Goal: Task Accomplishment & Management: Manage account settings

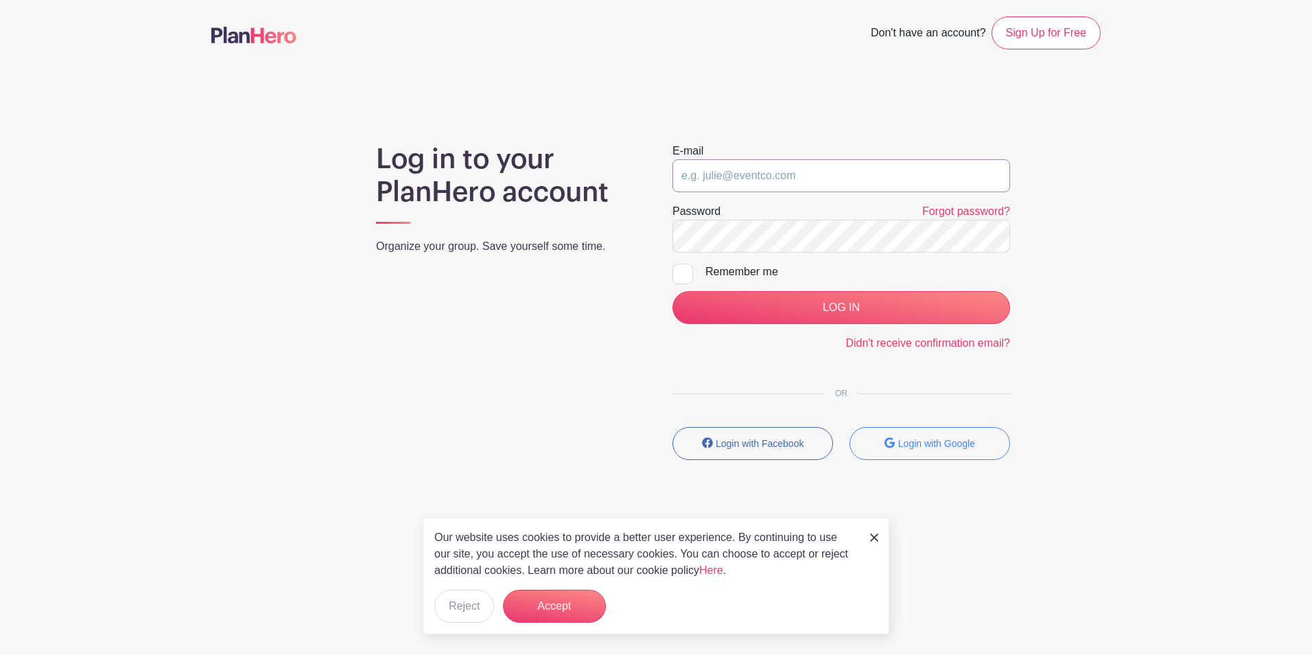
click at [799, 167] on input "email" at bounding box center [842, 175] width 338 height 33
type input "media@sheboyganserviceclub.org"
click at [731, 273] on div "Remember me" at bounding box center [857, 272] width 305 height 16
click at [681, 272] on input "Remember me" at bounding box center [677, 268] width 9 height 9
checkbox input "true"
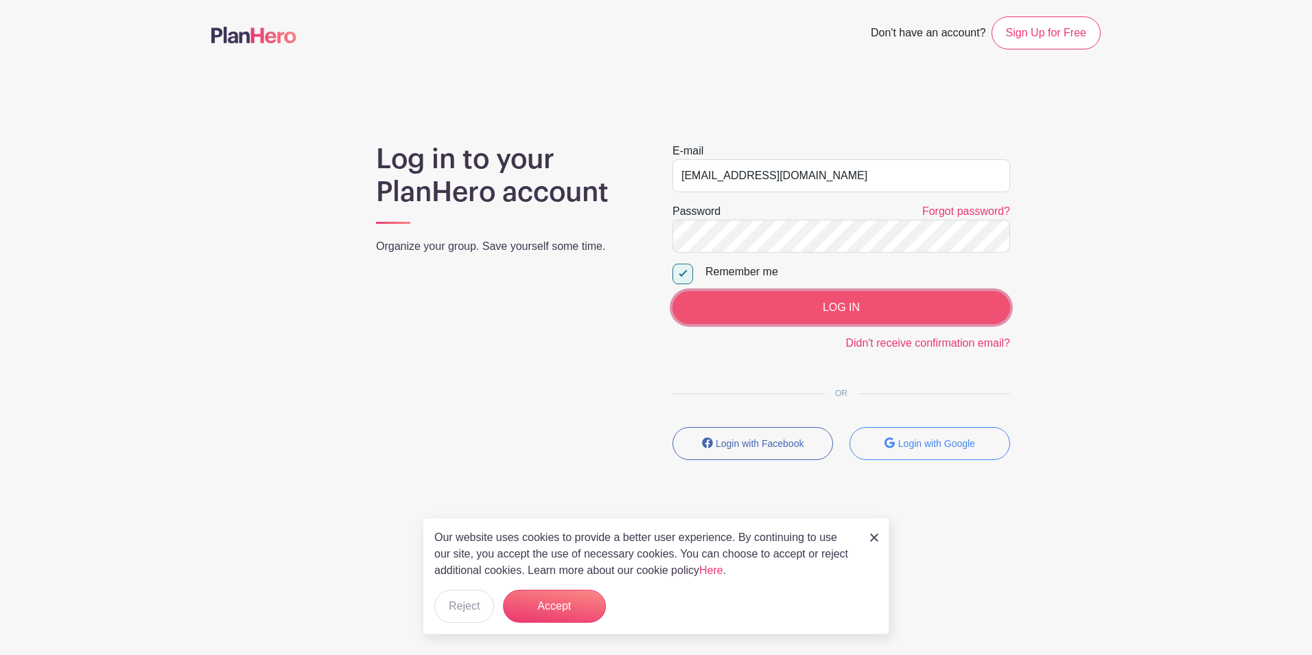
click at [743, 293] on input "LOG IN" at bounding box center [842, 307] width 338 height 33
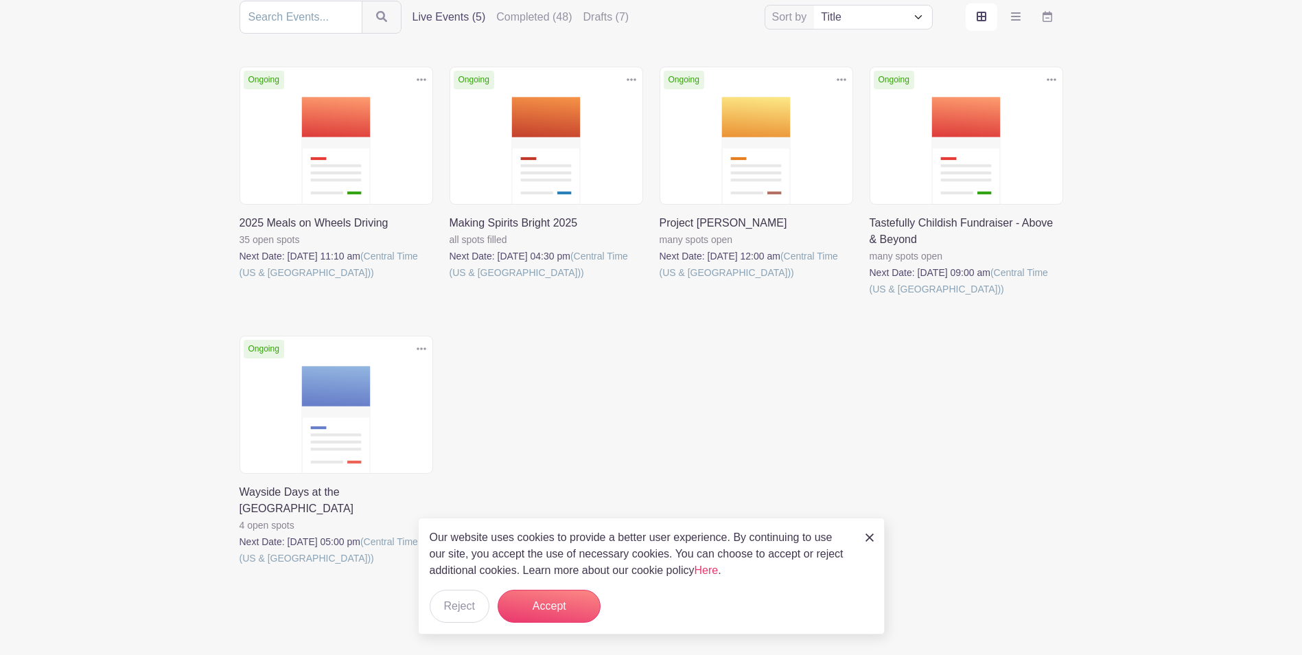
scroll to position [191, 0]
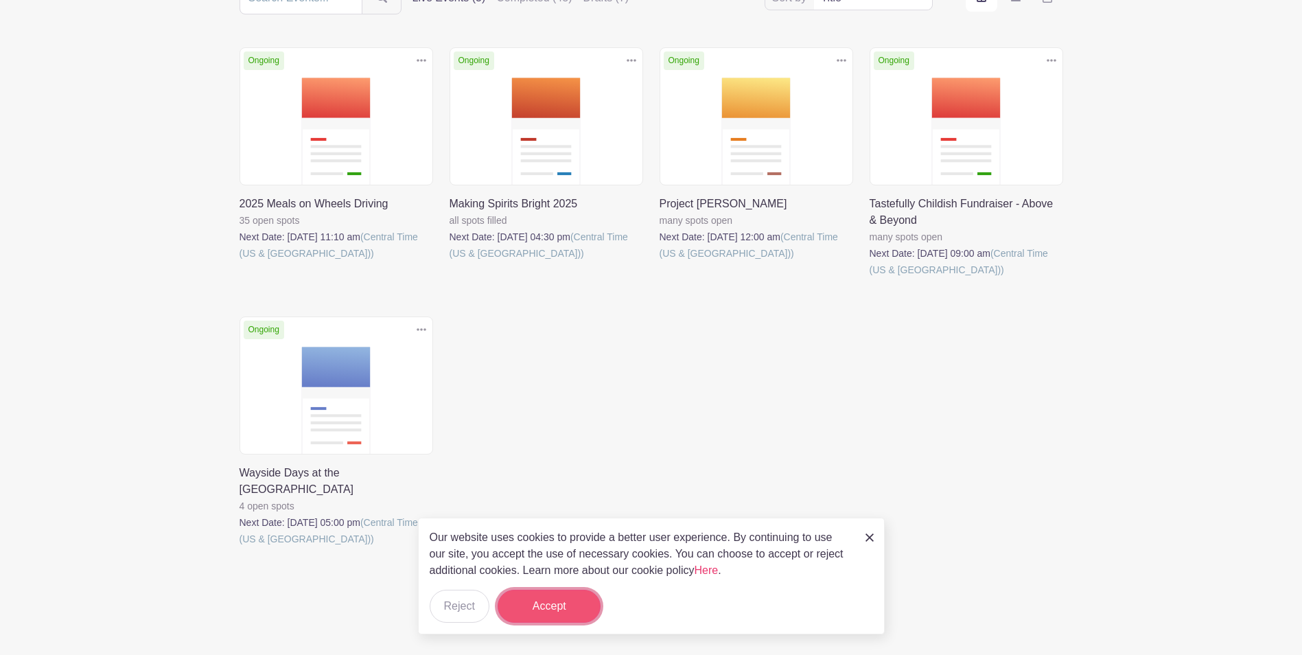
click at [548, 598] on button "Accept" at bounding box center [549, 605] width 103 height 33
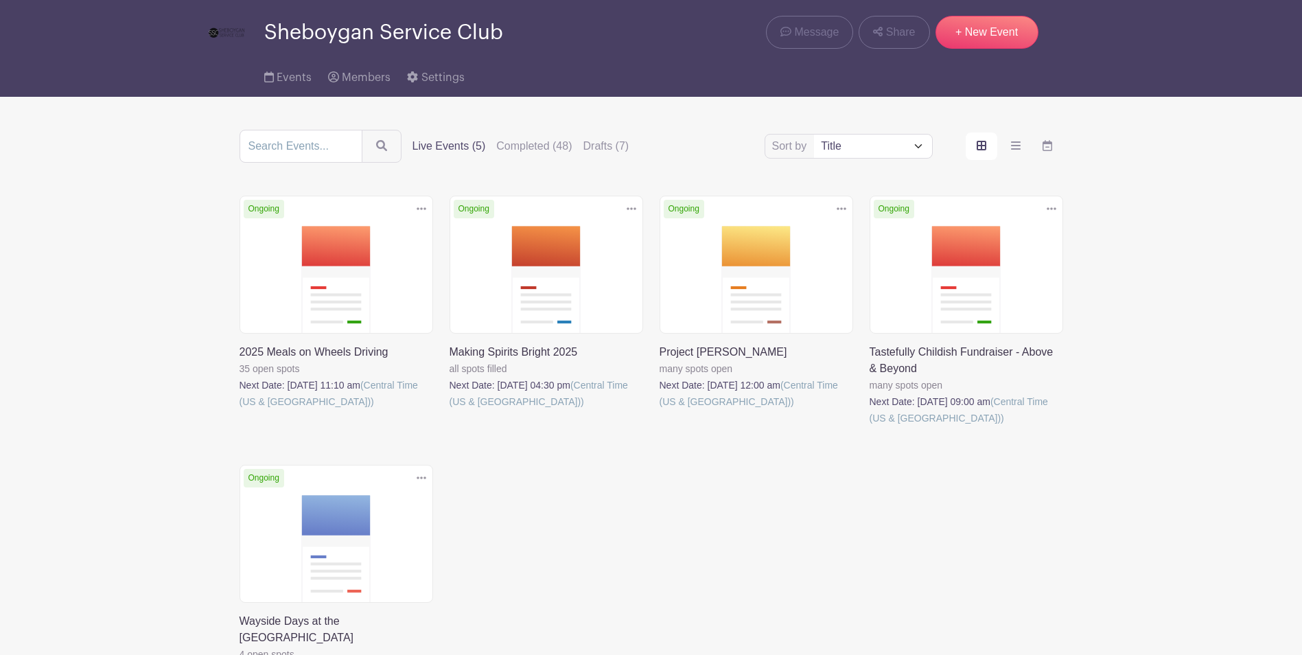
scroll to position [0, 0]
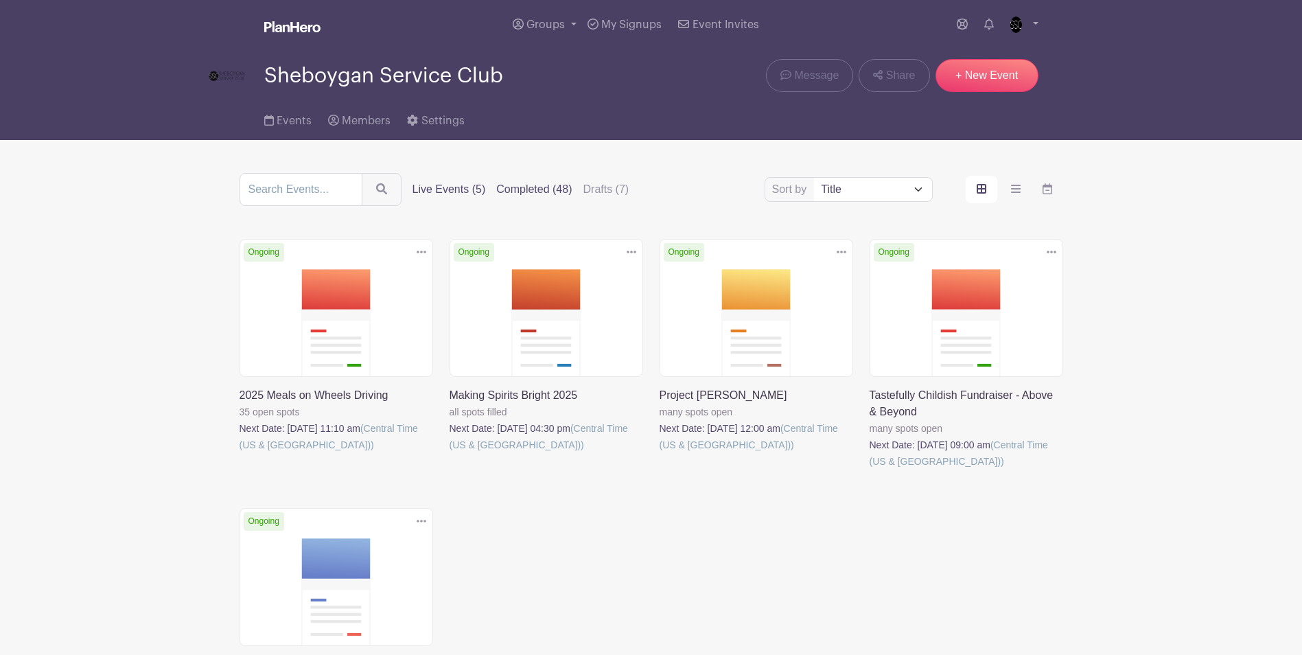
click at [563, 190] on label "Completed (48)" at bounding box center [533, 189] width 75 height 16
click at [0, 0] on input "Completed (48)" at bounding box center [0, 0] width 0 height 0
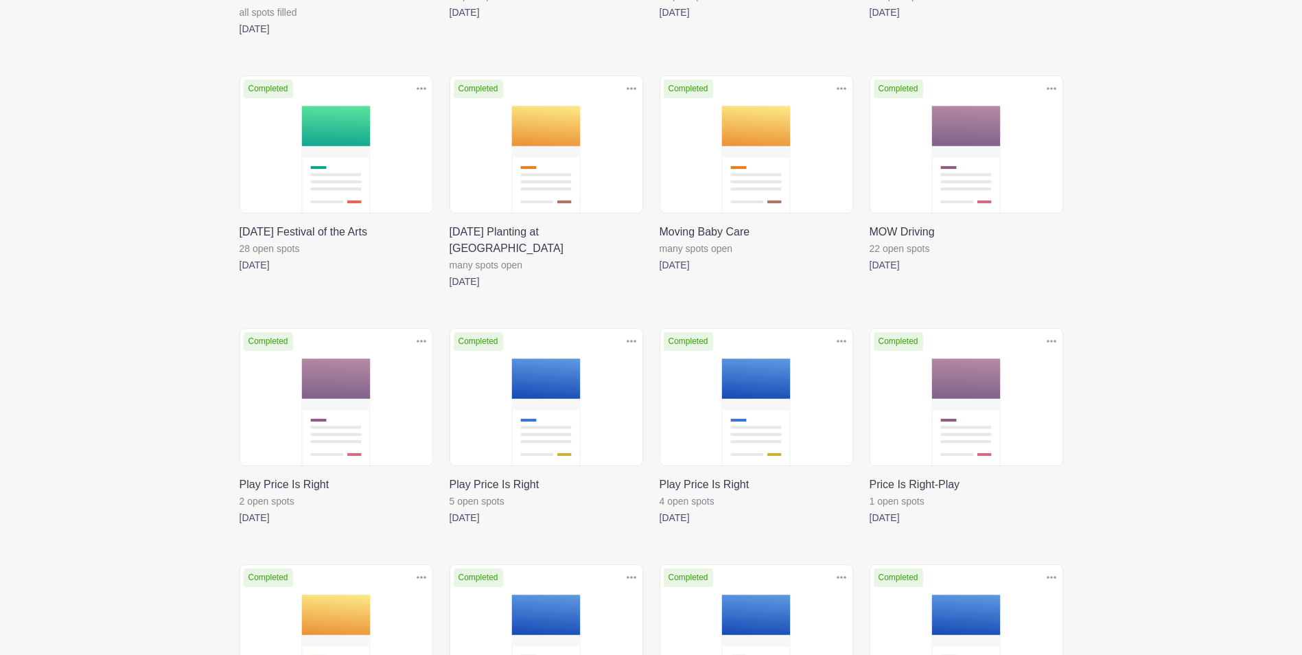
scroll to position [1661, 0]
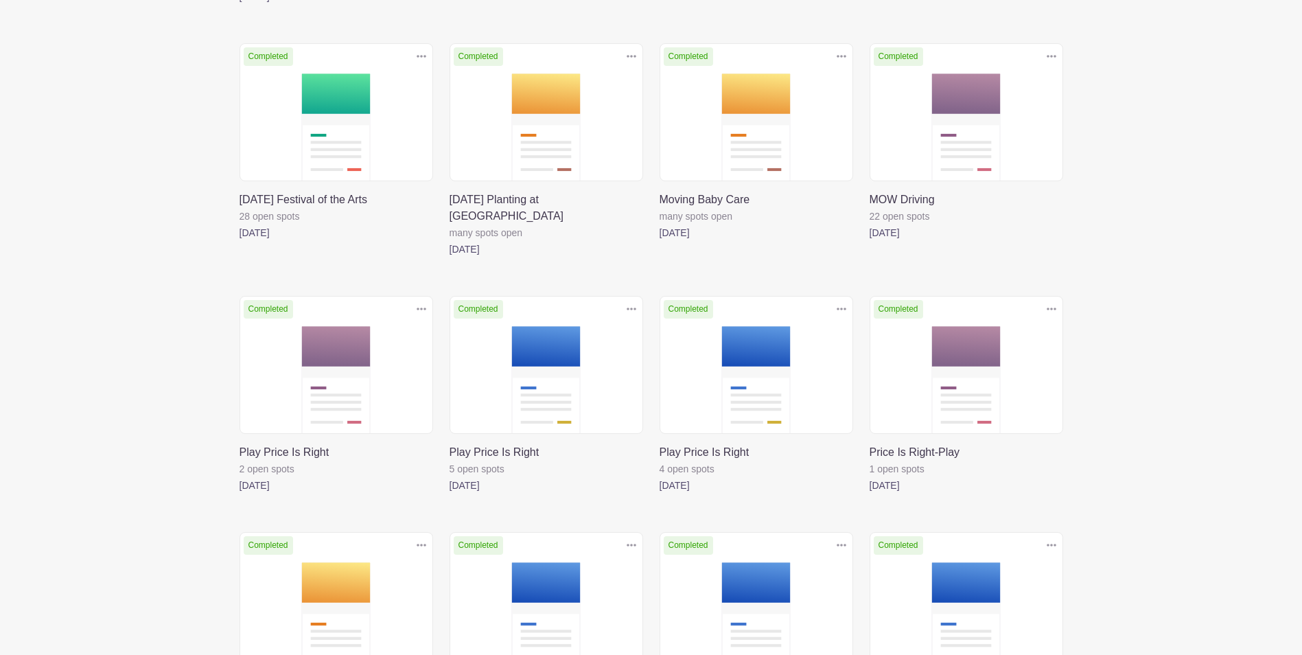
click at [659, 493] on link at bounding box center [659, 493] width 0 height 0
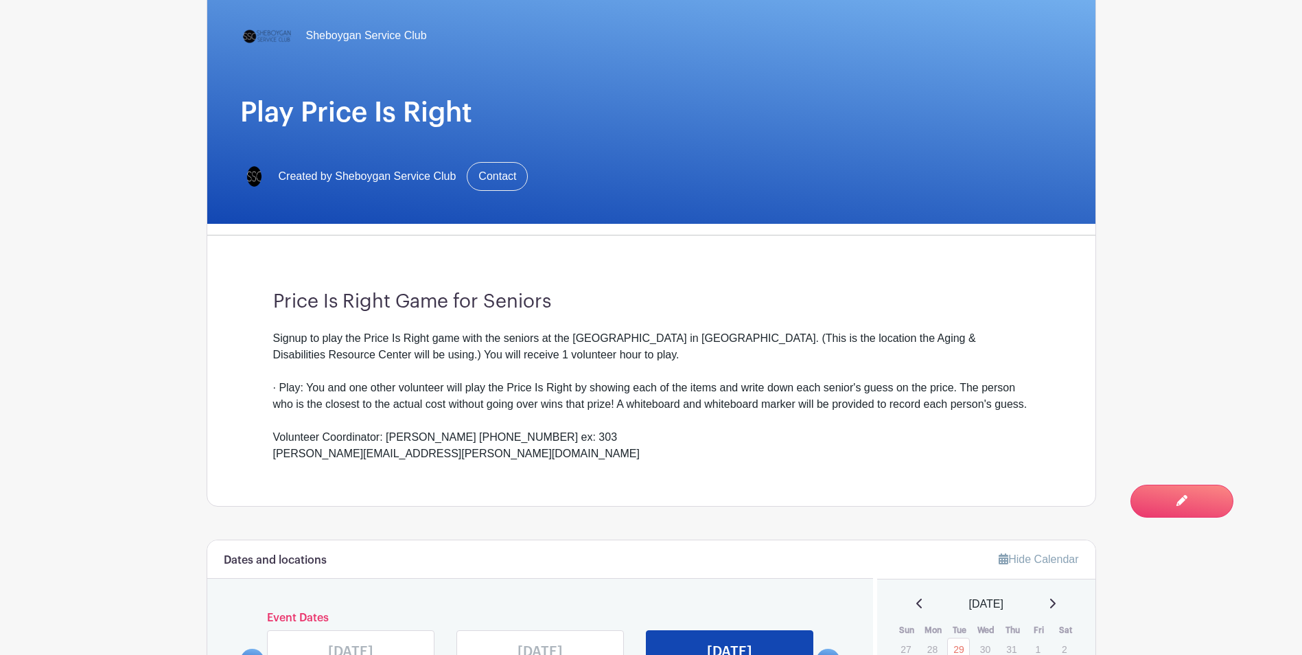
scroll to position [206, 0]
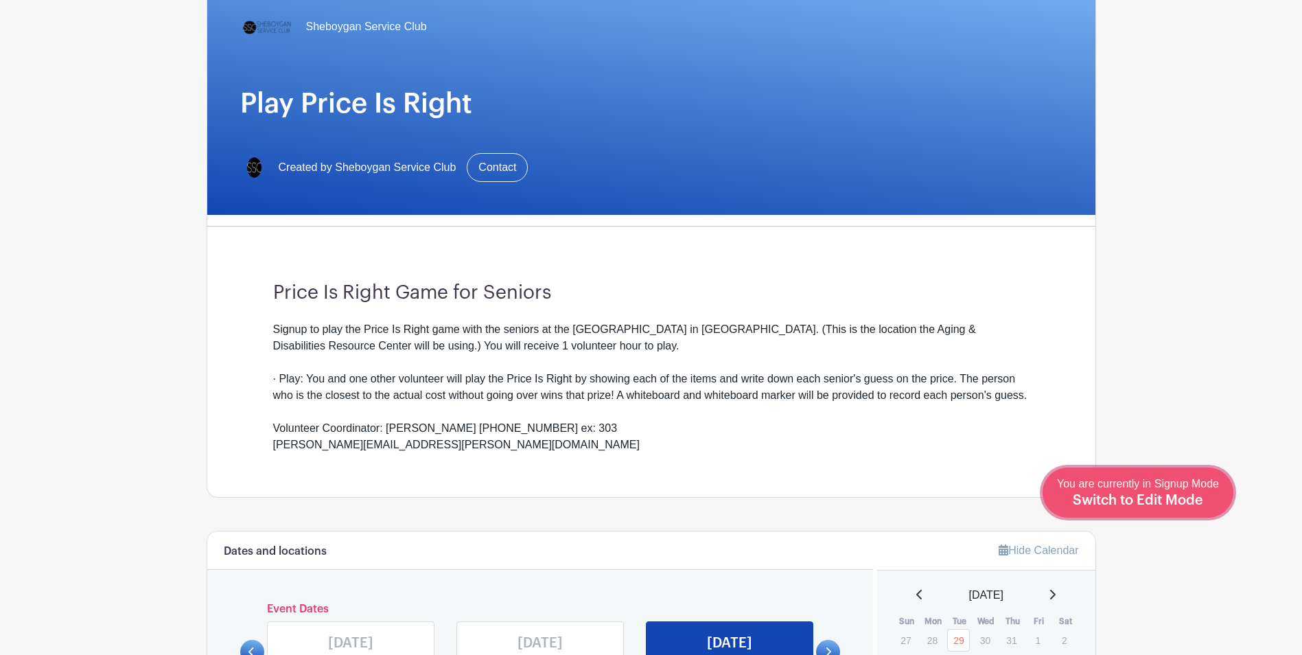
click at [1171, 502] on span "Switch to Edit Mode" at bounding box center [1138, 500] width 130 height 14
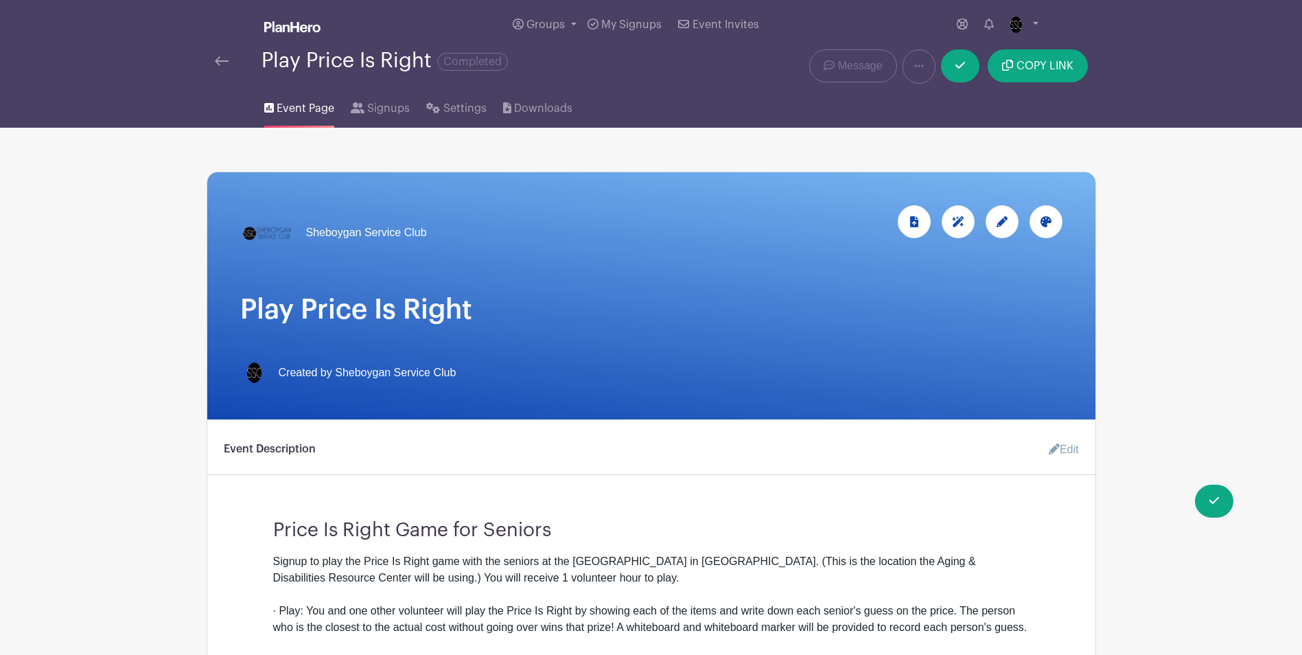
scroll to position [412, 0]
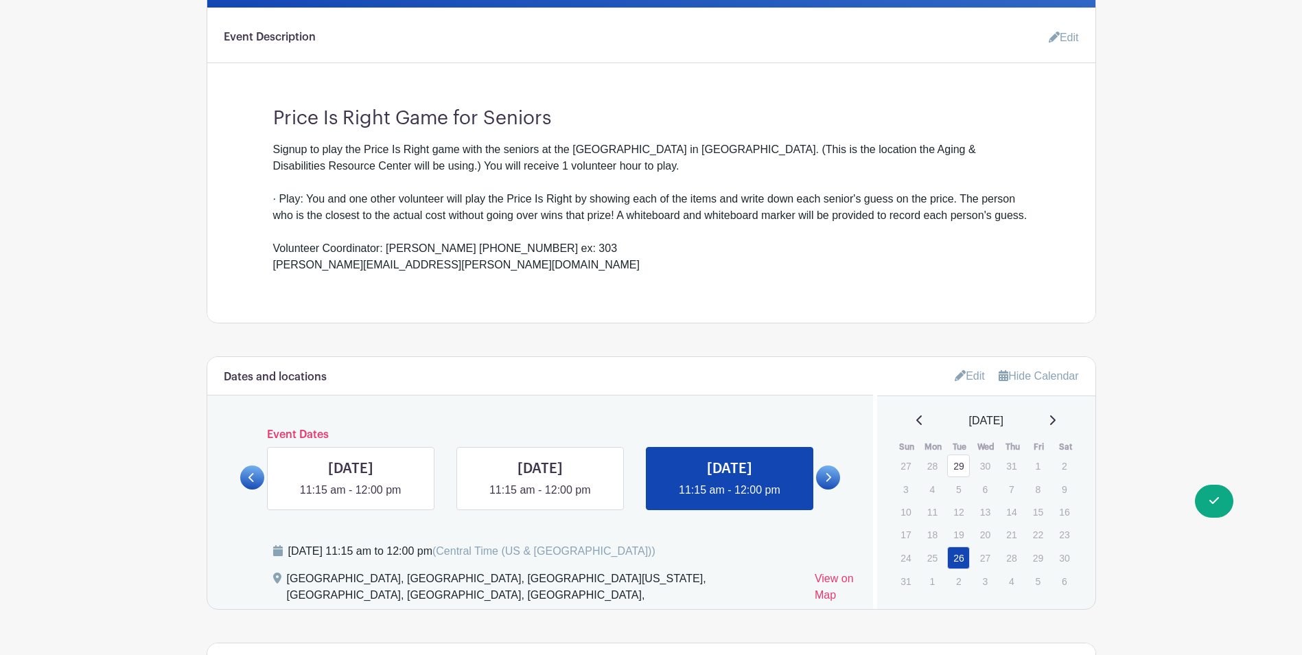
click at [452, 233] on div "· Play: You and one other volunteer will play the Price Is Right by showing eac…" at bounding box center [651, 232] width 756 height 82
click at [442, 250] on div "· Play: You and one other volunteer will play the Price Is Right by showing eac…" at bounding box center [651, 232] width 756 height 82
click at [167, 304] on main "Groups All Groups Sheboygan Service Club My Signups Event Invites My account Lo…" at bounding box center [651, 361] width 1302 height 1547
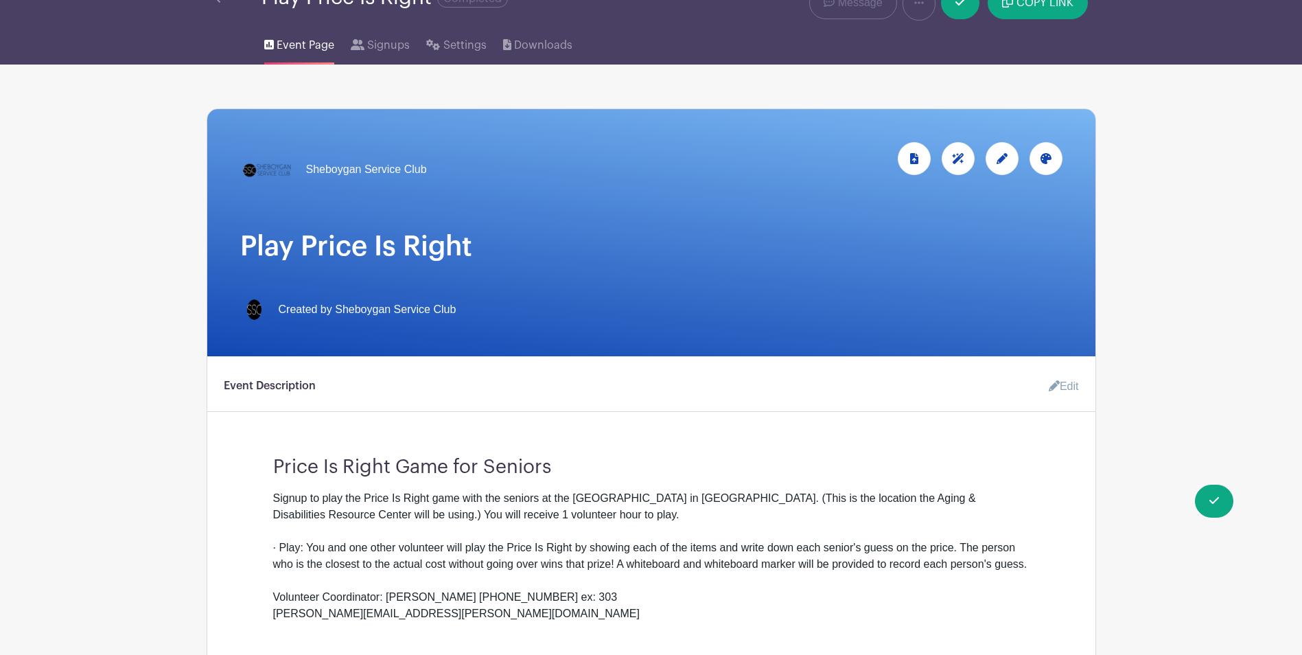
scroll to position [0, 0]
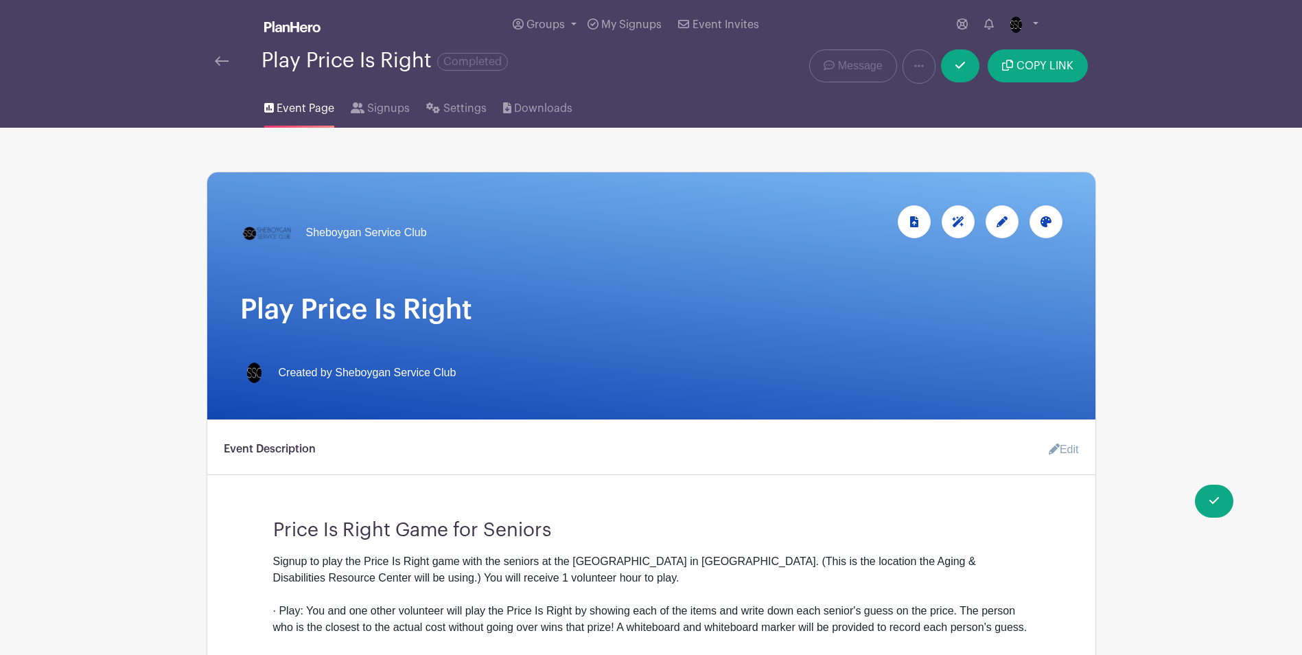
click at [1002, 226] on icon at bounding box center [1001, 221] width 11 height 11
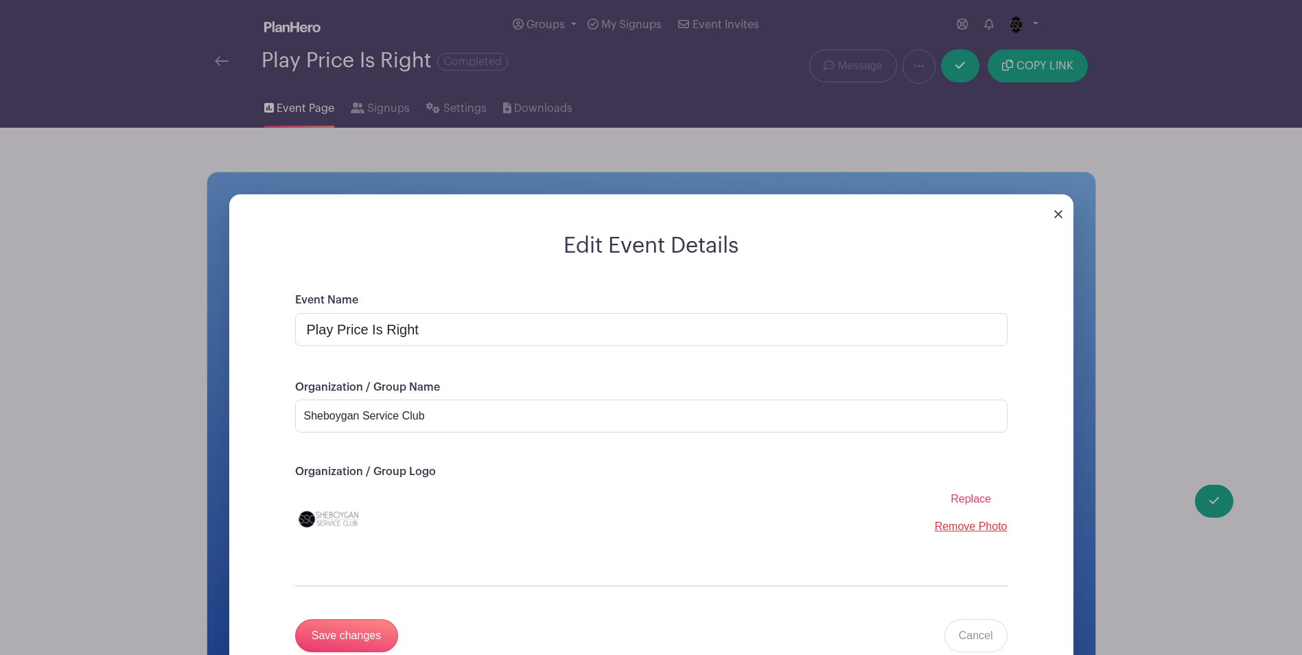
click at [1054, 212] on img at bounding box center [1058, 214] width 8 height 8
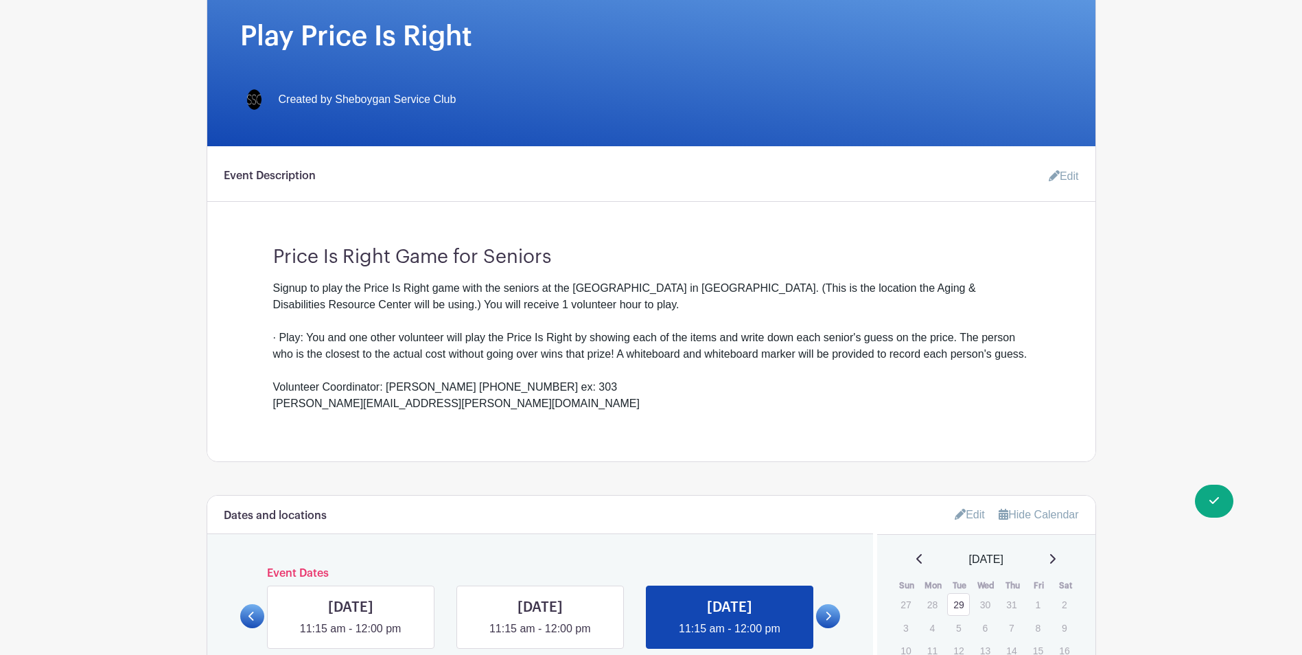
scroll to position [274, 0]
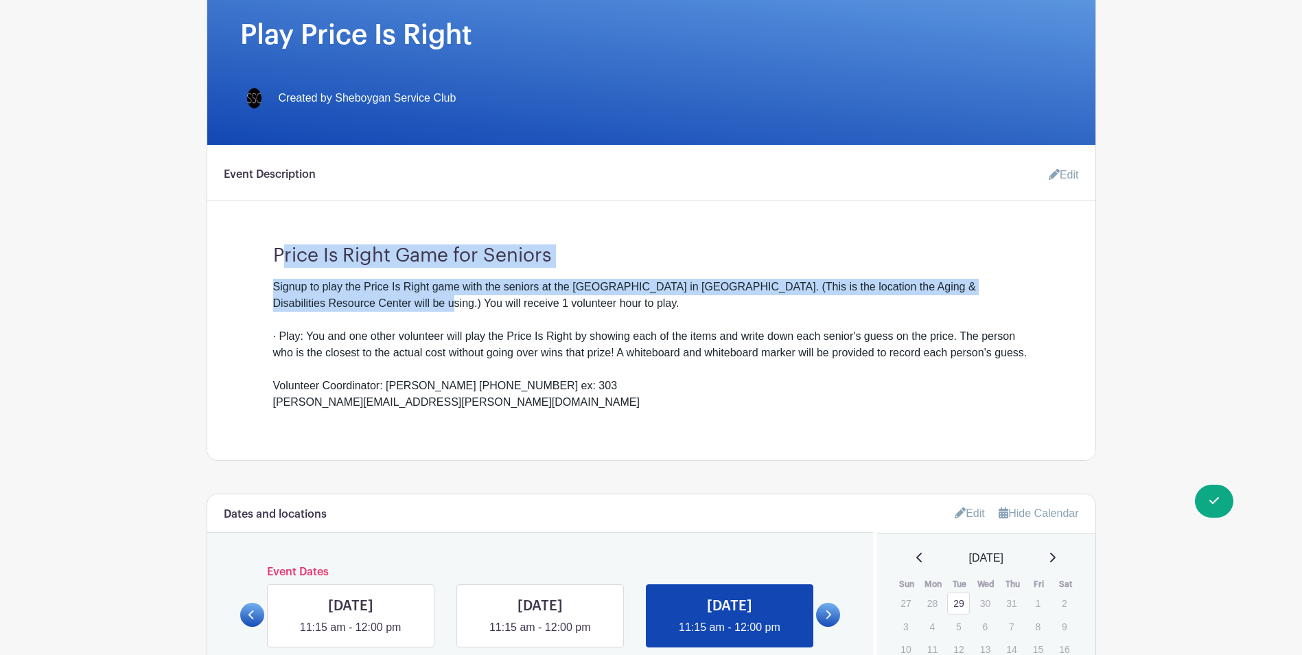
drag, startPoint x: 279, startPoint y: 251, endPoint x: 353, endPoint y: 294, distance: 85.8
click at [353, 294] on div "Price Is Right Game for Seniors Signup to play the Price Is Right game with the…" at bounding box center [651, 321] width 822 height 177
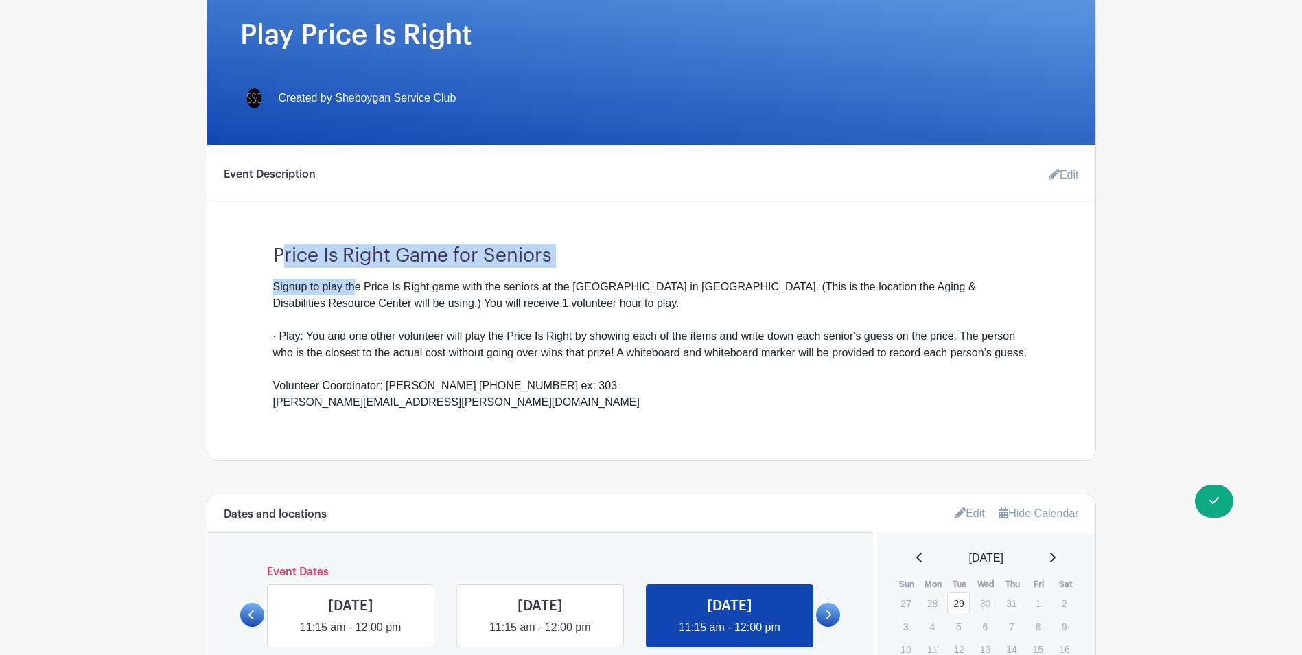
drag, startPoint x: 353, startPoint y: 294, endPoint x: 286, endPoint y: 257, distance: 77.1
click at [287, 257] on h3 "Price Is Right Game for Seniors" at bounding box center [651, 250] width 756 height 34
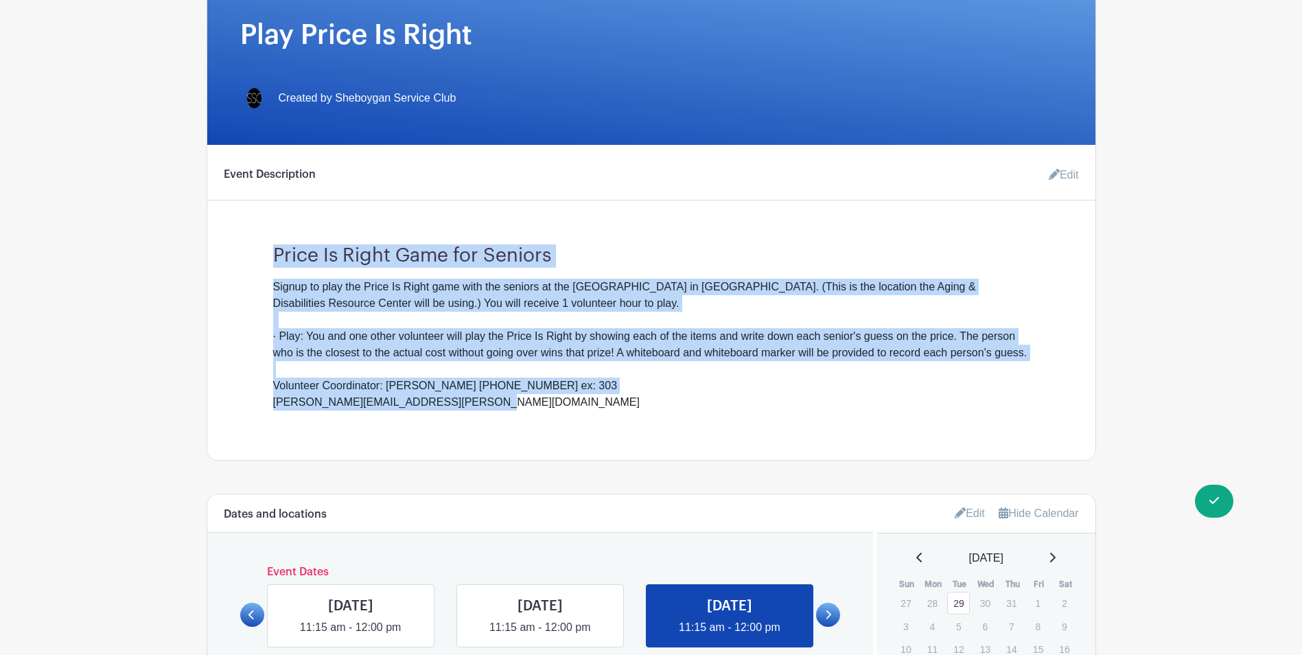
drag, startPoint x: 277, startPoint y: 249, endPoint x: 471, endPoint y: 410, distance: 252.0
click at [471, 410] on div "Price Is Right Game for Seniors Signup to play the Price Is Right game with the…" at bounding box center [651, 321] width 822 height 177
drag, startPoint x: 471, startPoint y: 410, endPoint x: 394, endPoint y: 330, distance: 111.1
copy div "Price Is Right Game for Seniors Signup to play the Price Is Right game with the…"
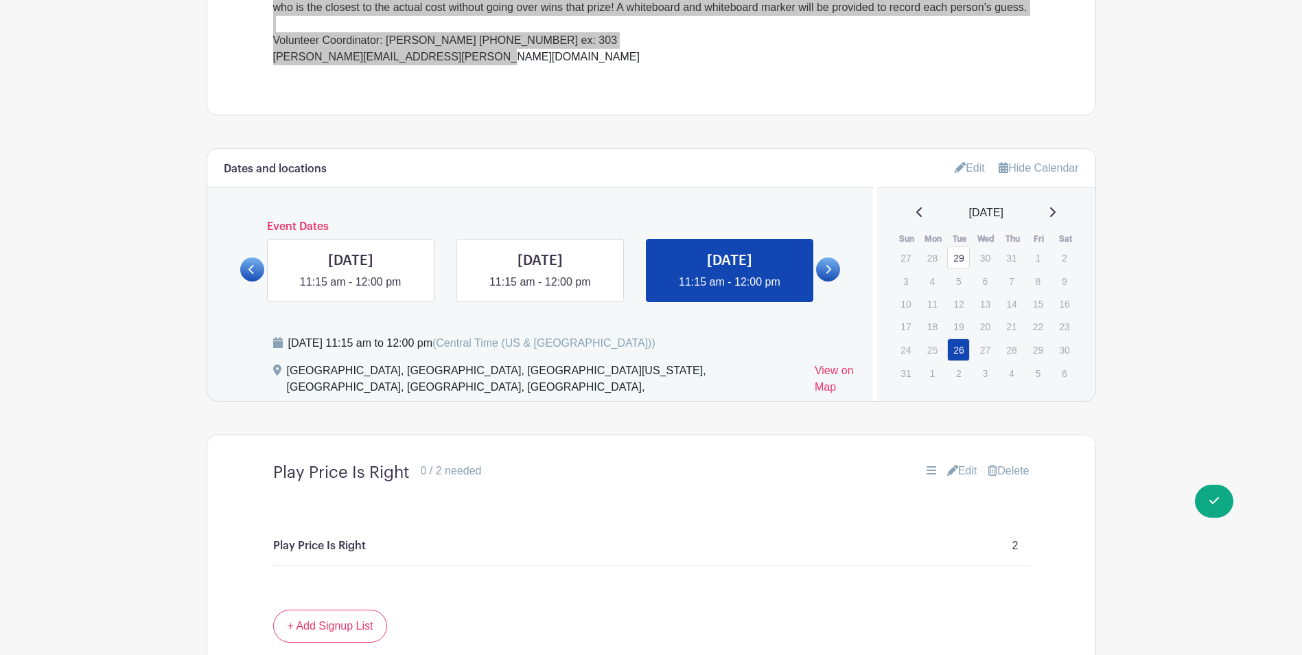
scroll to position [686, 0]
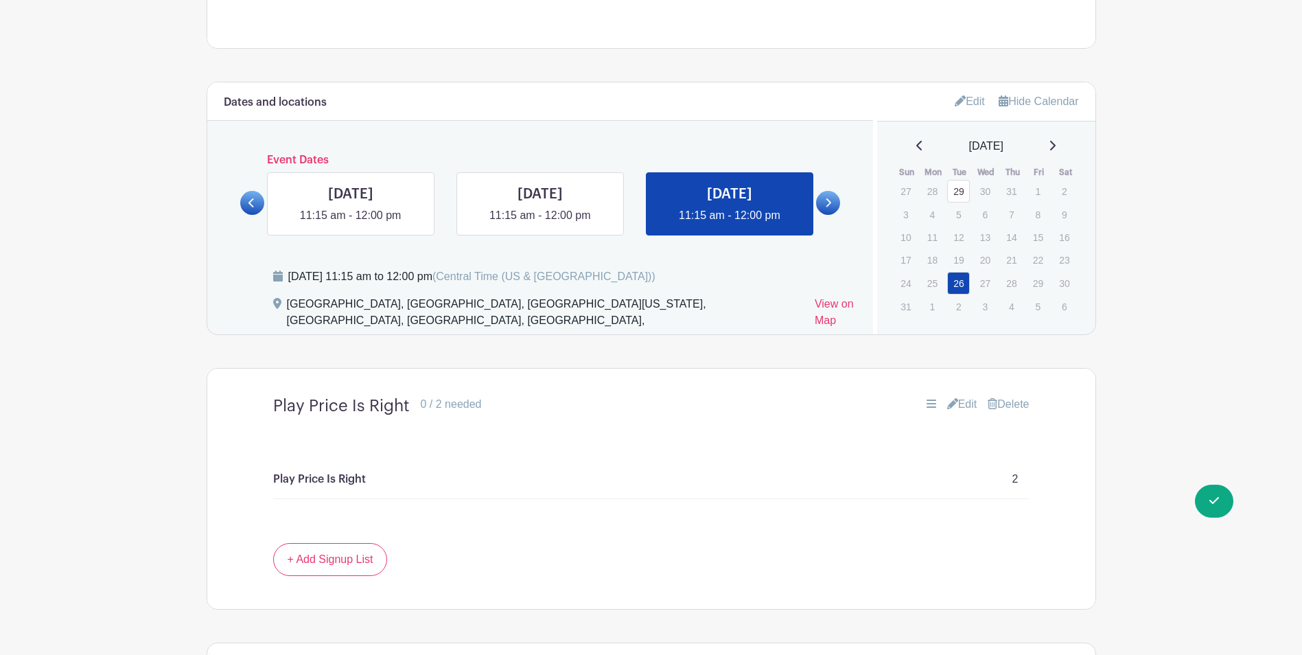
click at [957, 102] on icon at bounding box center [960, 100] width 11 height 11
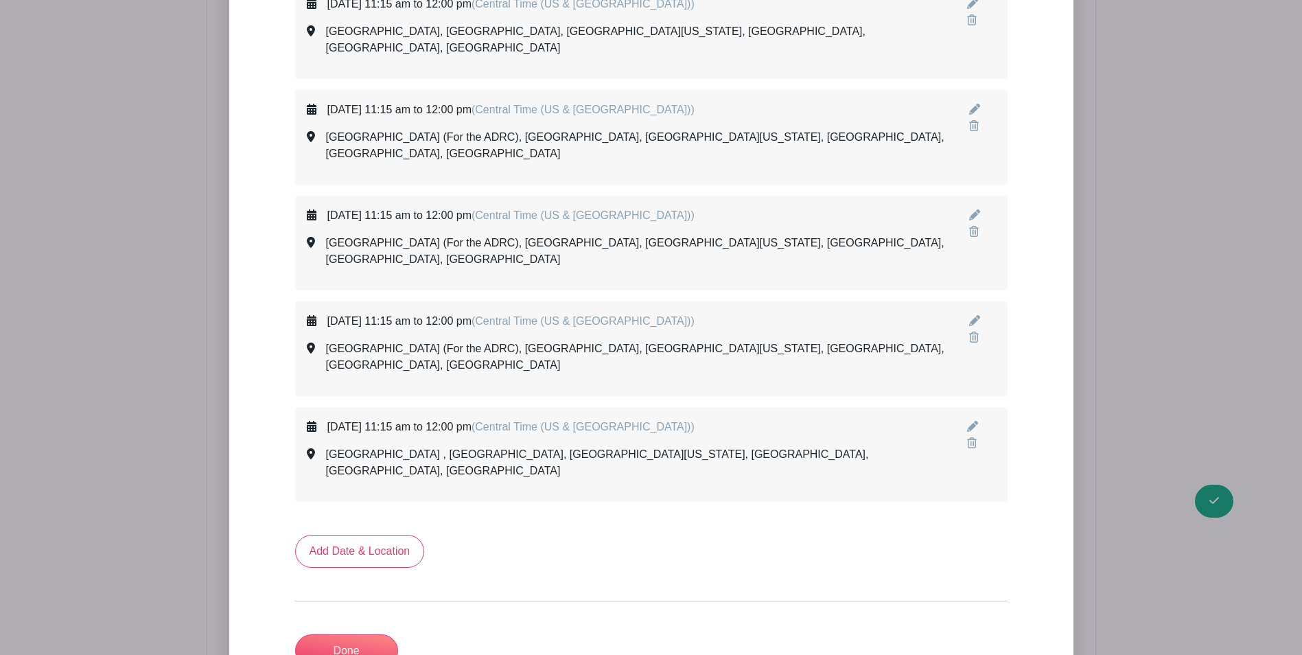
scroll to position [1235, 0]
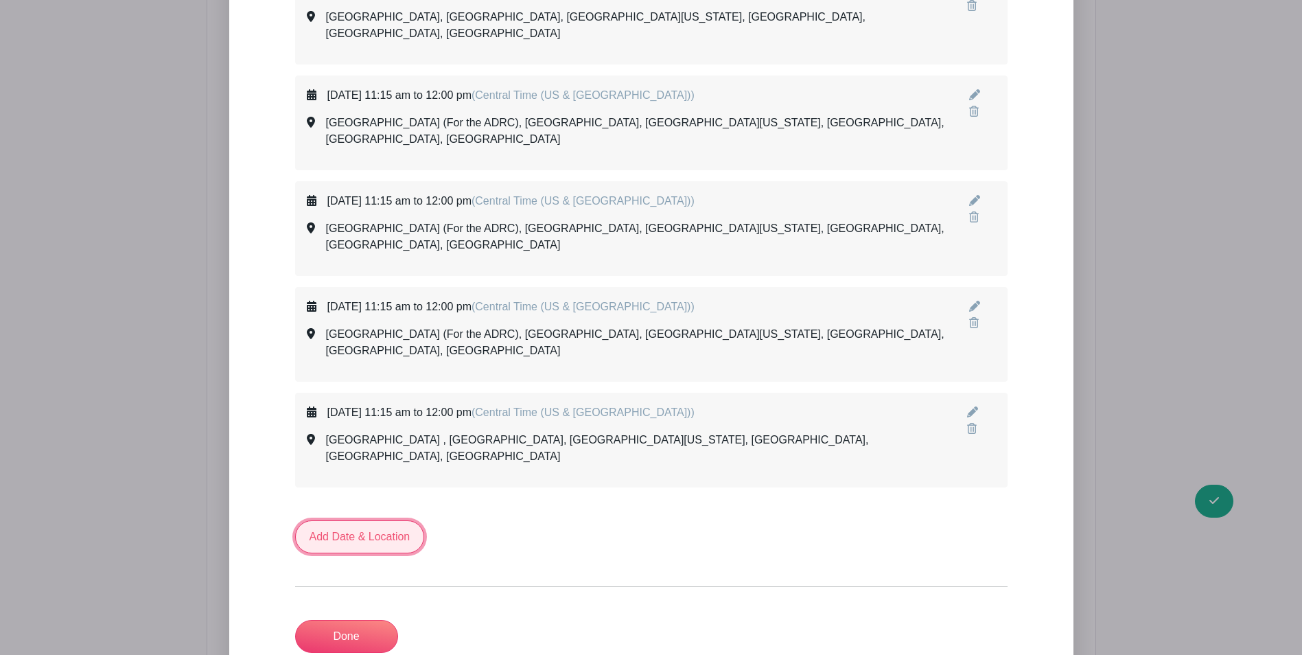
click at [371, 520] on link "Add Date & Location" at bounding box center [360, 536] width 130 height 33
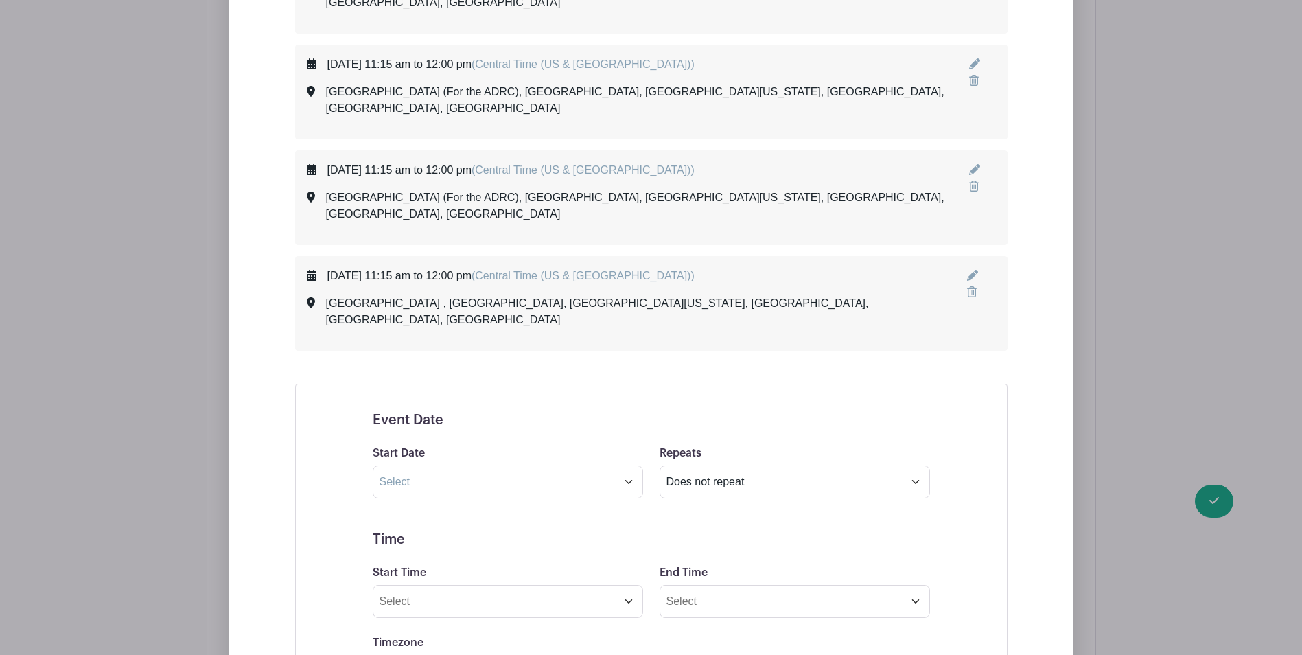
scroll to position [1372, 0]
click at [494, 465] on input "text" at bounding box center [508, 481] width 270 height 33
click at [449, 505] on span "23" at bounding box center [447, 503] width 27 height 27
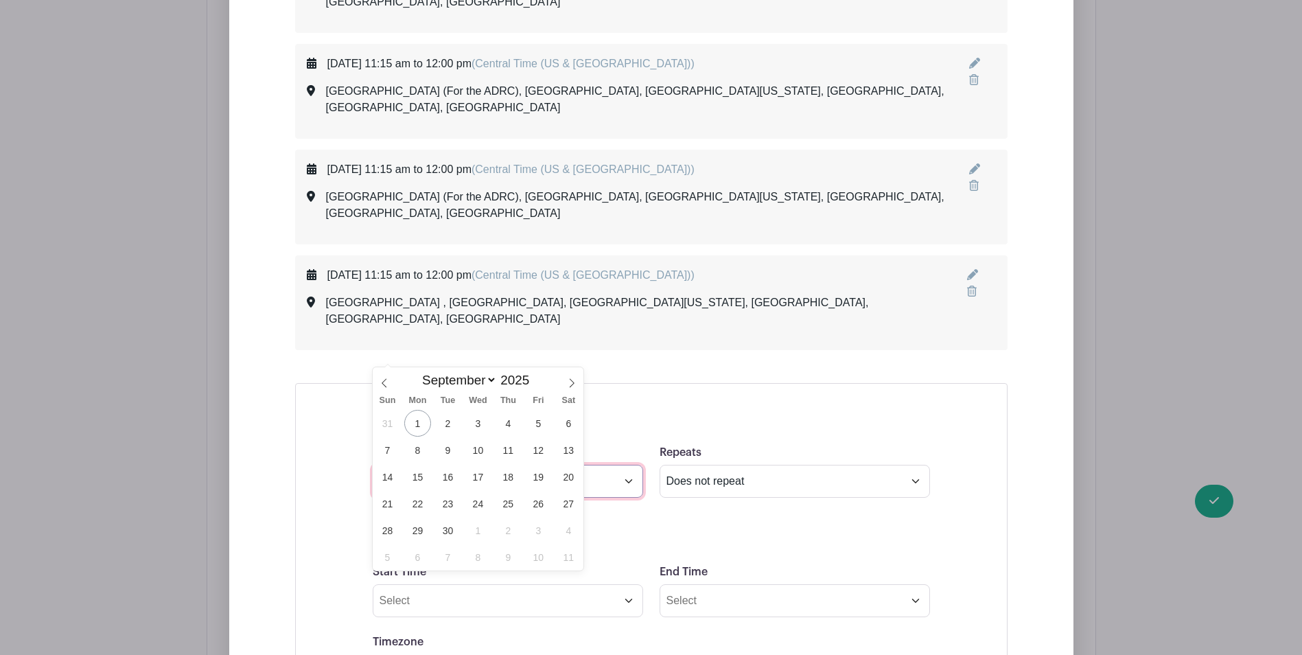
type input "[DATE]"
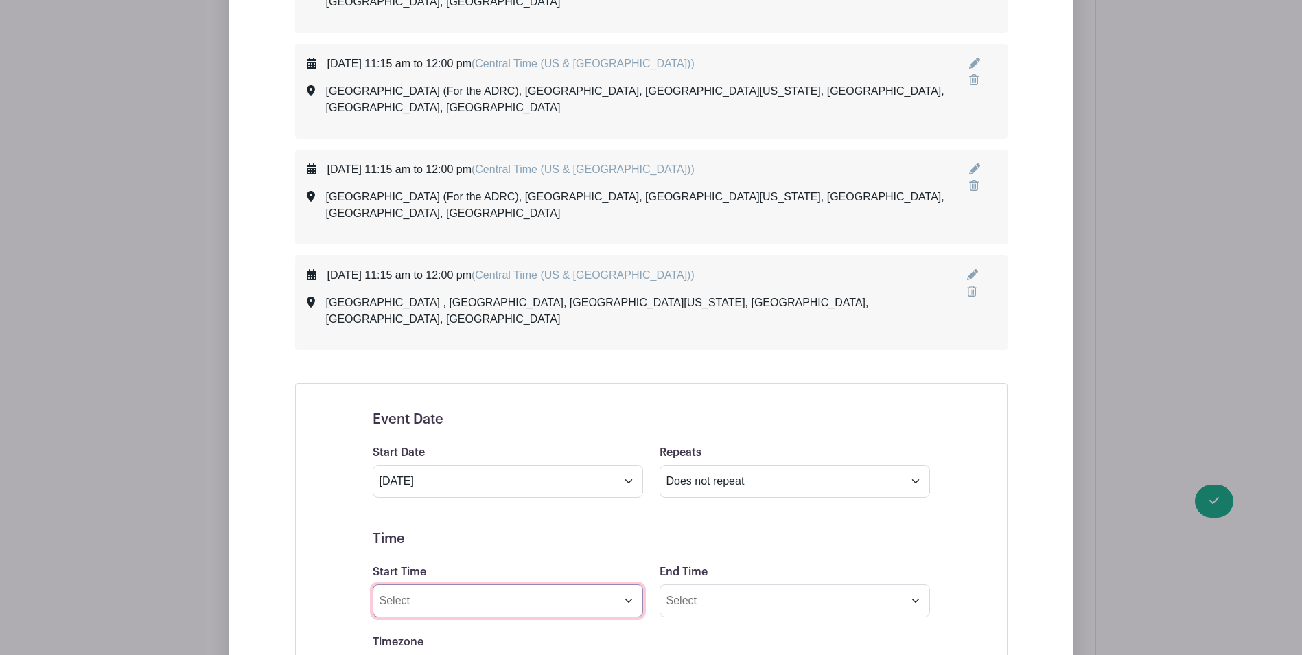
click at [620, 584] on input "Start Time" at bounding box center [508, 600] width 270 height 33
click at [396, 500] on icon at bounding box center [397, 500] width 8 height 11
click at [486, 550] on div at bounding box center [487, 559] width 45 height 26
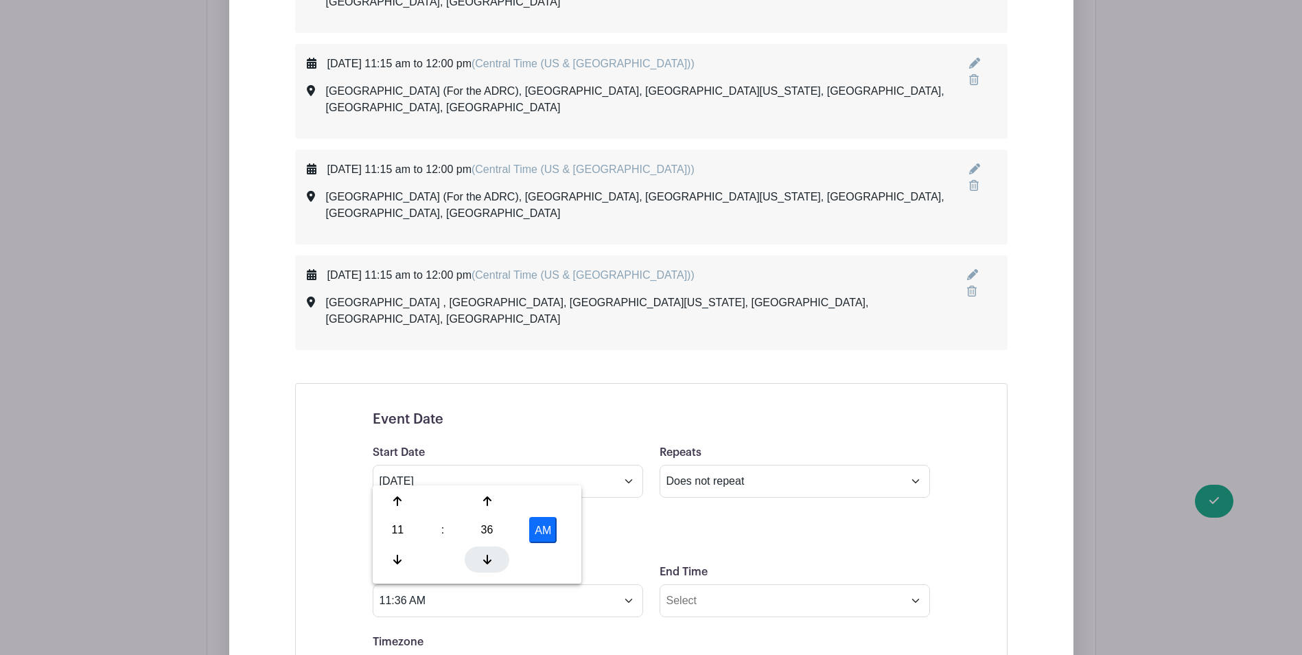
click at [485, 550] on div at bounding box center [487, 559] width 45 height 26
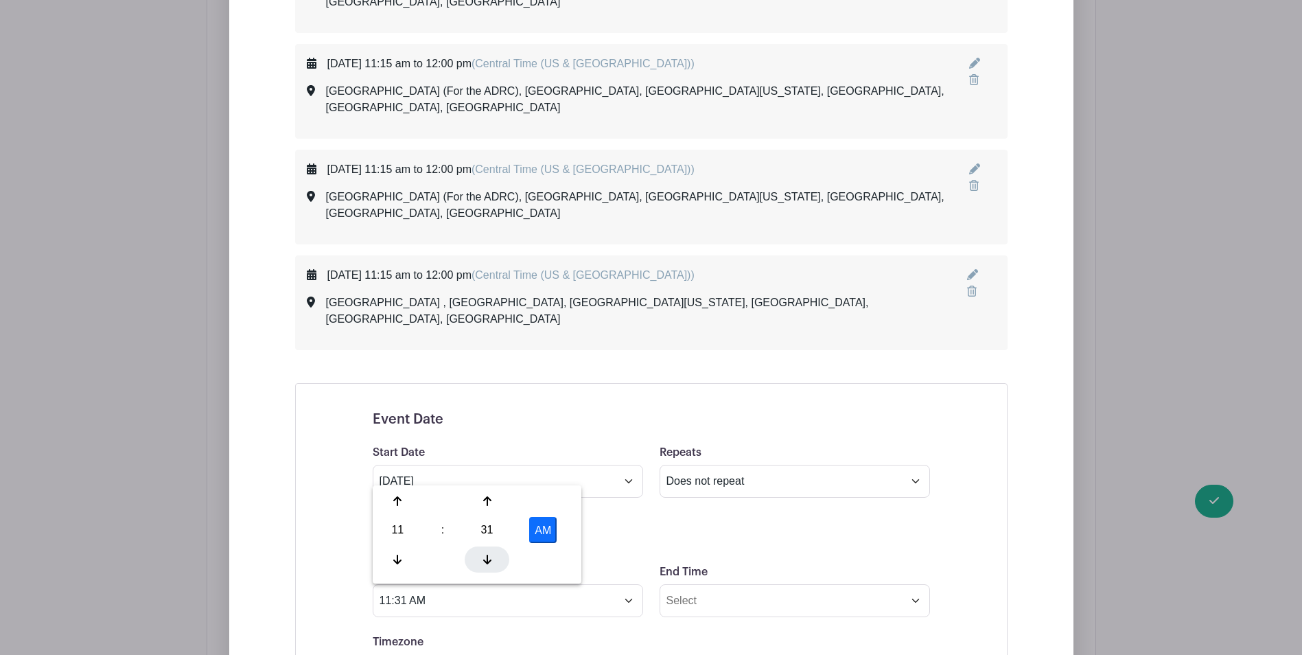
click at [485, 550] on div at bounding box center [487, 559] width 45 height 26
click at [486, 550] on div at bounding box center [487, 559] width 45 height 26
click at [485, 550] on div at bounding box center [487, 559] width 45 height 26
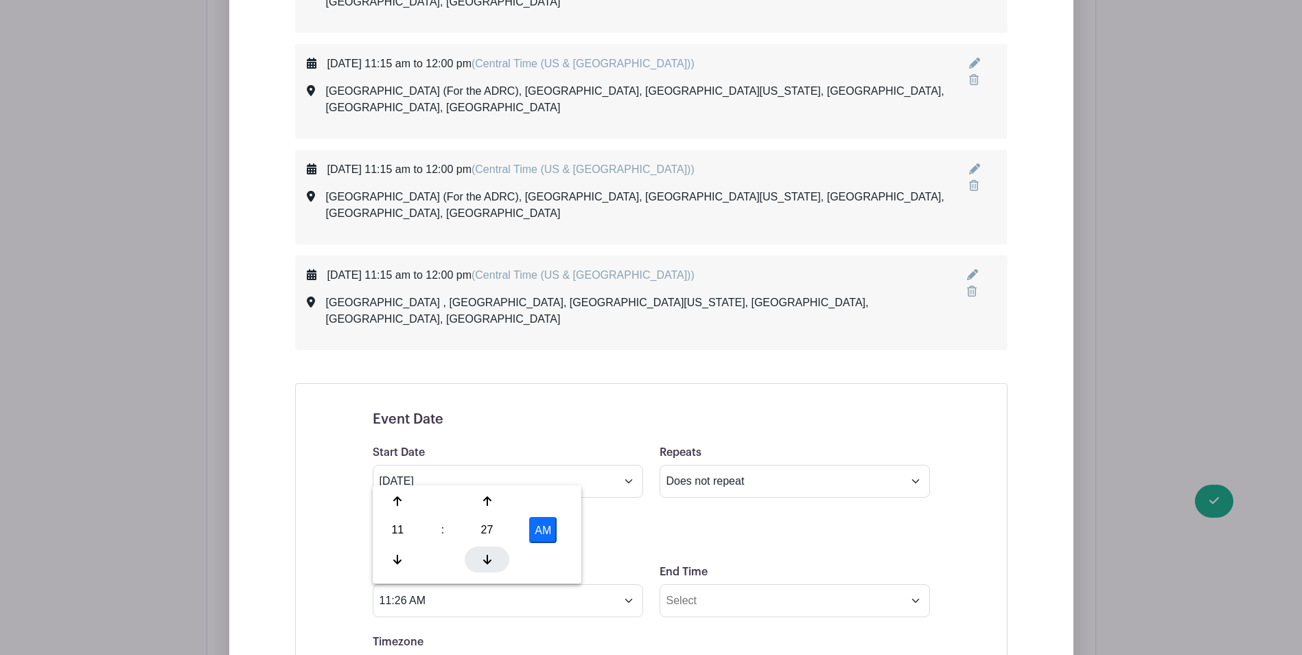
click at [485, 550] on div at bounding box center [487, 559] width 45 height 26
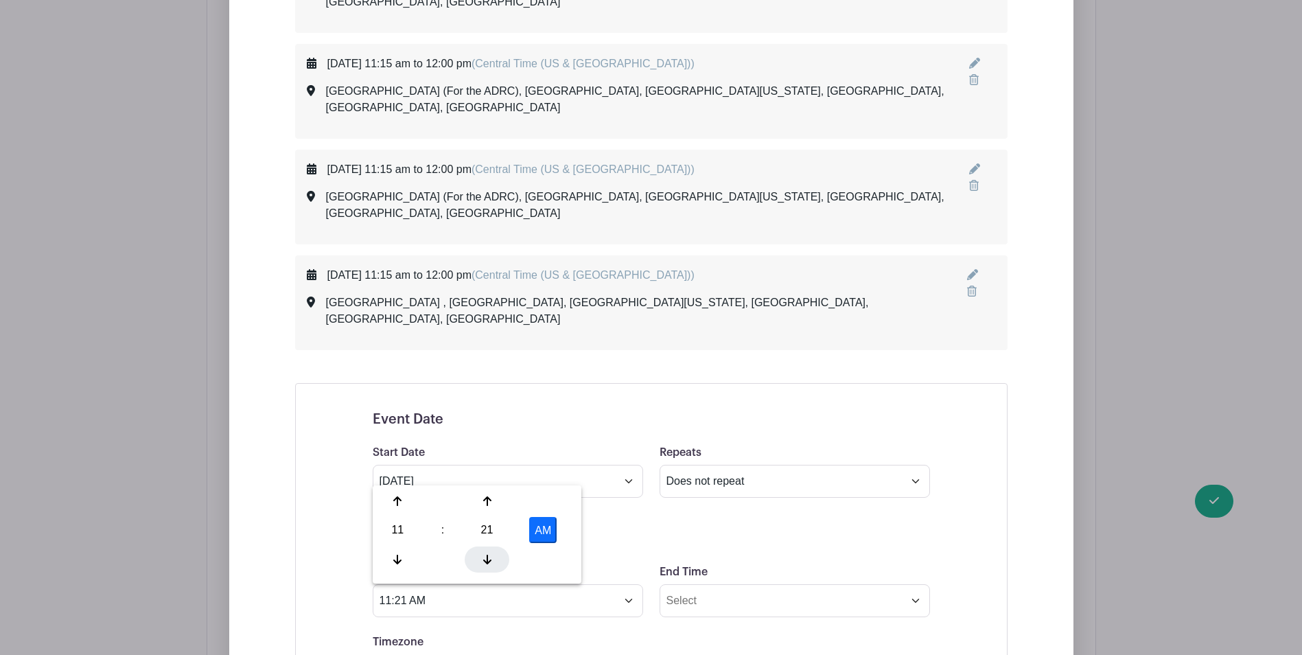
click at [485, 550] on div at bounding box center [487, 559] width 45 height 26
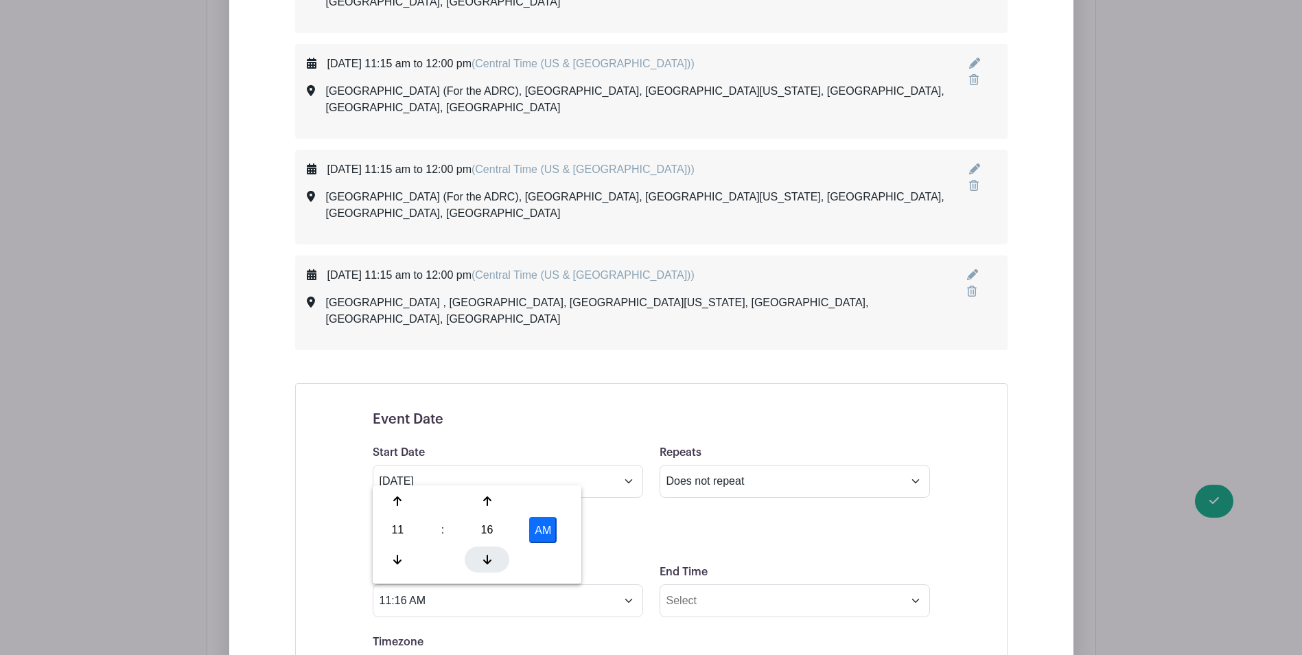
click at [485, 550] on div at bounding box center [487, 559] width 45 height 26
type input "11:15 AM"
click at [692, 633] on div "Timezone (GMT-12:00) International Date Line West (GMT-11:00) [US_STATE] (GMT-1…" at bounding box center [651, 660] width 574 height 54
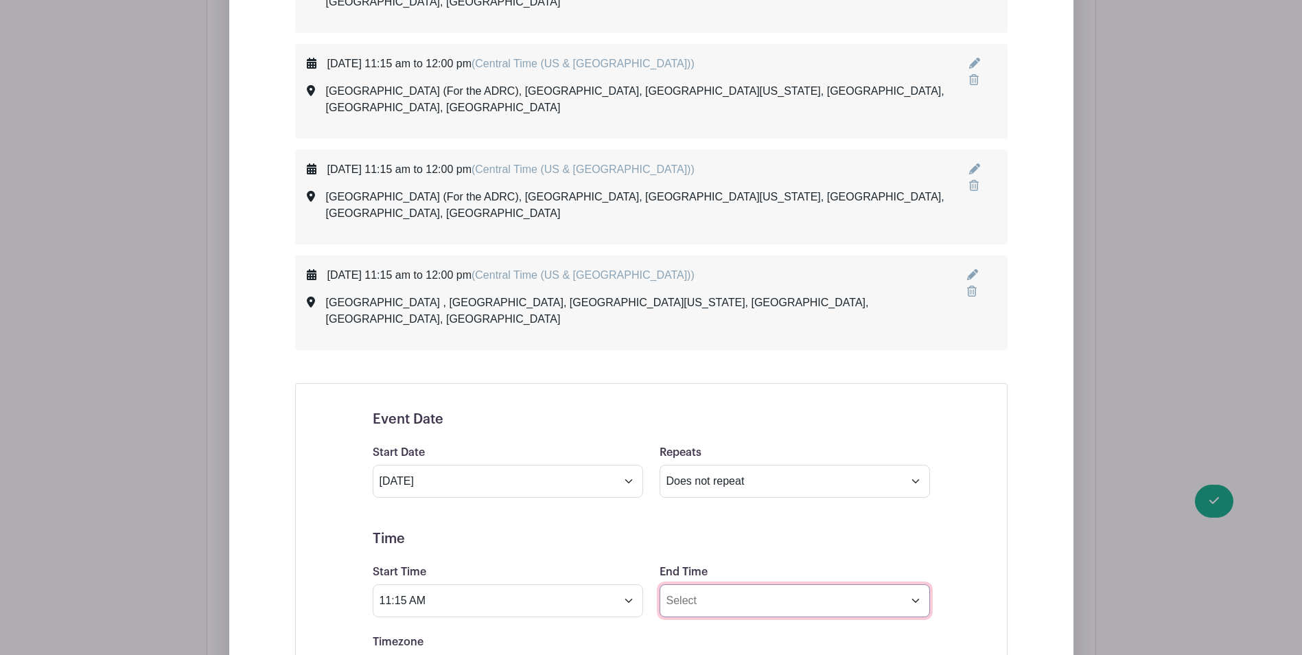
click at [731, 584] on input "End Time" at bounding box center [794, 600] width 270 height 33
click at [817, 522] on button "AM" at bounding box center [829, 530] width 27 height 26
click at [679, 504] on div at bounding box center [684, 501] width 45 height 26
click at [680, 504] on icon at bounding box center [684, 500] width 8 height 11
click at [773, 554] on icon at bounding box center [774, 559] width 8 height 11
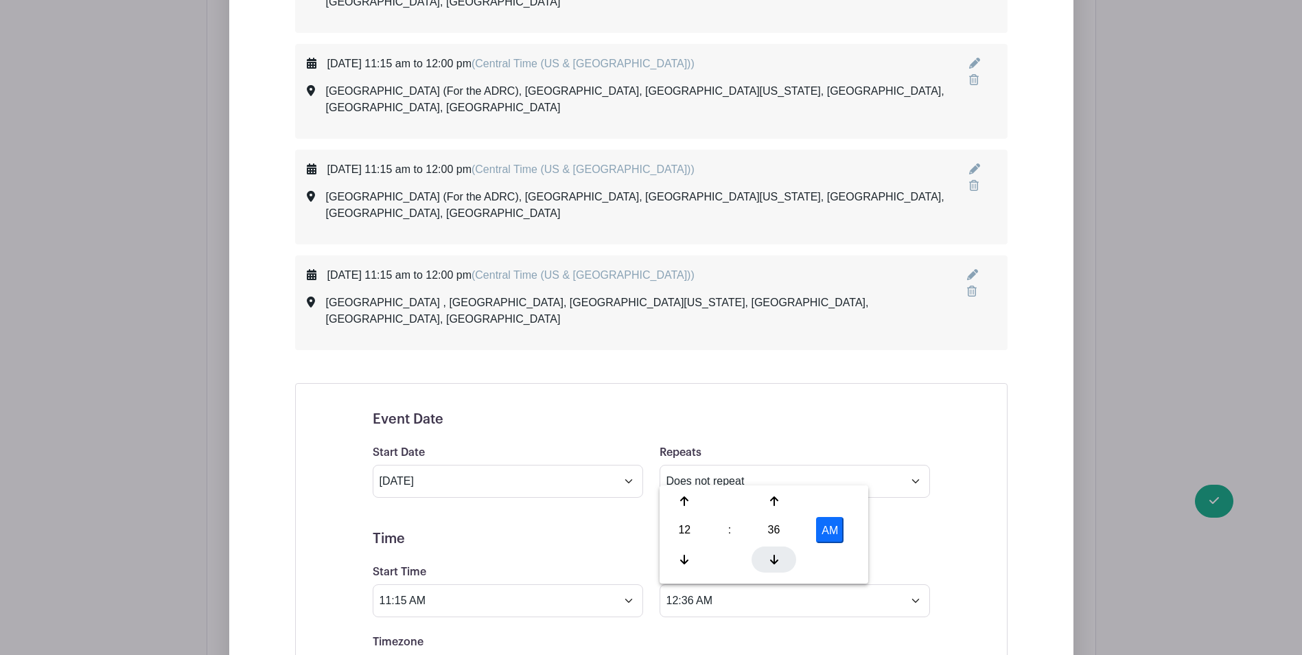
click at [773, 554] on icon at bounding box center [774, 559] width 8 height 11
click at [832, 533] on button "AM" at bounding box center [829, 530] width 27 height 26
click at [773, 552] on div at bounding box center [773, 559] width 45 height 26
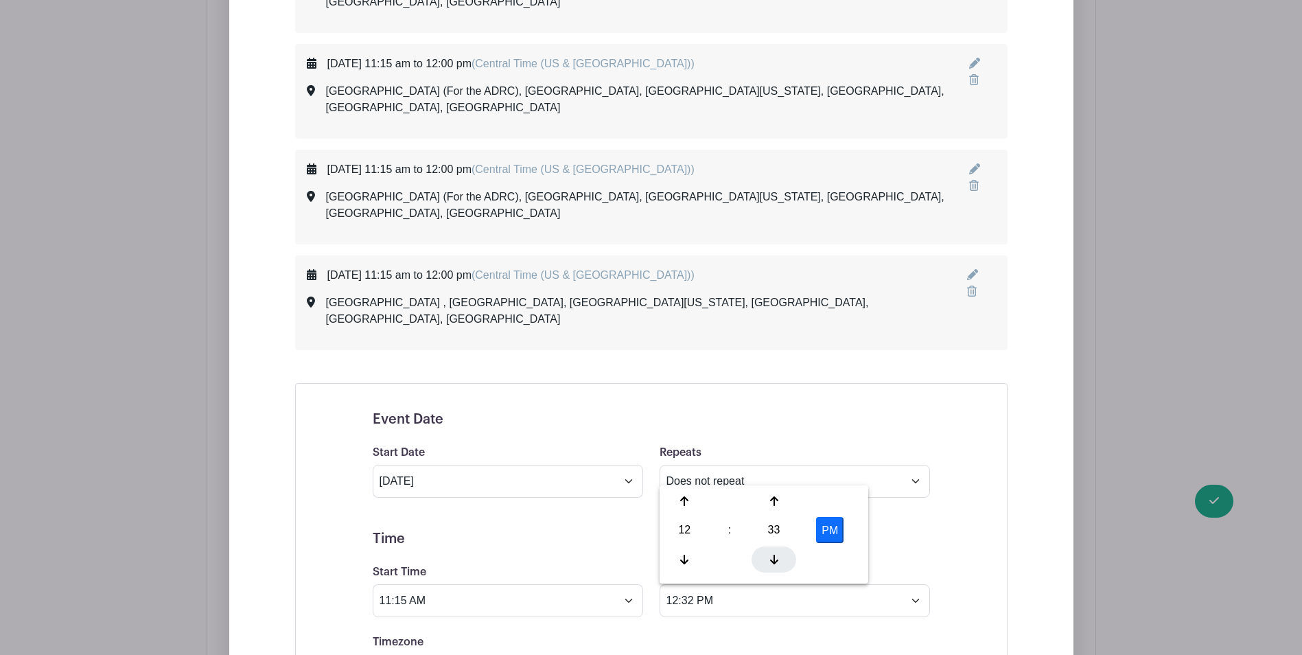
click at [773, 552] on div at bounding box center [773, 559] width 45 height 26
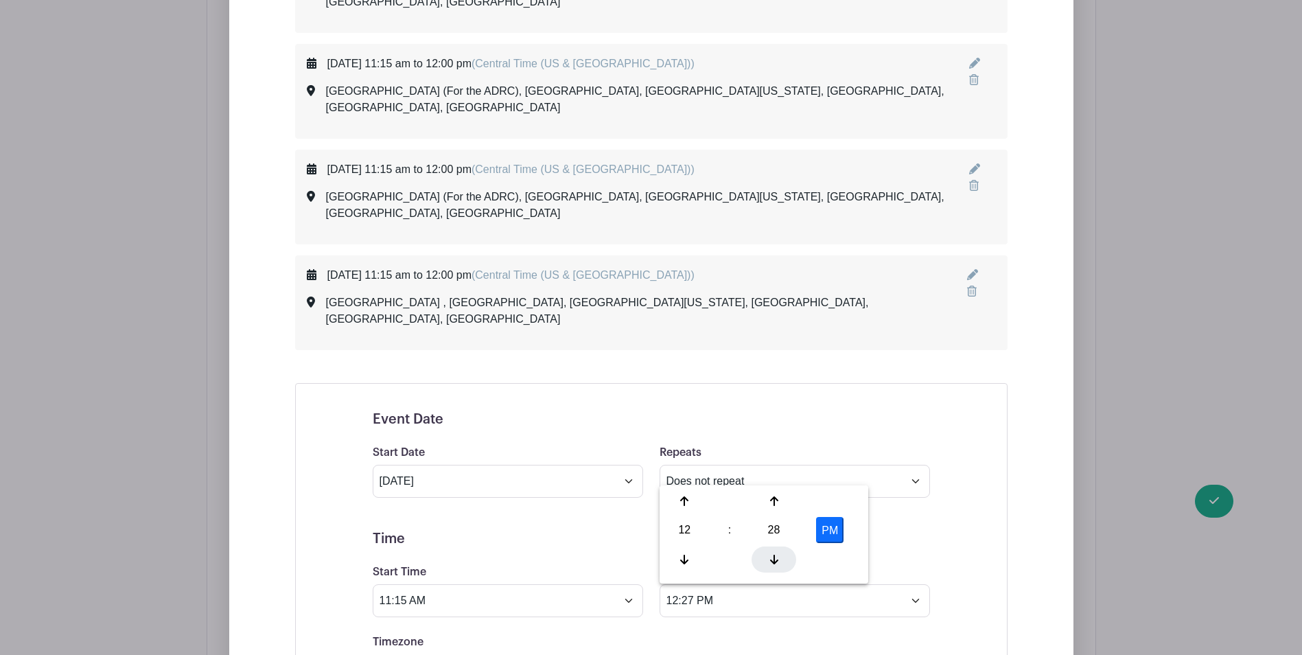
click at [773, 553] on div at bounding box center [773, 559] width 45 height 26
click at [773, 552] on div at bounding box center [773, 559] width 45 height 26
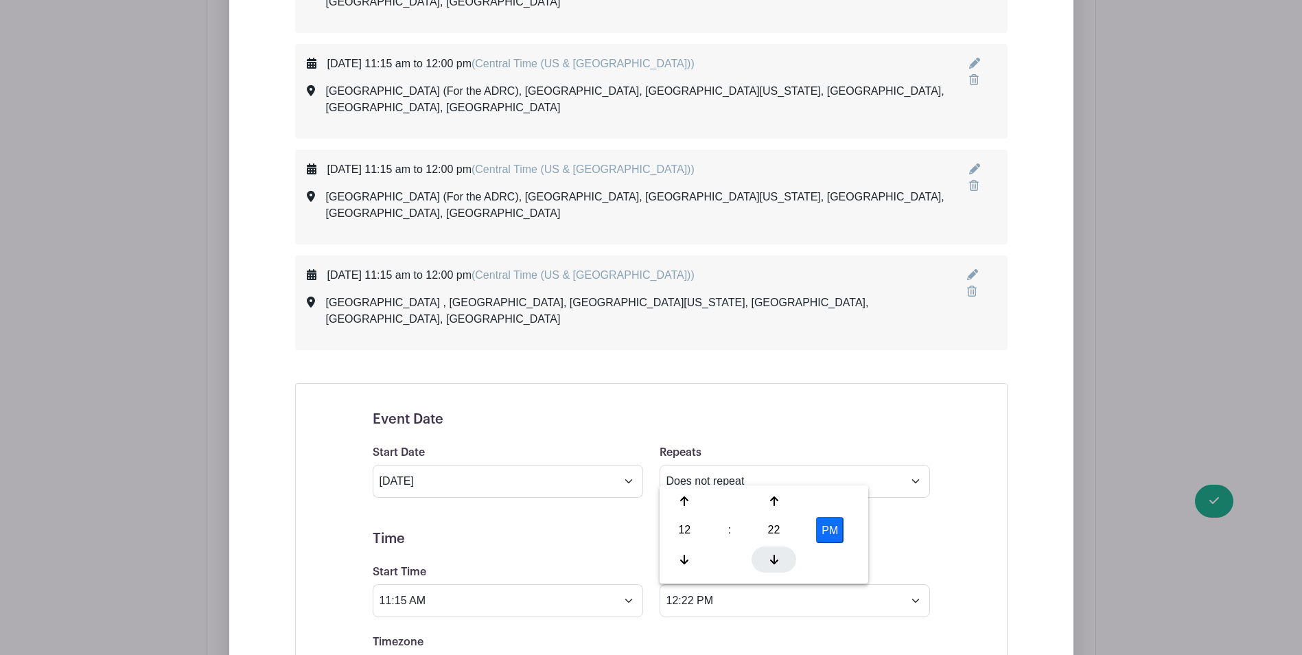
click at [773, 552] on div at bounding box center [773, 559] width 45 height 26
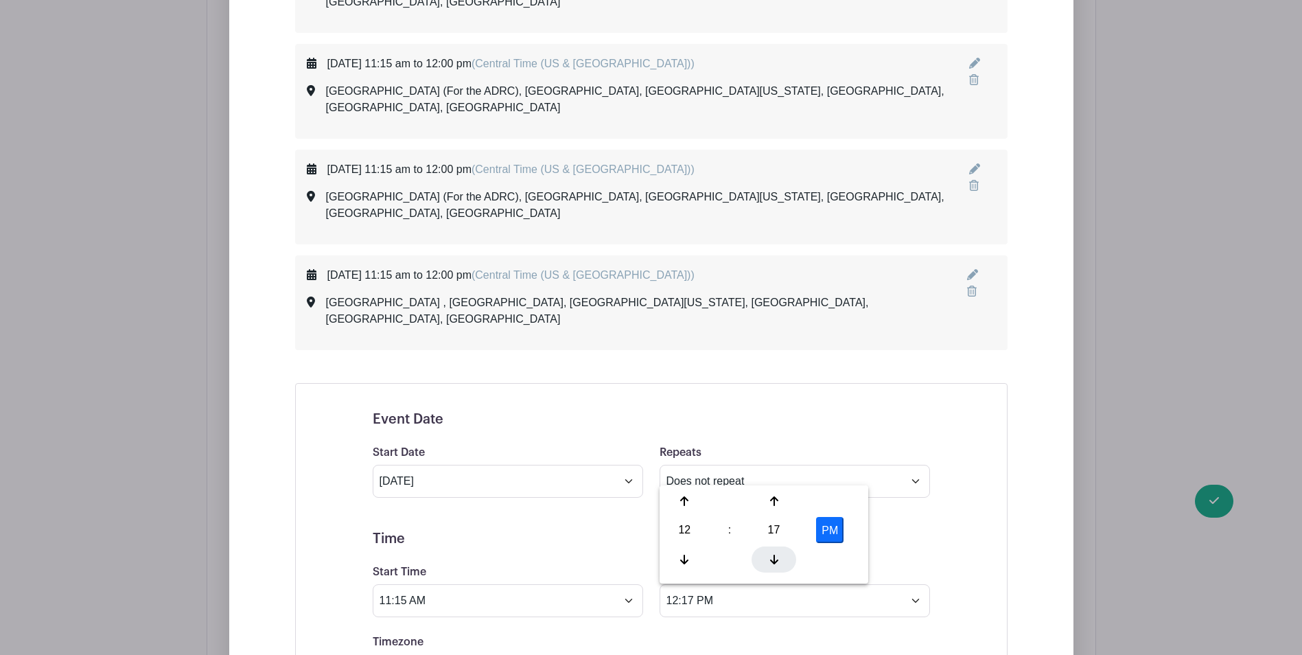
click at [773, 552] on div at bounding box center [773, 559] width 45 height 26
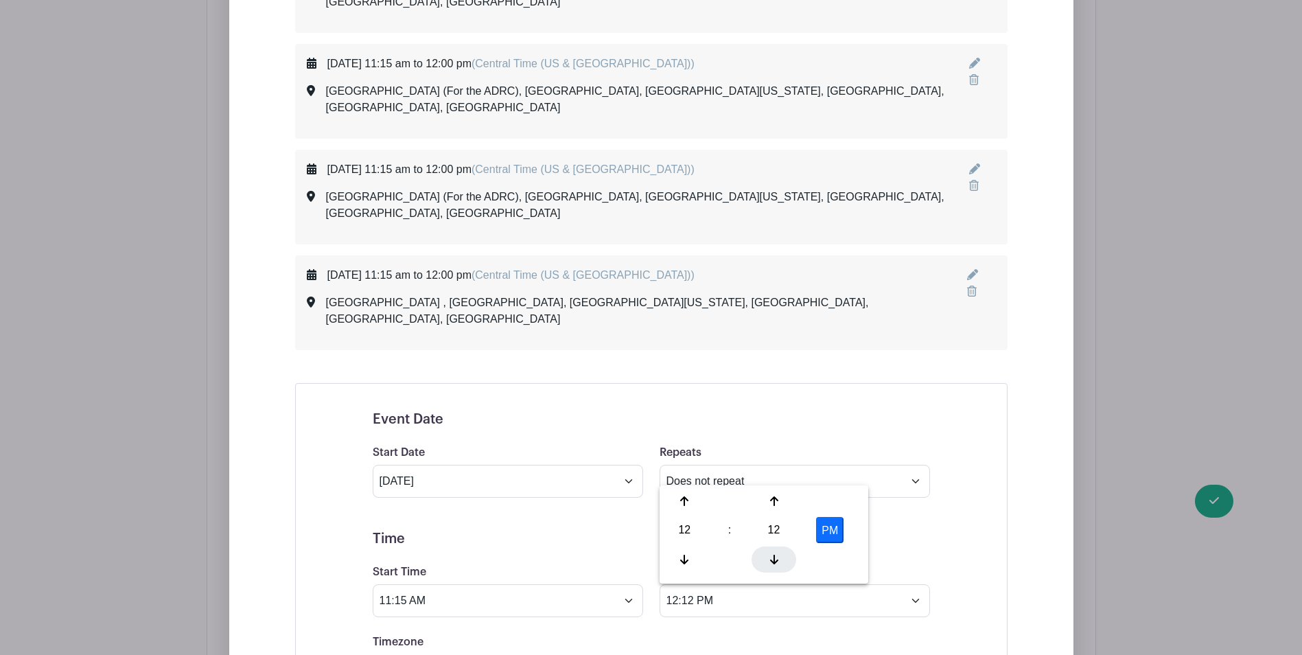
click at [773, 552] on div at bounding box center [773, 559] width 45 height 26
click at [773, 553] on div at bounding box center [773, 559] width 45 height 26
click at [773, 552] on div at bounding box center [773, 559] width 45 height 26
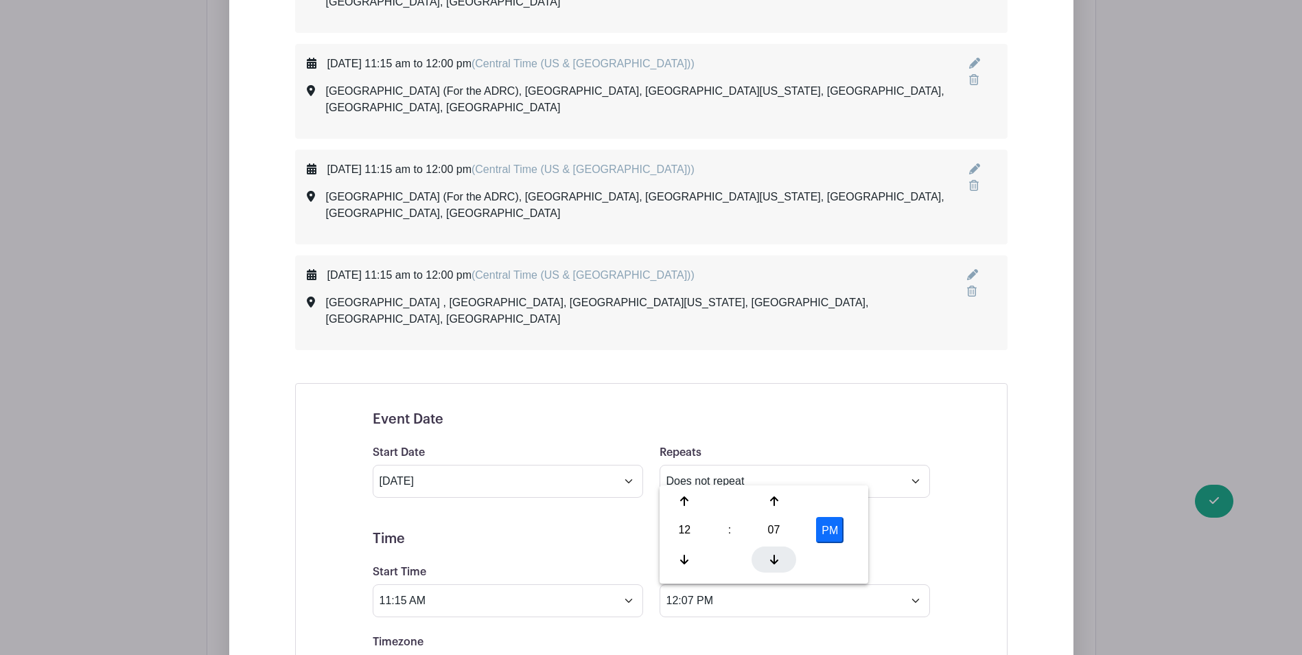
click at [773, 553] on div at bounding box center [773, 559] width 45 height 26
click at [773, 552] on div at bounding box center [773, 559] width 45 height 26
click at [773, 553] on div at bounding box center [773, 559] width 45 height 26
click at [773, 552] on div at bounding box center [773, 559] width 45 height 26
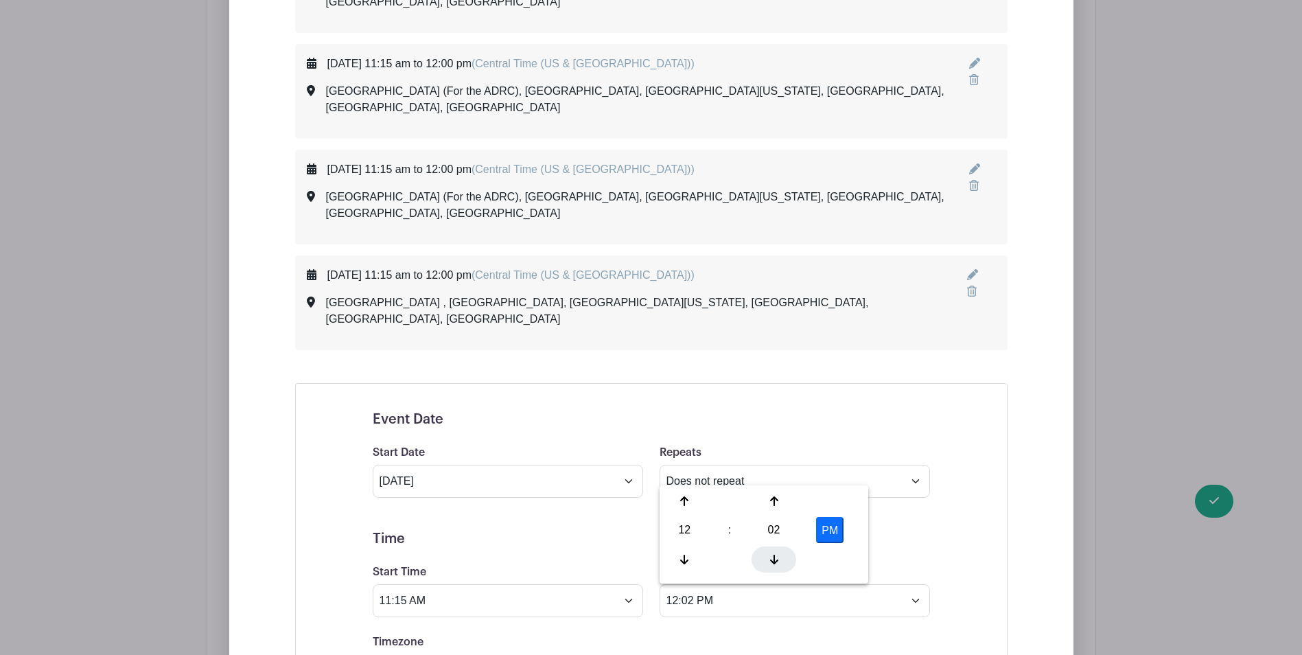
click at [773, 552] on div at bounding box center [773, 559] width 45 height 26
type input "12:00 PM"
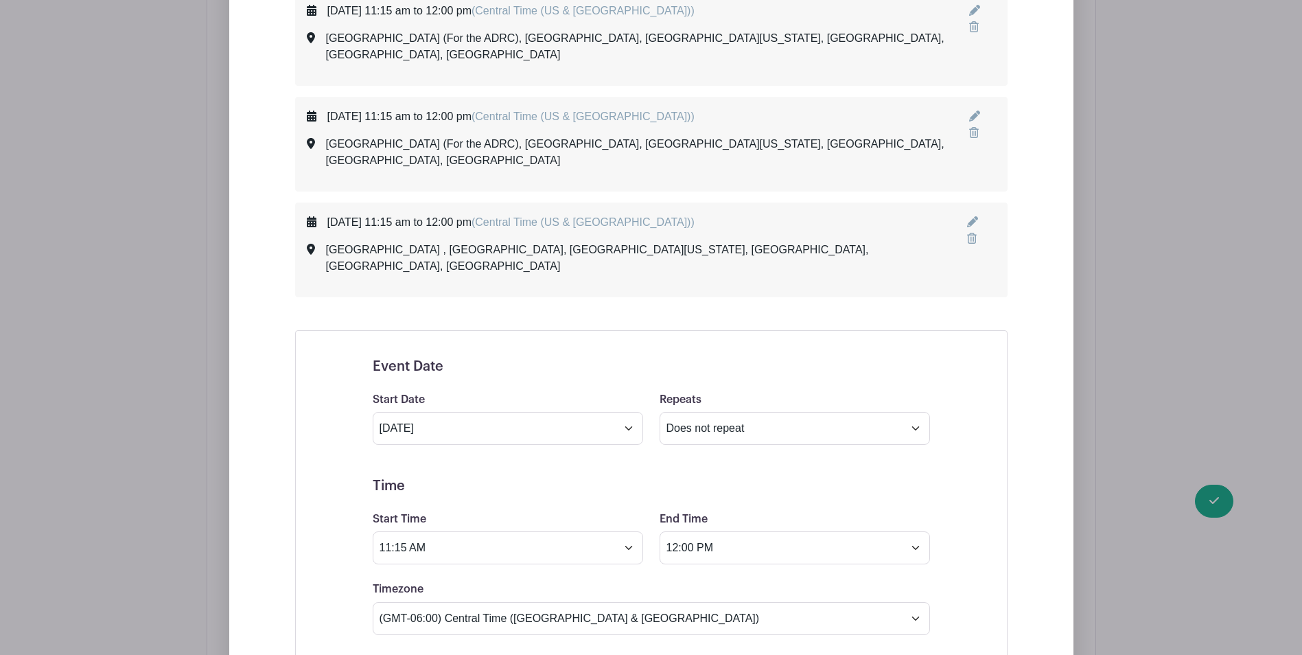
scroll to position [1510, 0]
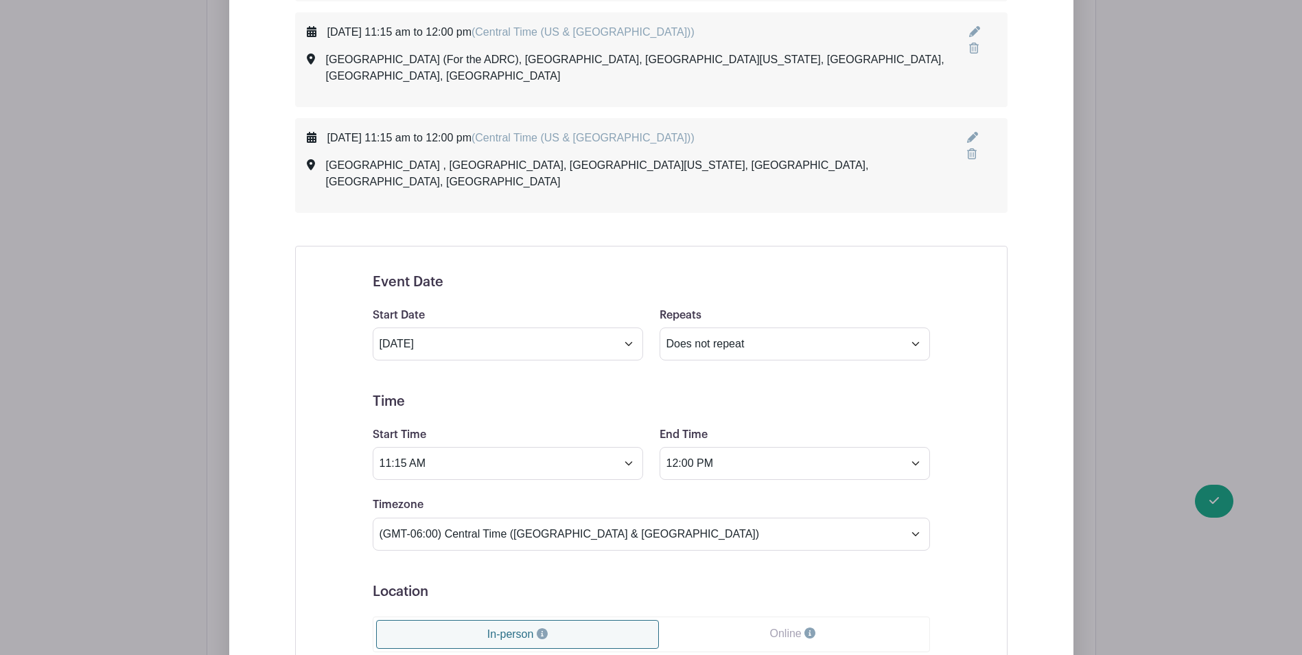
type input "[GEOGRAPHIC_DATA], [GEOGRAPHIC_DATA], [GEOGRAPHIC_DATA][US_STATE], [GEOGRAPHIC_…"
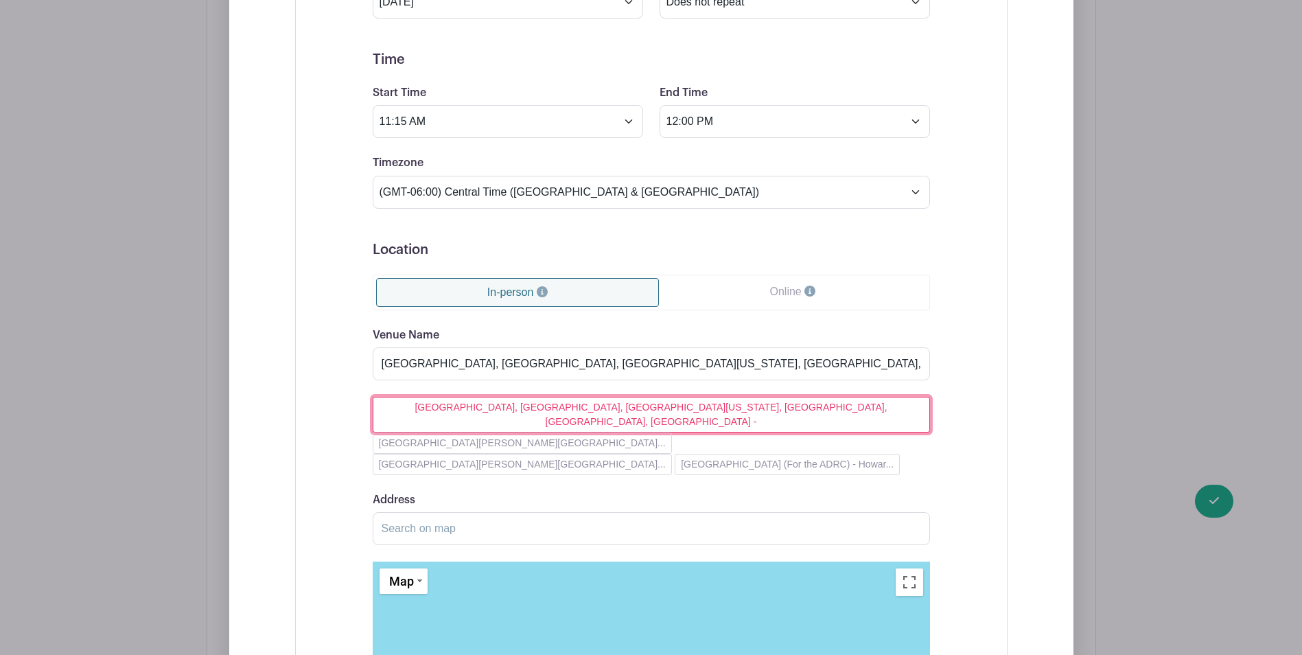
scroll to position [1853, 0]
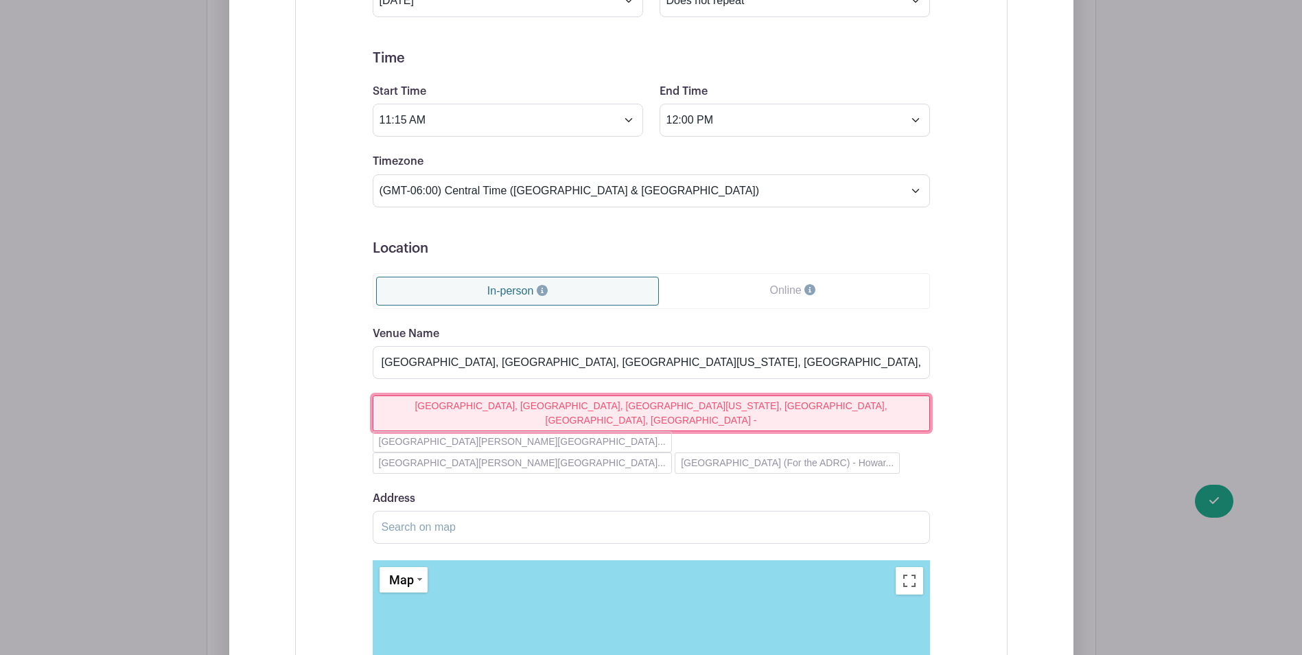
click at [458, 395] on button "[GEOGRAPHIC_DATA], [GEOGRAPHIC_DATA], [GEOGRAPHIC_DATA][US_STATE], [GEOGRAPHIC_…" at bounding box center [651, 413] width 557 height 36
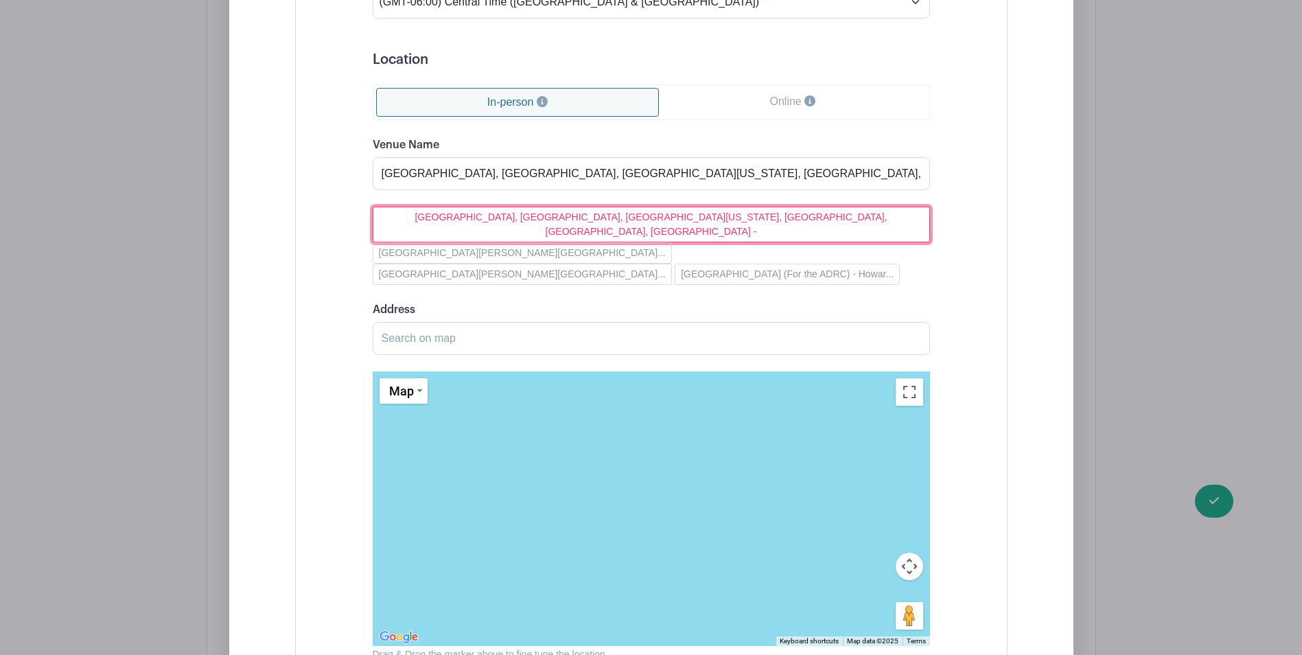
scroll to position [2059, 0]
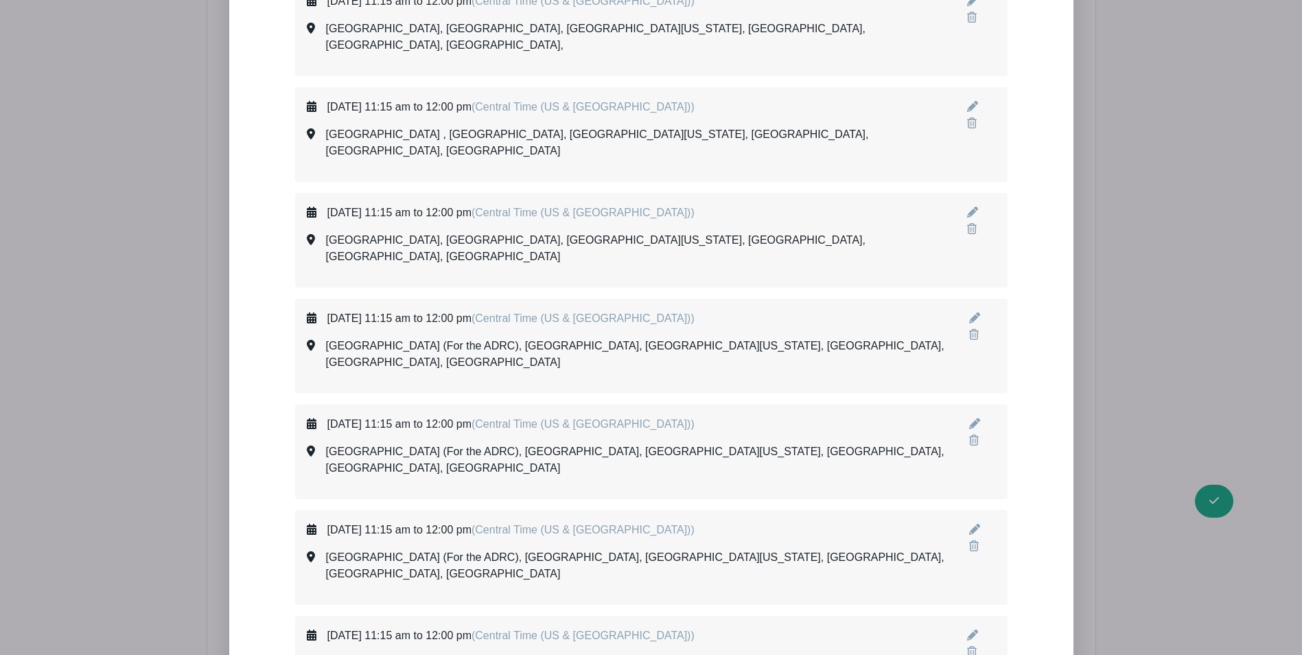
scroll to position [743, 0]
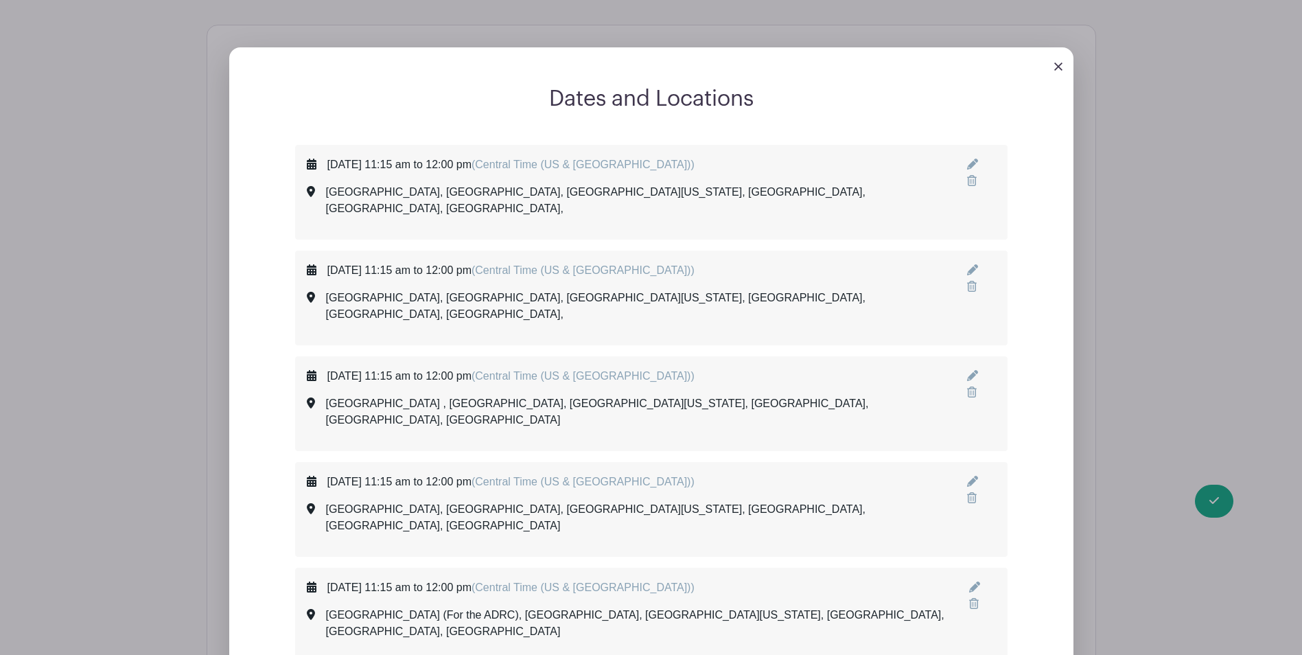
click at [1053, 67] on div at bounding box center [651, 66] width 844 height 38
click at [1057, 63] on img at bounding box center [1058, 66] width 8 height 8
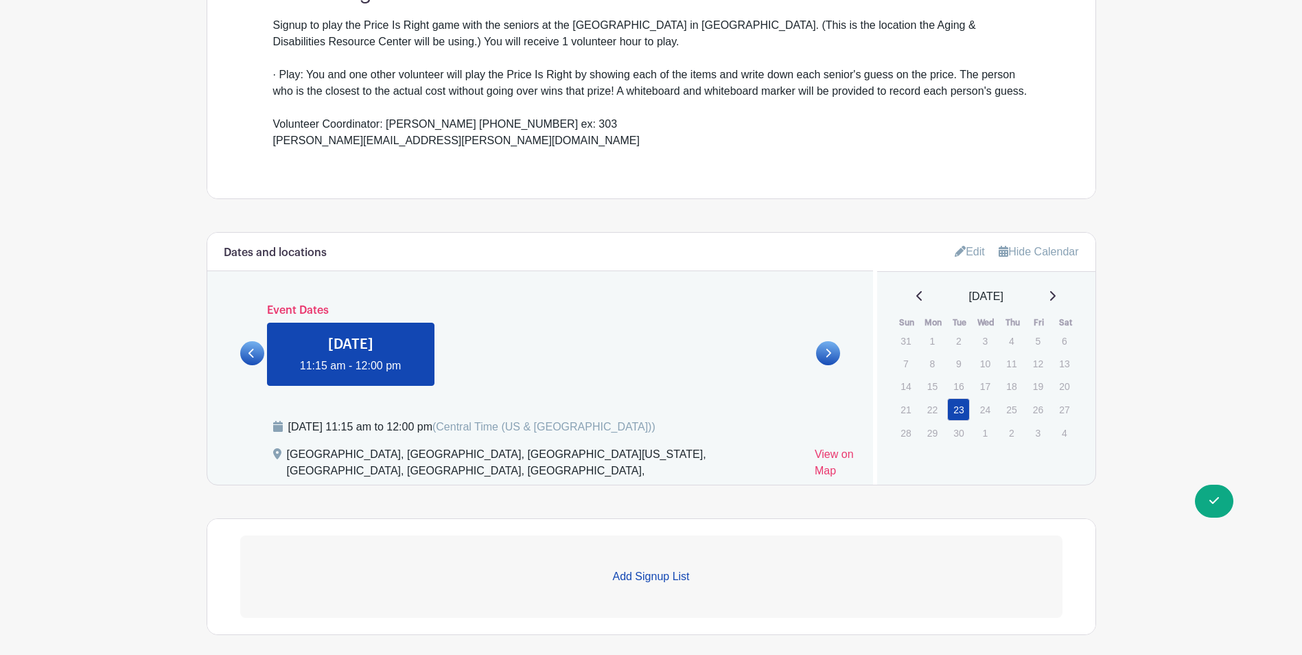
scroll to position [400, 0]
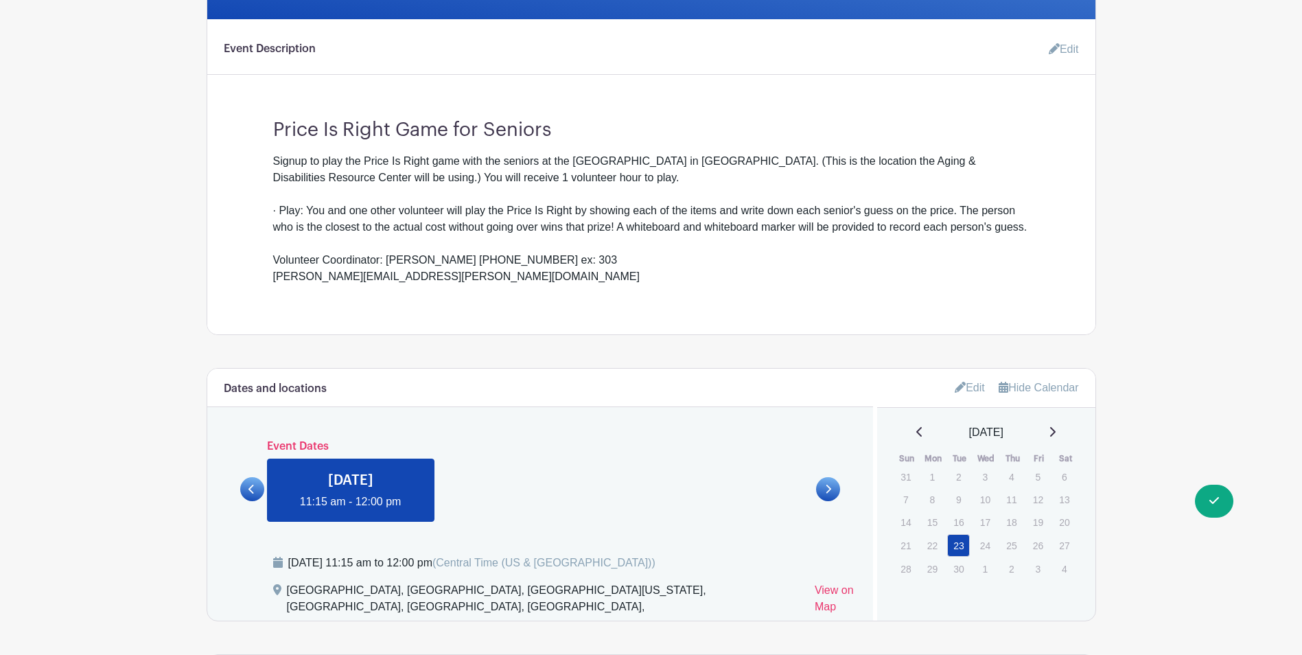
click at [1060, 45] on link "Edit" at bounding box center [1058, 49] width 41 height 27
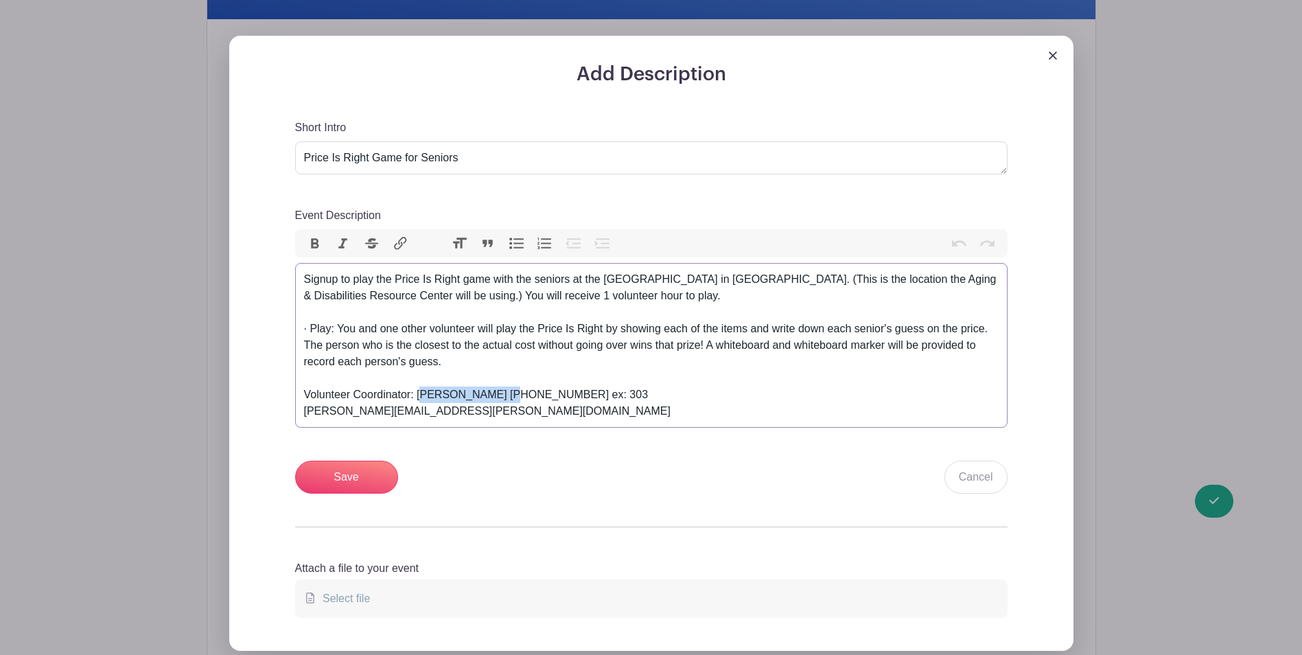
drag, startPoint x: 419, startPoint y: 394, endPoint x: 499, endPoint y: 395, distance: 79.6
click at [500, 397] on div "· Play: You and one other volunteer will play the Price Is Right by showing eac…" at bounding box center [651, 369] width 694 height 99
click at [517, 386] on div "· Play: You and one other volunteer will play the Price Is Right by showing eac…" at bounding box center [651, 369] width 694 height 99
click at [517, 395] on div "· Play: You and one other volunteer will play the Price Is Right by showing eac…" at bounding box center [651, 369] width 694 height 99
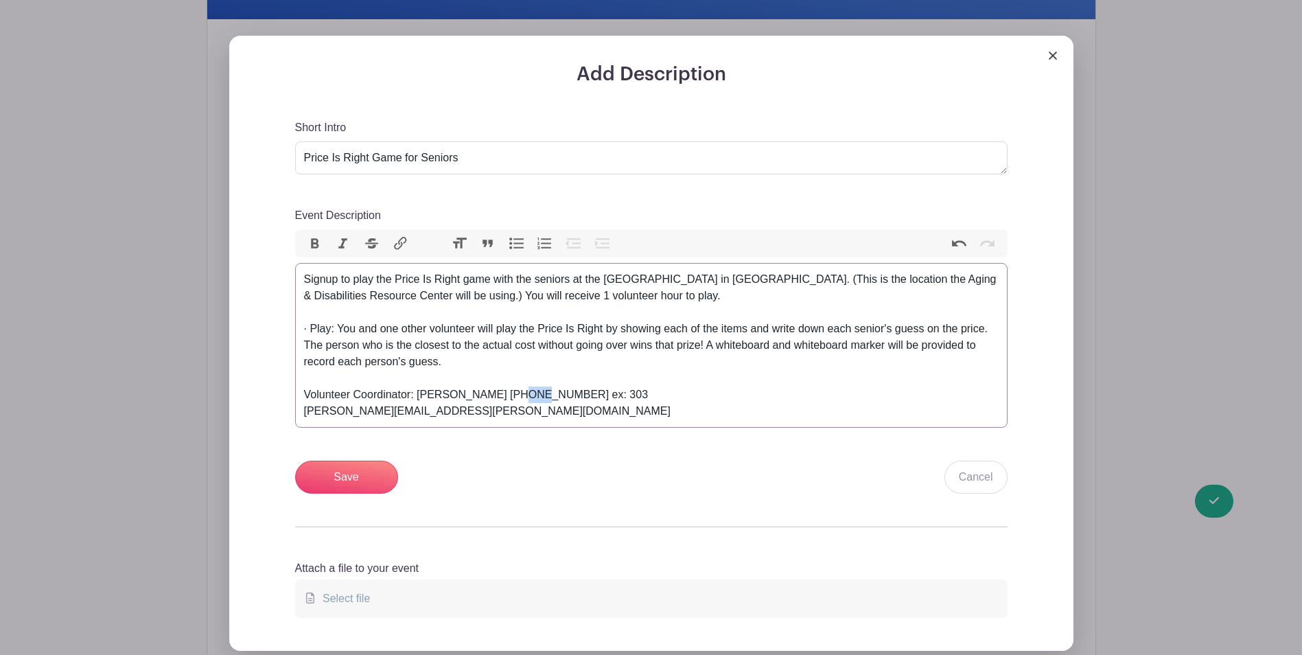
click at [517, 395] on div "· Play: You and one other volunteer will play the Price Is Right by showing eac…" at bounding box center [651, 369] width 694 height 99
drag, startPoint x: 314, startPoint y: 413, endPoint x: 382, endPoint y: 415, distance: 67.3
click at [382, 414] on div "· Play: You and one other volunteer will play the Price Is Right by showing eac…" at bounding box center [651, 369] width 694 height 99
type trix-editor "<div>Signup to play the Price Is Right game with the seniors at the [GEOGRAPHIC…"
click at [339, 469] on input "Save" at bounding box center [346, 476] width 103 height 33
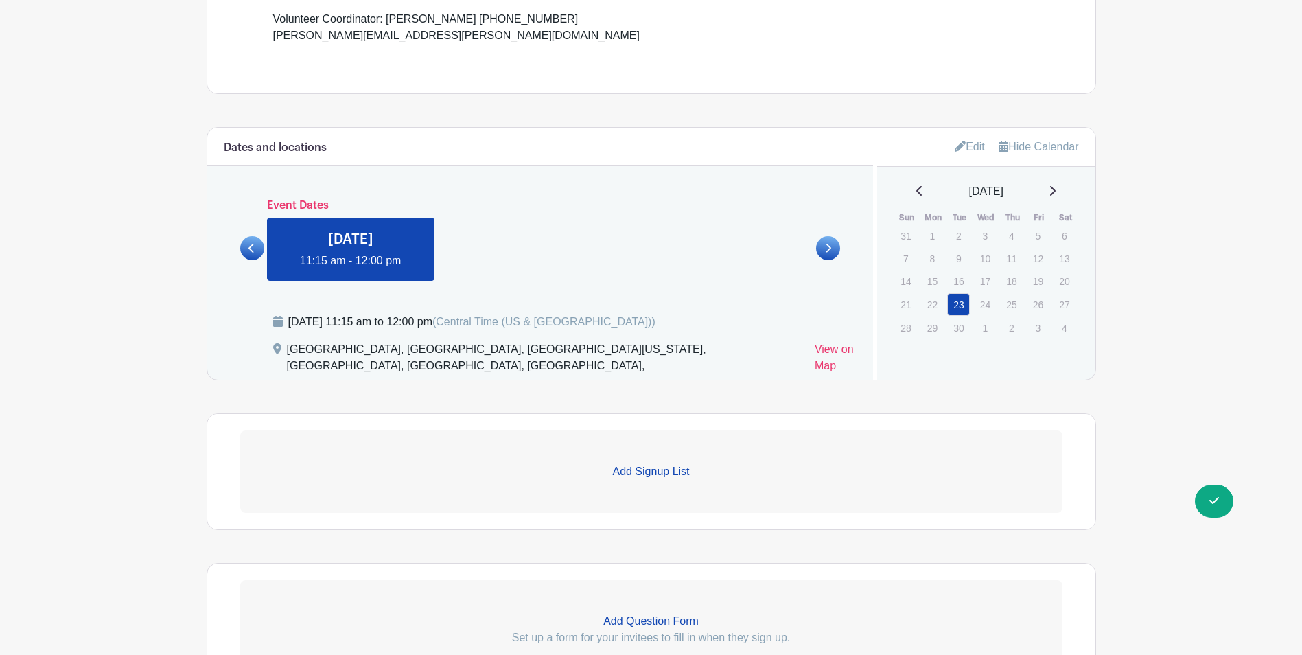
scroll to position [812, 0]
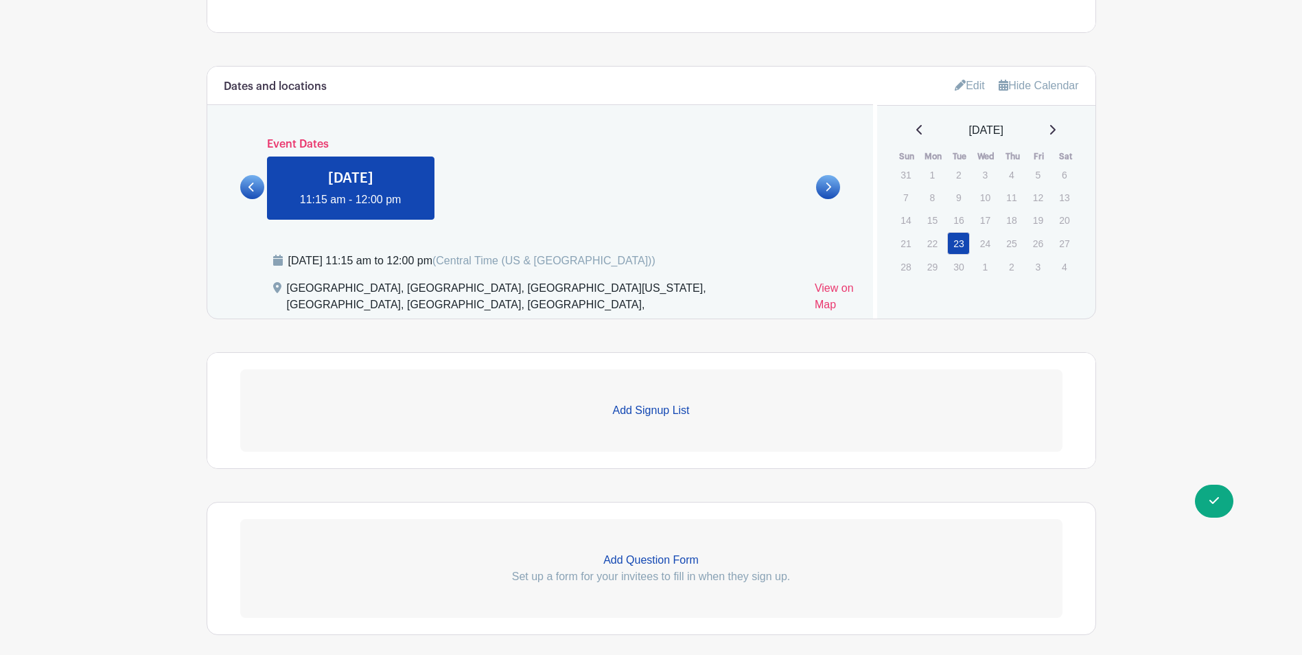
click at [959, 90] on icon at bounding box center [960, 85] width 11 height 11
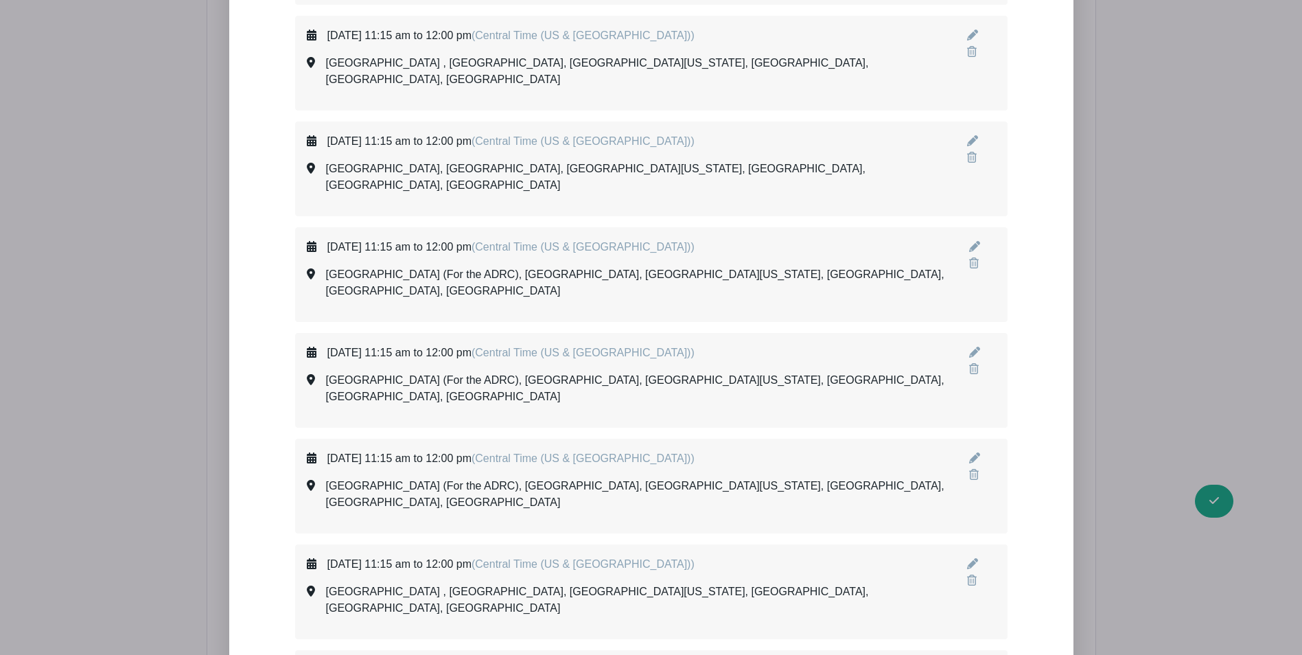
scroll to position [1292, 0]
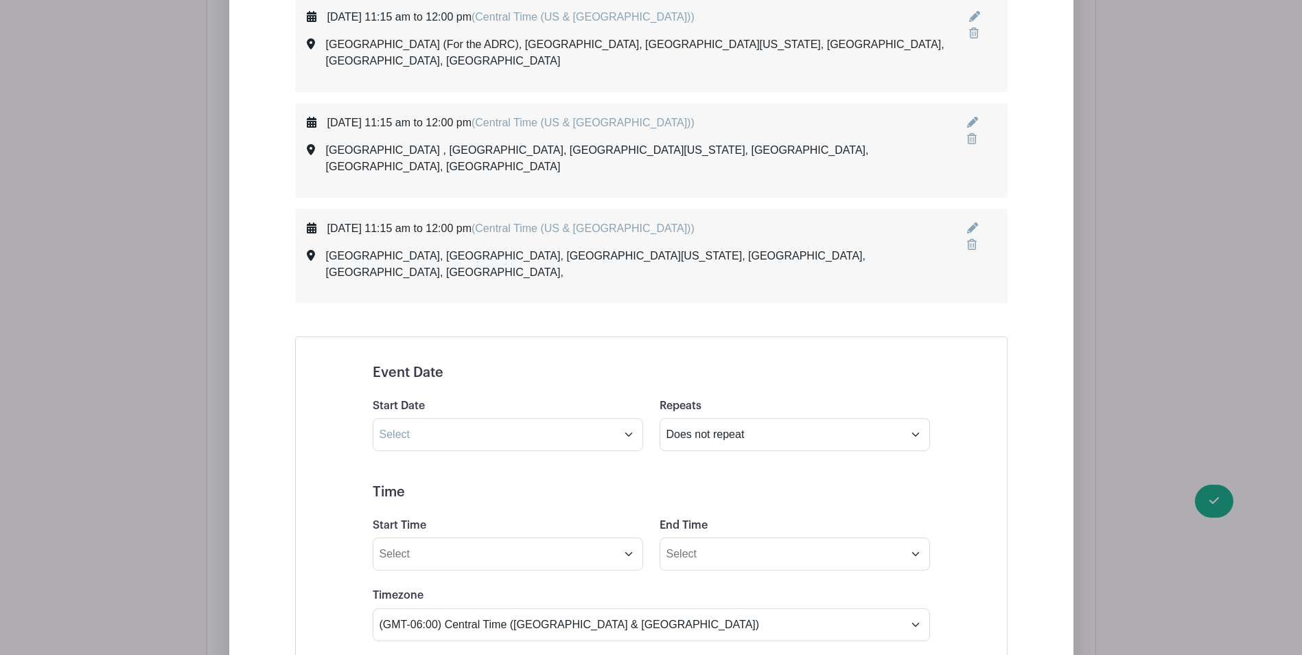
scroll to position [1635, 0]
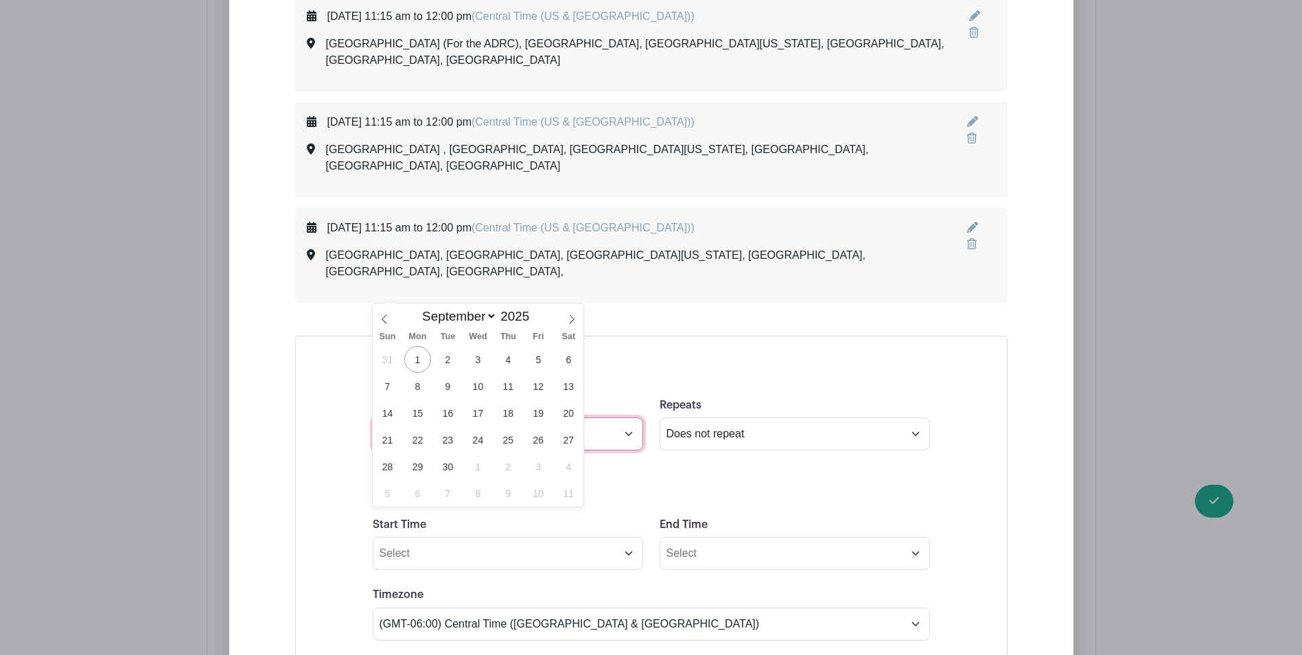
click at [432, 417] on input "text" at bounding box center [508, 433] width 270 height 33
click at [574, 317] on icon at bounding box center [572, 319] width 10 height 10
select select "9"
click at [441, 466] on span "28" at bounding box center [447, 466] width 27 height 27
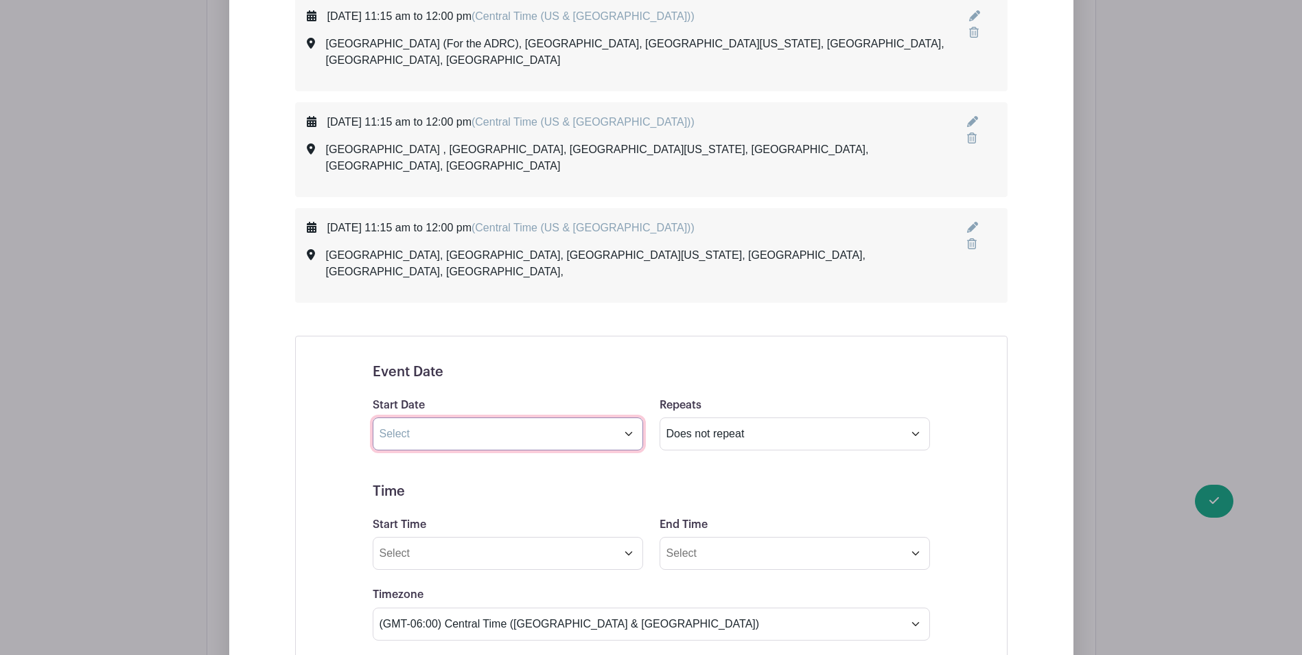
type input "[DATE]"
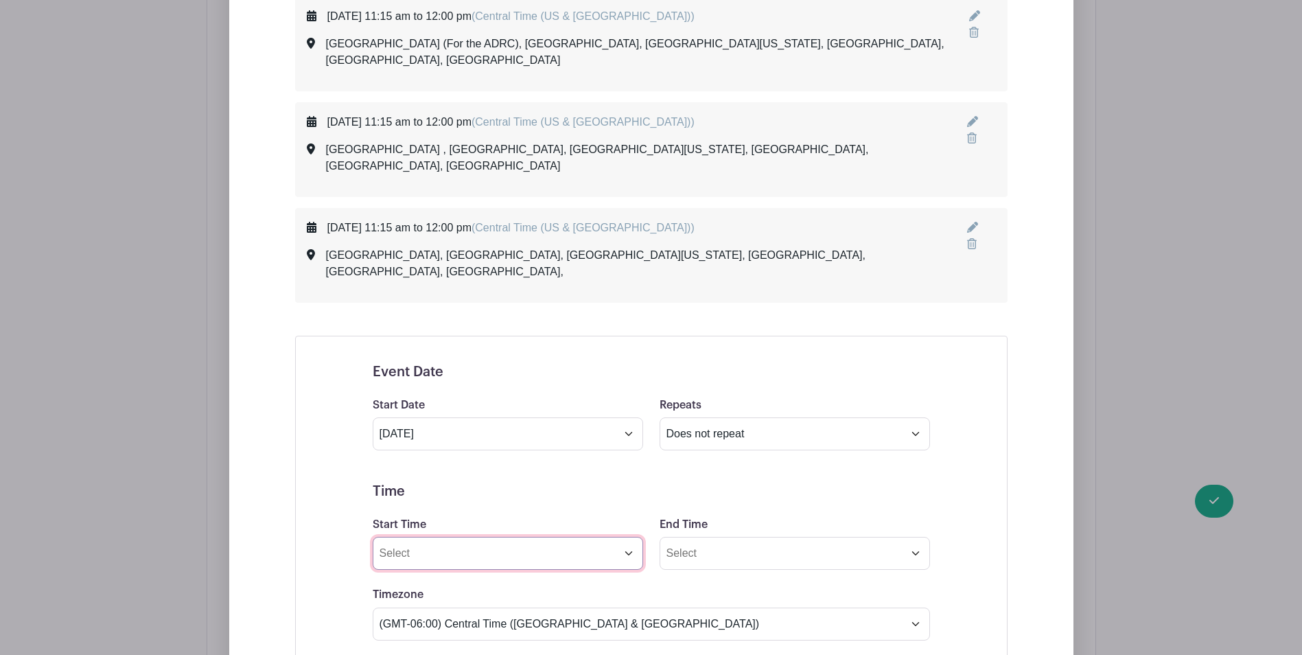
click at [430, 537] on input "Start Time" at bounding box center [508, 553] width 270 height 33
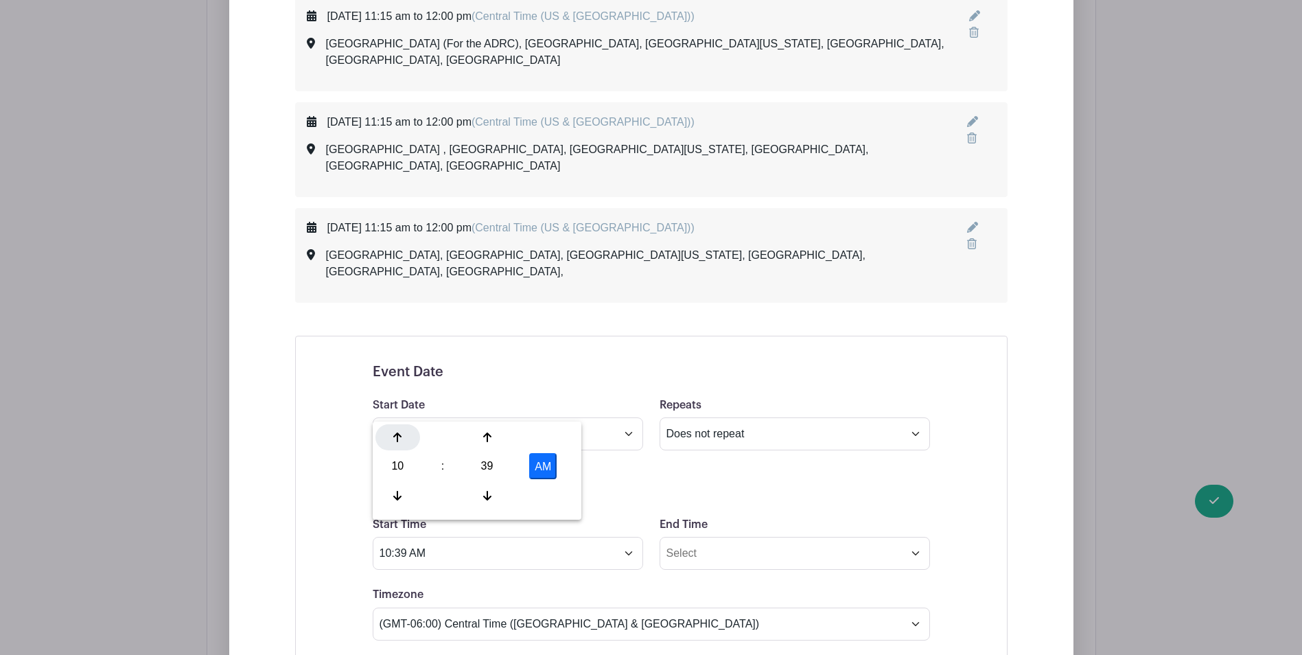
click at [401, 437] on div at bounding box center [397, 437] width 45 height 26
click at [487, 468] on div "39" at bounding box center [487, 466] width 45 height 26
click at [401, 439] on div "00" at bounding box center [398, 437] width 46 height 26
type input "11:00 AM"
click at [690, 537] on input "End Time" at bounding box center [794, 553] width 270 height 33
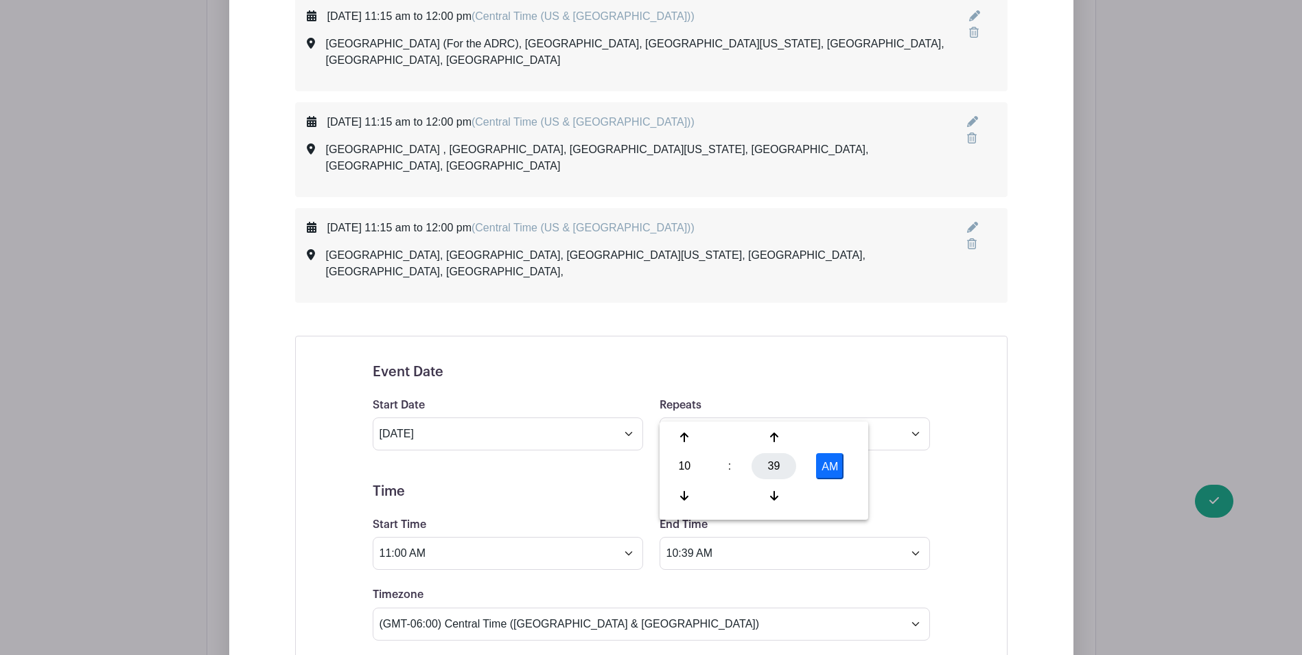
click at [779, 463] on div "39" at bounding box center [773, 466] width 45 height 26
click at [691, 431] on div "00" at bounding box center [685, 437] width 46 height 26
click at [682, 433] on icon at bounding box center [684, 437] width 8 height 11
type input "12:00 PM"
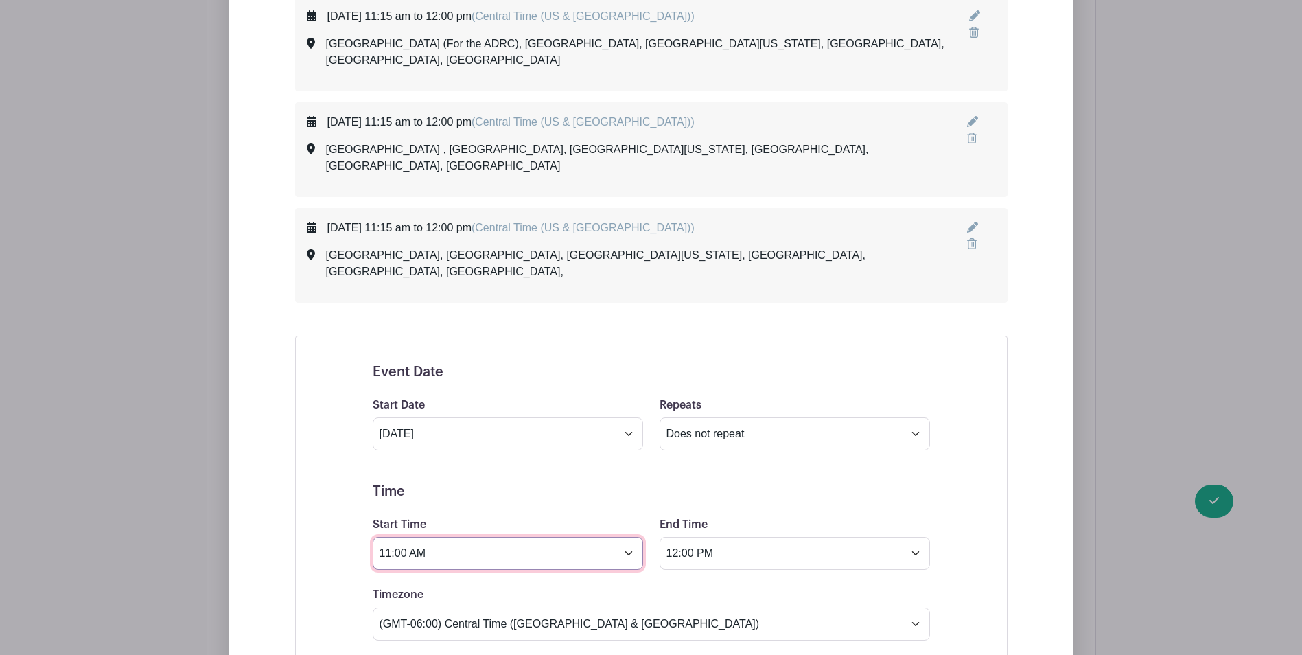
click at [404, 537] on input "11:00 AM" at bounding box center [508, 553] width 270 height 33
type input "11:15 AM"
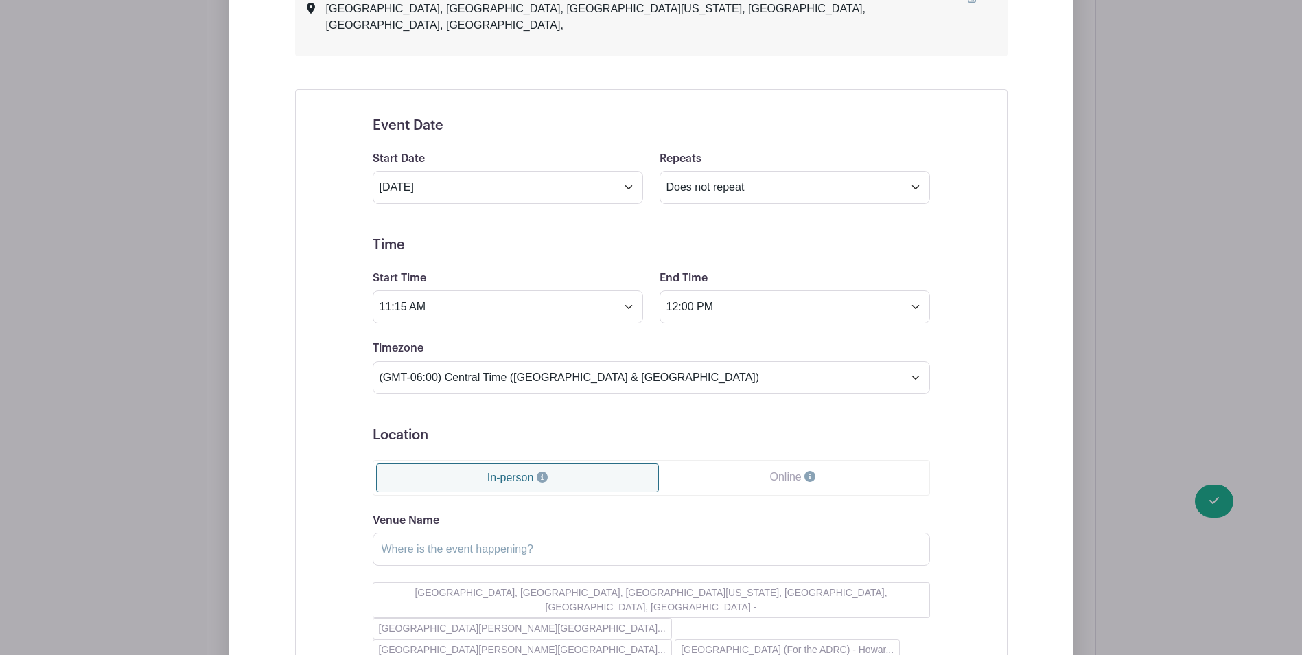
scroll to position [1910, 0]
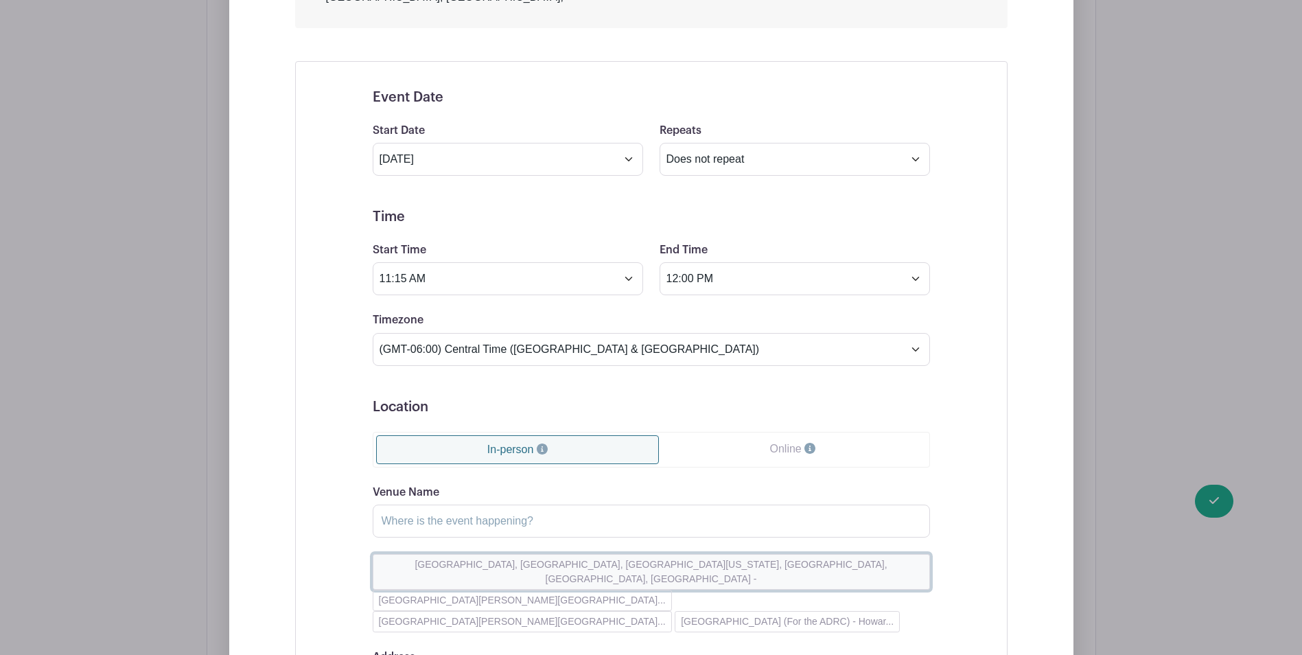
click at [440, 554] on button "[GEOGRAPHIC_DATA], [GEOGRAPHIC_DATA], [GEOGRAPHIC_DATA][US_STATE], [GEOGRAPHIC_…" at bounding box center [651, 572] width 557 height 36
type input "[GEOGRAPHIC_DATA], [GEOGRAPHIC_DATA], [GEOGRAPHIC_DATA][US_STATE], [GEOGRAPHIC_…"
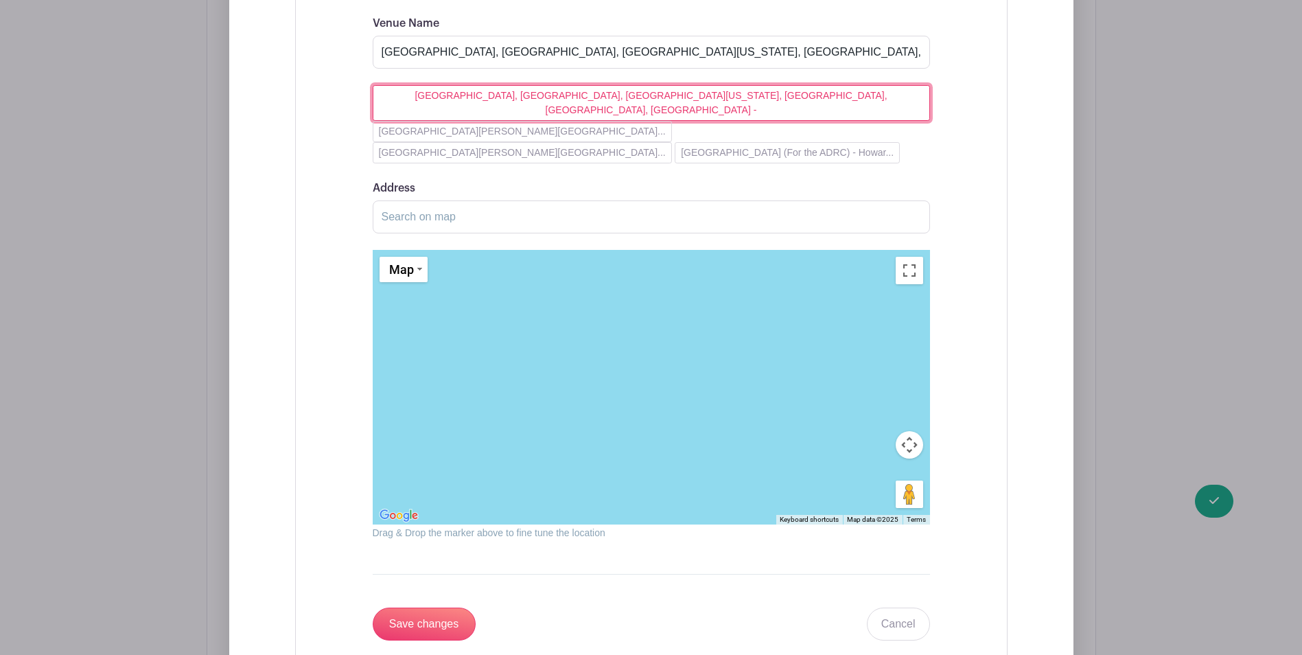
scroll to position [2390, 0]
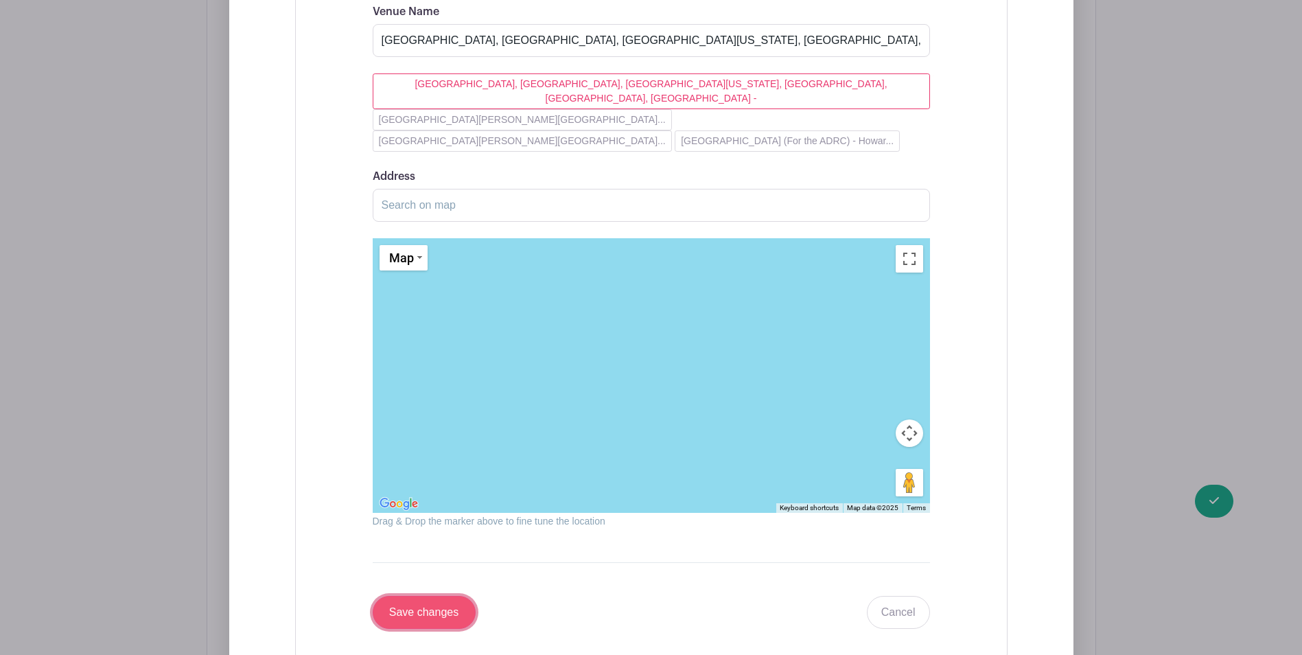
click at [426, 596] on input "Save changes" at bounding box center [424, 612] width 103 height 33
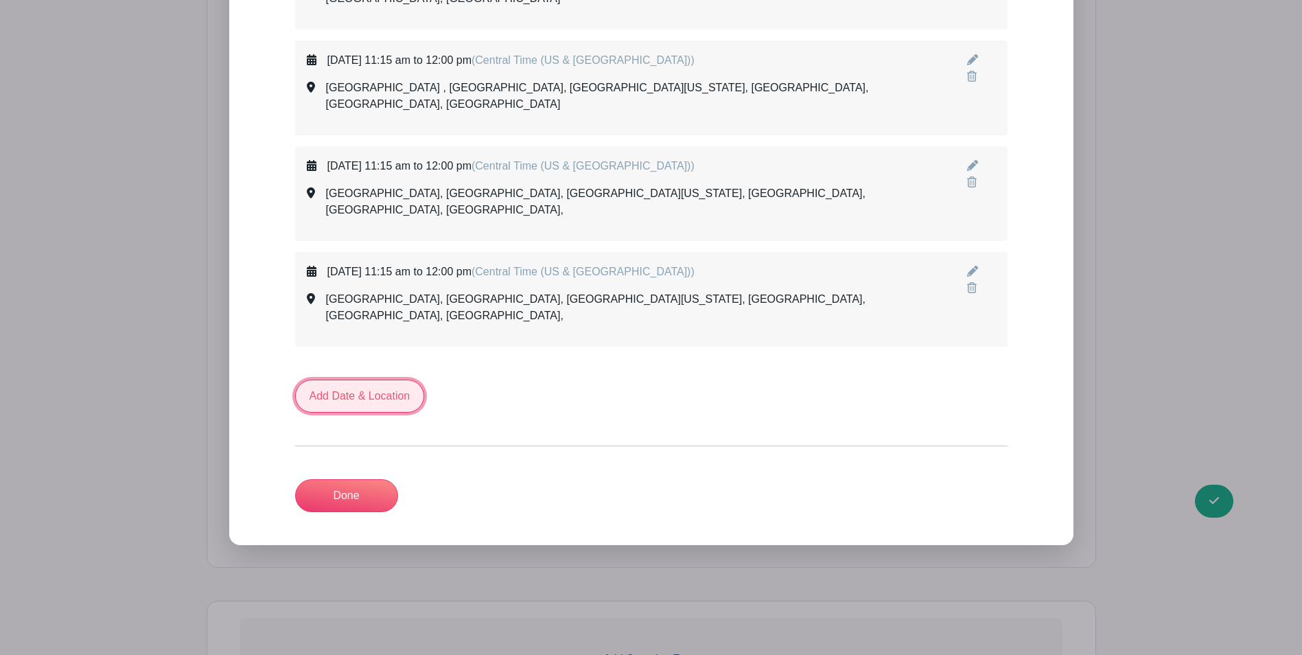
click at [347, 379] on link "Add Date & Location" at bounding box center [360, 395] width 130 height 33
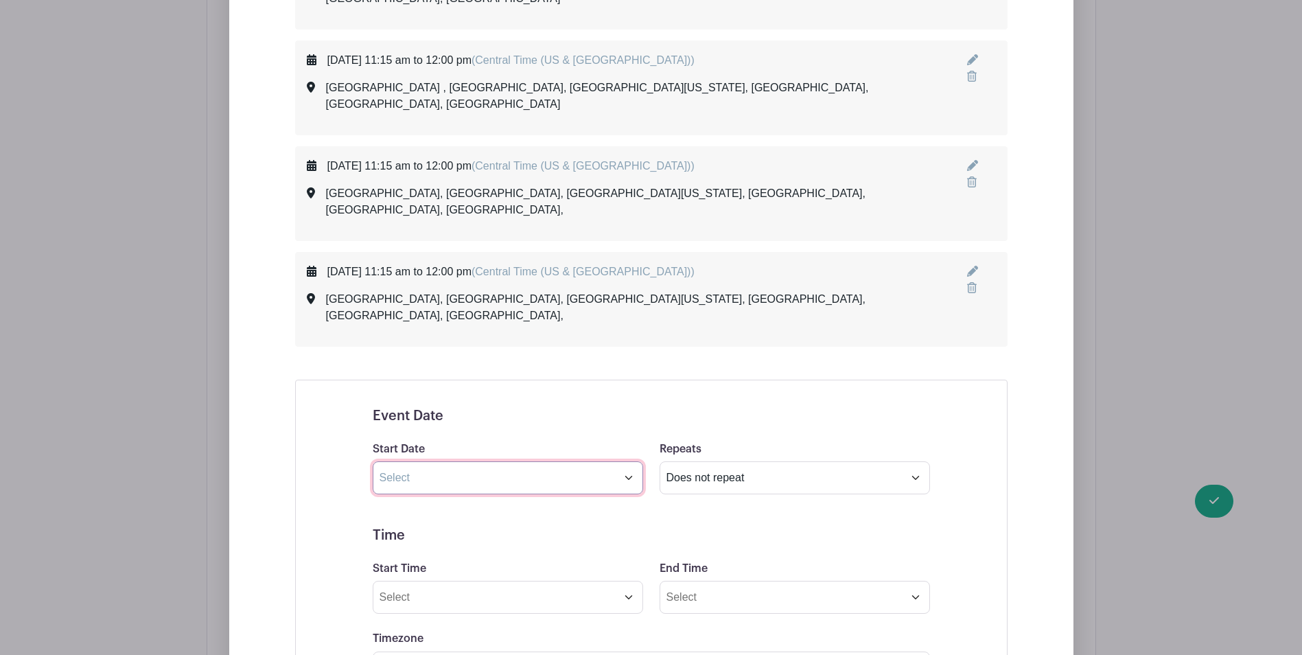
click at [495, 461] on input "text" at bounding box center [508, 477] width 270 height 33
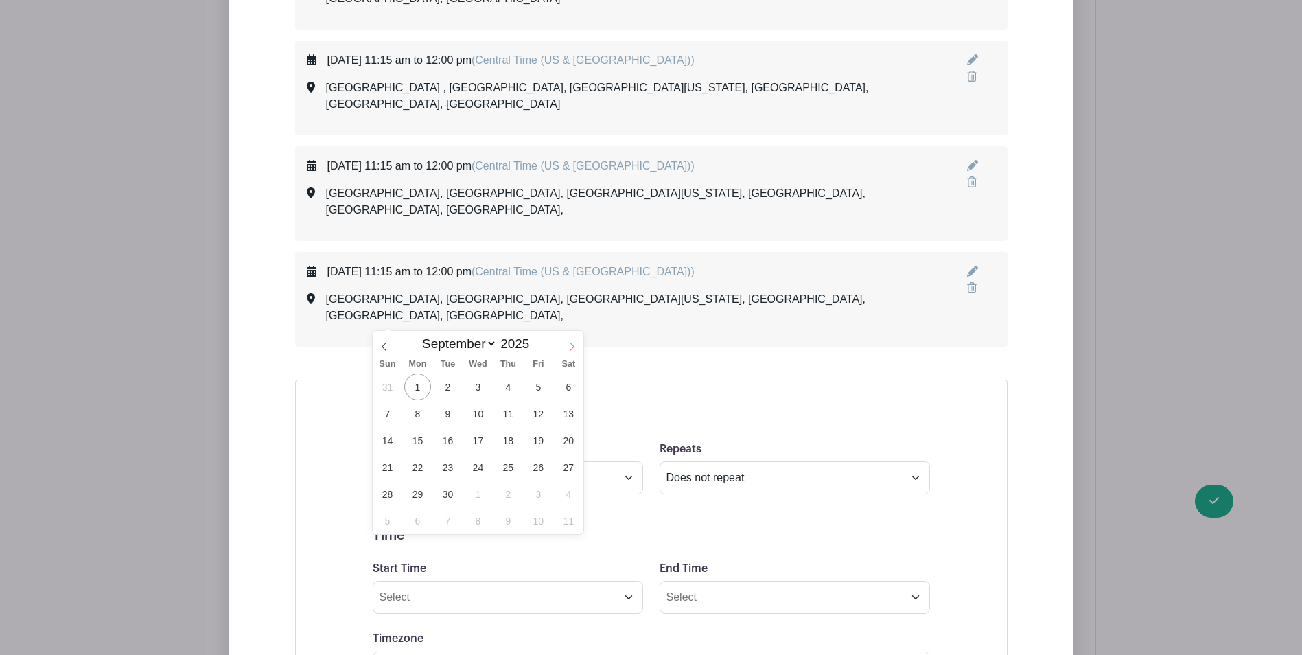
click at [566, 347] on span at bounding box center [571, 342] width 23 height 23
select select "10"
click at [451, 485] on span "25" at bounding box center [447, 493] width 27 height 27
type input "[DATE]"
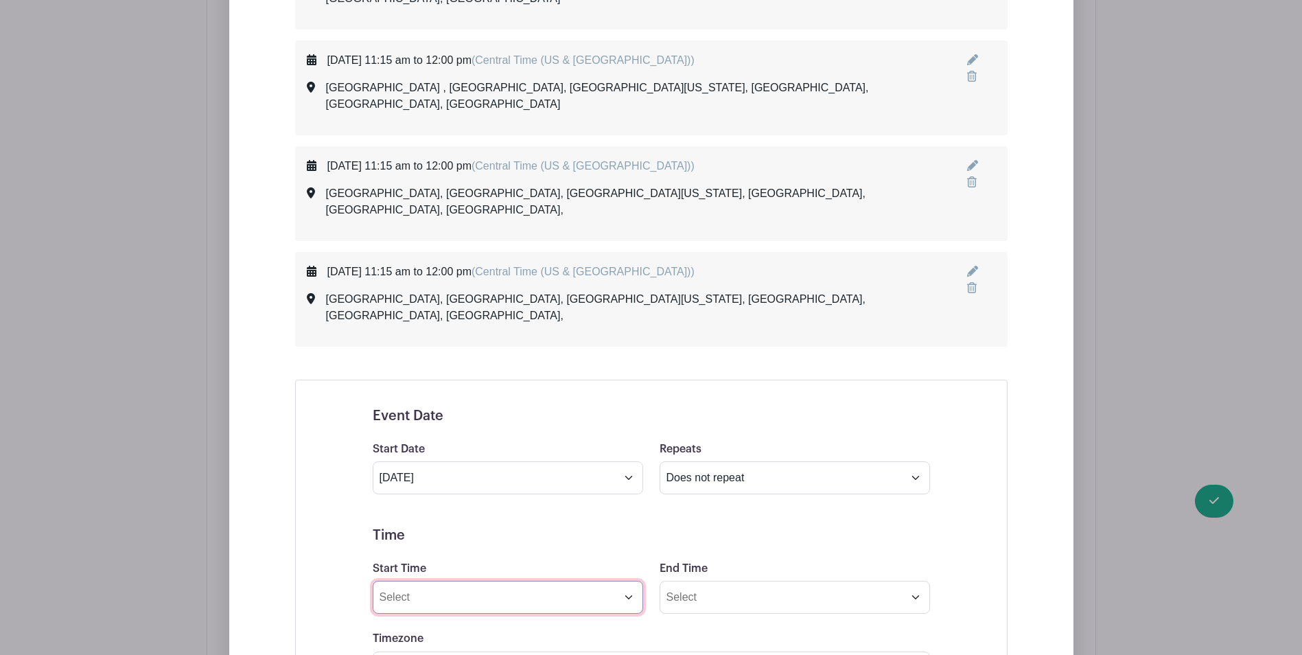
click at [454, 581] on input "Start Time" at bounding box center [508, 597] width 270 height 33
click at [399, 460] on icon at bounding box center [397, 464] width 8 height 11
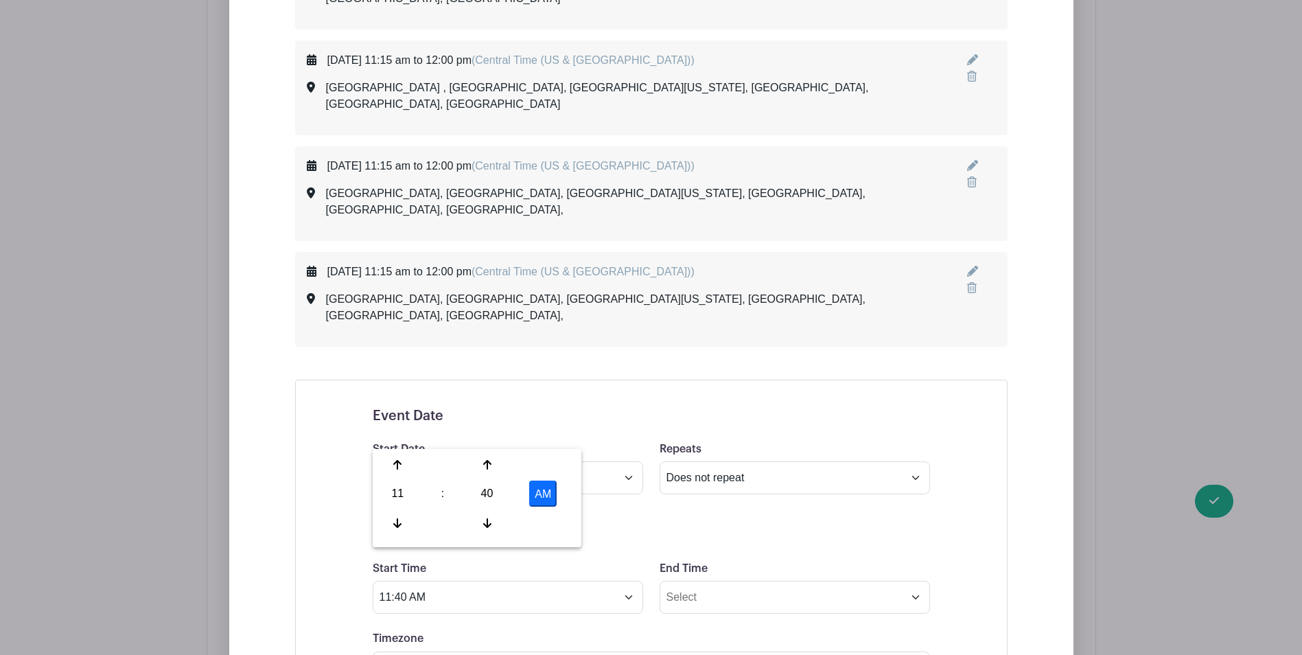
click at [482, 487] on div "40" at bounding box center [487, 493] width 45 height 26
click at [402, 464] on div "00" at bounding box center [398, 465] width 46 height 26
click at [488, 488] on div "00" at bounding box center [487, 493] width 45 height 26
click at [560, 465] on div "15" at bounding box center [551, 465] width 46 height 26
type input "11:15 AM"
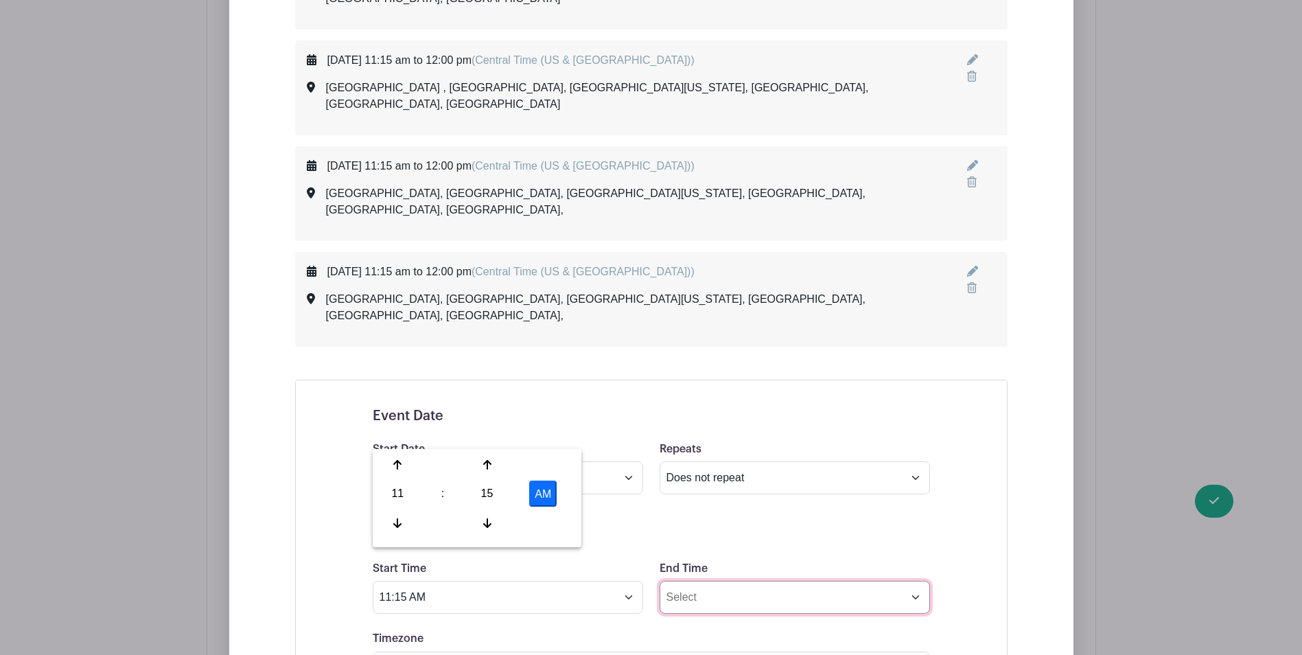
click at [705, 581] on input "End Time" at bounding box center [794, 597] width 270 height 33
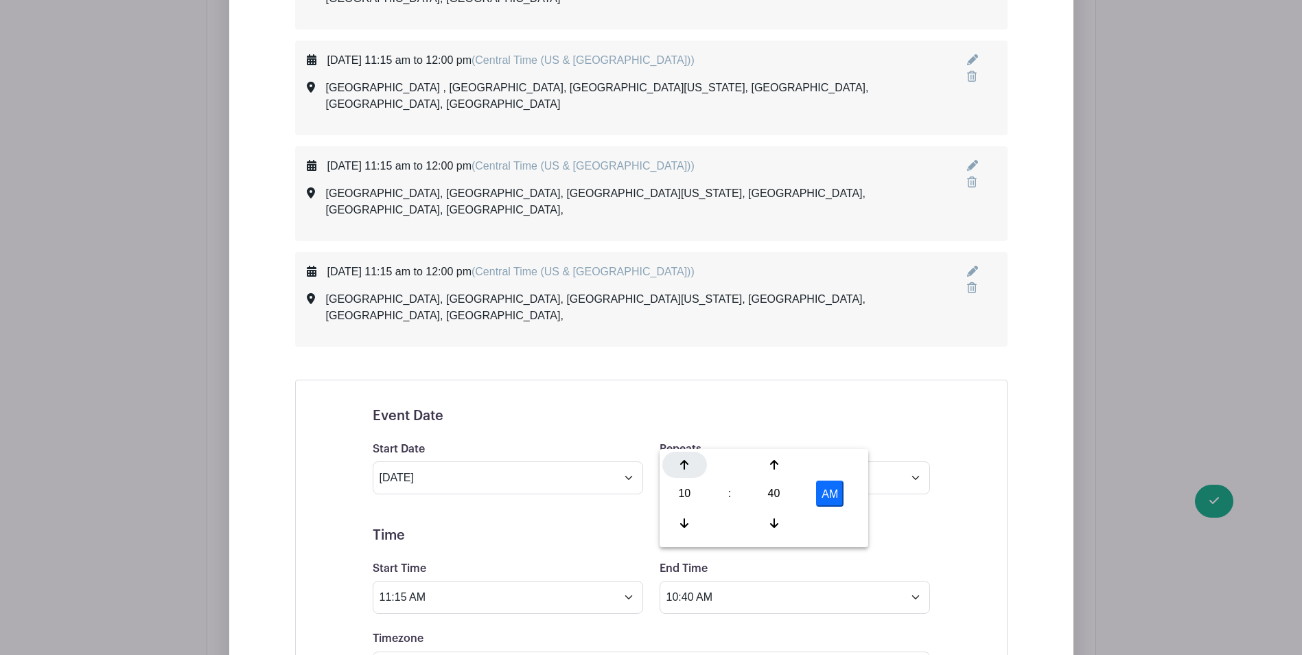
click at [687, 461] on icon at bounding box center [684, 464] width 8 height 11
drag, startPoint x: 772, startPoint y: 486, endPoint x: 743, endPoint y: 482, distance: 29.7
click at [771, 486] on div "40" at bounding box center [773, 493] width 45 height 26
click at [697, 460] on div "00" at bounding box center [685, 465] width 46 height 26
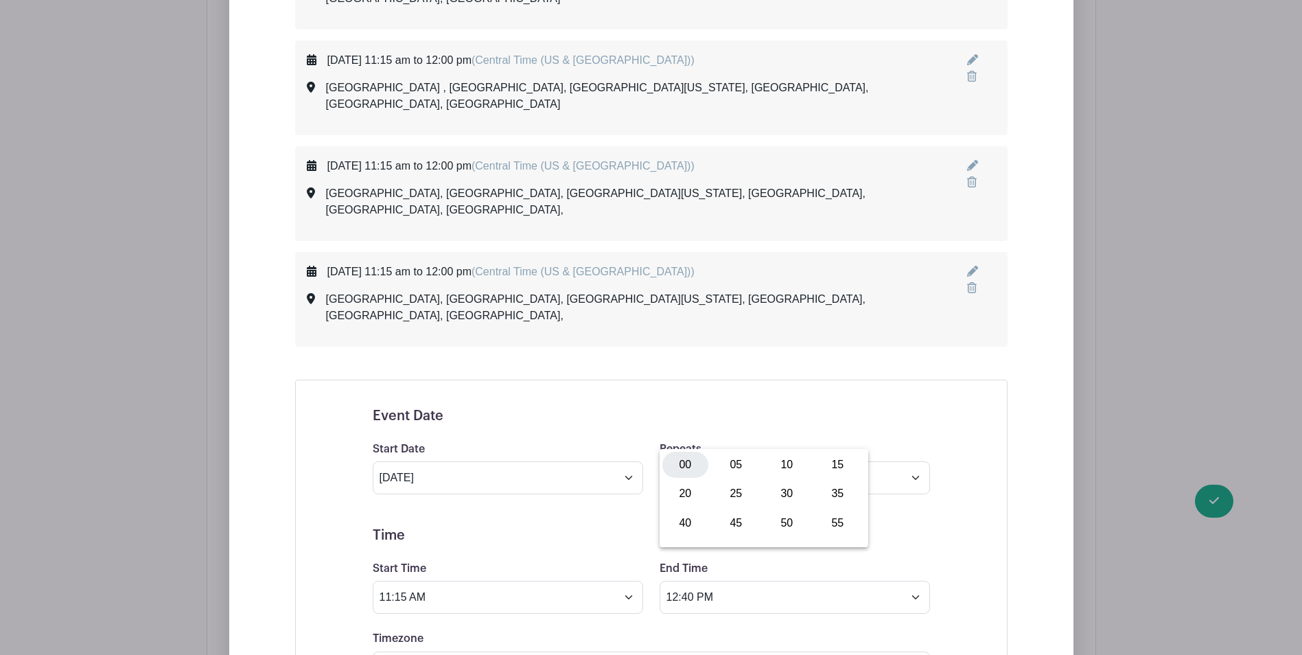
type input "12:00 PM"
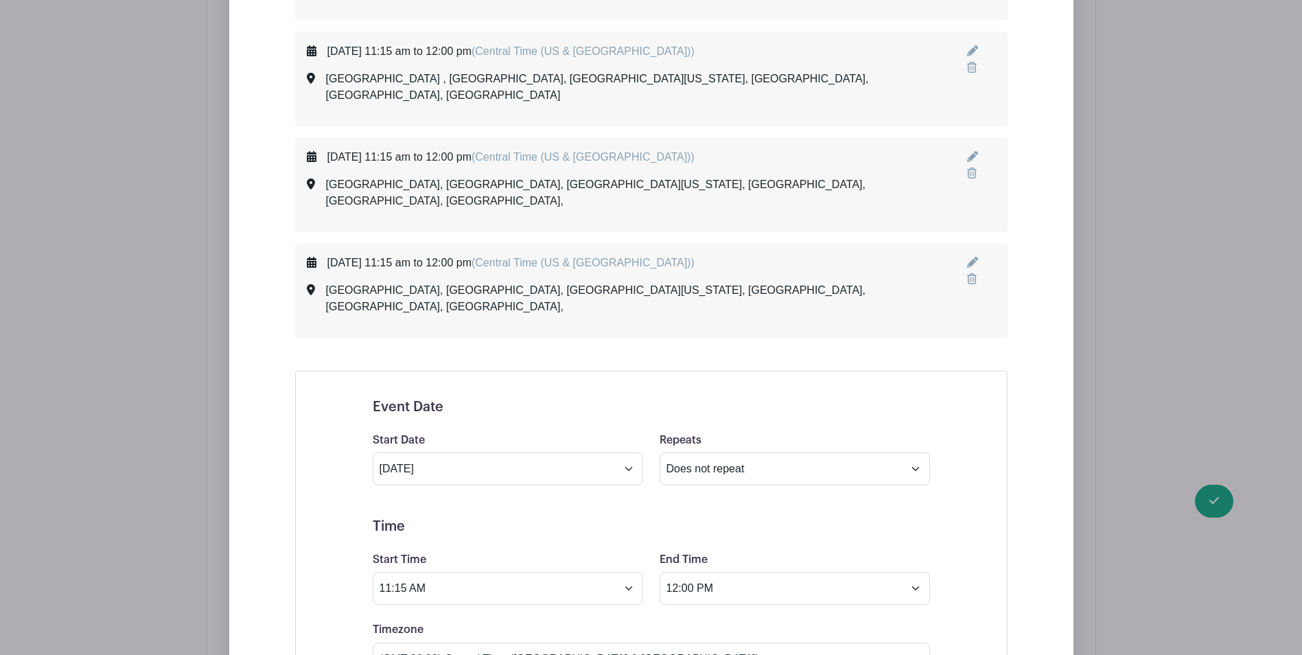
scroll to position [1725, 0]
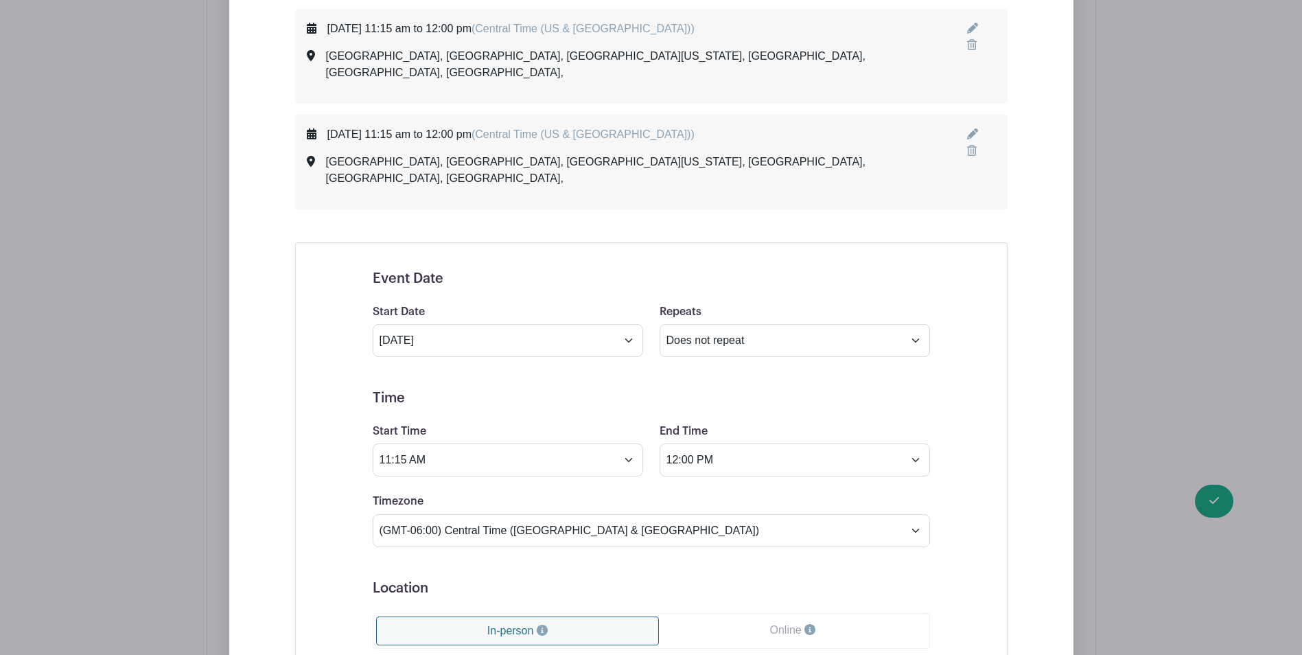
type input "[GEOGRAPHIC_DATA], [GEOGRAPHIC_DATA], [GEOGRAPHIC_DATA][US_STATE], [GEOGRAPHIC_…"
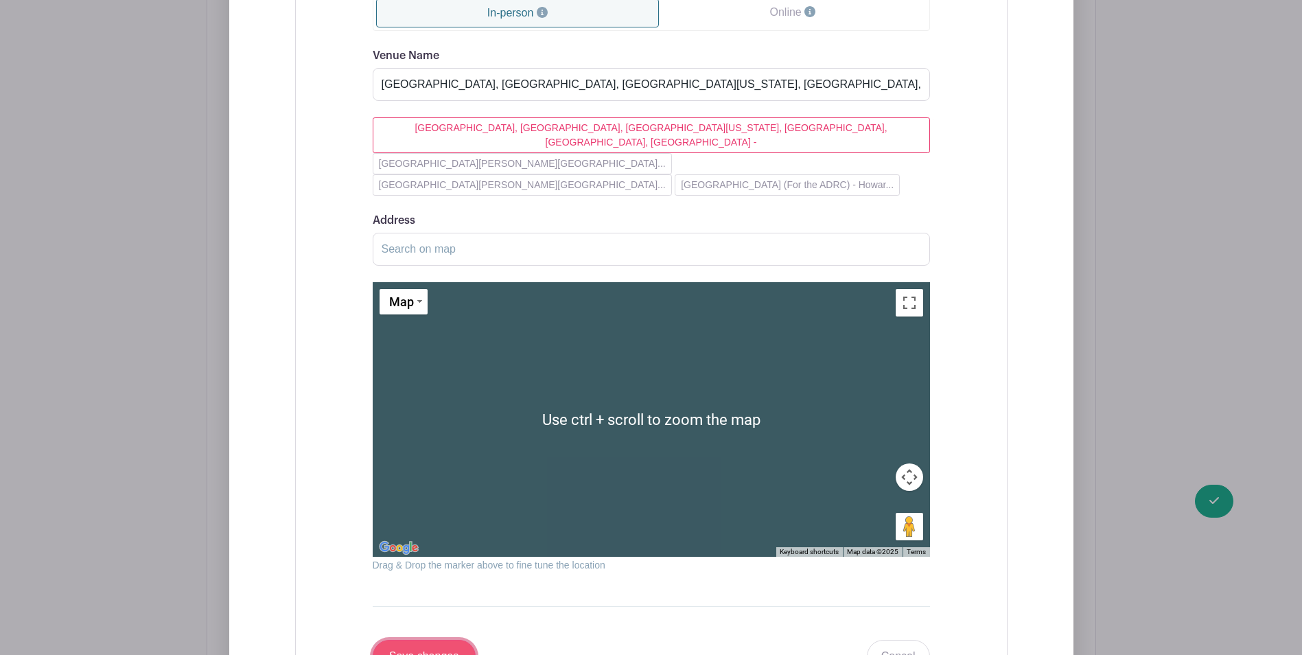
click at [425, 640] on input "Save changes" at bounding box center [424, 656] width 103 height 33
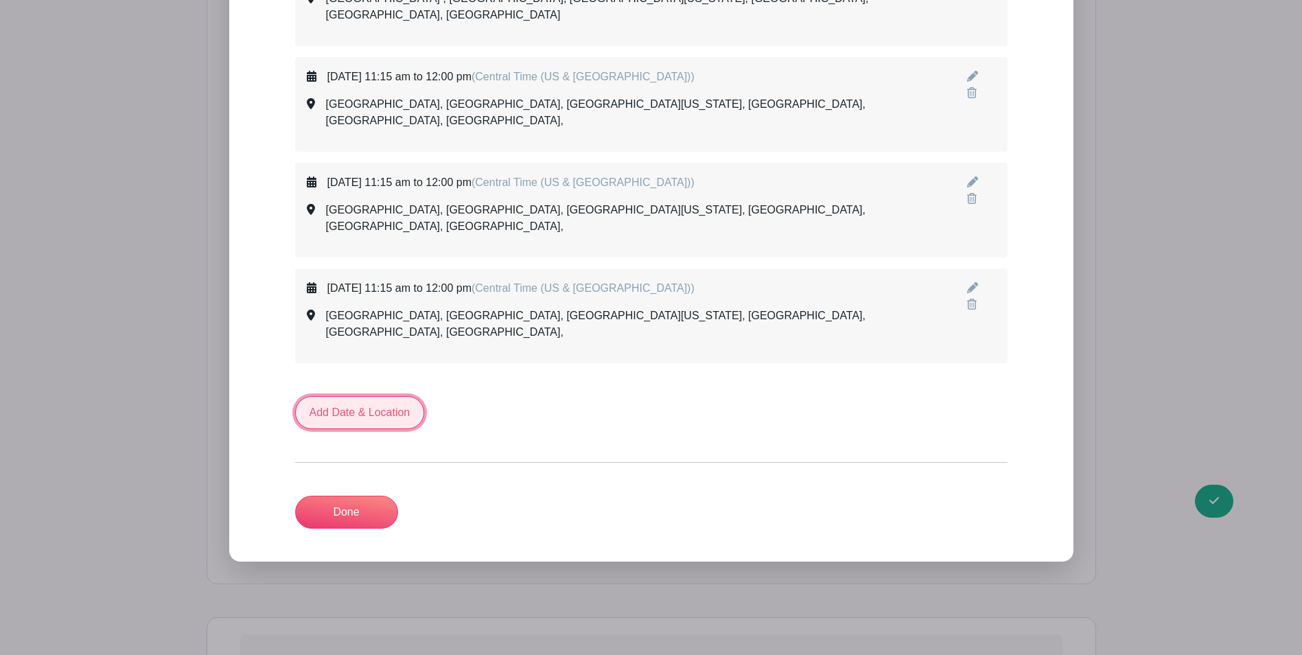
click at [358, 396] on link "Add Date & Location" at bounding box center [360, 412] width 130 height 33
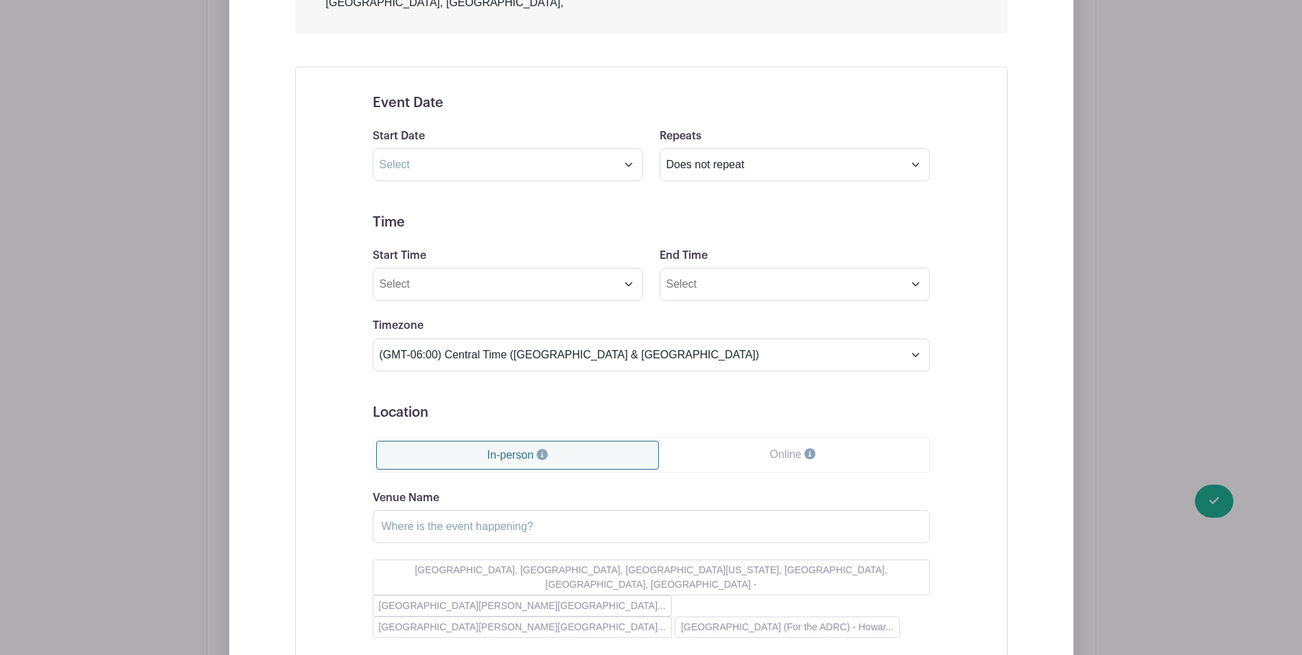
scroll to position [2294, 0]
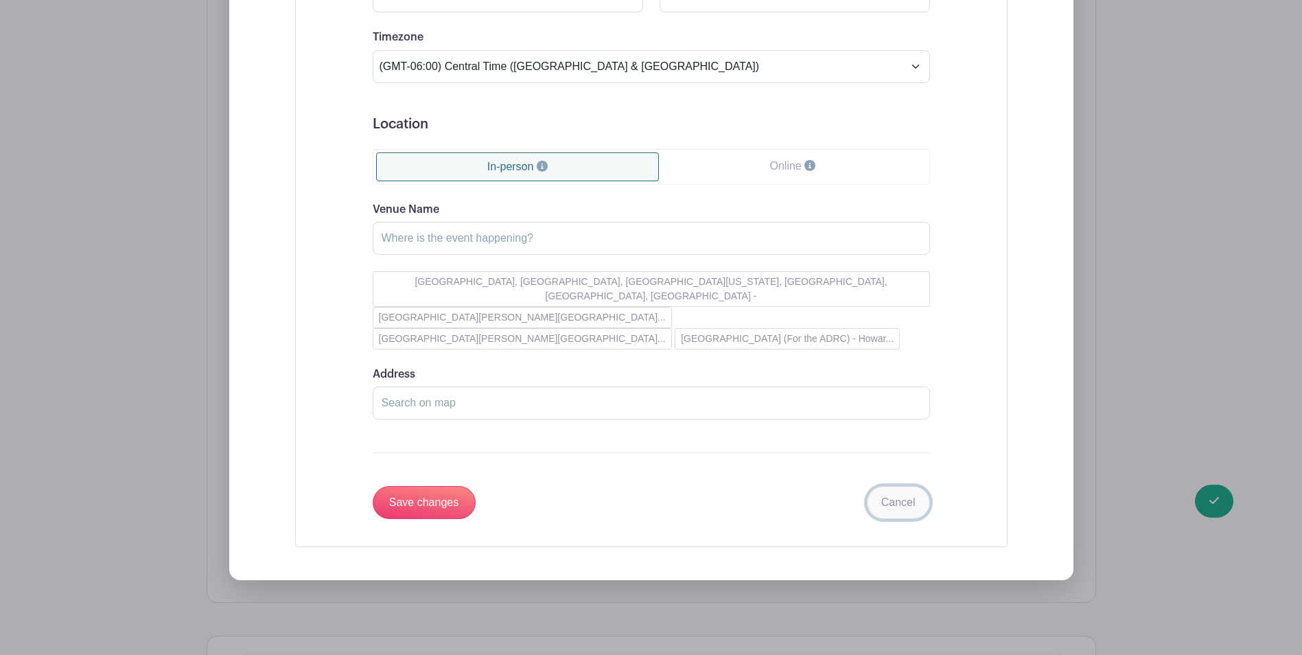
click at [891, 486] on link "Cancel" at bounding box center [898, 502] width 63 height 33
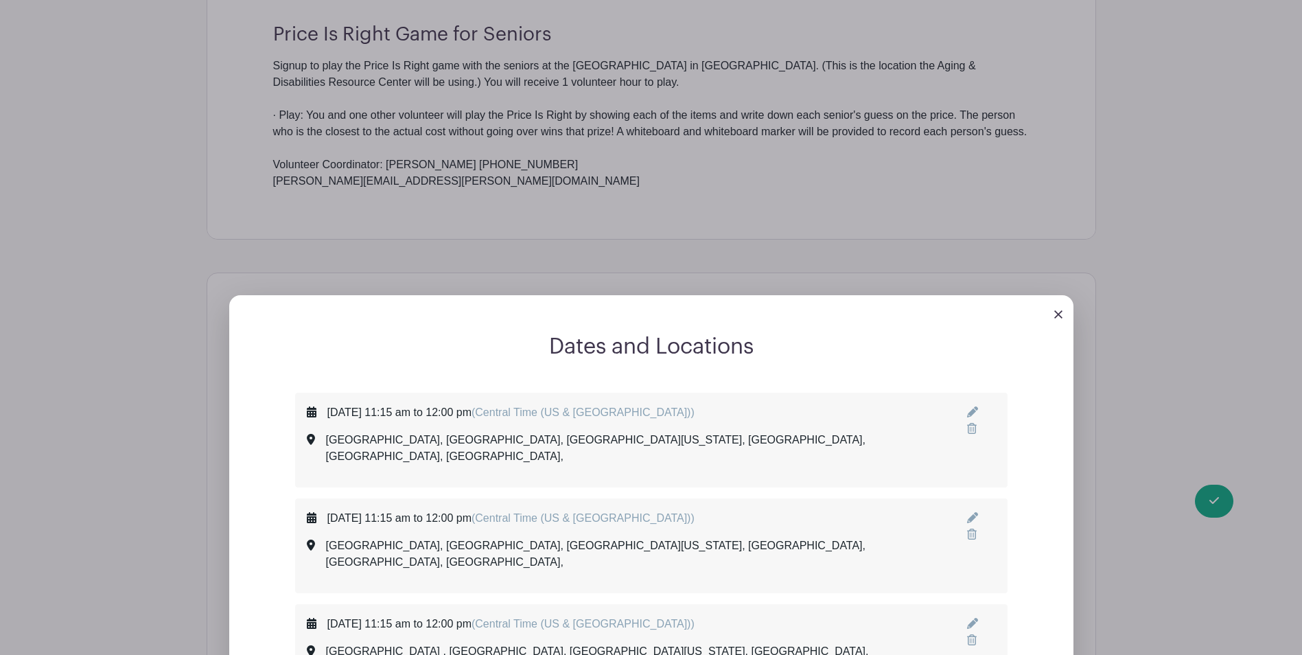
scroll to position [373, 0]
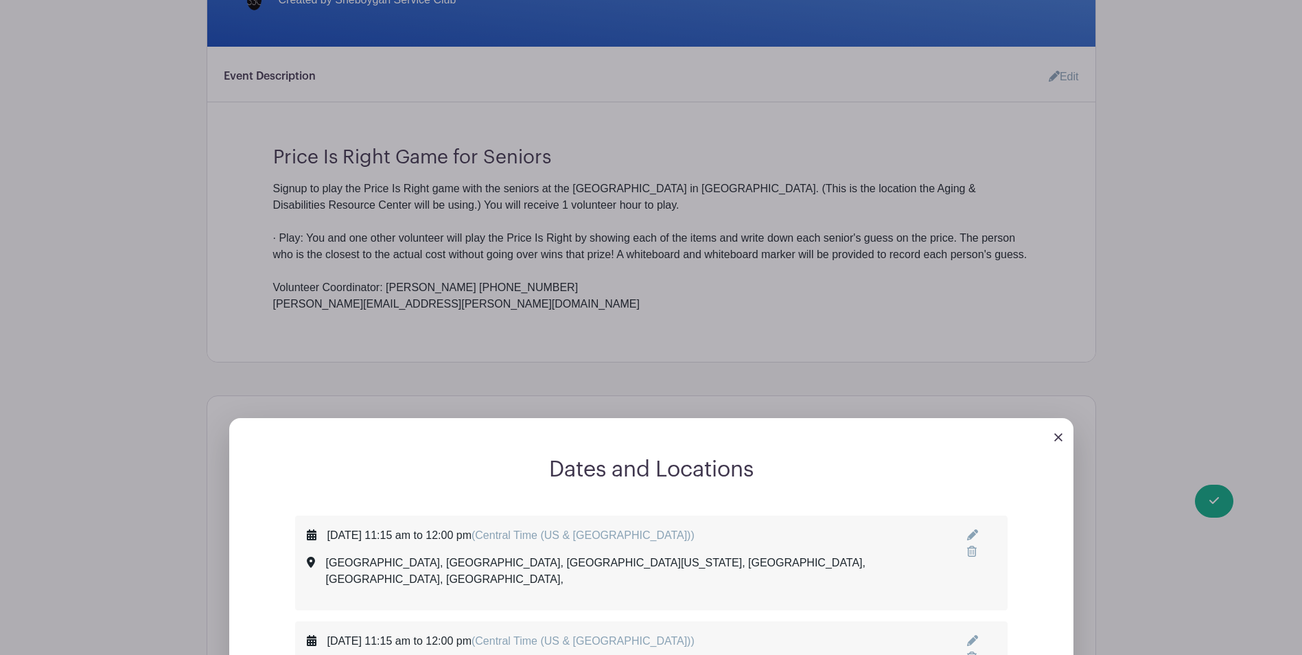
click at [1062, 437] on img at bounding box center [1058, 437] width 8 height 8
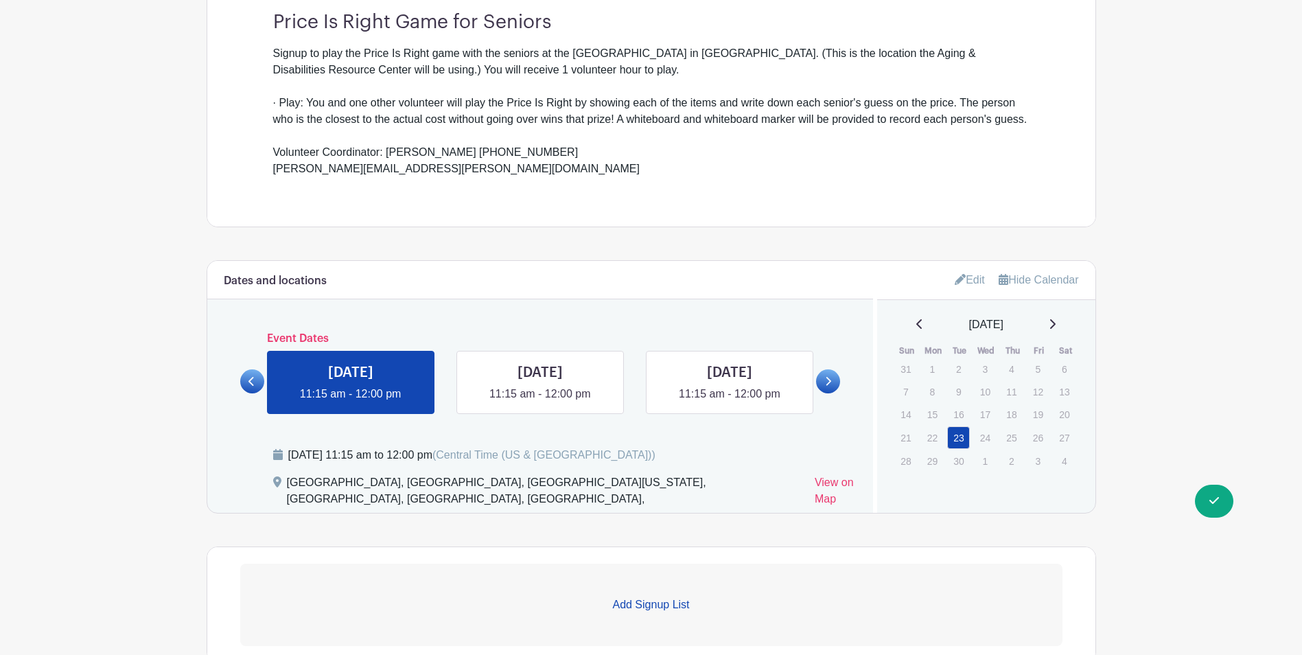
scroll to position [510, 0]
click at [832, 377] on link at bounding box center [828, 379] width 24 height 24
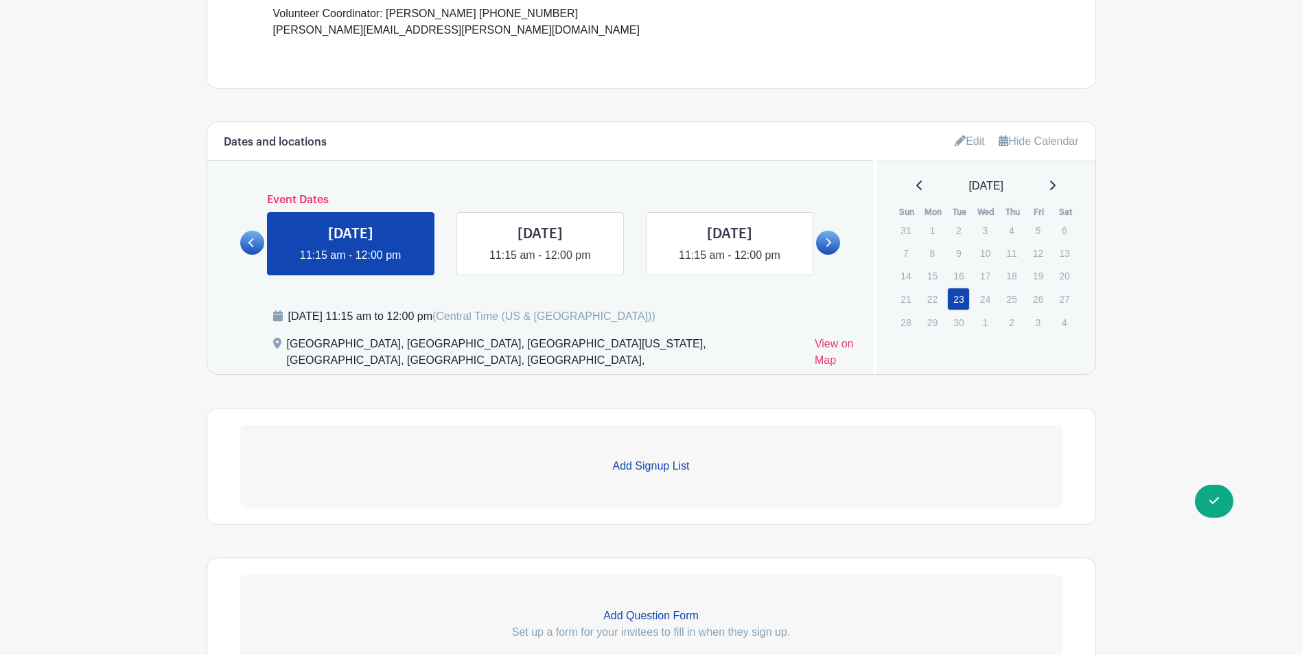
scroll to position [647, 0]
click at [620, 463] on p "Add Signup List" at bounding box center [651, 465] width 822 height 16
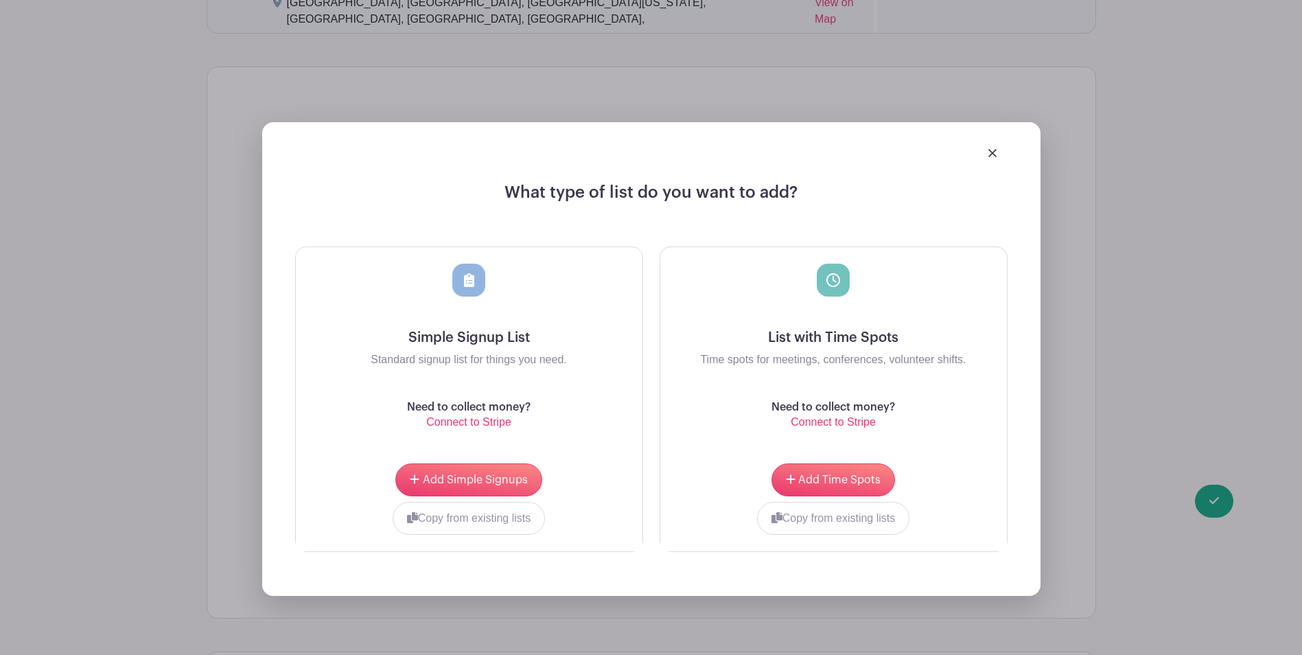
scroll to position [990, 0]
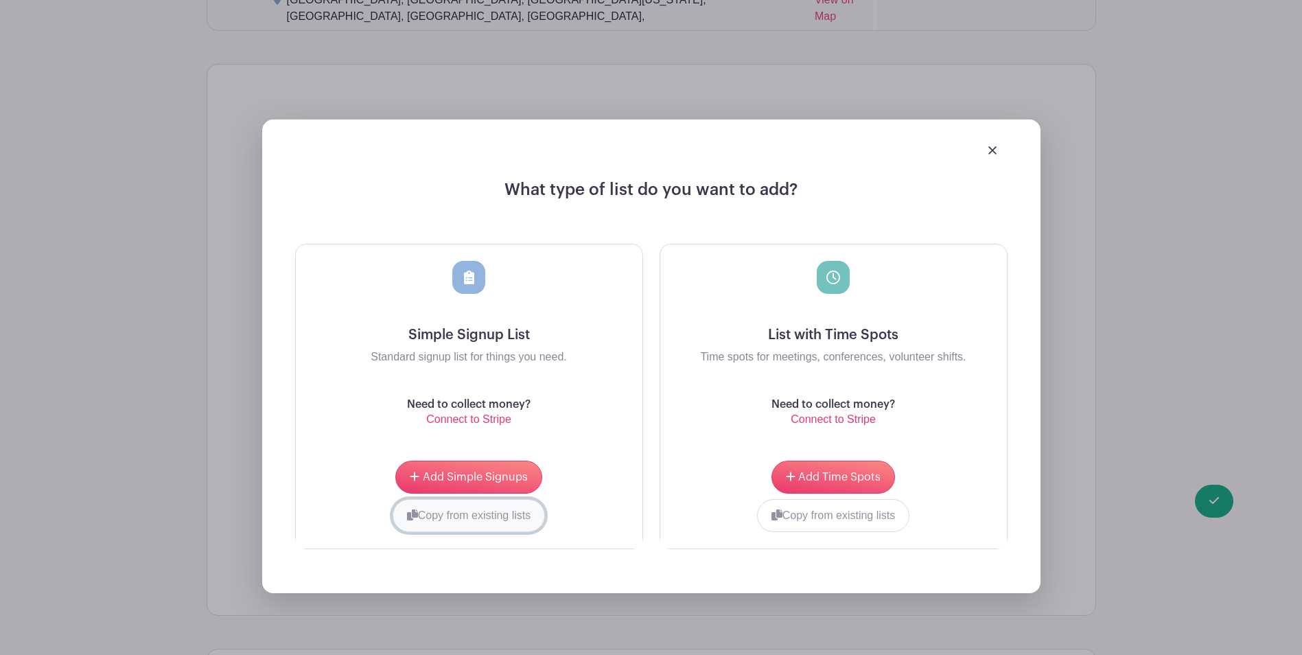
click at [463, 519] on button "Copy from existing lists" at bounding box center [469, 515] width 153 height 33
click at [506, 511] on div at bounding box center [417, 511] width 210 height 5
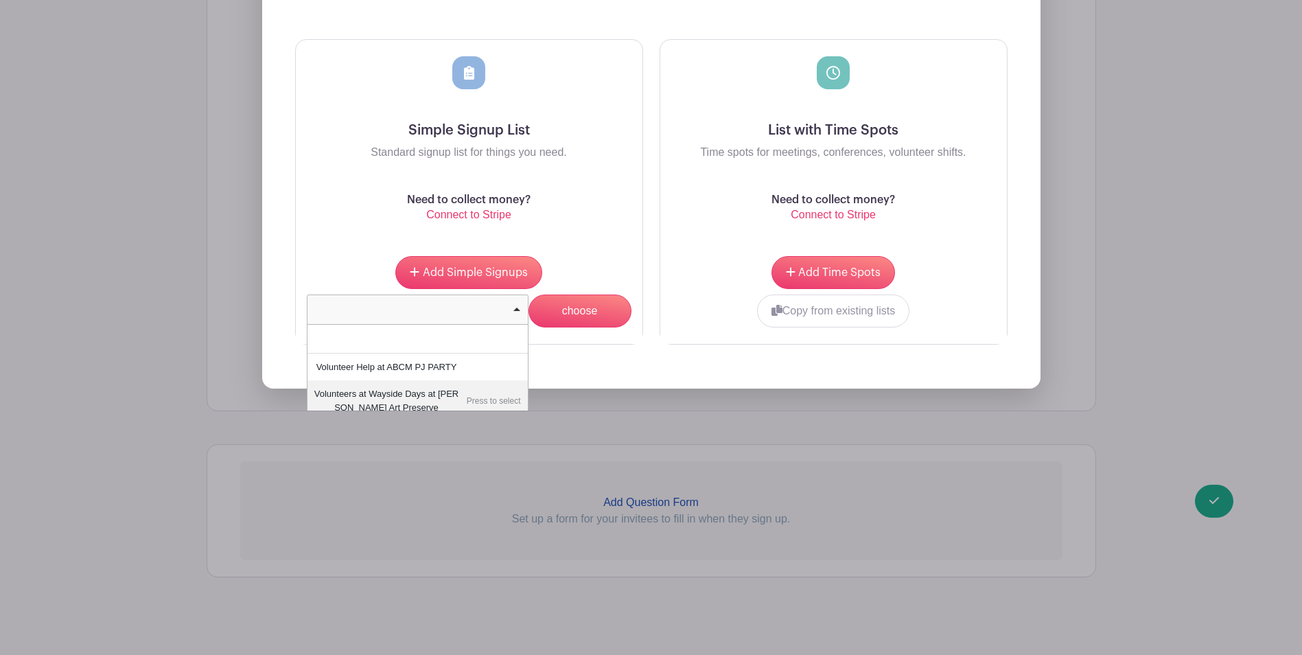
scroll to position [1196, 0]
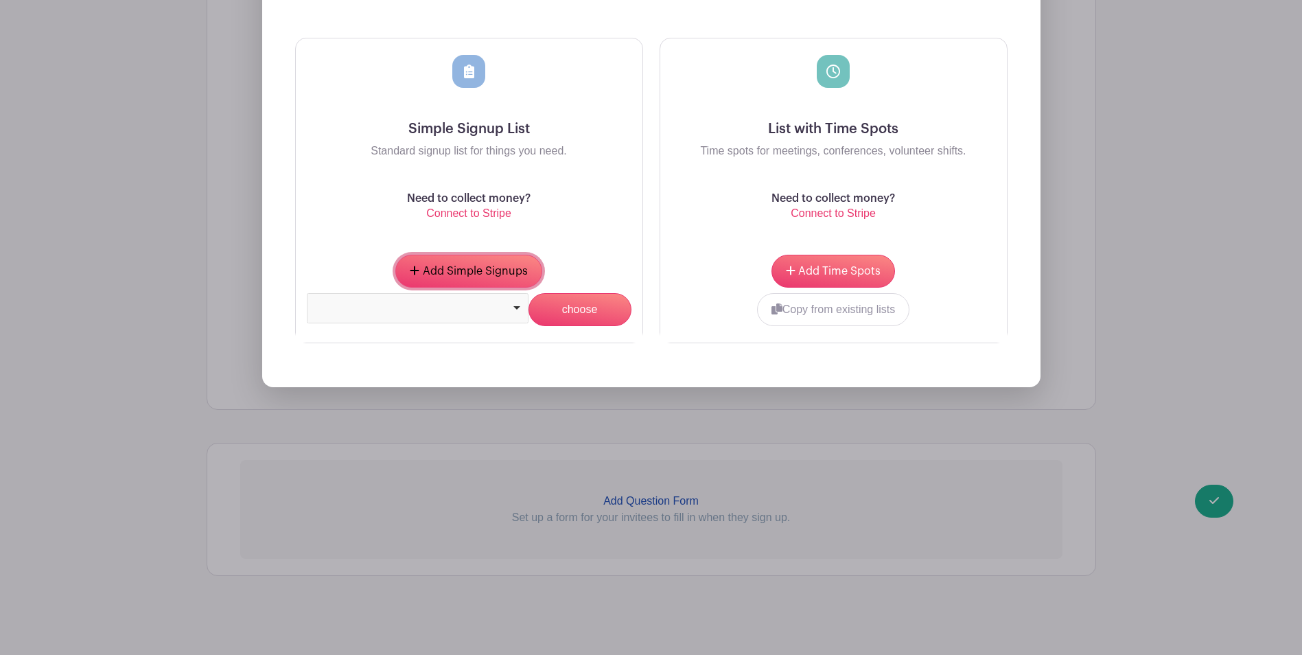
click at [419, 258] on button "Add Simple Signups" at bounding box center [468, 271] width 146 height 33
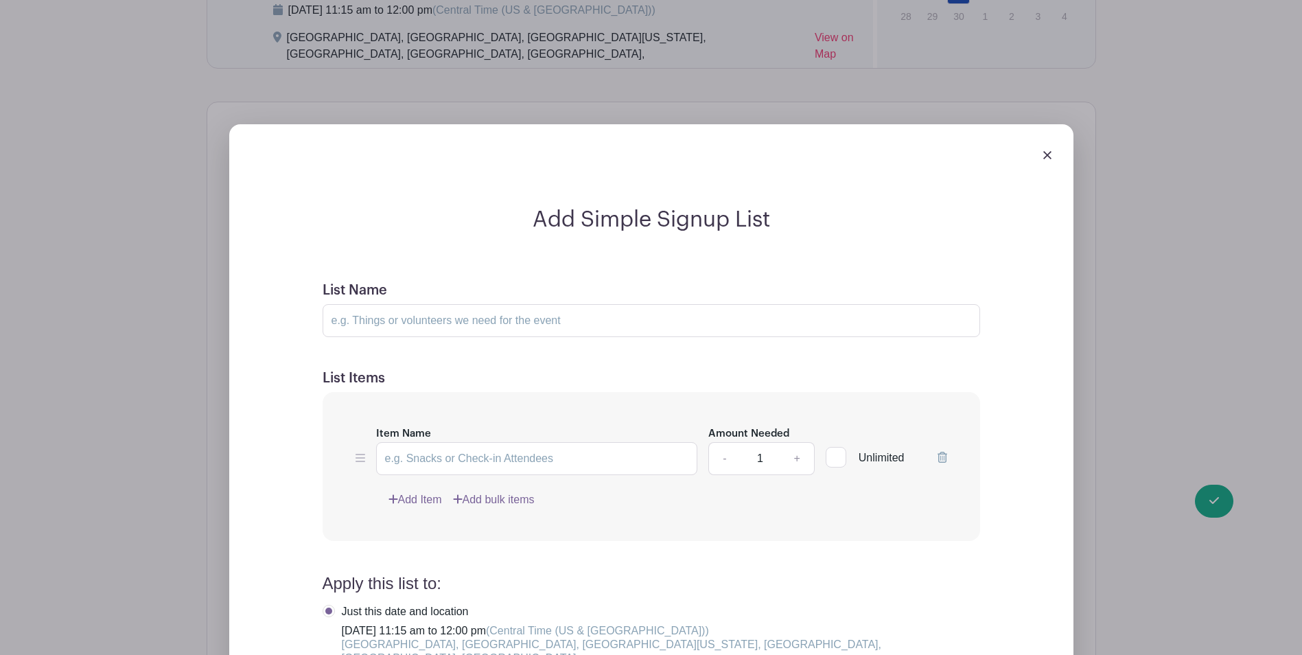
scroll to position [1100, 0]
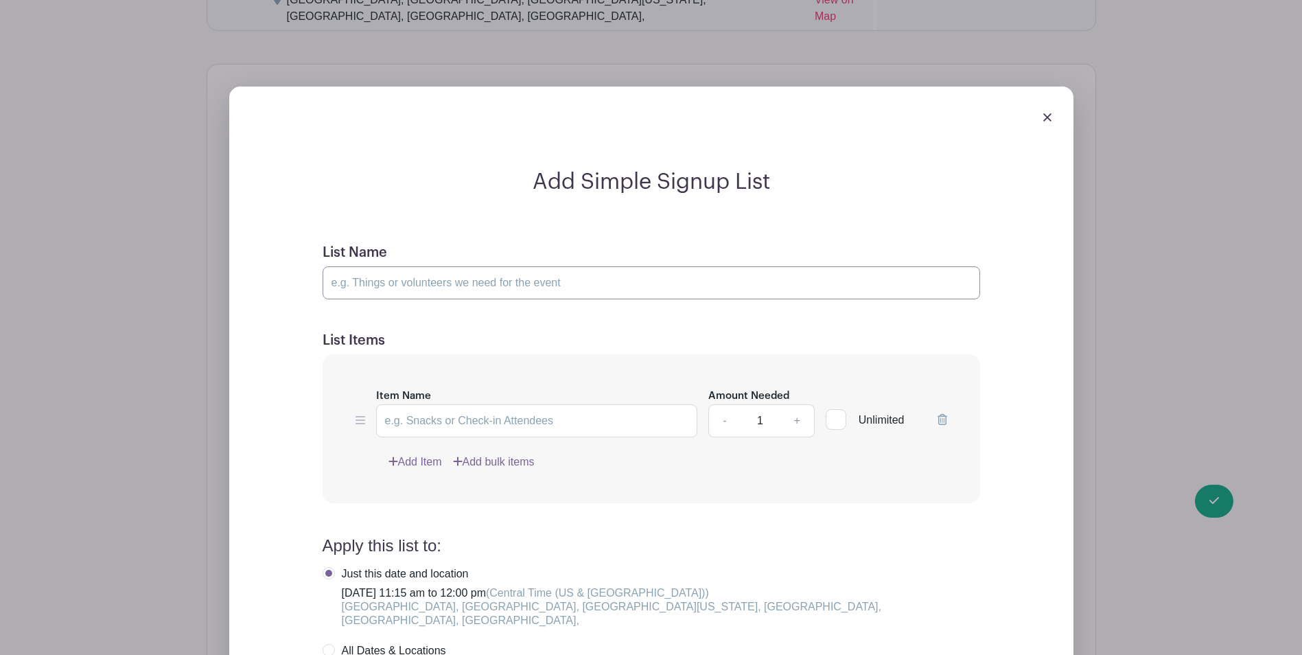
click at [405, 272] on input "List Name" at bounding box center [651, 282] width 657 height 33
type input "PLAY Price is Right"
click at [425, 425] on input "Item Name" at bounding box center [537, 420] width 322 height 33
type input "PLAY Price is Right"
click at [802, 419] on link "+" at bounding box center [797, 420] width 34 height 33
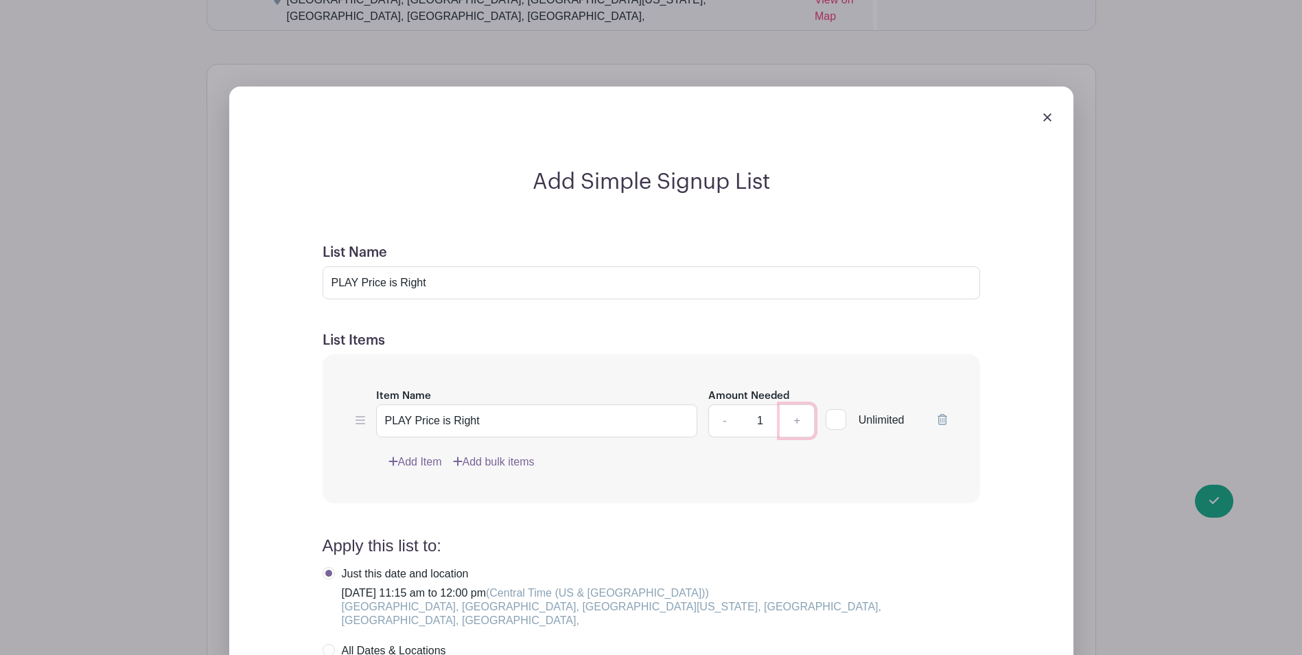
type input "2"
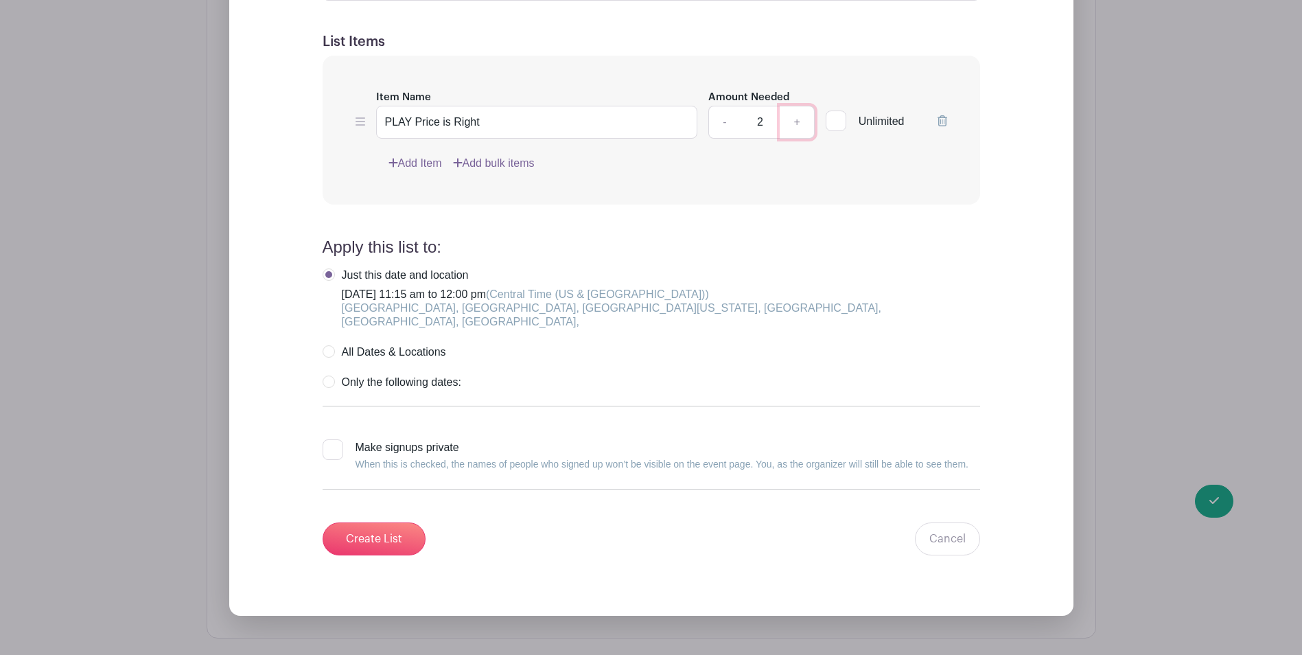
scroll to position [1375, 0]
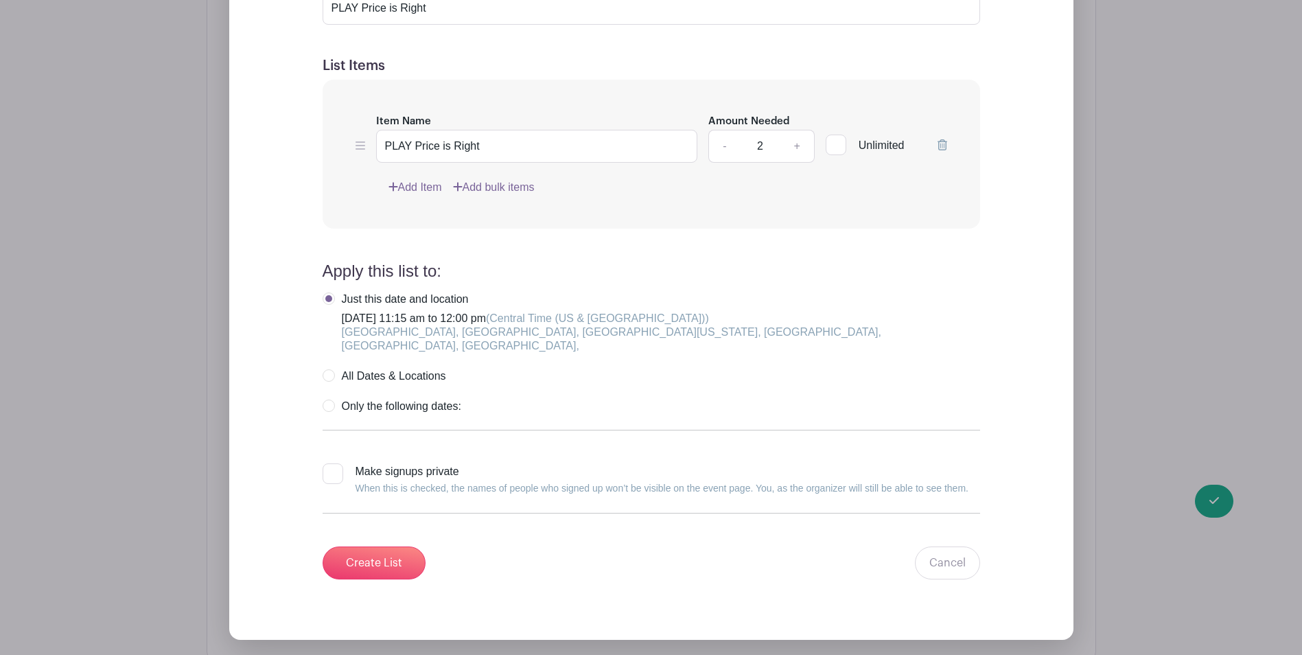
click at [328, 399] on label "Only the following dates:" at bounding box center [392, 406] width 139 height 14
radio input "true"
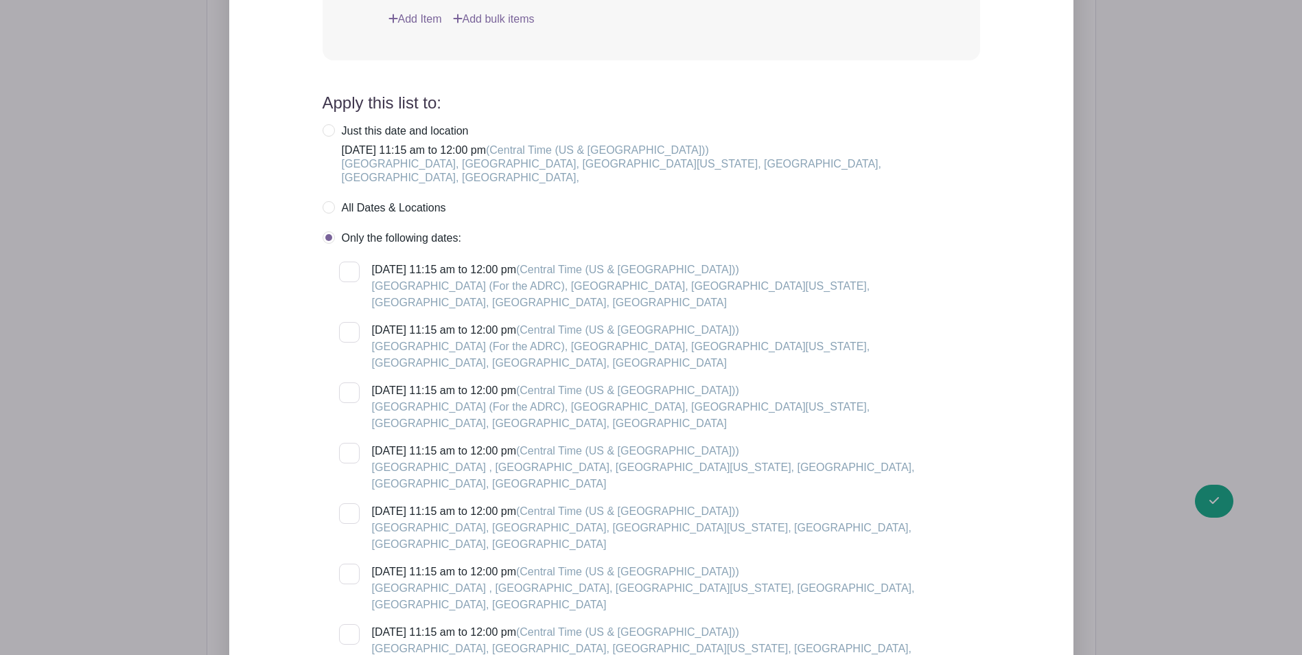
scroll to position [1649, 0]
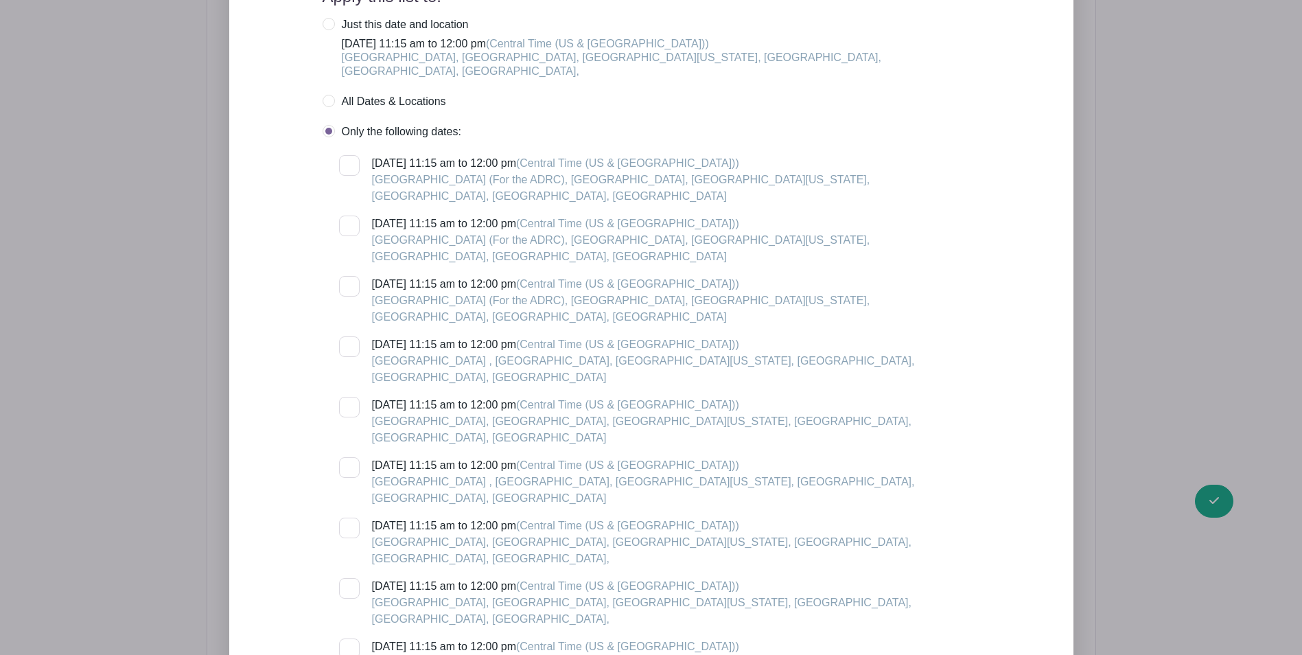
checkbox input "true"
click at [344, 529] on div "[DATE] 11:15 am to 12:00 pm (Central Time ([GEOGRAPHIC_DATA] & [GEOGRAPHIC_DATA…" at bounding box center [659, 481] width 641 height 653
click at [349, 638] on div at bounding box center [349, 648] width 21 height 21
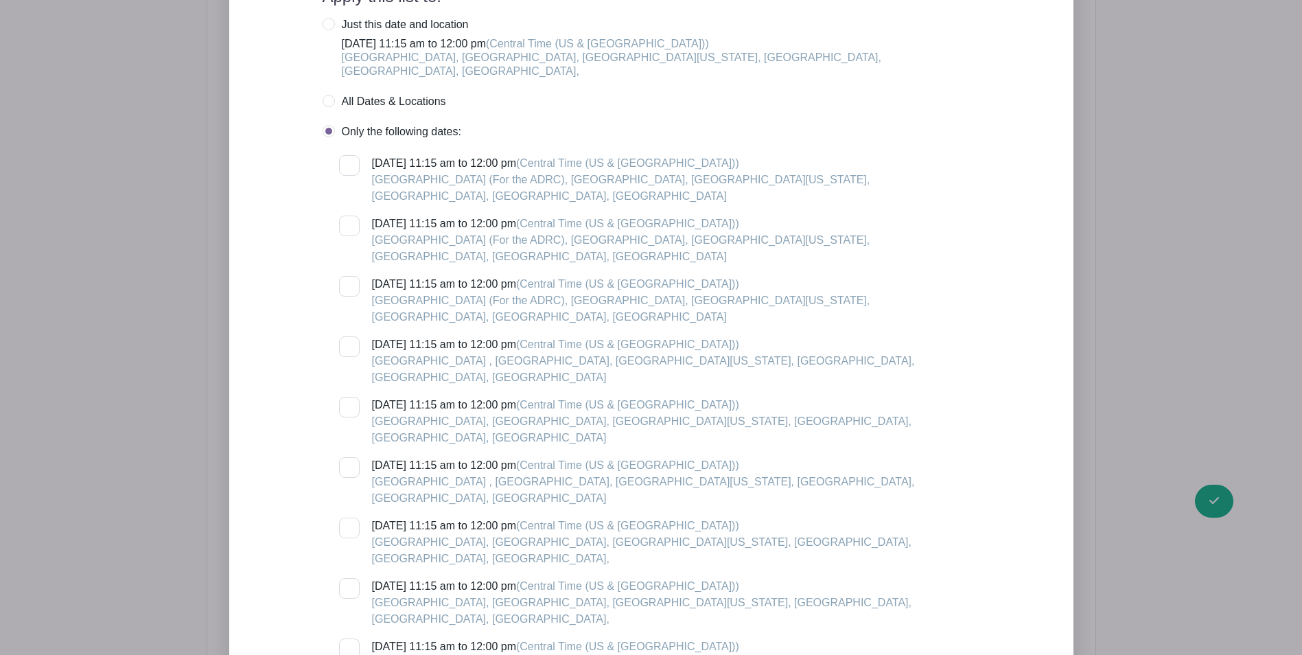
click at [348, 638] on input "[DATE] 11:15 am to 12:00 pm (Central Time ([GEOGRAPHIC_DATA] & [GEOGRAPHIC_DATA…" at bounding box center [343, 642] width 9 height 9
checkbox input "true"
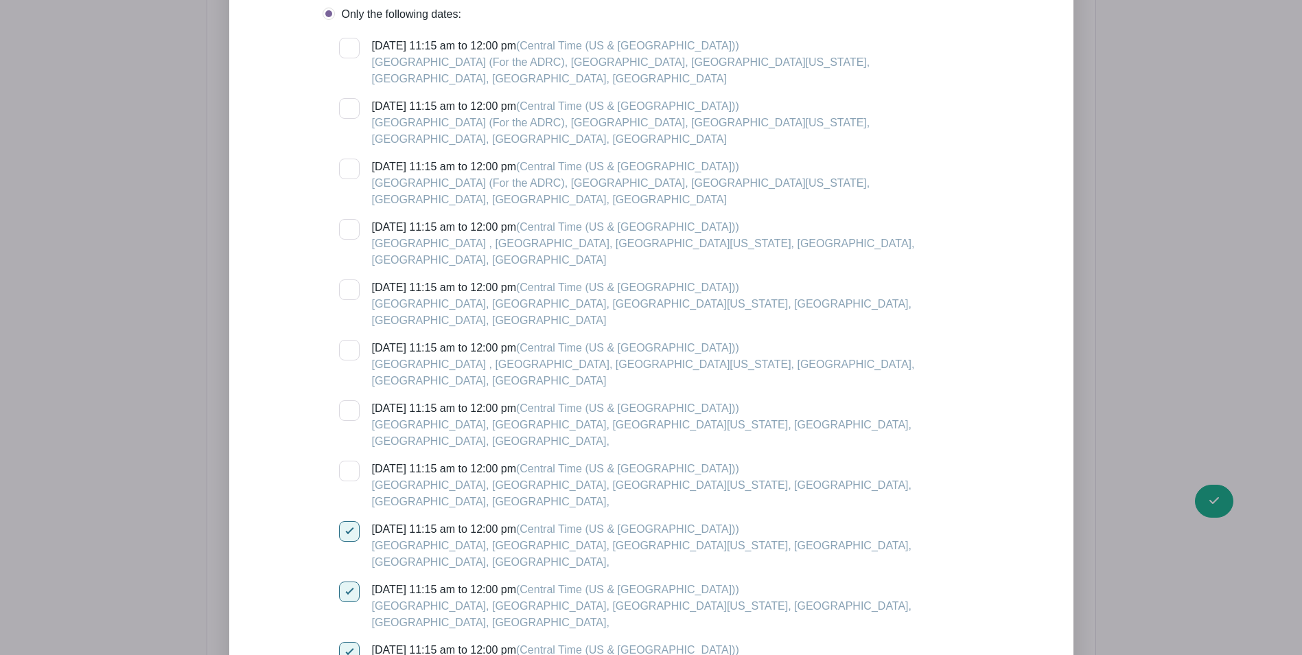
scroll to position [1855, 0]
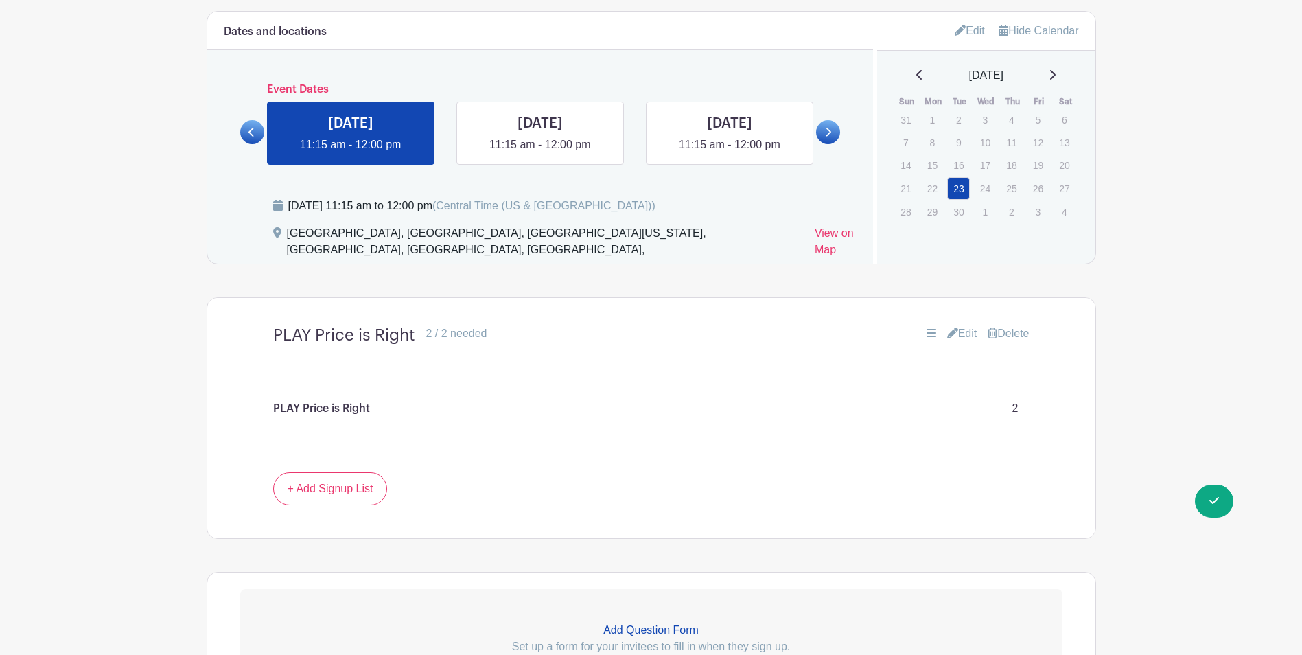
scroll to position [756, 0]
click at [540, 154] on link at bounding box center [540, 154] width 0 height 0
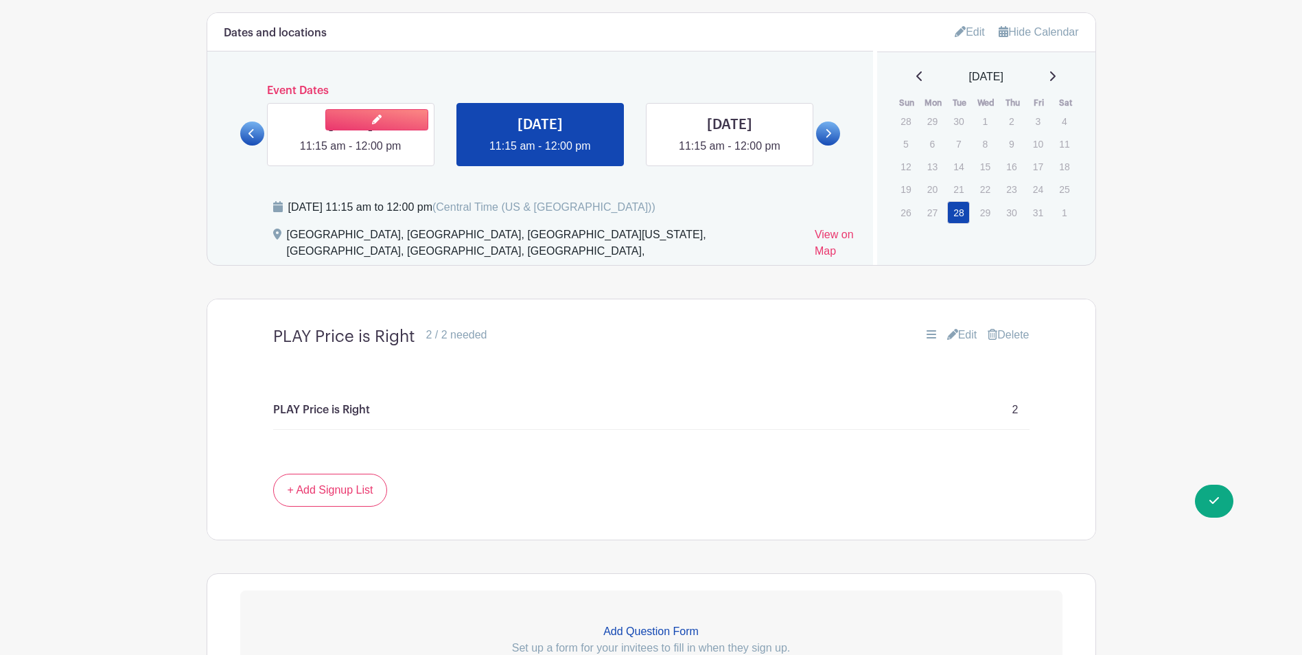
click at [351, 154] on link at bounding box center [351, 154] width 0 height 0
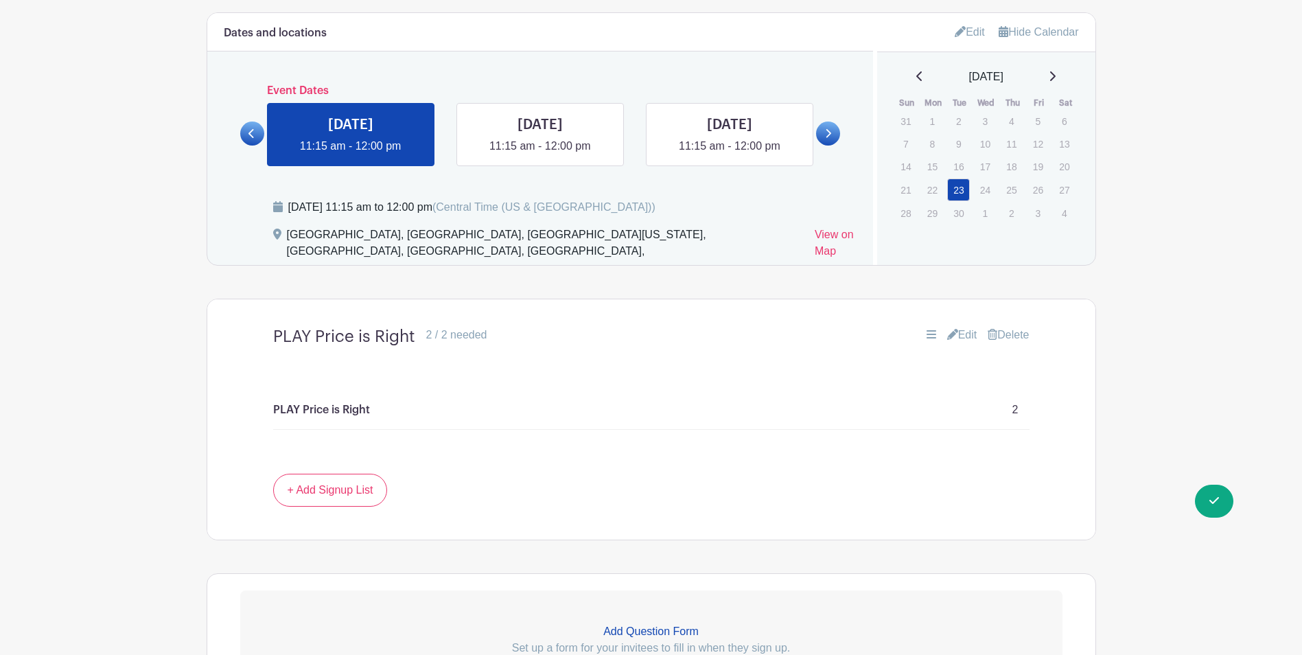
click at [248, 137] on icon at bounding box center [251, 133] width 6 height 10
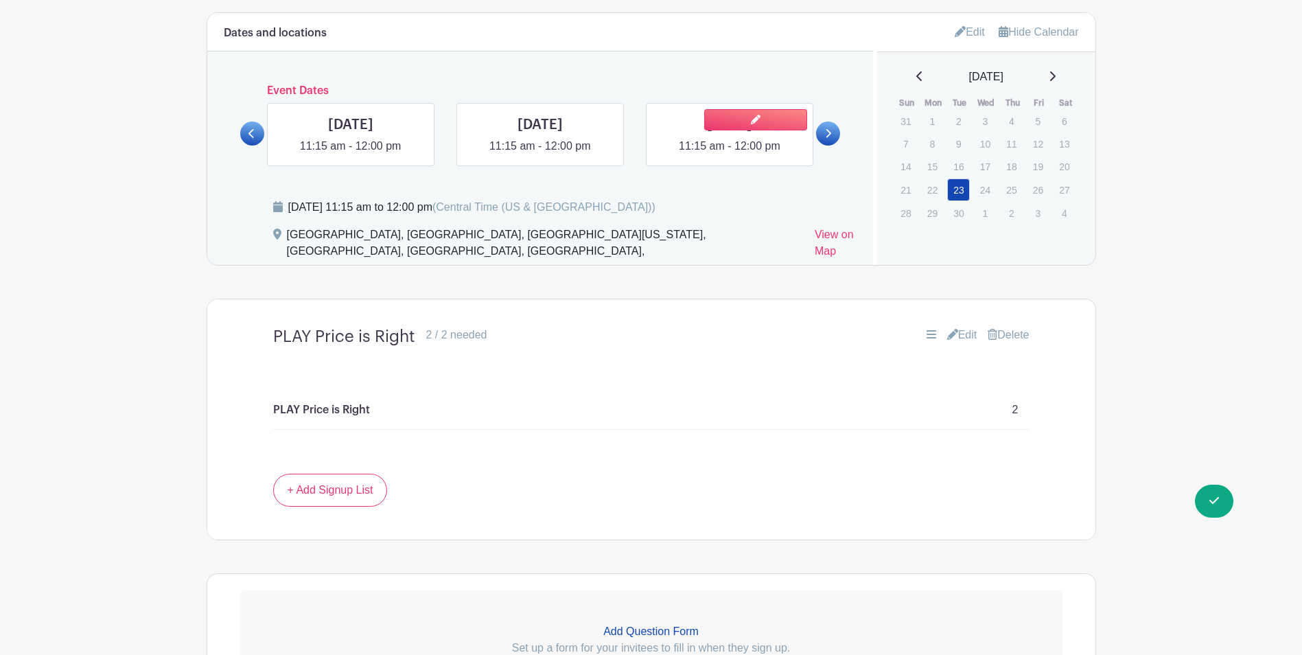
click at [729, 154] on link at bounding box center [729, 154] width 0 height 0
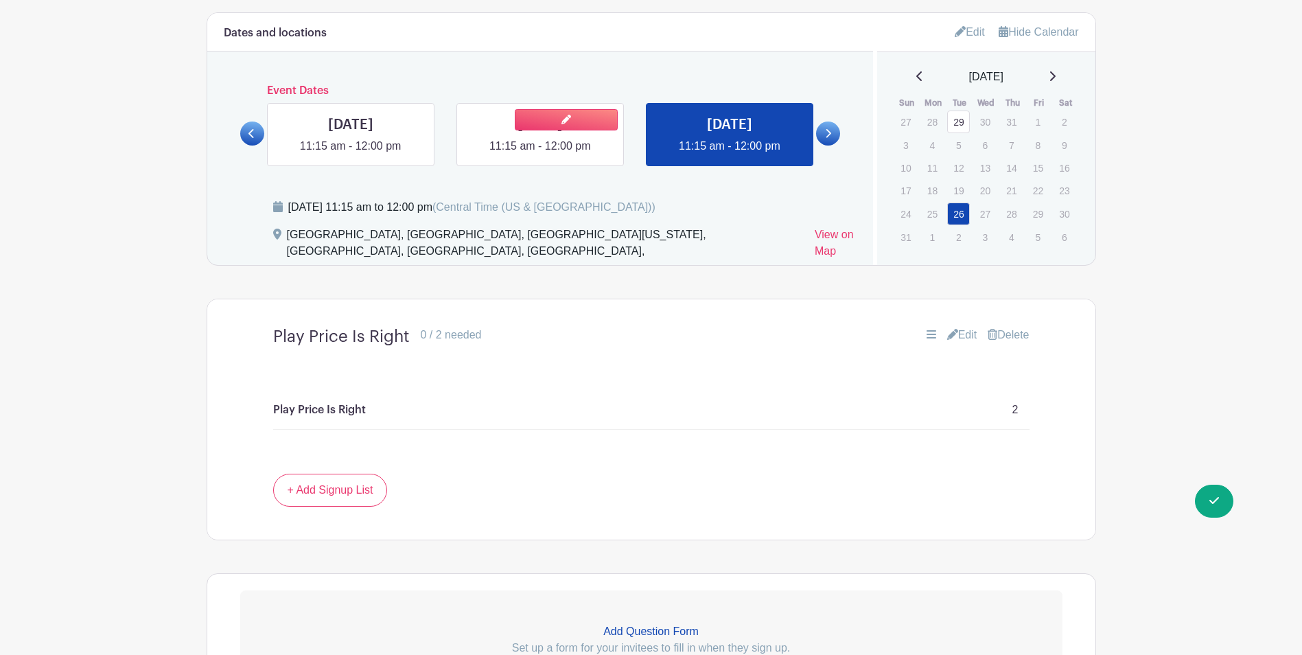
click at [540, 154] on link at bounding box center [540, 154] width 0 height 0
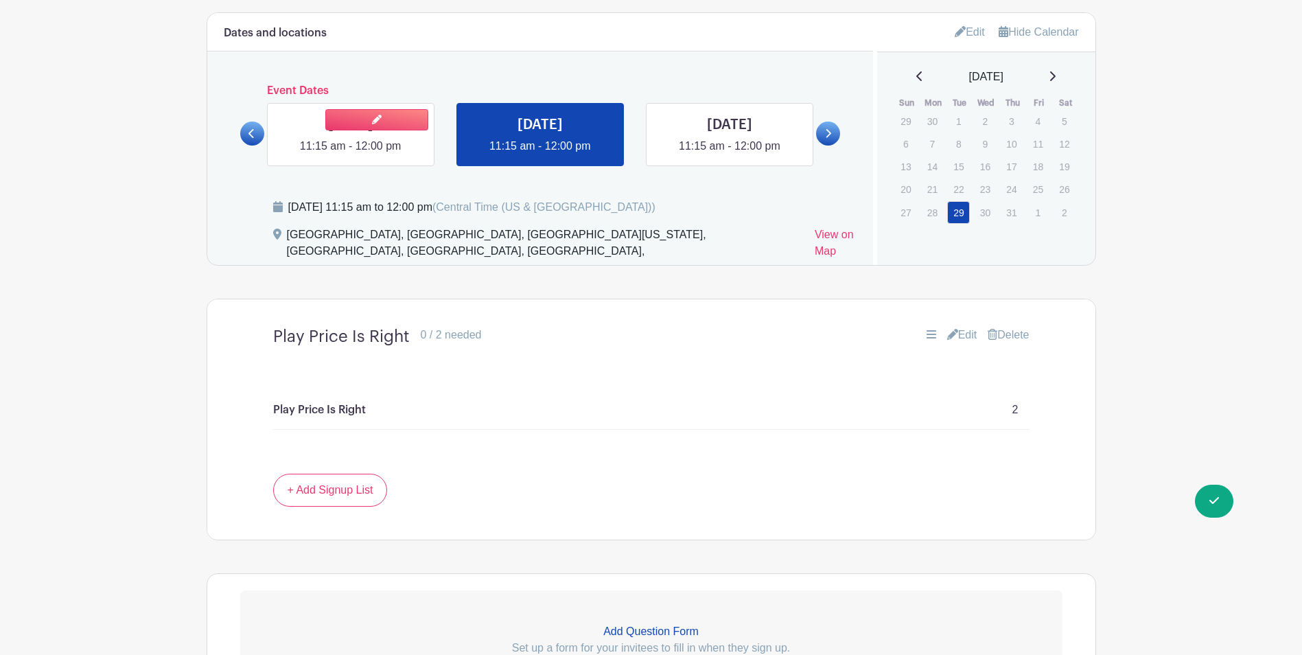
click at [351, 154] on link at bounding box center [351, 154] width 0 height 0
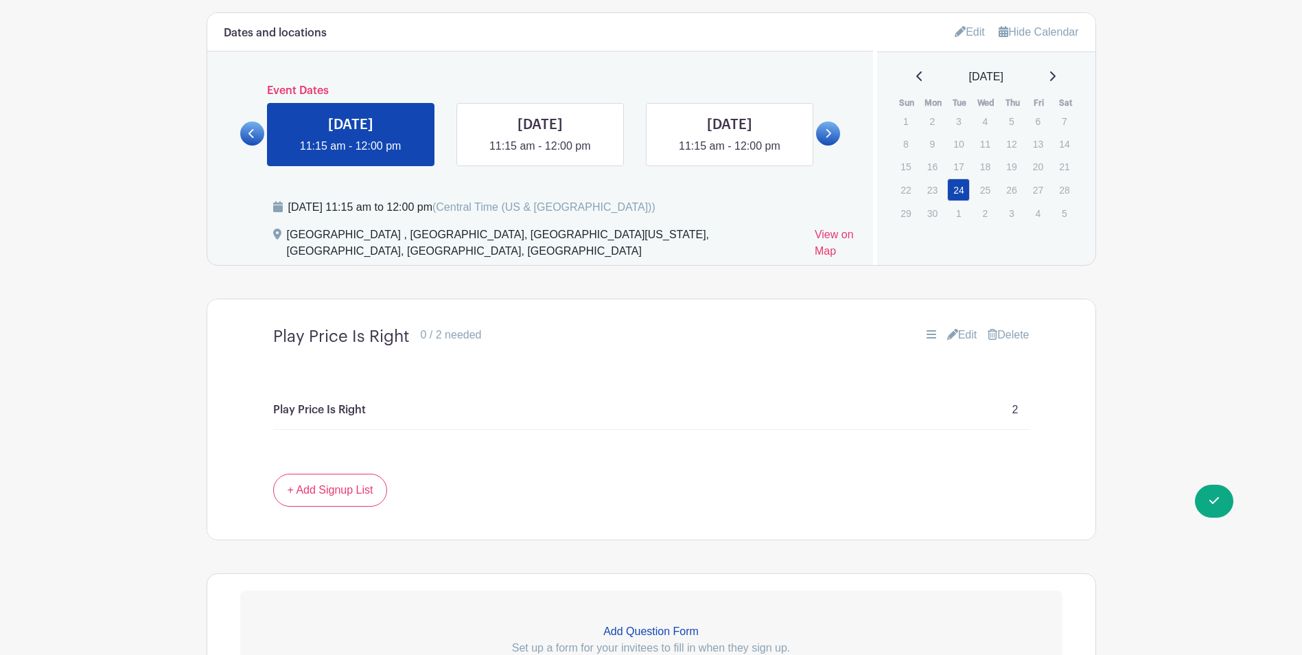
click at [830, 135] on icon at bounding box center [828, 133] width 6 height 10
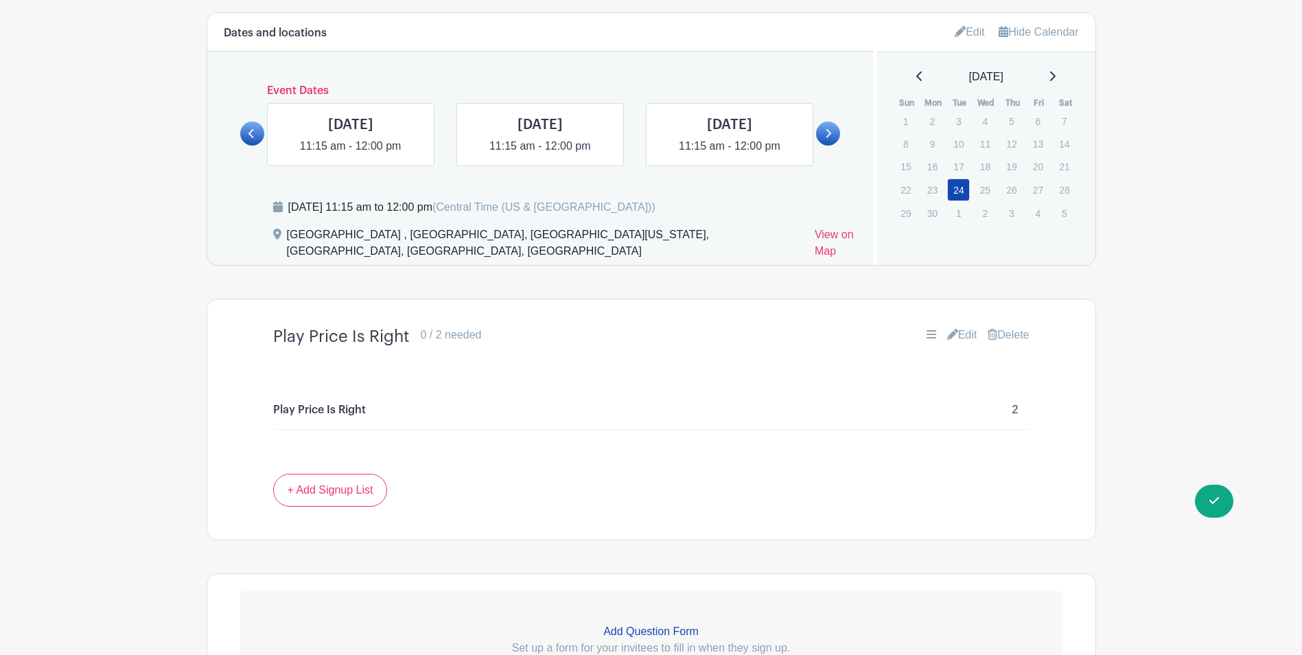
click at [830, 135] on icon at bounding box center [828, 133] width 6 height 10
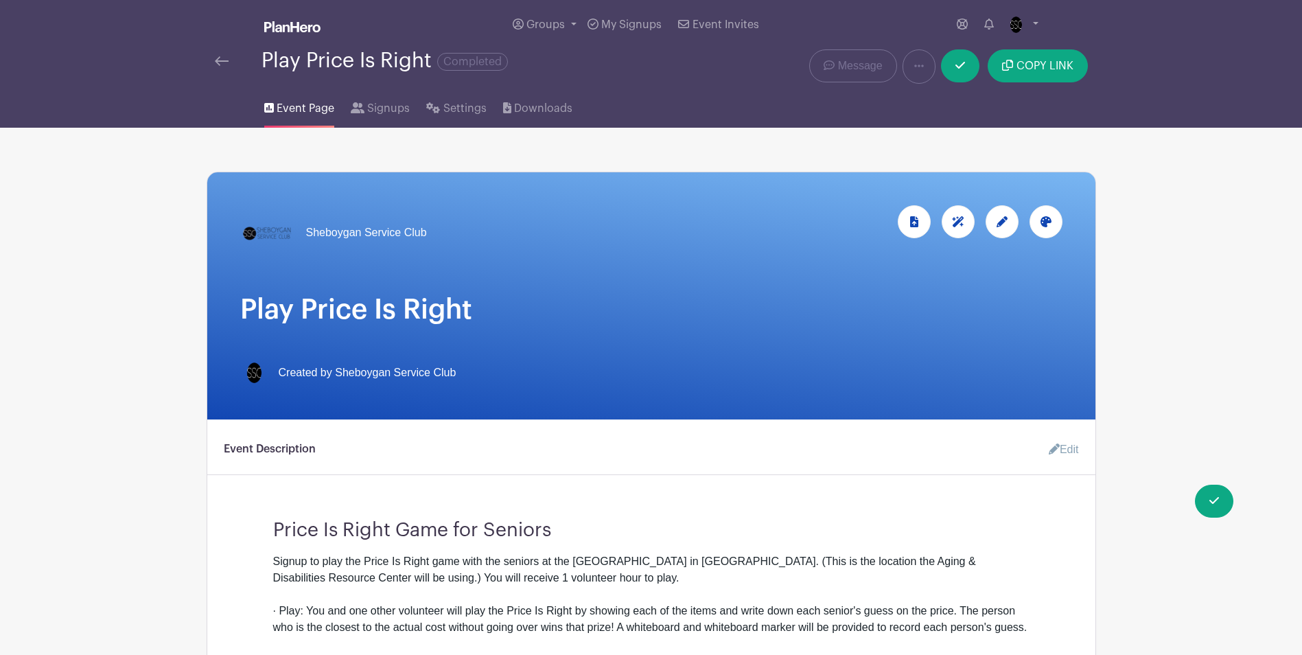
click at [215, 62] on img at bounding box center [222, 61] width 14 height 10
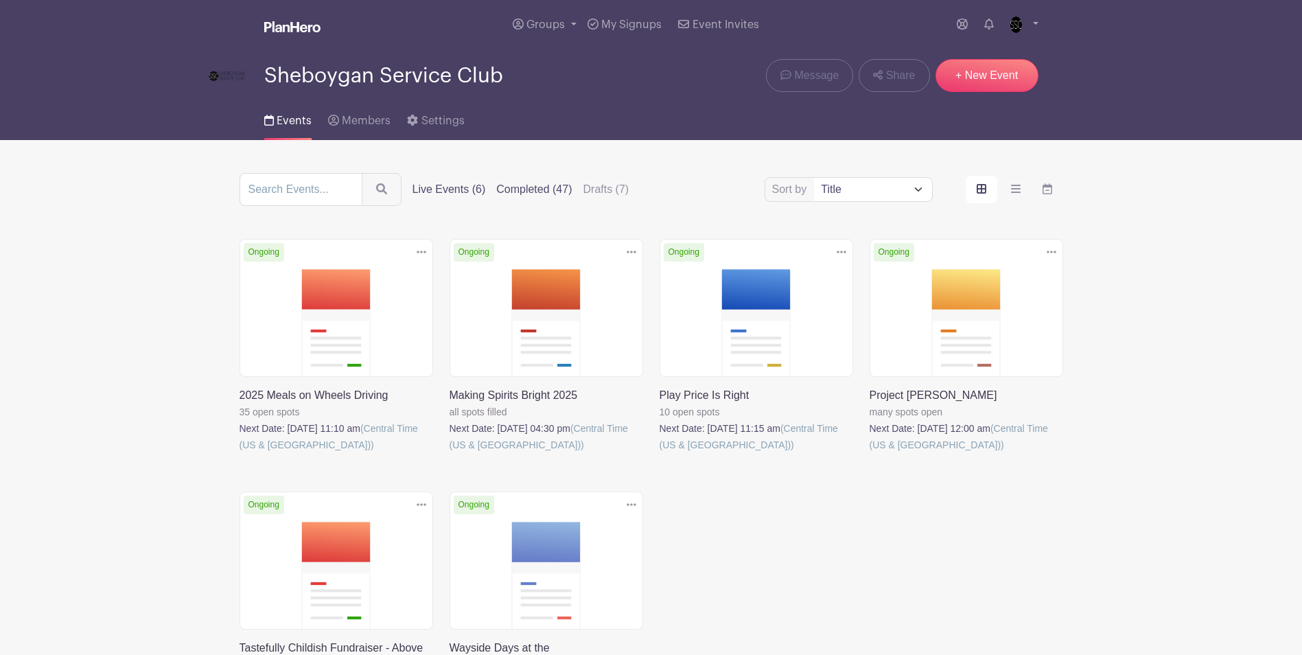
click at [533, 183] on label "Completed (47)" at bounding box center [533, 189] width 75 height 16
click at [0, 0] on input "Completed (47)" at bounding box center [0, 0] width 0 height 0
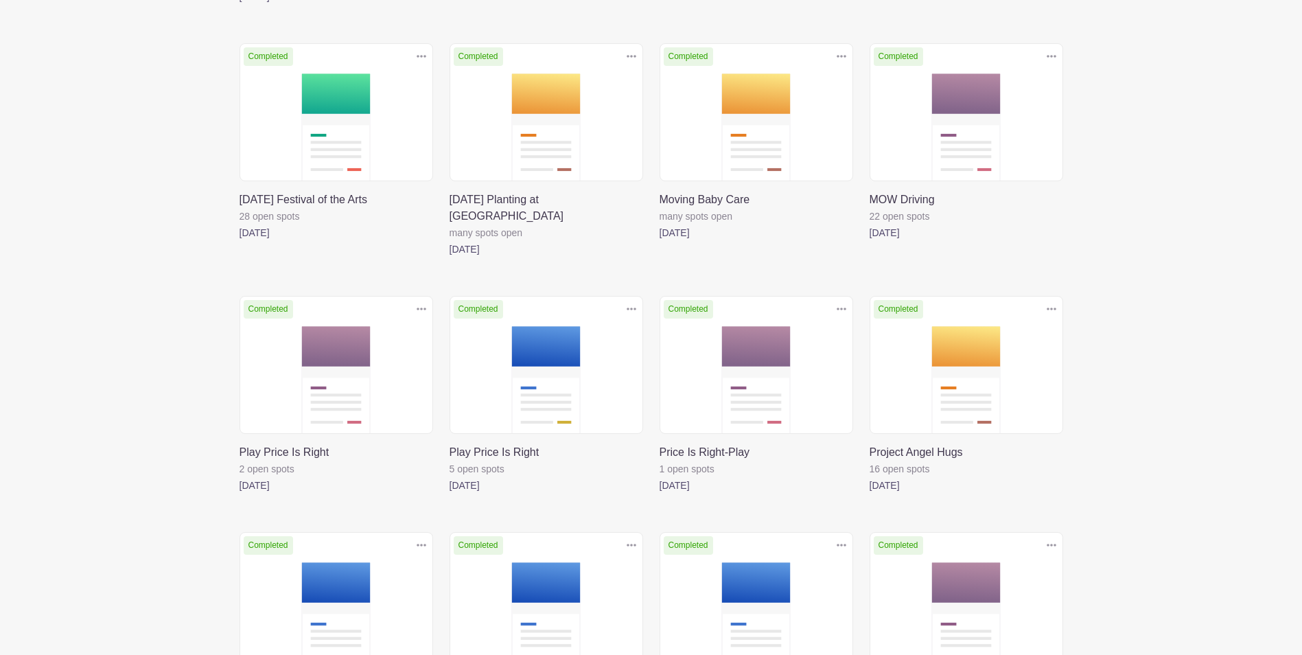
scroll to position [1867, 0]
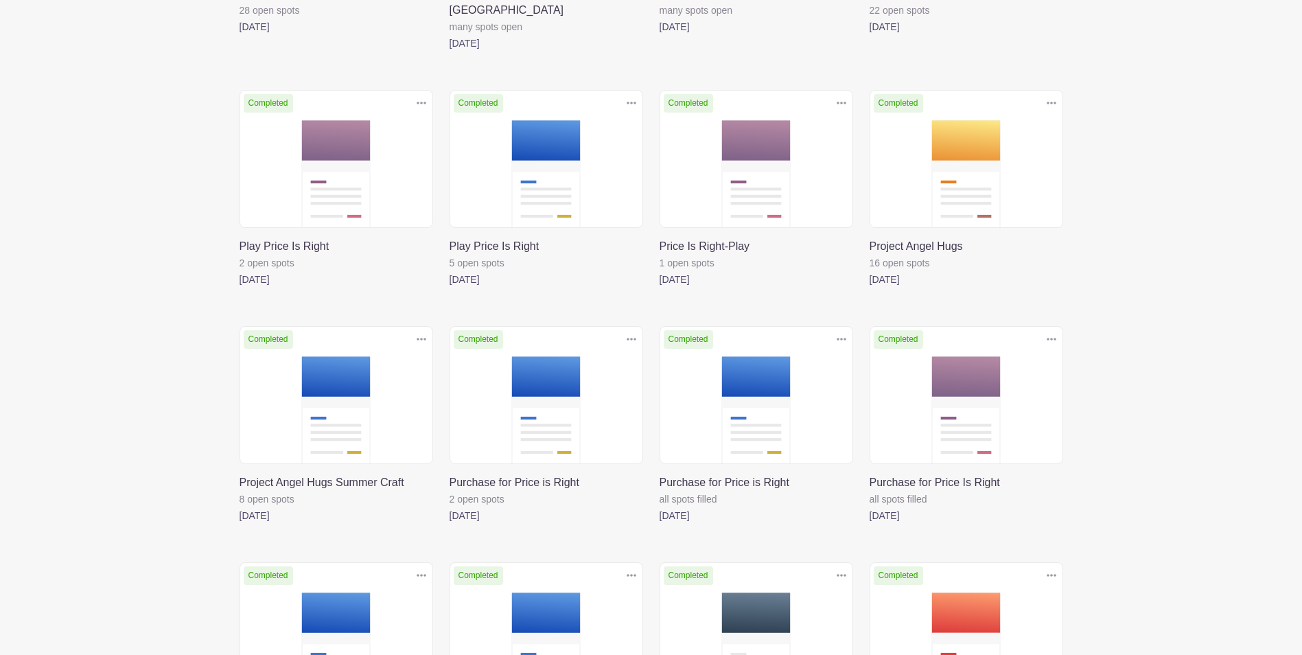
click at [659, 524] on link at bounding box center [659, 524] width 0 height 0
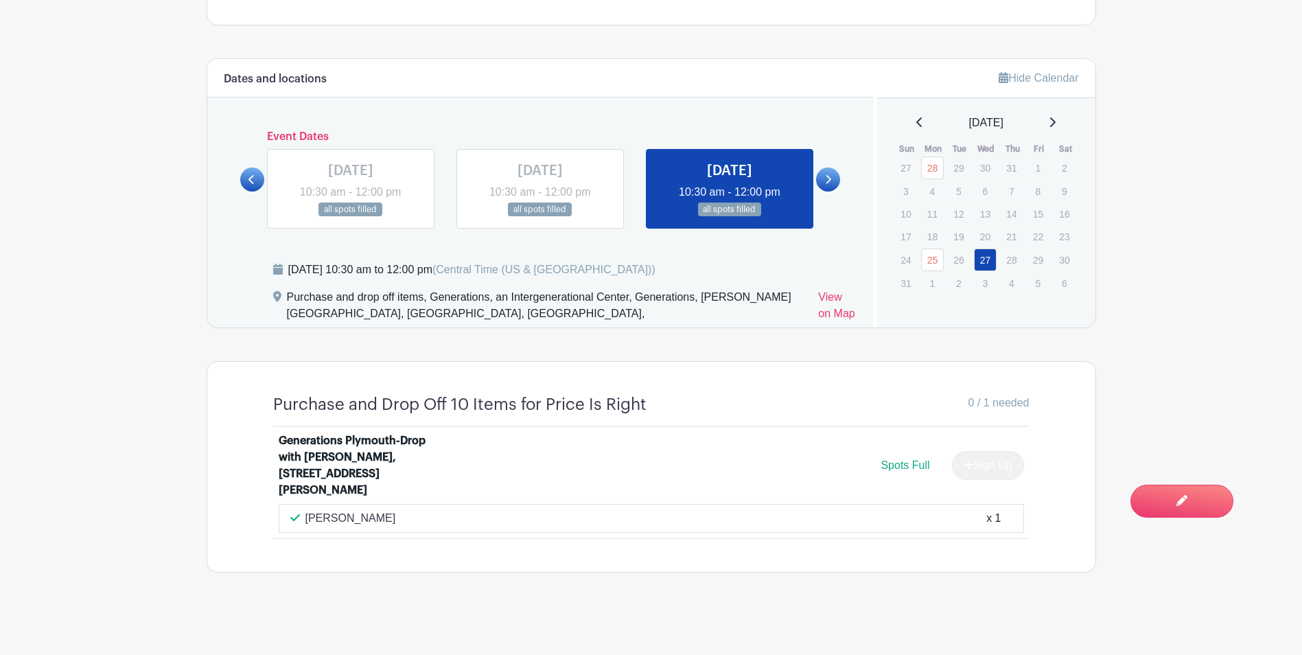
scroll to position [742, 0]
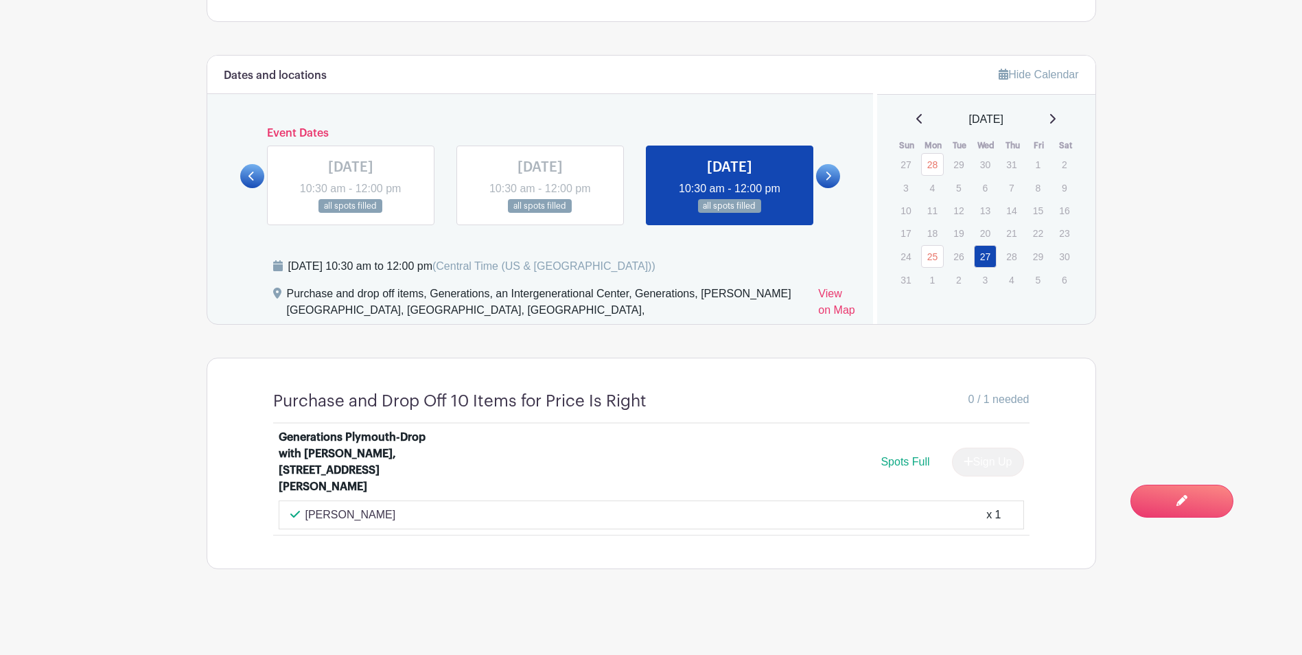
click at [540, 213] on link at bounding box center [540, 213] width 0 height 0
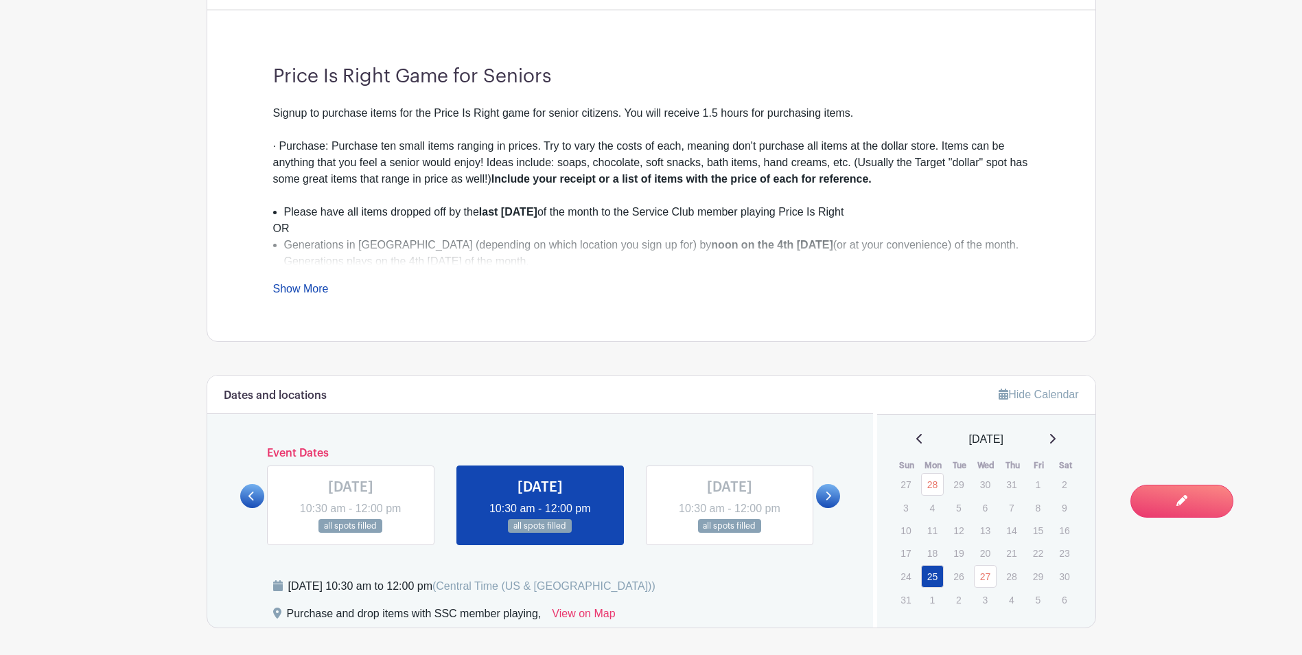
scroll to position [418, 0]
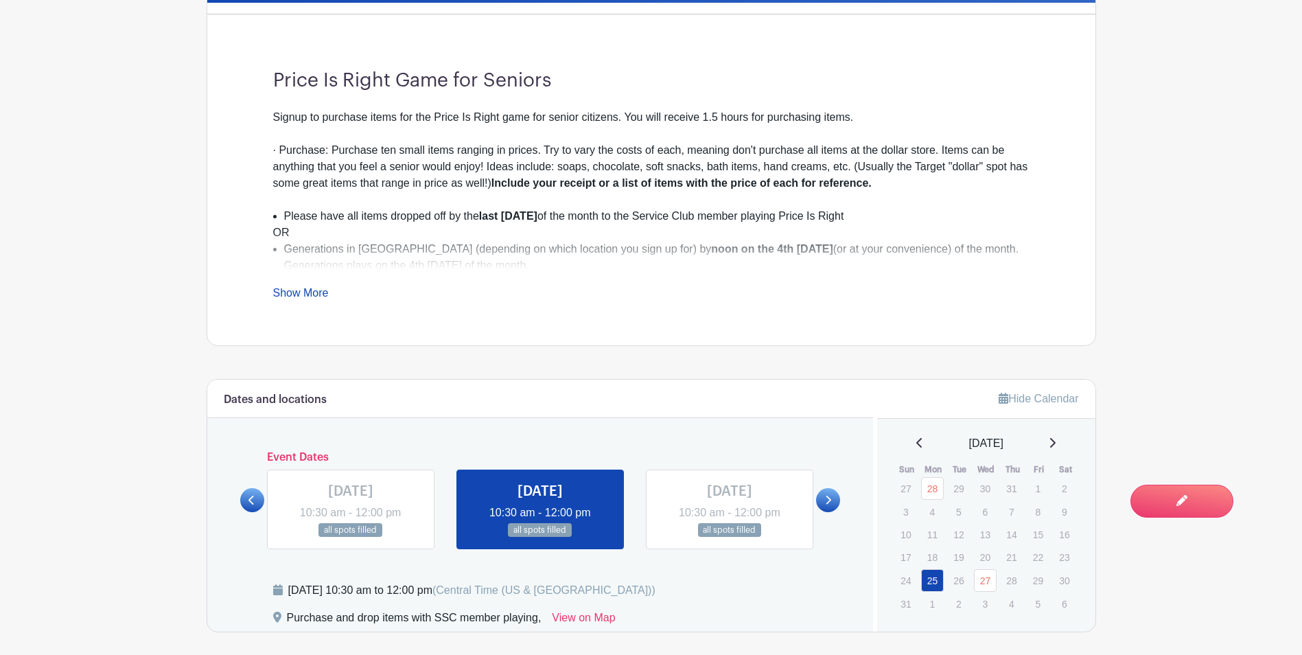
click at [306, 298] on link "Show More" at bounding box center [301, 295] width 56 height 17
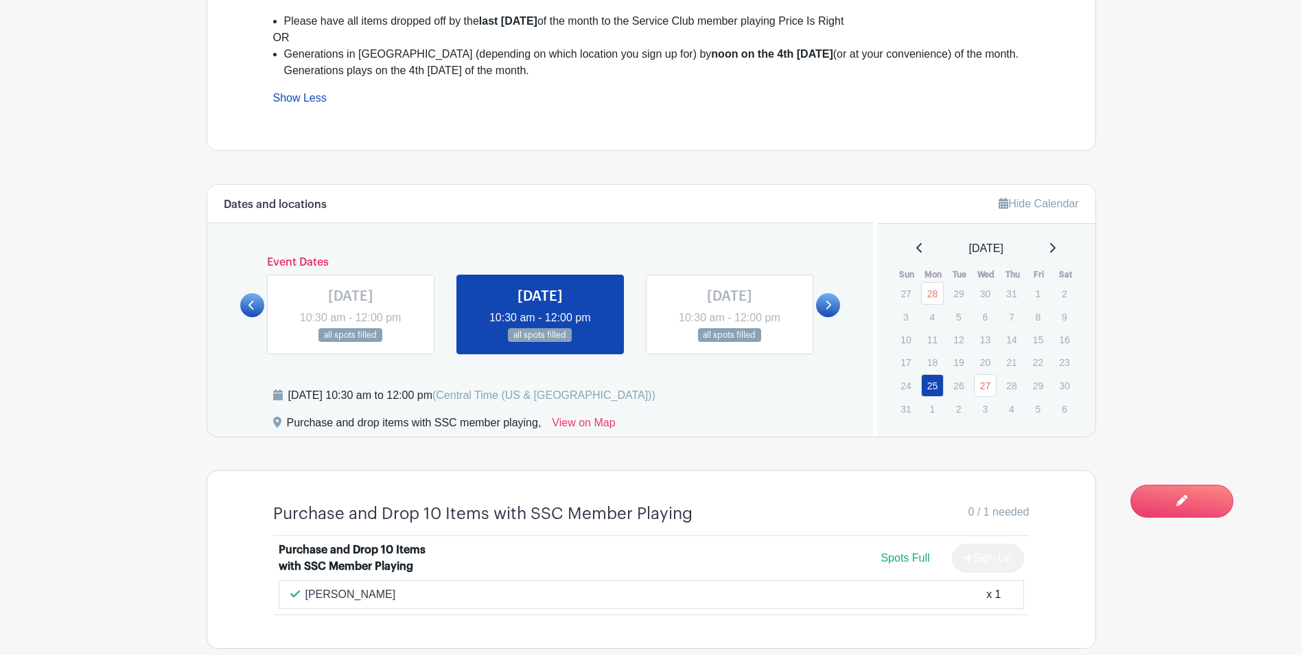
scroll to position [692, 0]
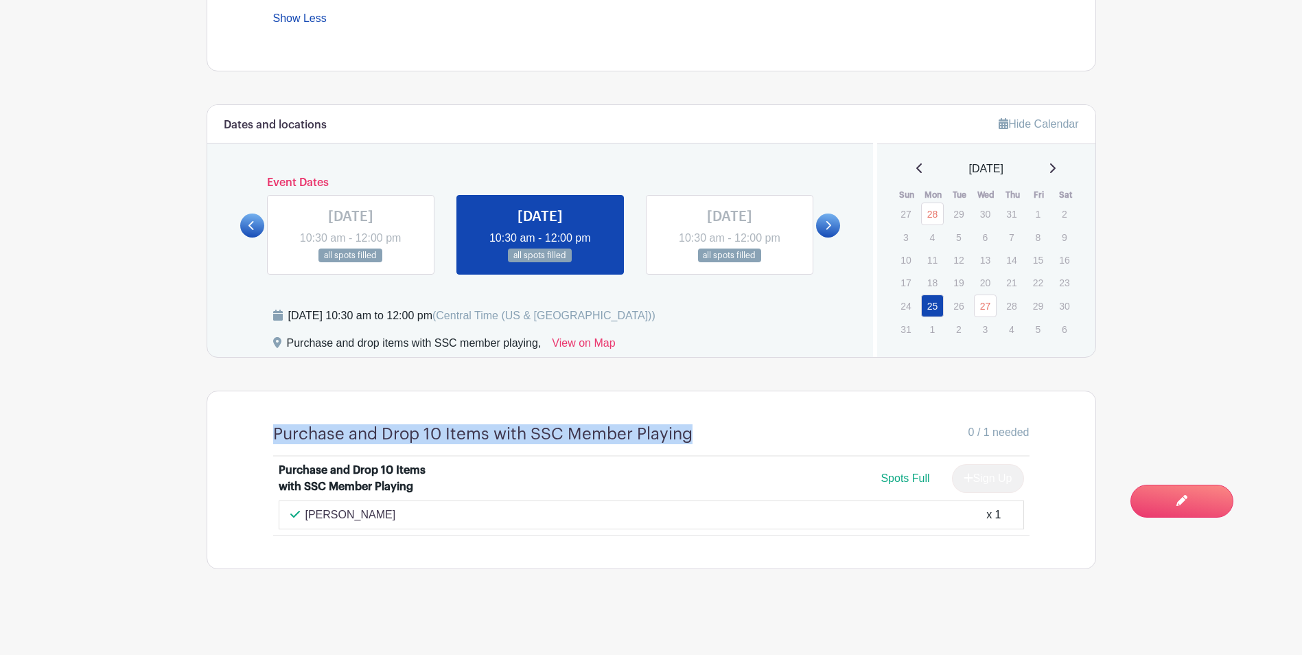
drag, startPoint x: 277, startPoint y: 432, endPoint x: 690, endPoint y: 438, distance: 413.2
click at [690, 437] on h4 "Purchase and Drop 10 Items with SSC Member Playing" at bounding box center [482, 434] width 419 height 20
copy h4 "Purchase and Drop 10 Items with SSC Member Playing"
click at [729, 263] on link at bounding box center [729, 263] width 0 height 0
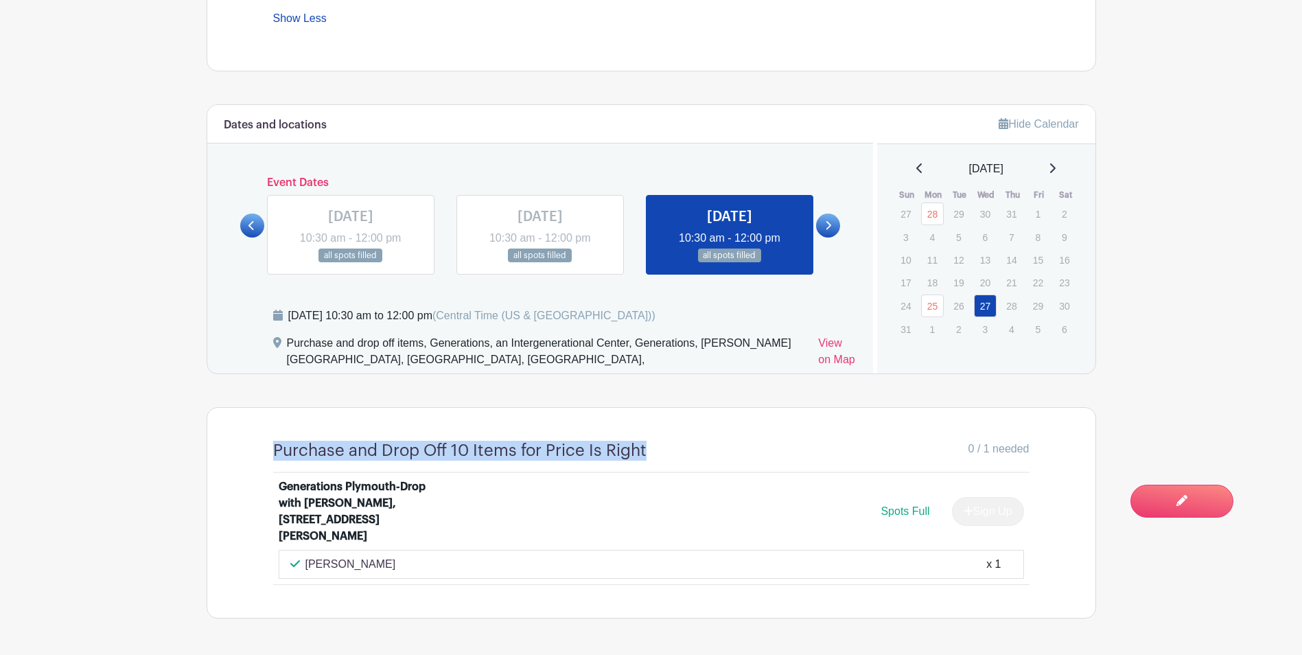
drag, startPoint x: 277, startPoint y: 449, endPoint x: 644, endPoint y: 453, distance: 367.8
click at [644, 453] on h4 "Purchase and Drop Off 10 Items for Price Is Right" at bounding box center [459, 451] width 373 height 20
copy h4 "Purchase and Drop Off 10 Items for Price Is Right"
click at [345, 509] on div "Generations Plymouth-Drop with [PERSON_NAME], [STREET_ADDRESS][PERSON_NAME]" at bounding box center [364, 511] width 170 height 66
drag, startPoint x: 279, startPoint y: 484, endPoint x: 309, endPoint y: 533, distance: 57.0
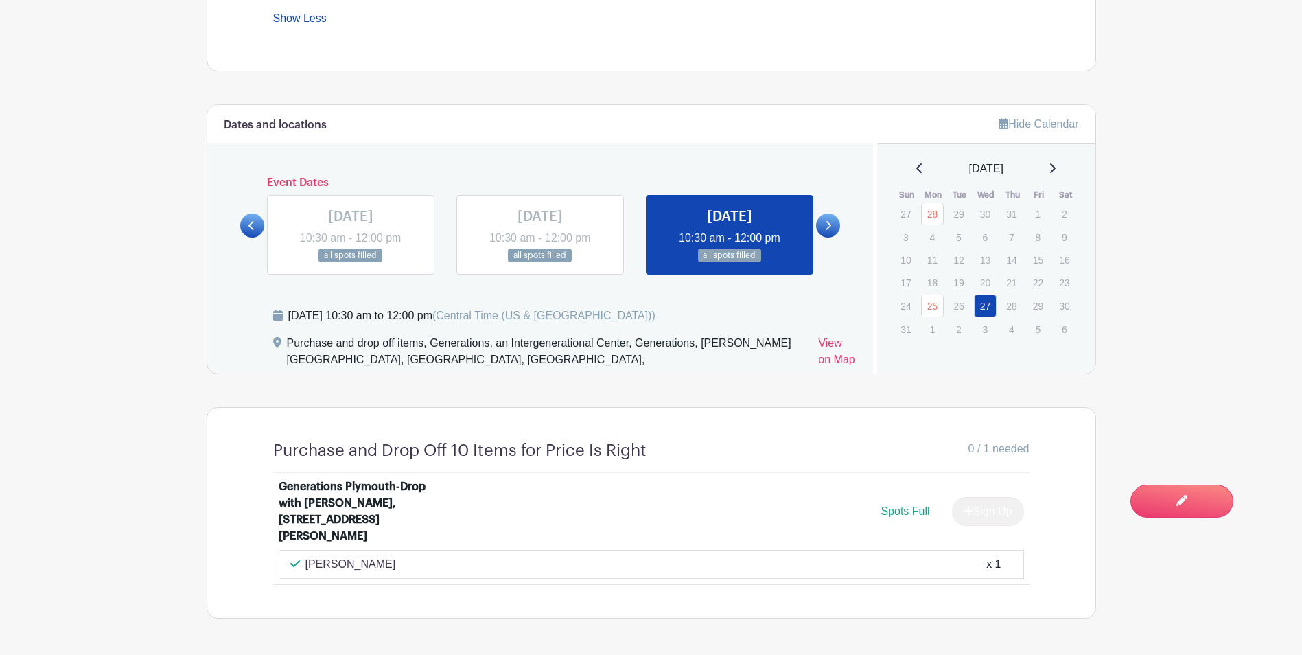
click at [309, 533] on div "Generations Plymouth-Drop with [PERSON_NAME], [STREET_ADDRESS][PERSON_NAME]" at bounding box center [364, 511] width 170 height 66
copy div "Generations Plymouth-Drop with [PERSON_NAME], [STREET_ADDRESS][PERSON_NAME]"
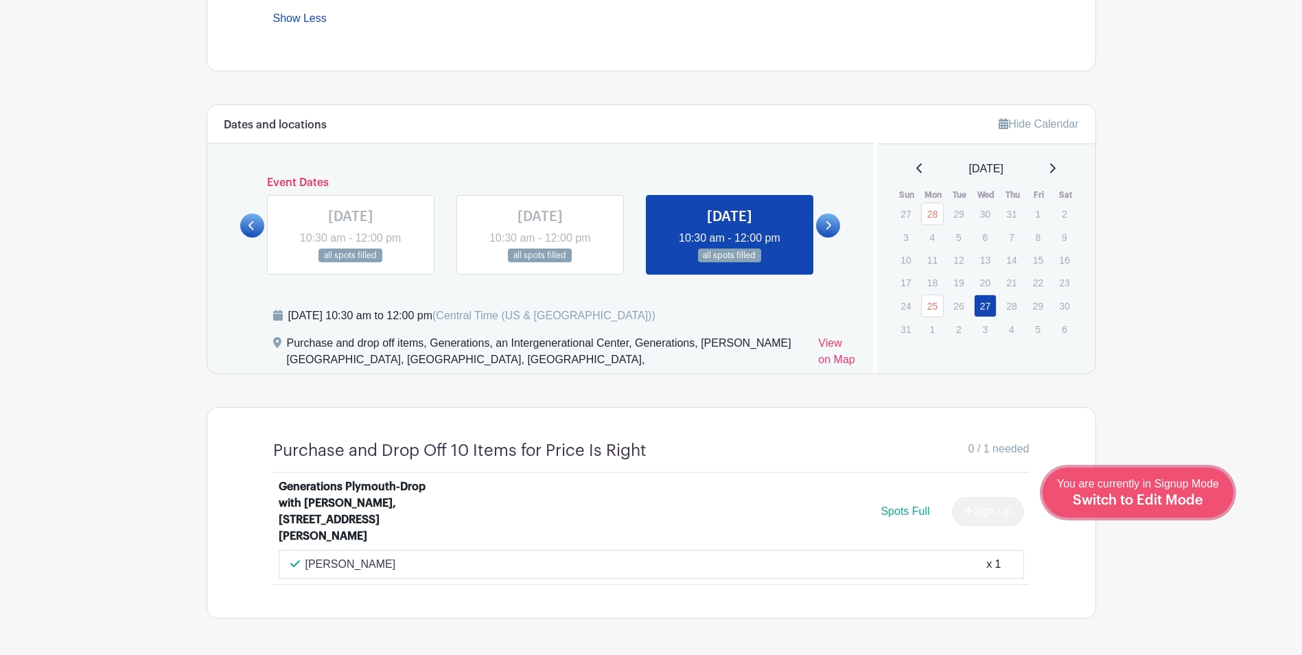
click at [1213, 503] on div "You are currently in Signup Mode Switch to Edit Mode" at bounding box center [1138, 493] width 162 height 34
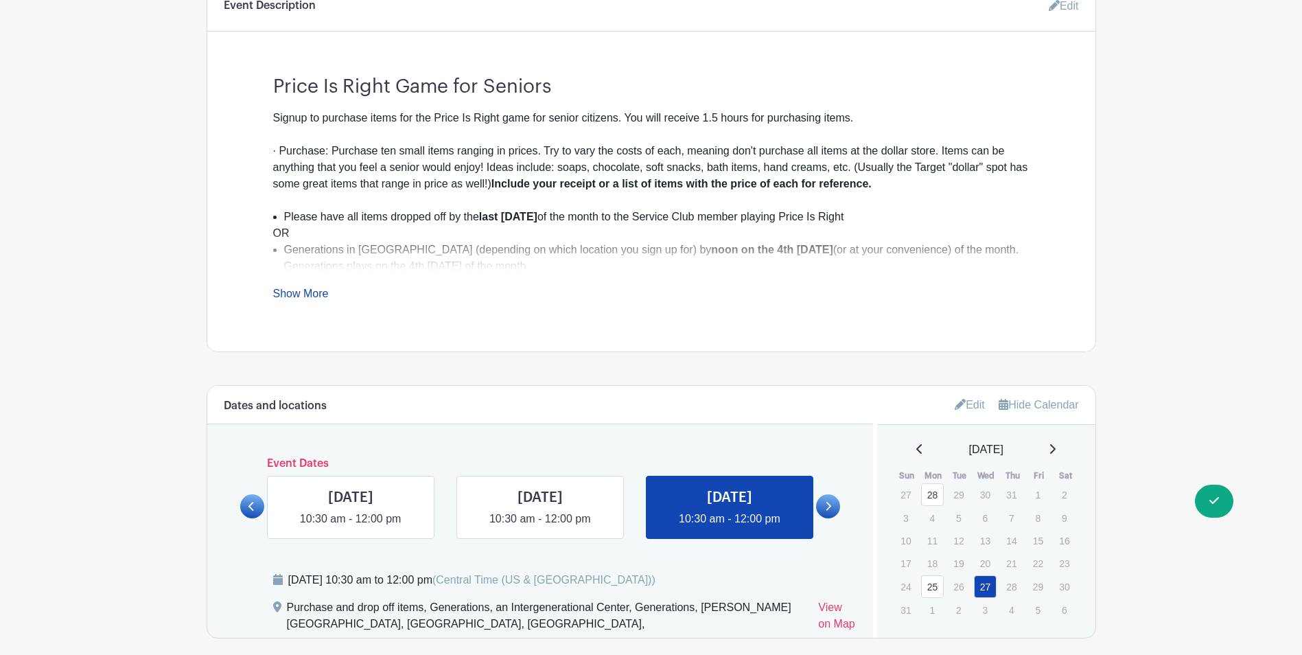
scroll to position [618, 0]
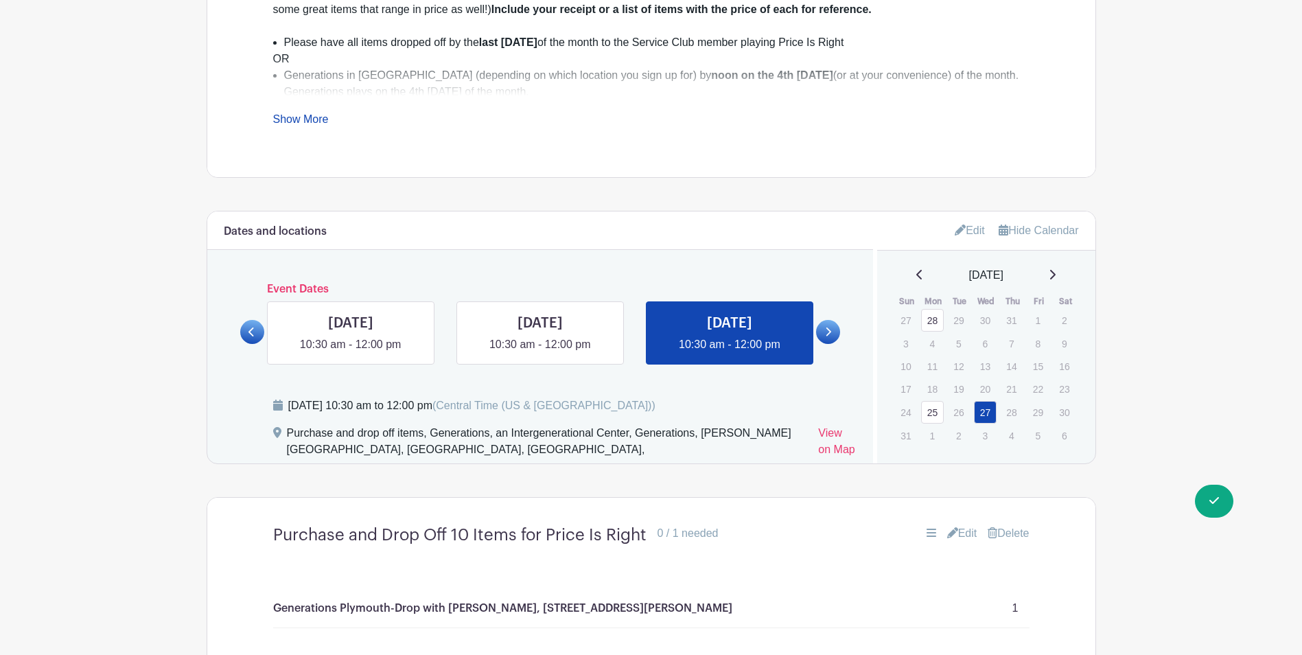
click at [970, 232] on link "Edit" at bounding box center [970, 230] width 30 height 23
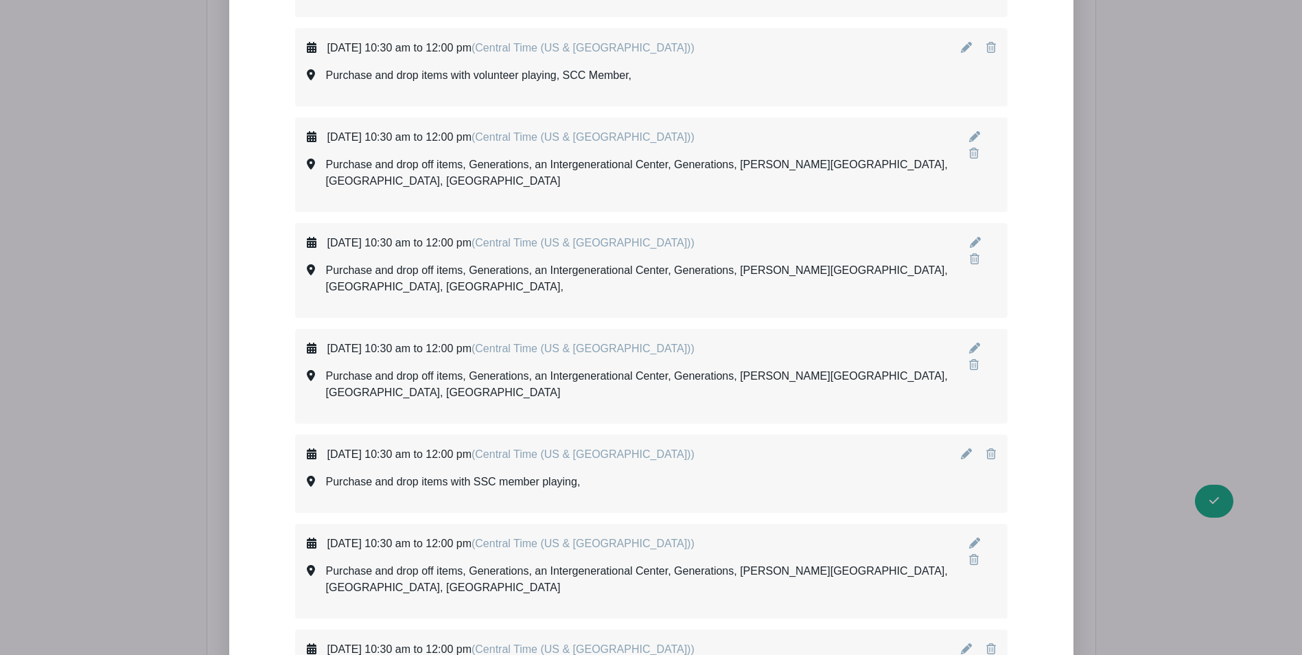
scroll to position [2127, 0]
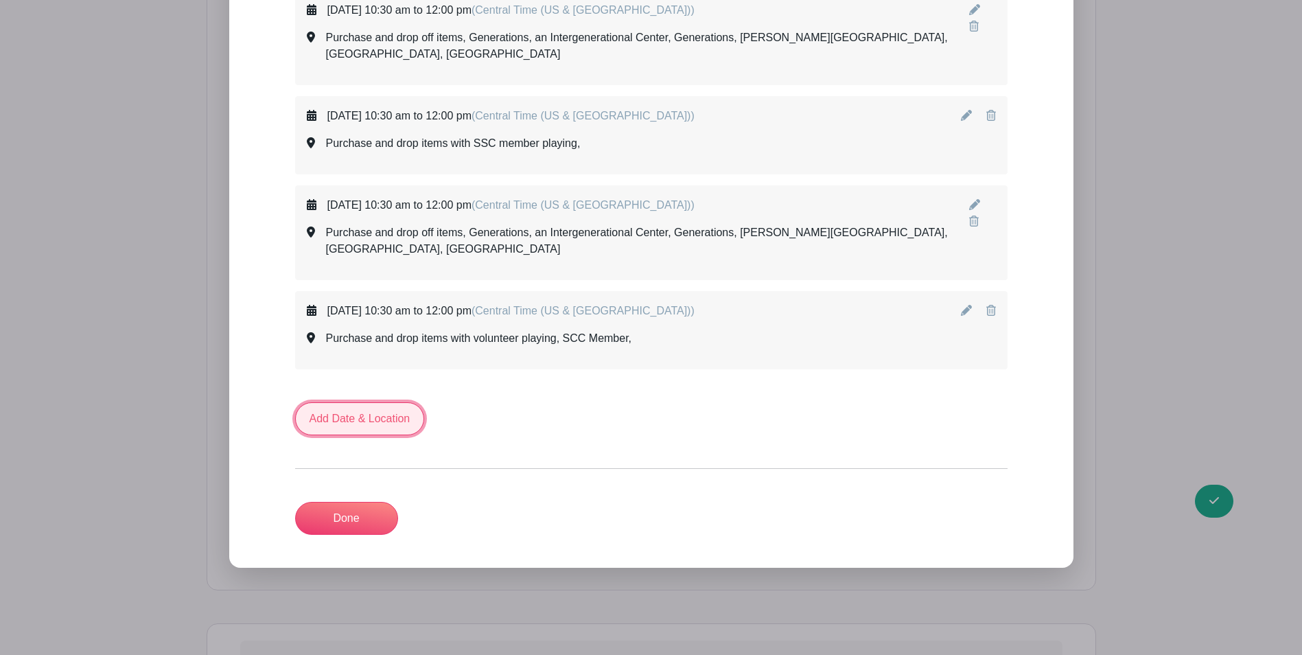
click at [356, 402] on link "Add Date & Location" at bounding box center [360, 418] width 130 height 33
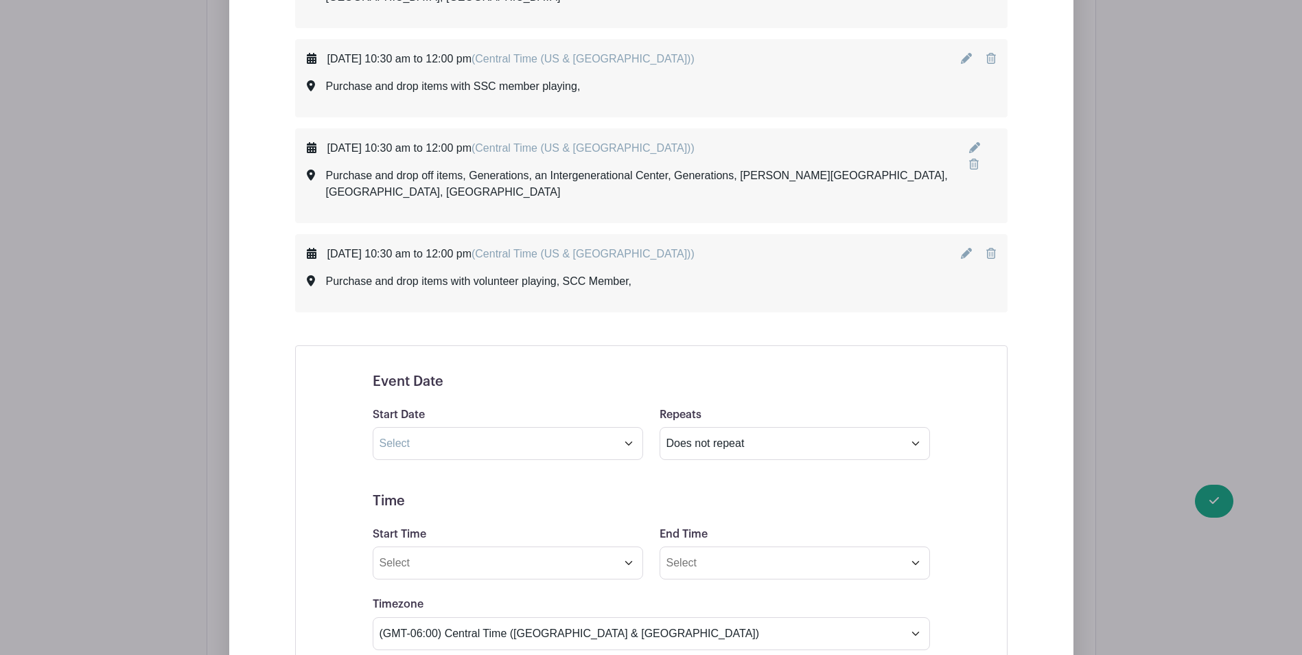
scroll to position [2196, 0]
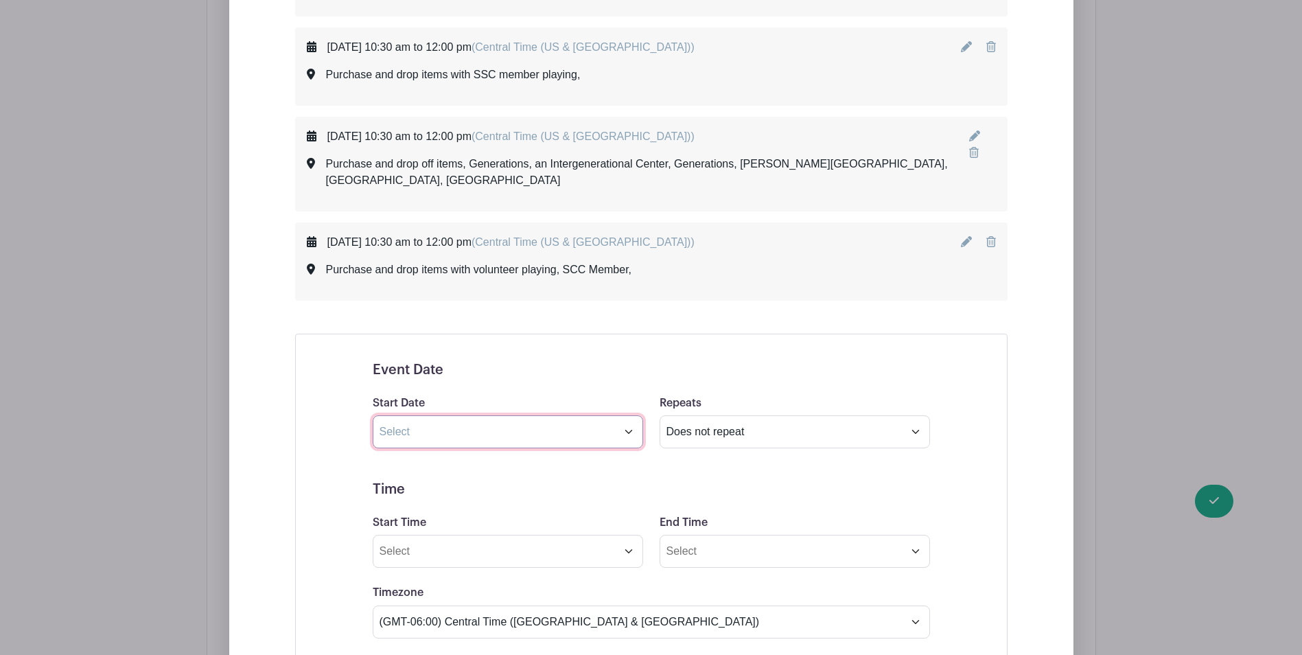
click at [427, 415] on input "text" at bounding box center [508, 431] width 270 height 33
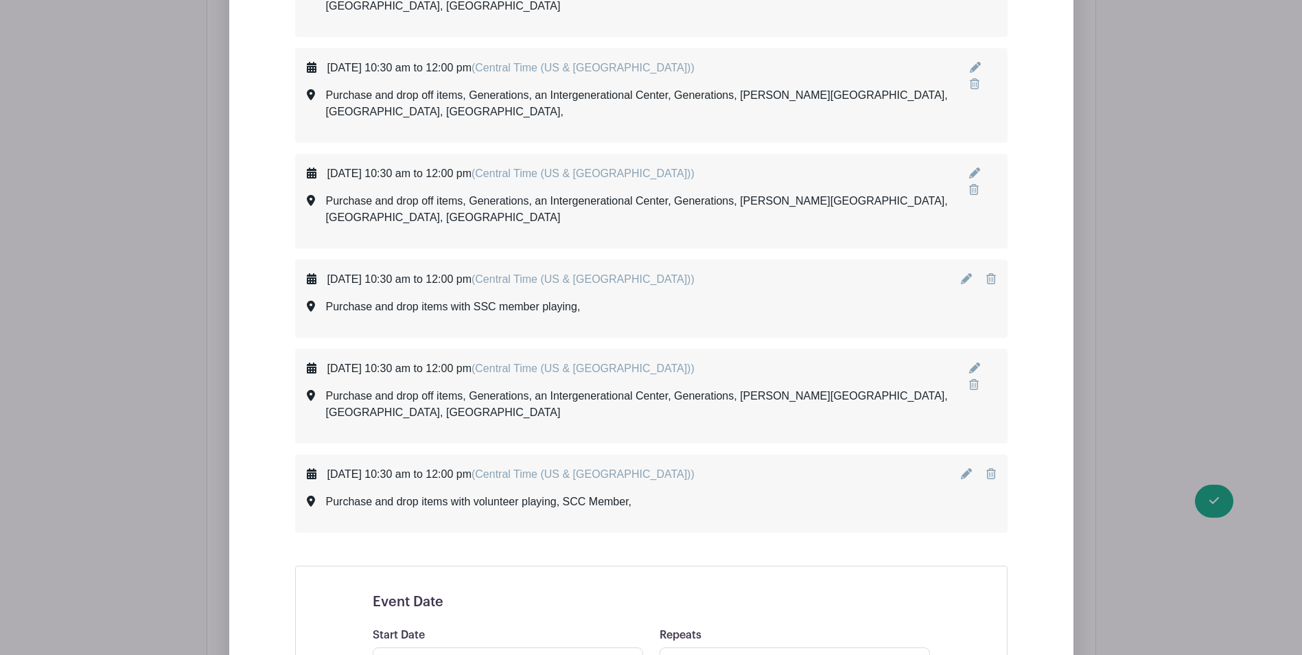
scroll to position [2059, 0]
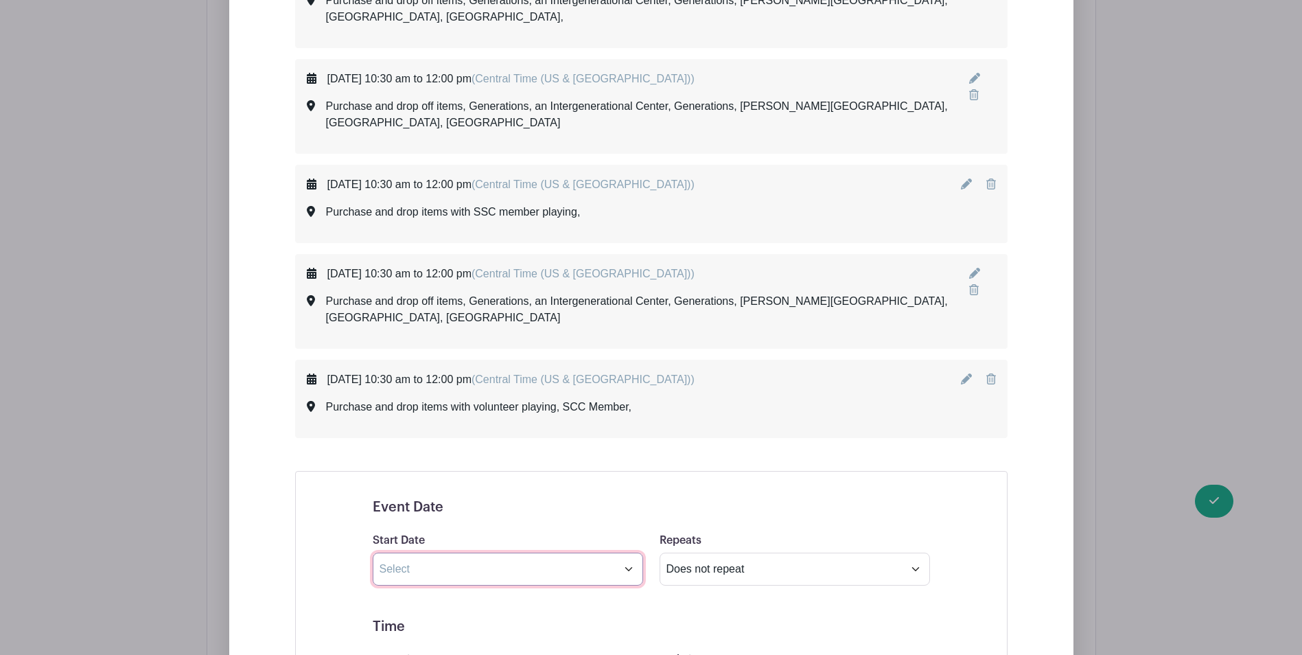
click at [449, 552] on input "text" at bounding box center [508, 568] width 270 height 33
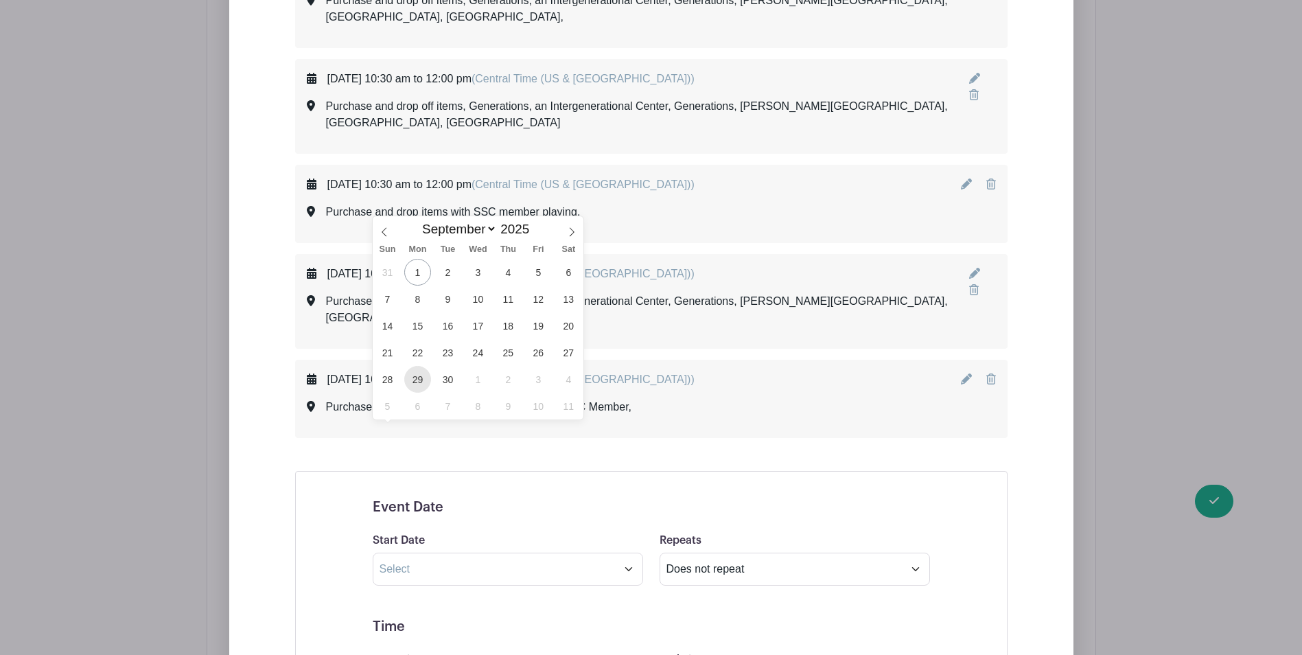
click at [420, 375] on span "29" at bounding box center [417, 379] width 27 height 27
type input "[DATE]"
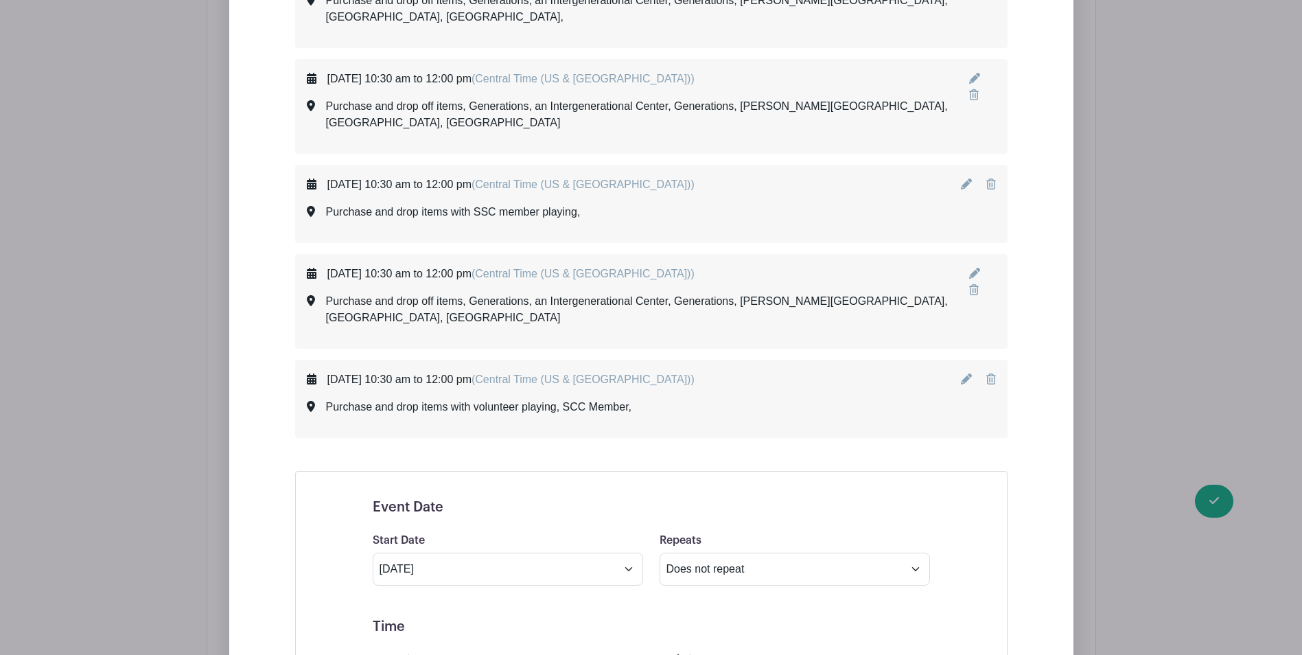
click at [397, 463] on icon at bounding box center [397, 458] width 8 height 10
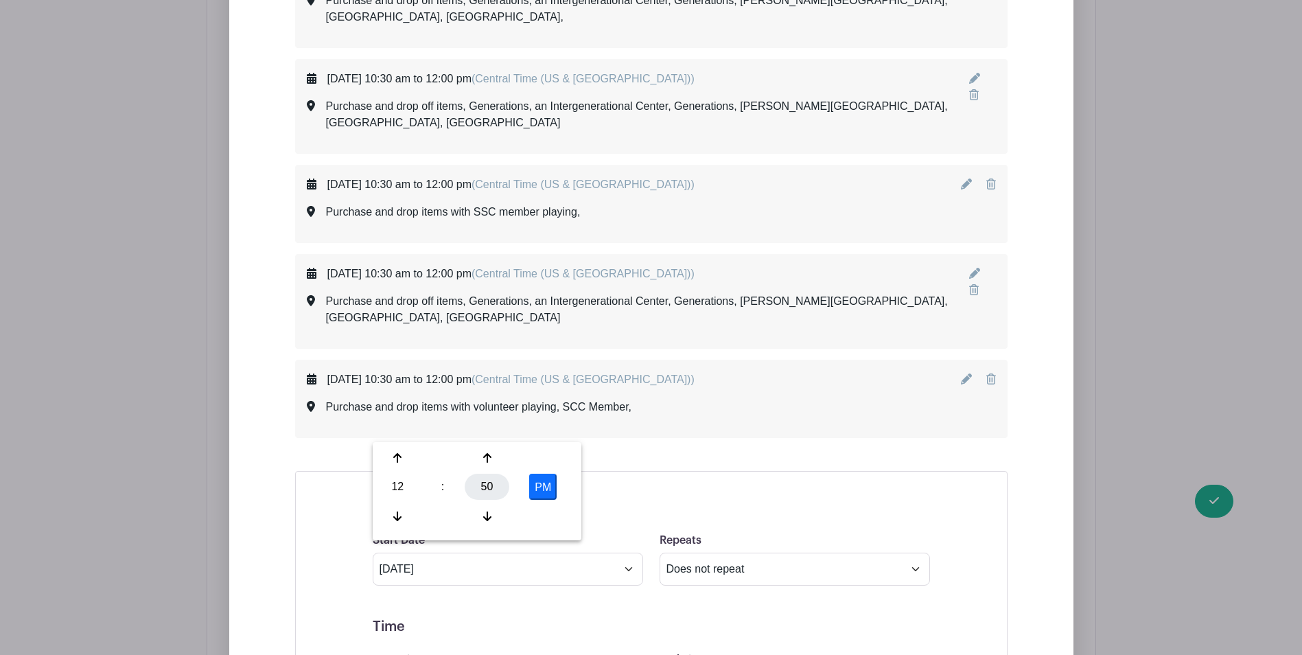
click at [482, 485] on div "50" at bounding box center [487, 487] width 45 height 26
click at [392, 457] on div "00" at bounding box center [398, 458] width 46 height 26
type input "12:00 PM"
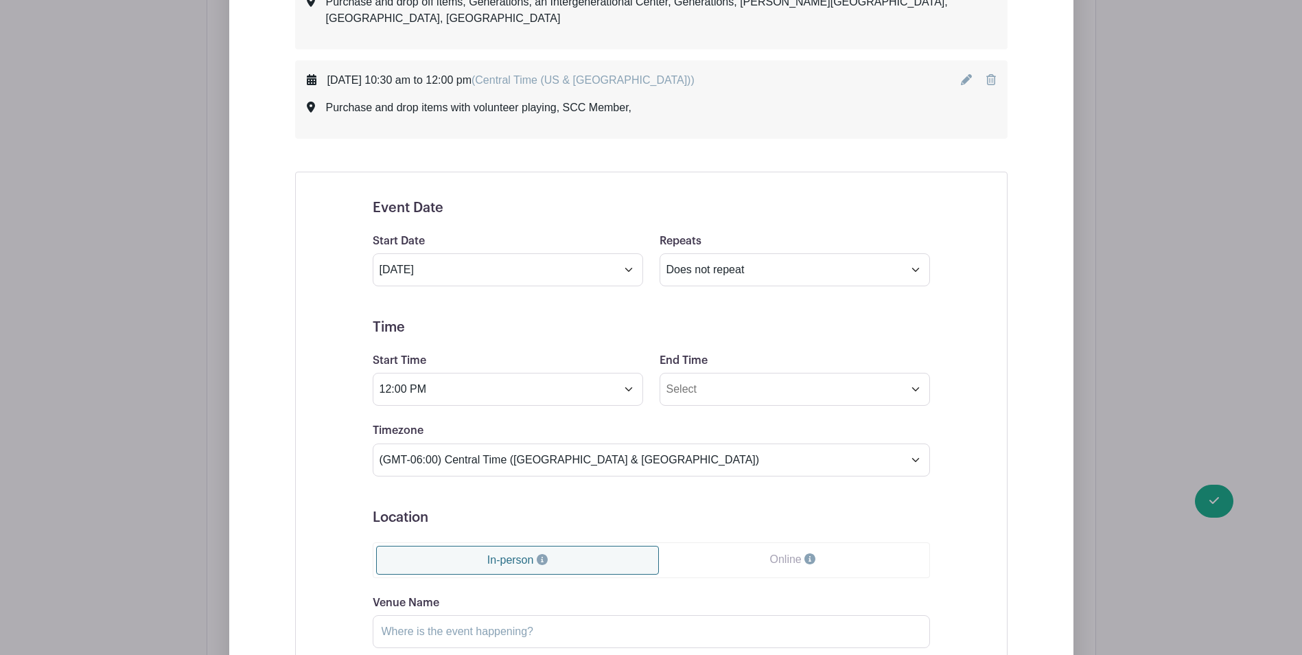
scroll to position [2402, 0]
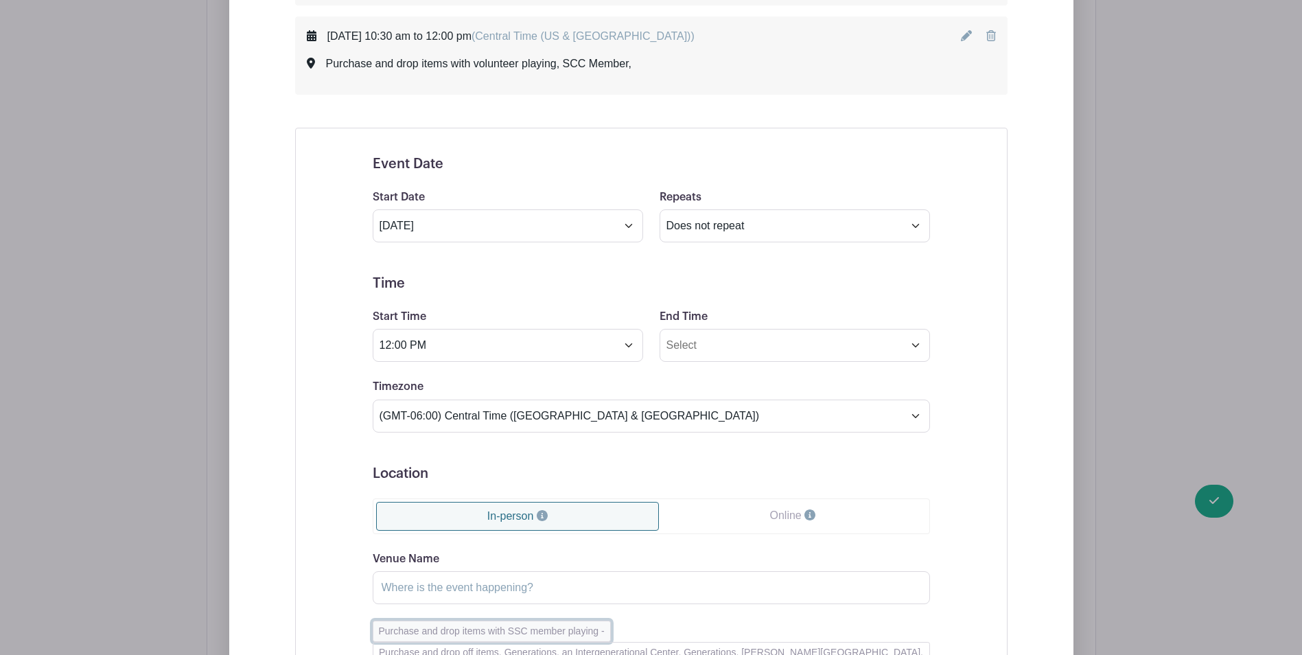
click at [416, 620] on button "Purchase and drop items with SSC member playing -" at bounding box center [492, 630] width 238 height 21
type input "Purchase and drop items with SSC member playing"
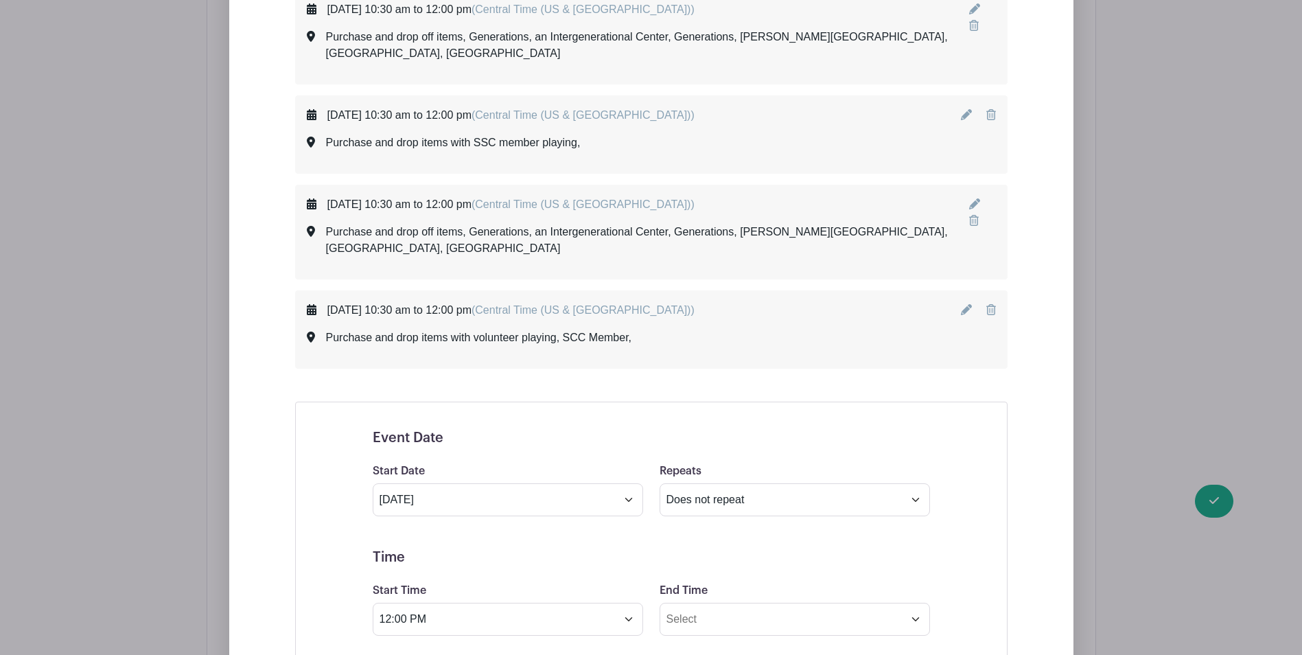
scroll to position [2127, 0]
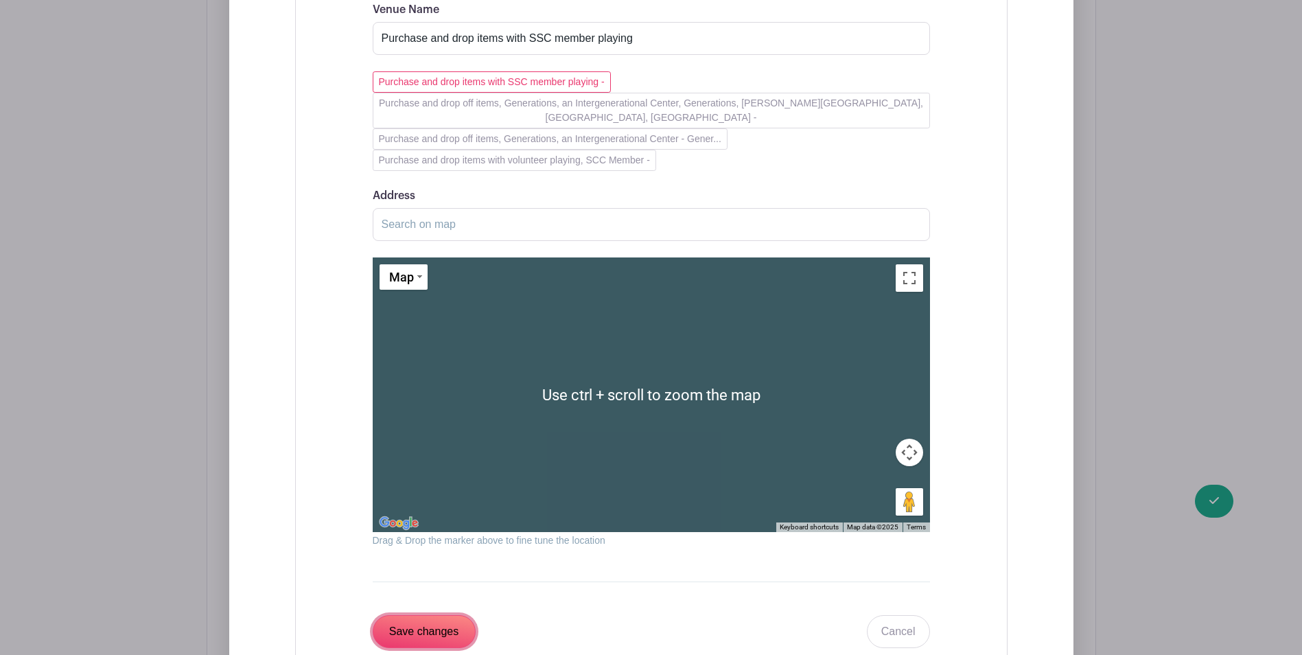
click at [399, 615] on input "Save changes" at bounding box center [424, 631] width 103 height 33
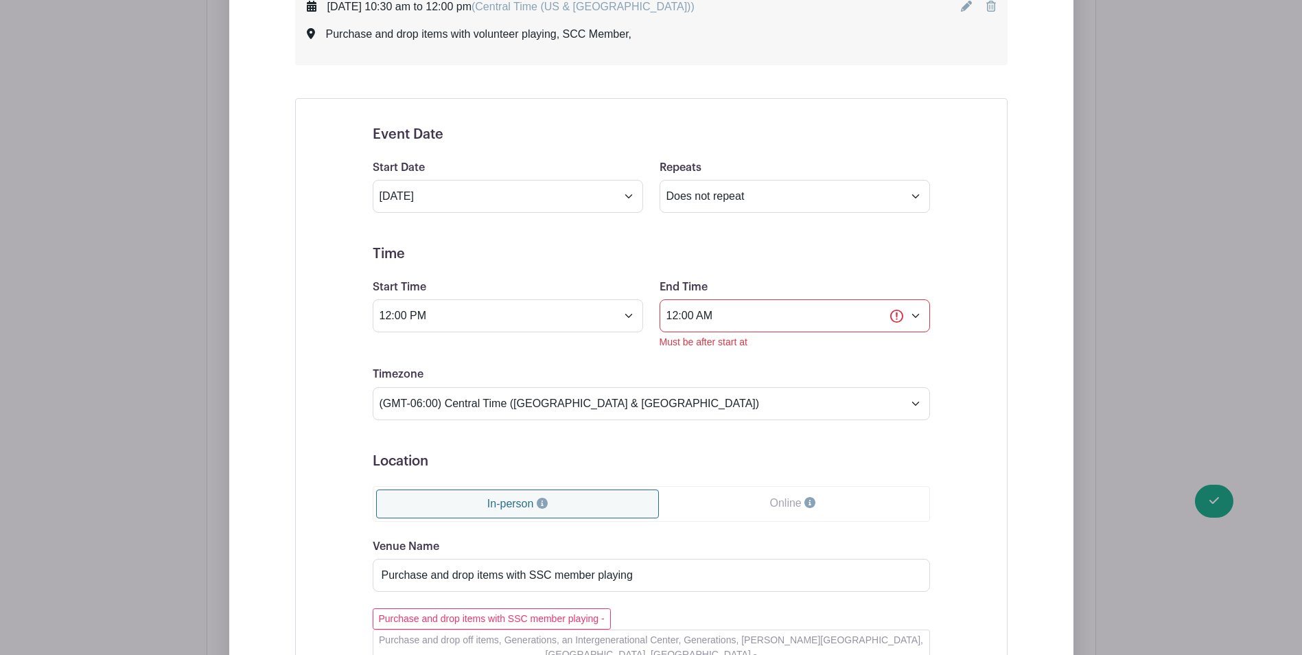
scroll to position [2228, 0]
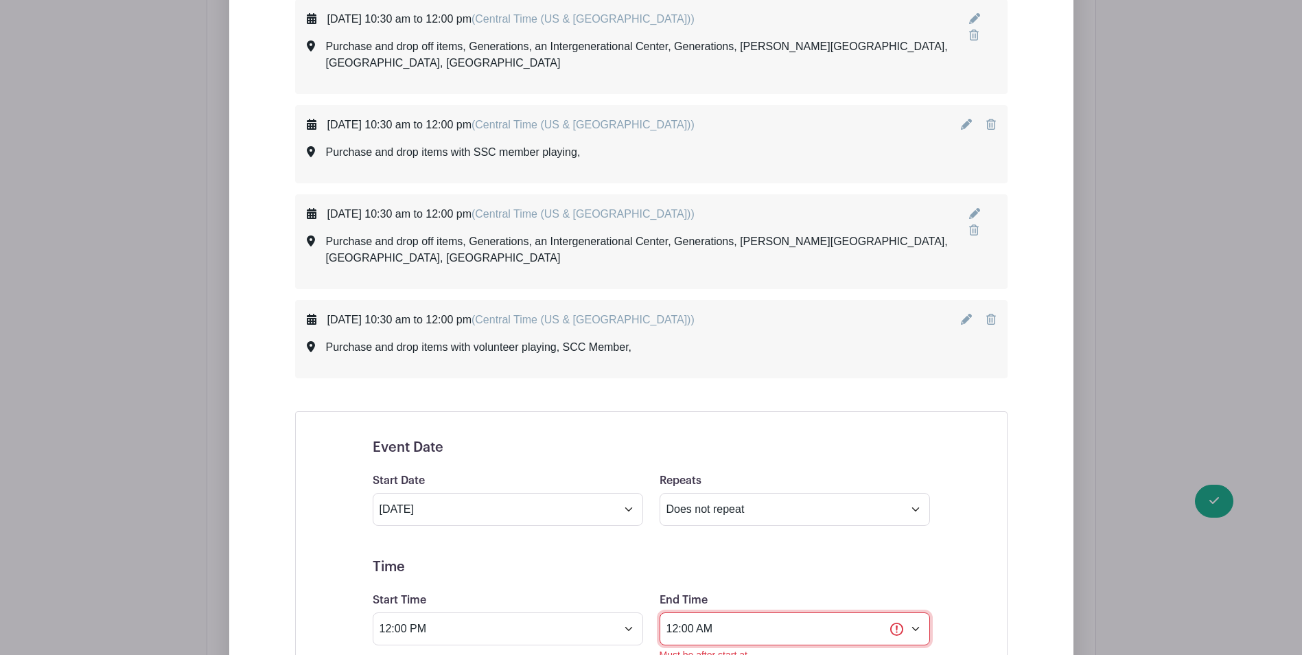
click at [762, 612] on input "12:00 AM" at bounding box center [794, 628] width 270 height 33
click at [830, 557] on button "AM" at bounding box center [829, 558] width 27 height 26
type input "12:00 PM"
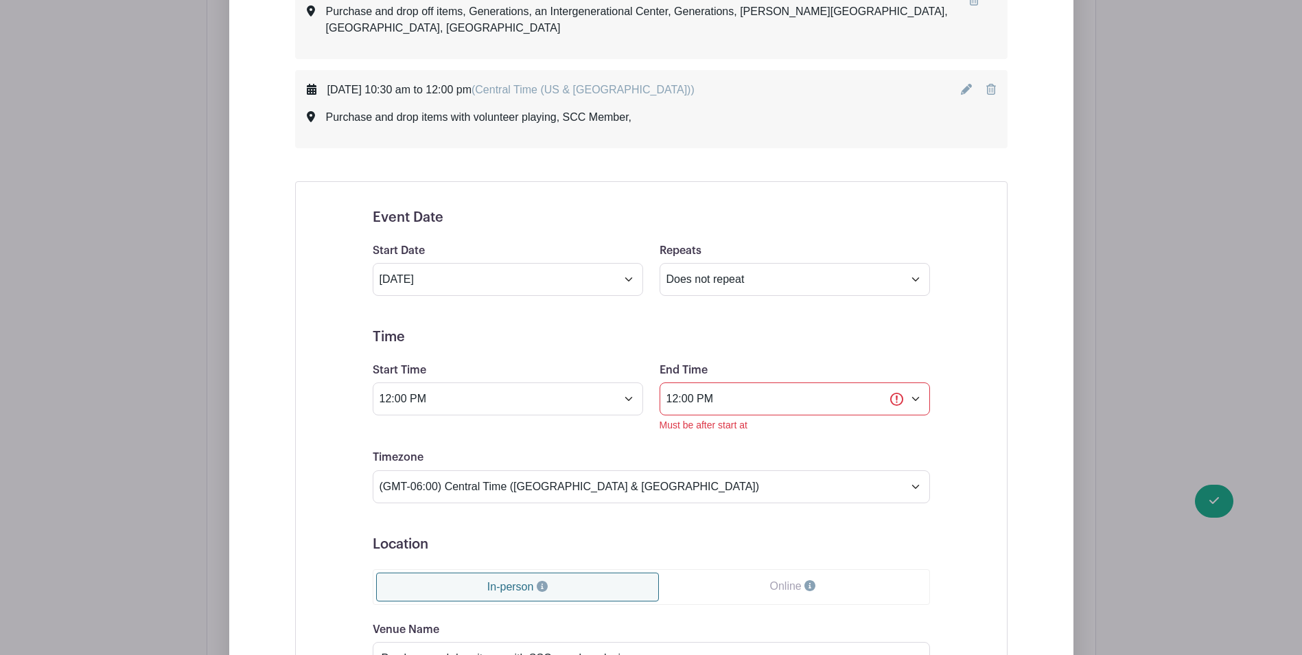
scroll to position [2297, 0]
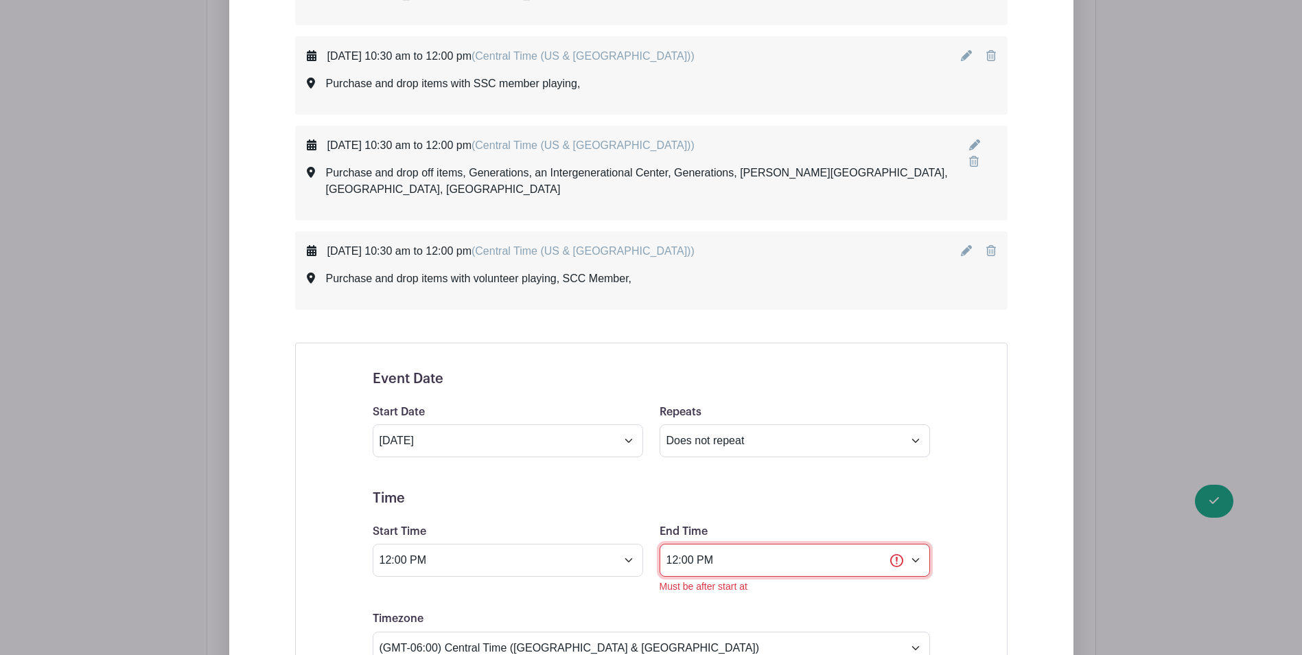
click at [696, 544] on input "12:00 PM" at bounding box center [794, 560] width 270 height 33
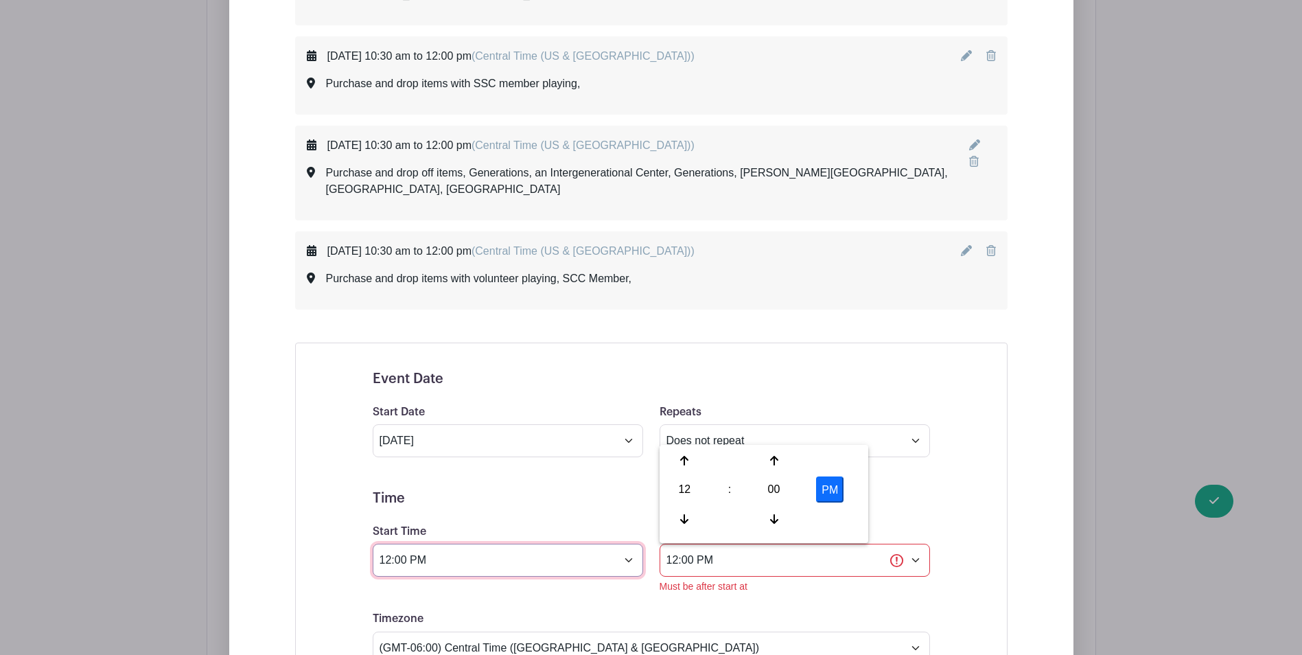
click at [435, 544] on input "12:00 PM" at bounding box center [508, 560] width 270 height 33
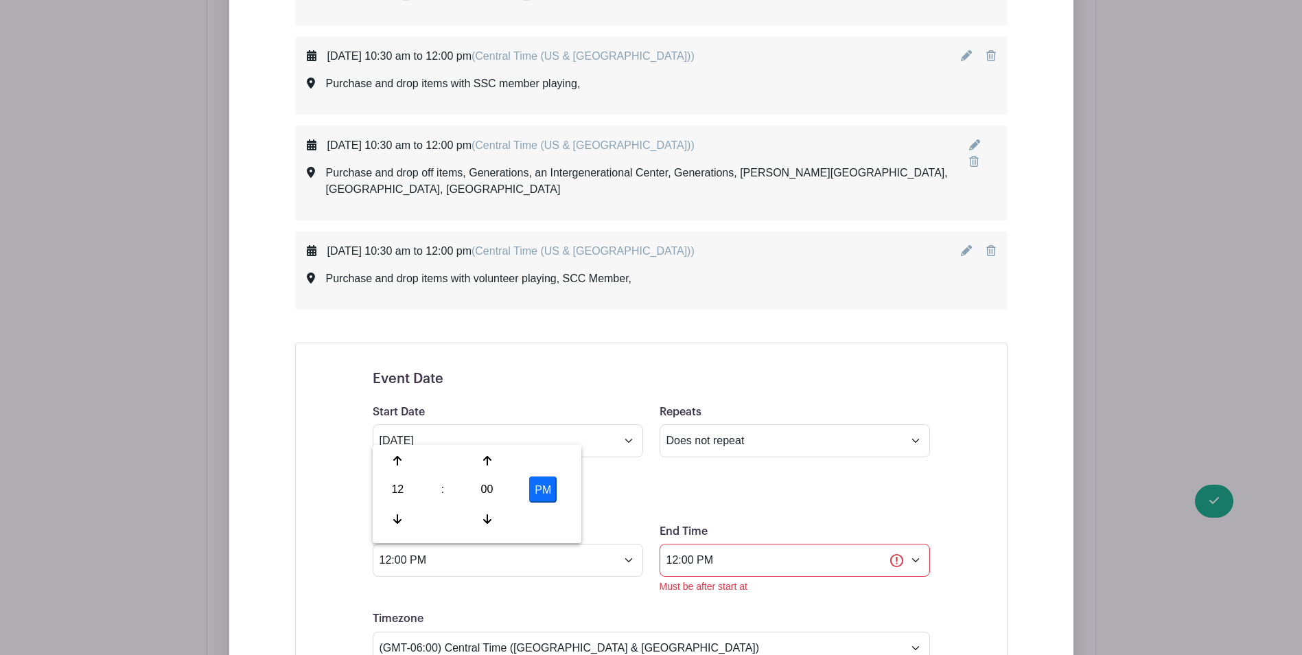
click at [528, 484] on div "PM" at bounding box center [543, 489] width 58 height 26
click at [539, 484] on button "PM" at bounding box center [542, 489] width 27 height 26
type input "12:00 AM"
click at [717, 544] on input "12:00 PM" at bounding box center [794, 560] width 270 height 33
click at [831, 479] on button "PM" at bounding box center [829, 489] width 27 height 26
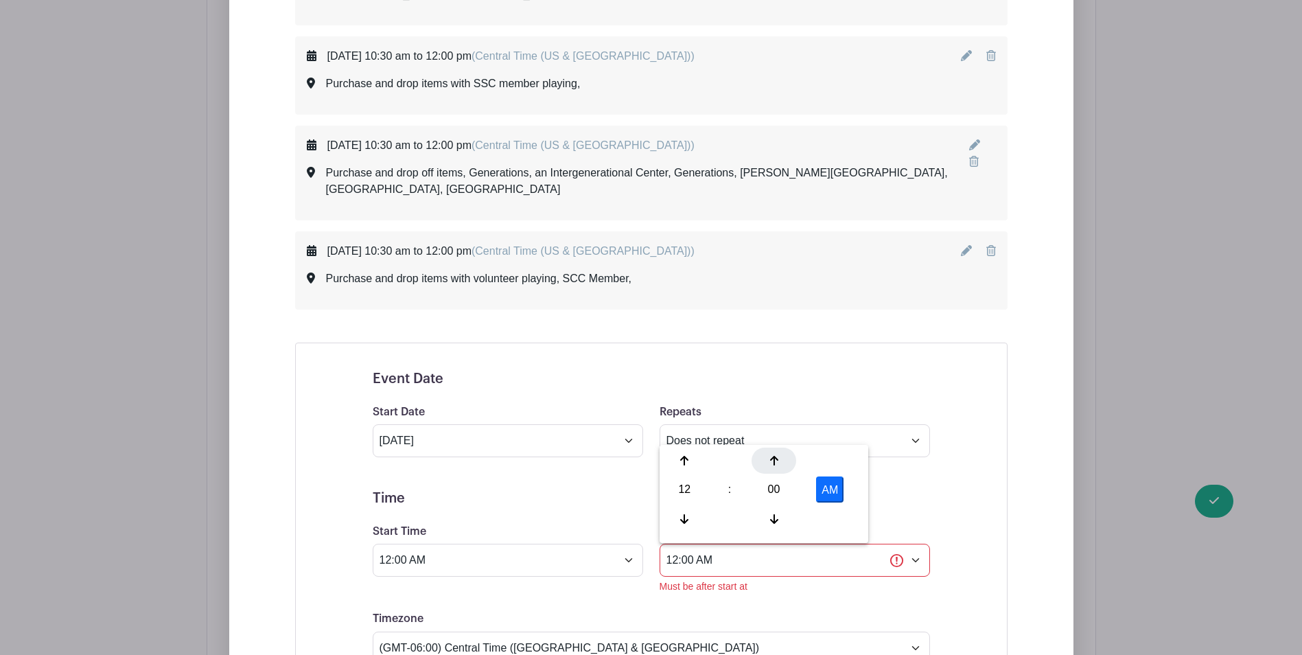
click at [772, 460] on icon at bounding box center [774, 460] width 8 height 11
click at [764, 482] on div "01" at bounding box center [773, 489] width 45 height 26
click at [845, 457] on div "15" at bounding box center [838, 460] width 46 height 26
type input "12:15 AM"
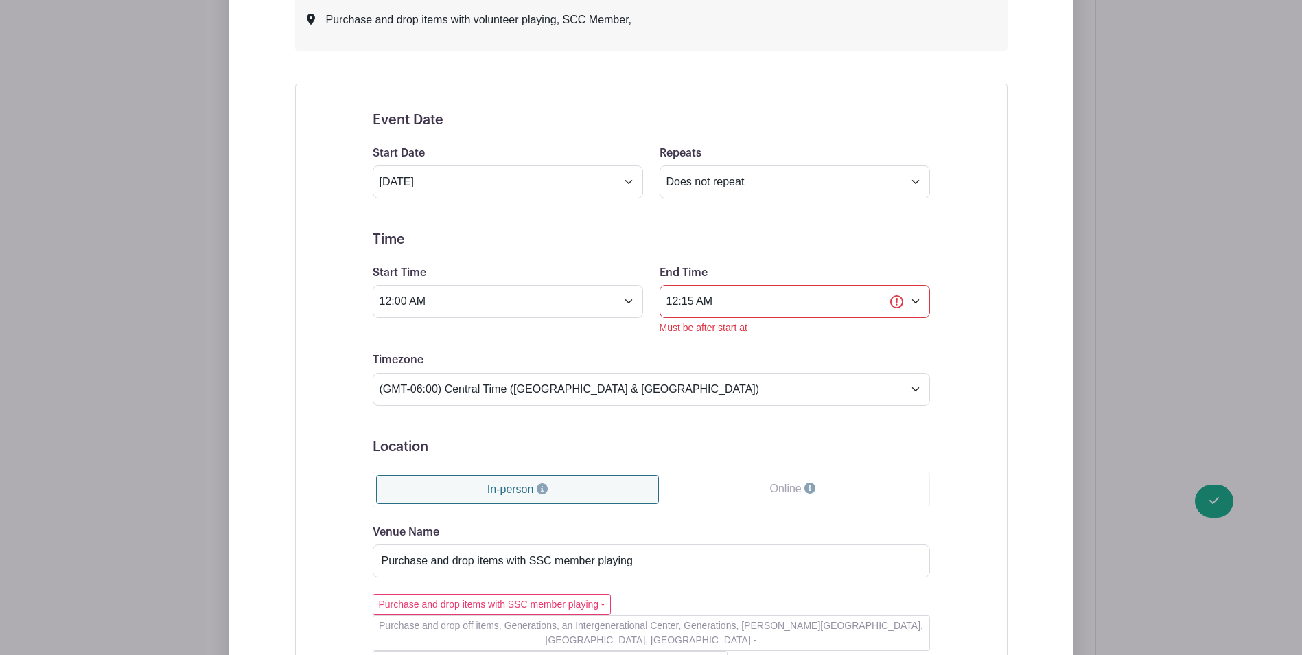
scroll to position [2434, 0]
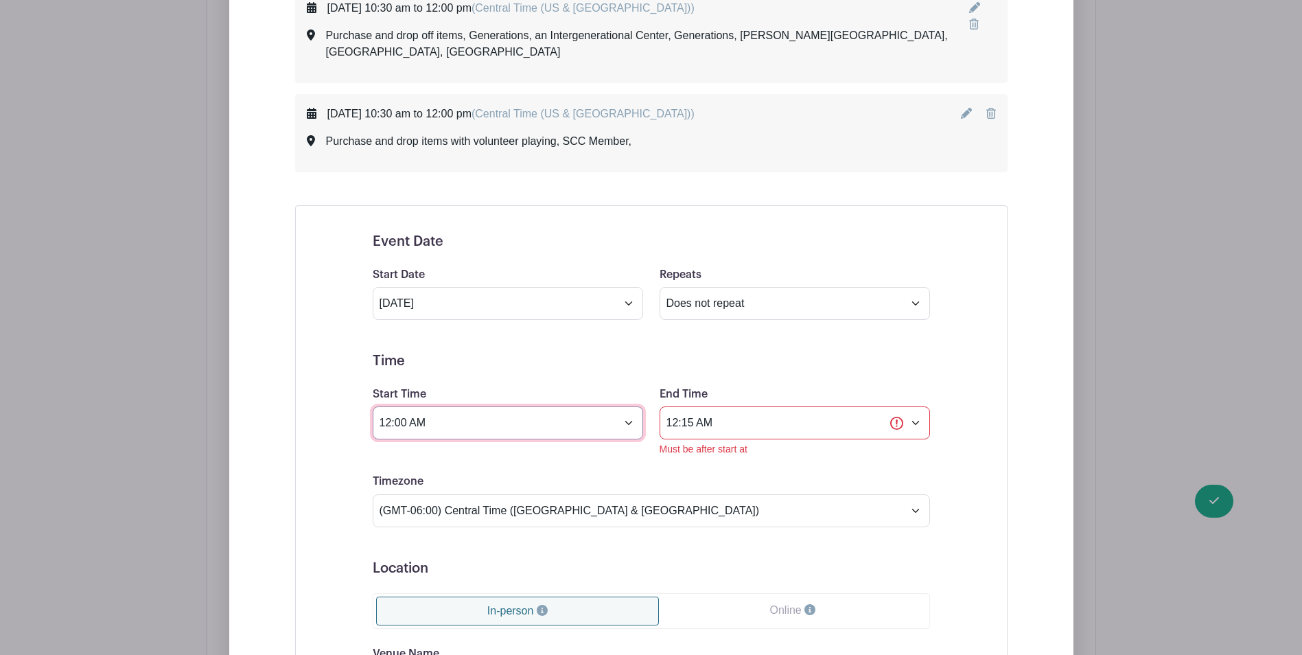
click at [497, 406] on input "12:00 AM" at bounding box center [508, 422] width 270 height 33
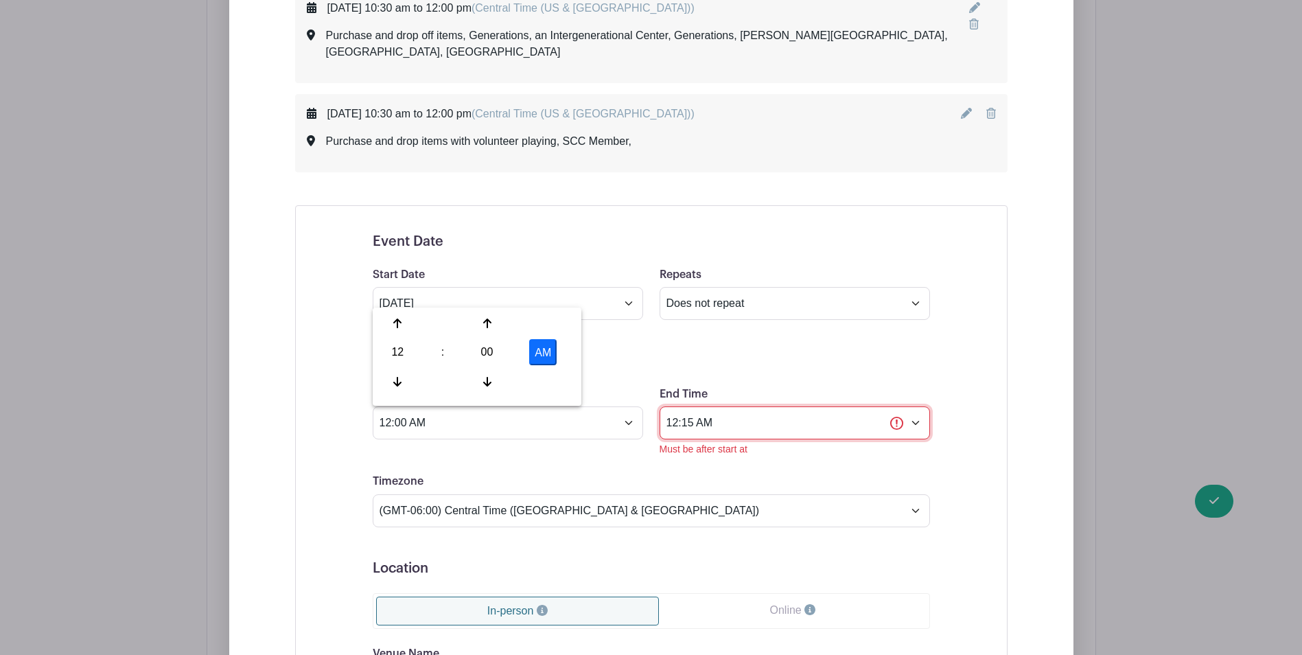
click at [891, 406] on input "12:15 AM" at bounding box center [794, 422] width 270 height 33
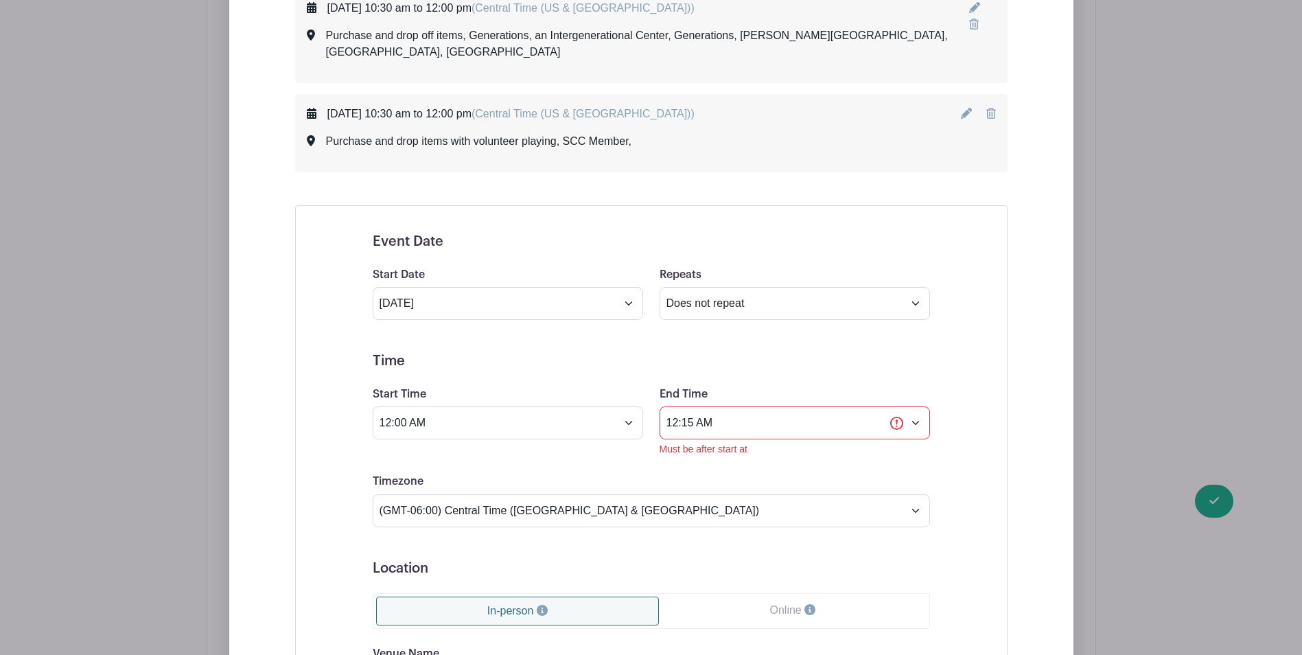
click at [991, 312] on div "Event Date Start Date [DATE] Repeats Does not repeat Daily Weekly Monthly on da…" at bounding box center [651, 608] width 712 height 807
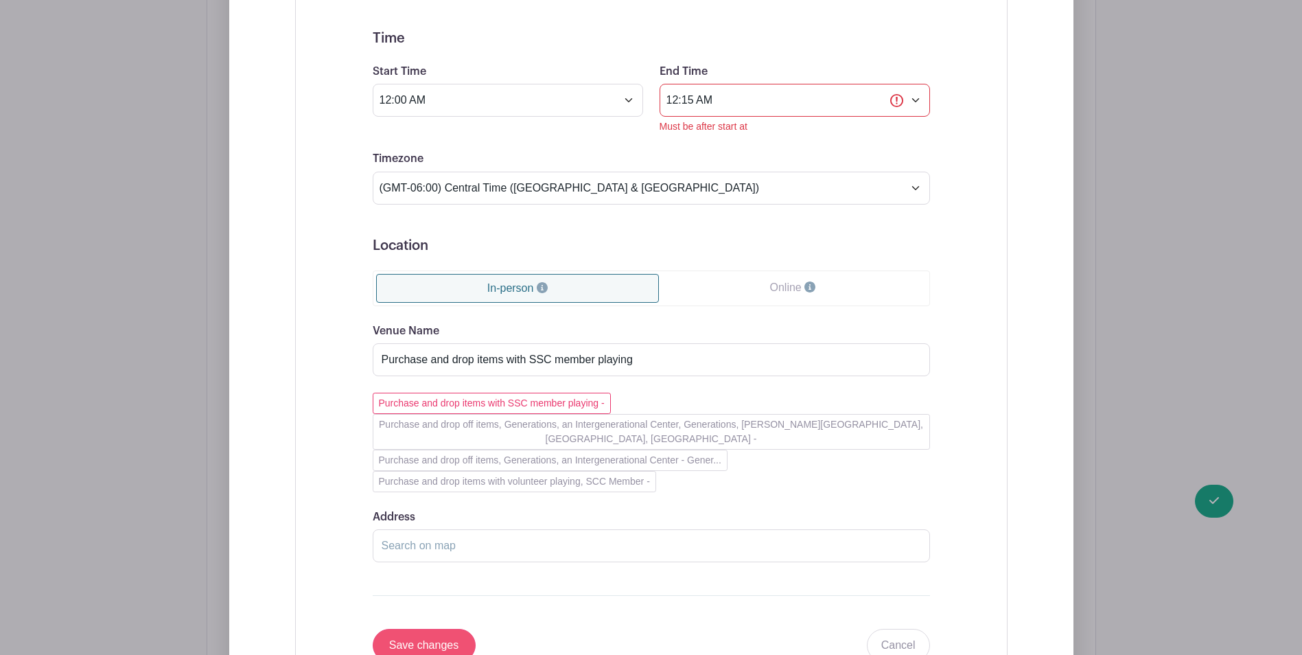
scroll to position [2777, 0]
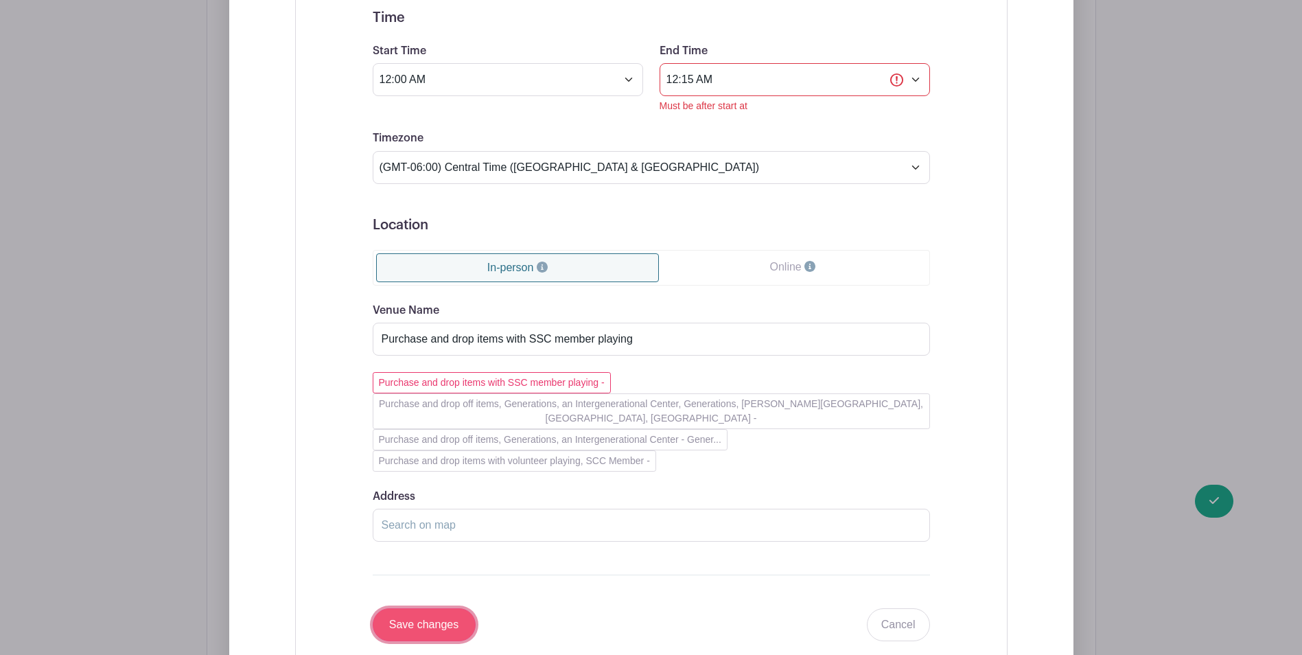
click at [430, 608] on input "Save changes" at bounding box center [424, 624] width 103 height 33
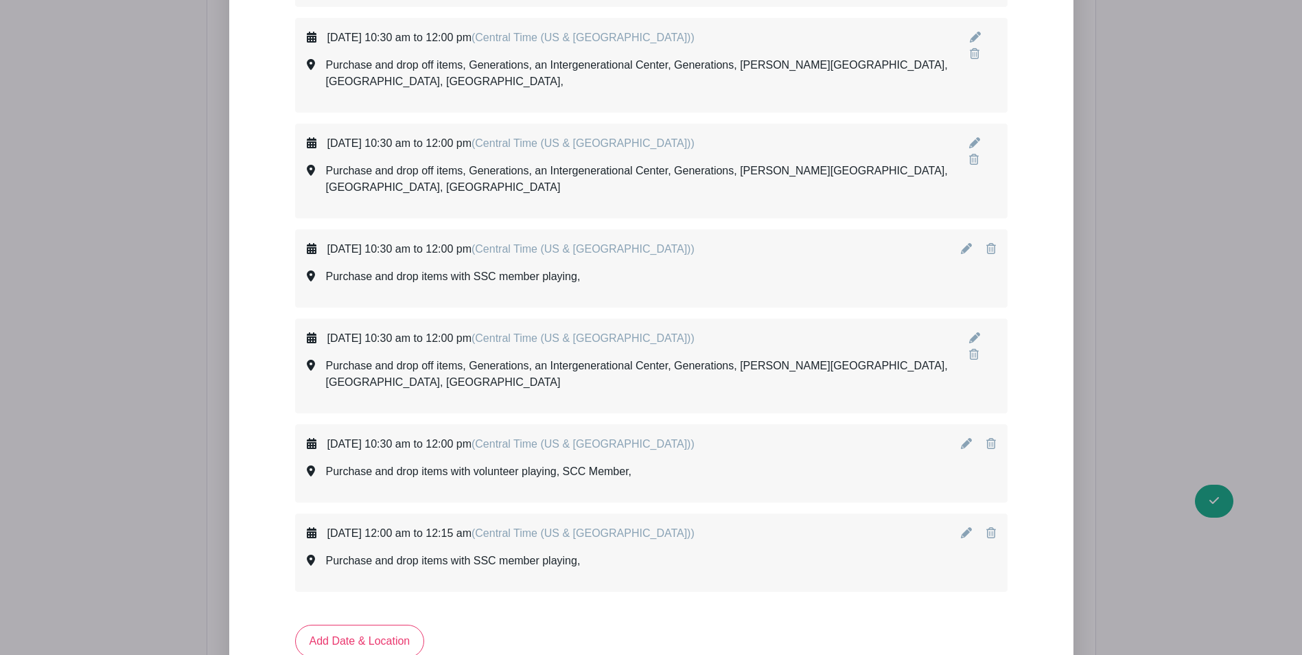
scroll to position [1998, 0]
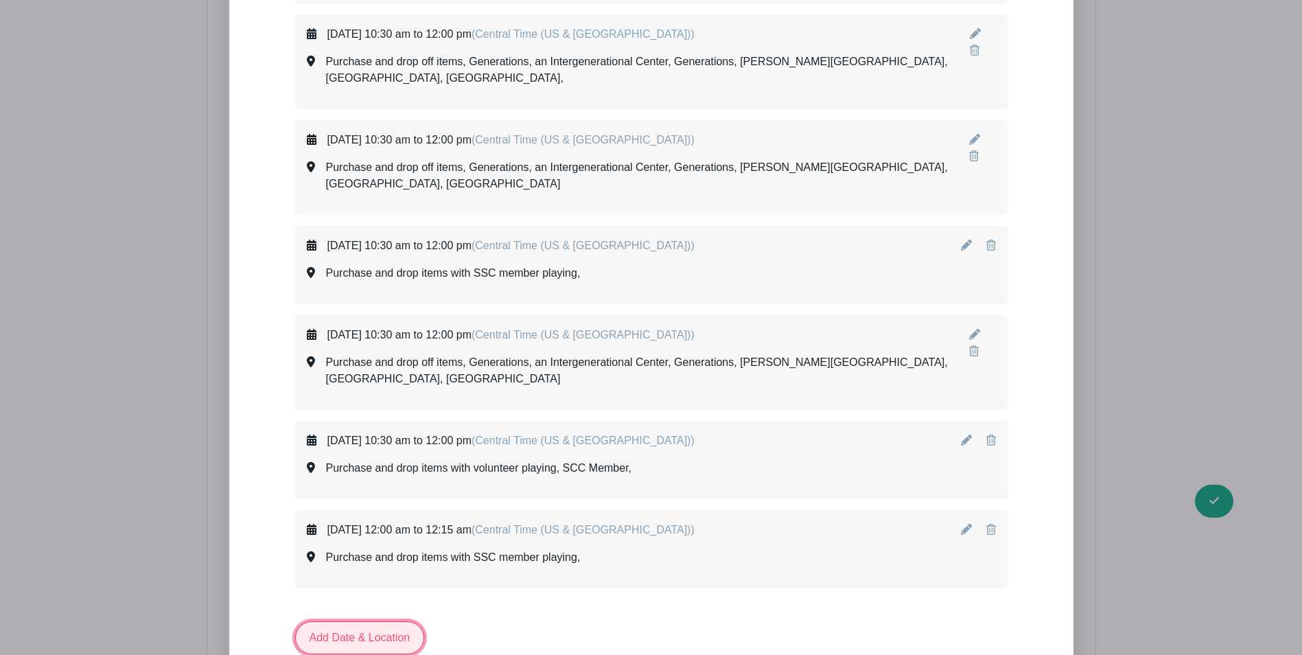
click at [331, 621] on link "Add Date & Location" at bounding box center [360, 637] width 130 height 33
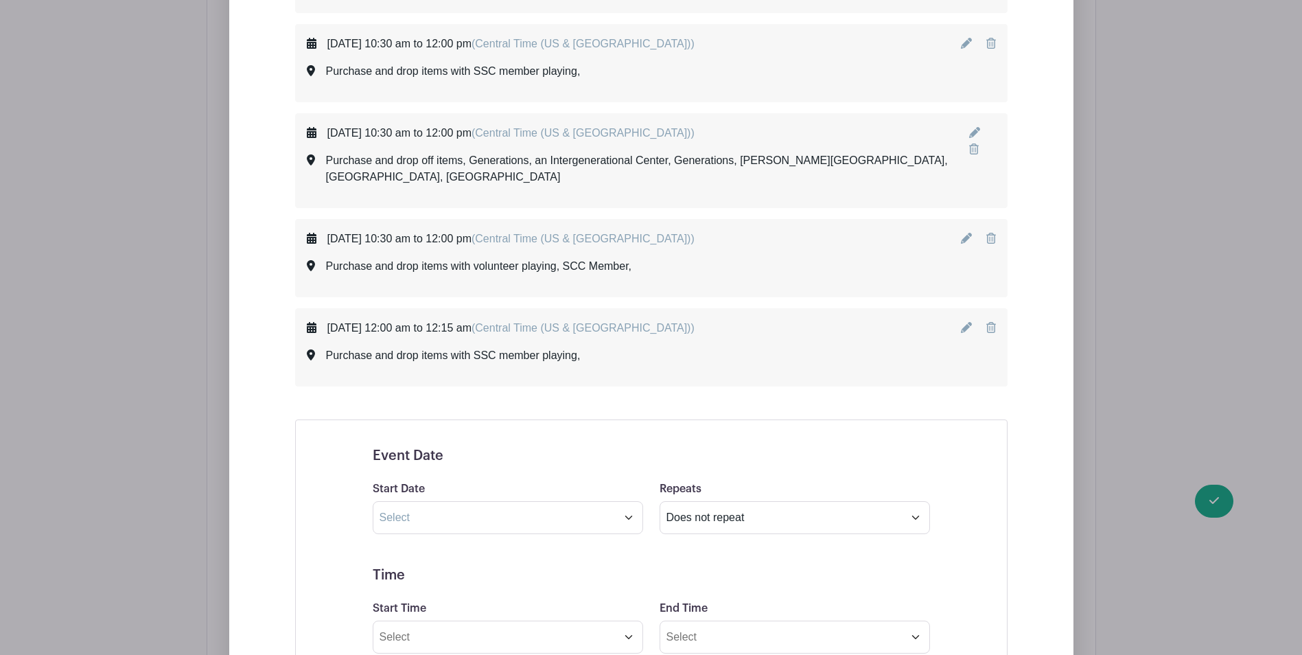
scroll to position [2204, 0]
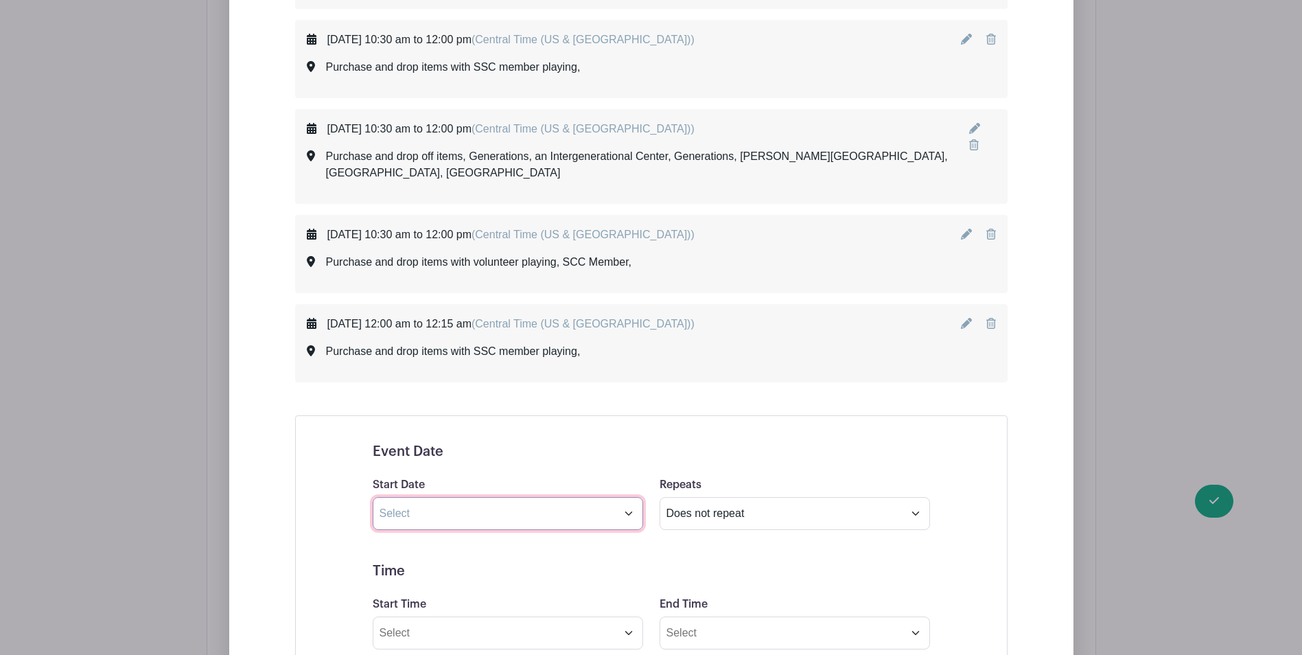
click at [457, 497] on input "text" at bounding box center [508, 513] width 270 height 33
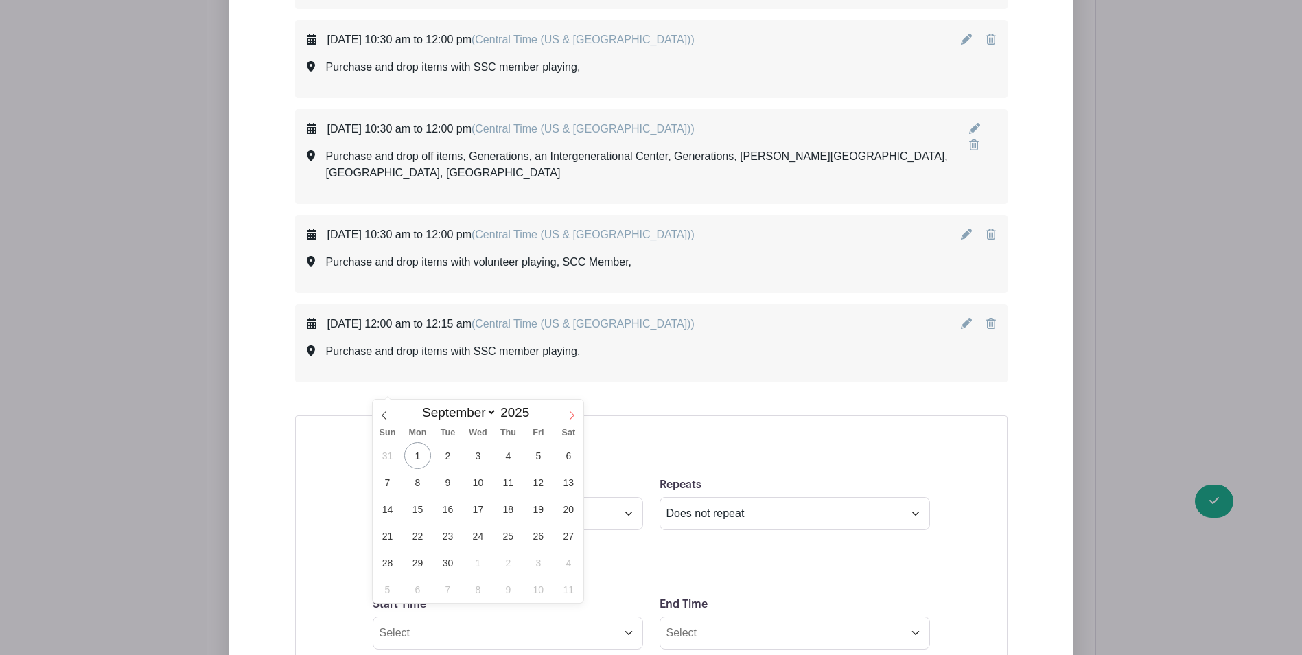
click at [571, 413] on icon at bounding box center [572, 415] width 10 height 10
select select "9"
click at [423, 557] on span "27" at bounding box center [417, 562] width 27 height 27
type input "[DATE]"
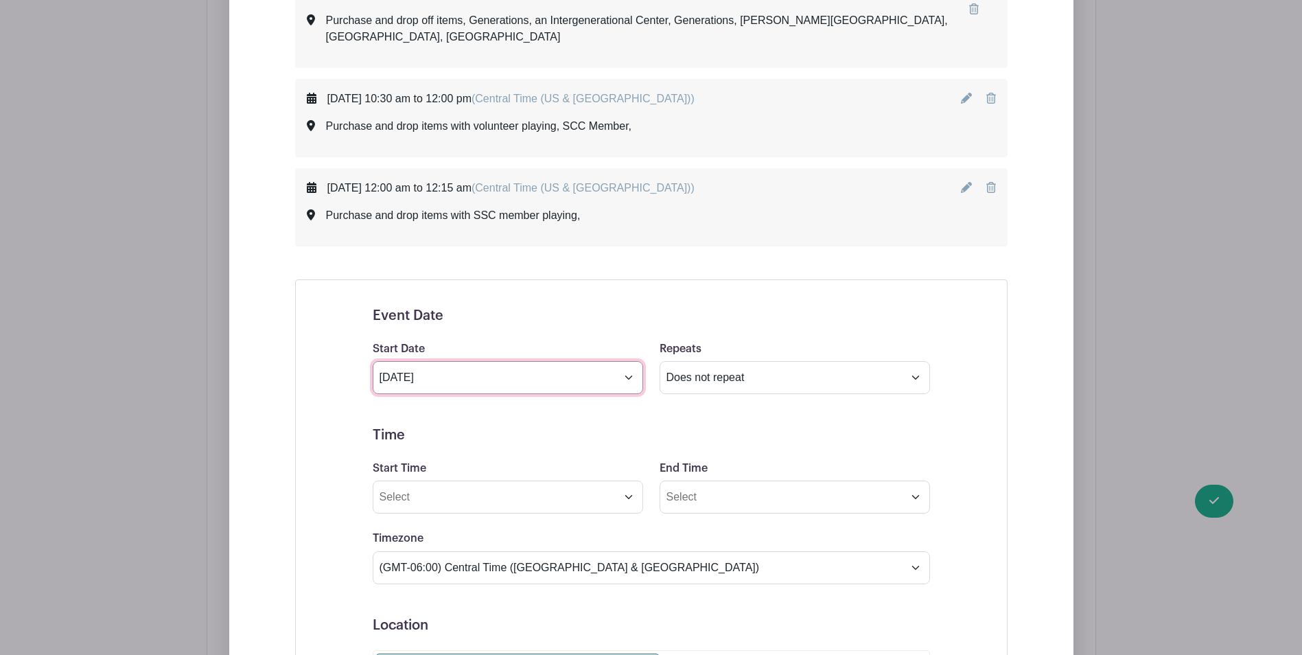
scroll to position [2341, 0]
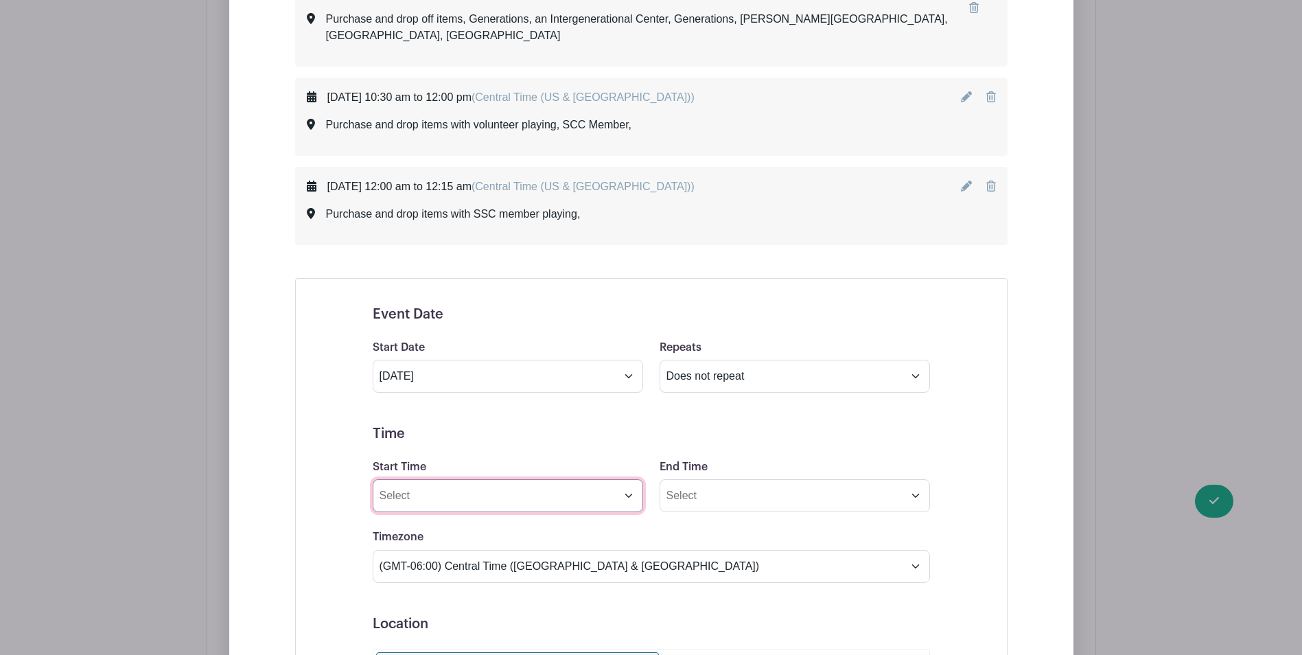
click at [419, 479] on input "Start Time" at bounding box center [508, 495] width 270 height 33
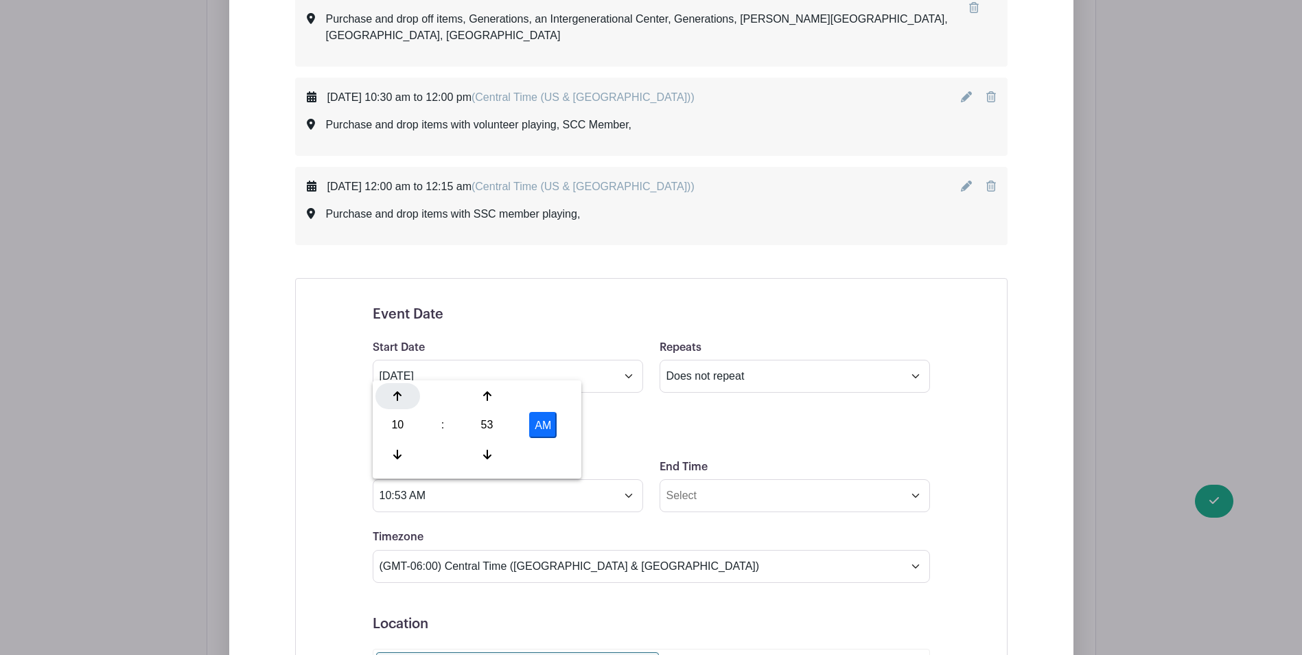
click at [398, 390] on icon at bounding box center [397, 395] width 8 height 11
click at [491, 426] on div "53" at bounding box center [487, 425] width 45 height 26
click at [399, 394] on div "00" at bounding box center [398, 396] width 46 height 26
click at [546, 421] on button "PM" at bounding box center [542, 425] width 27 height 26
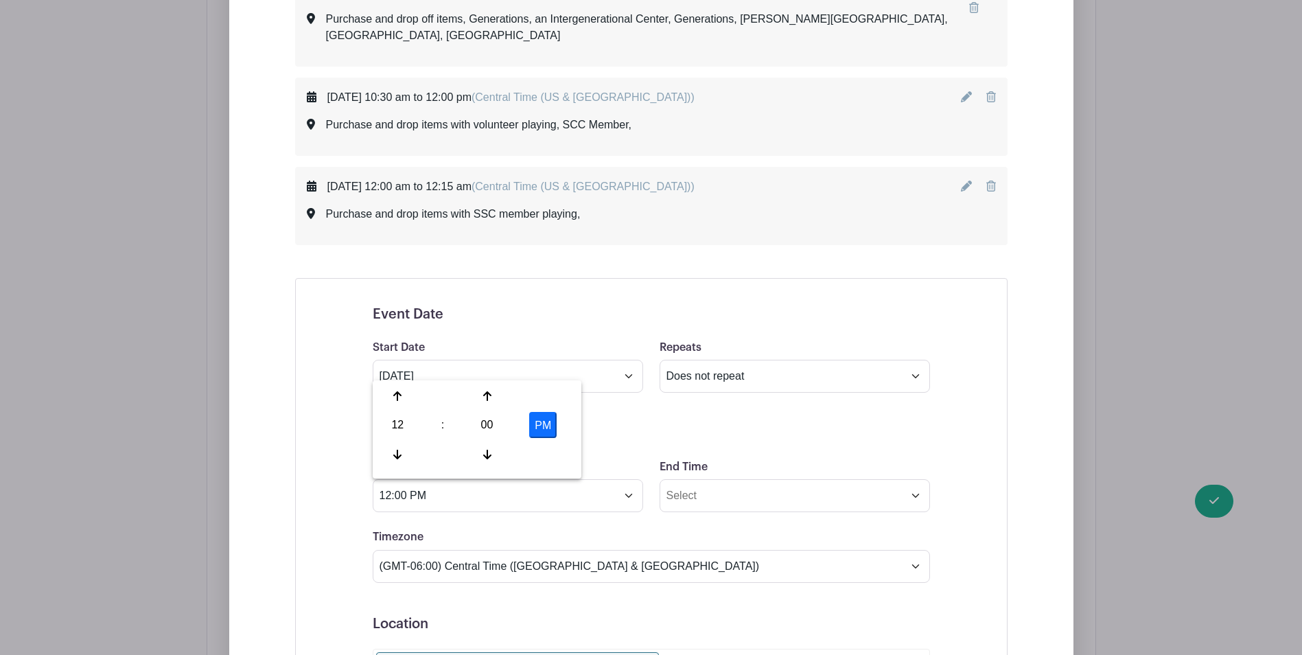
type input "12:00 AM"
click at [700, 479] on input "End Time" at bounding box center [794, 495] width 270 height 33
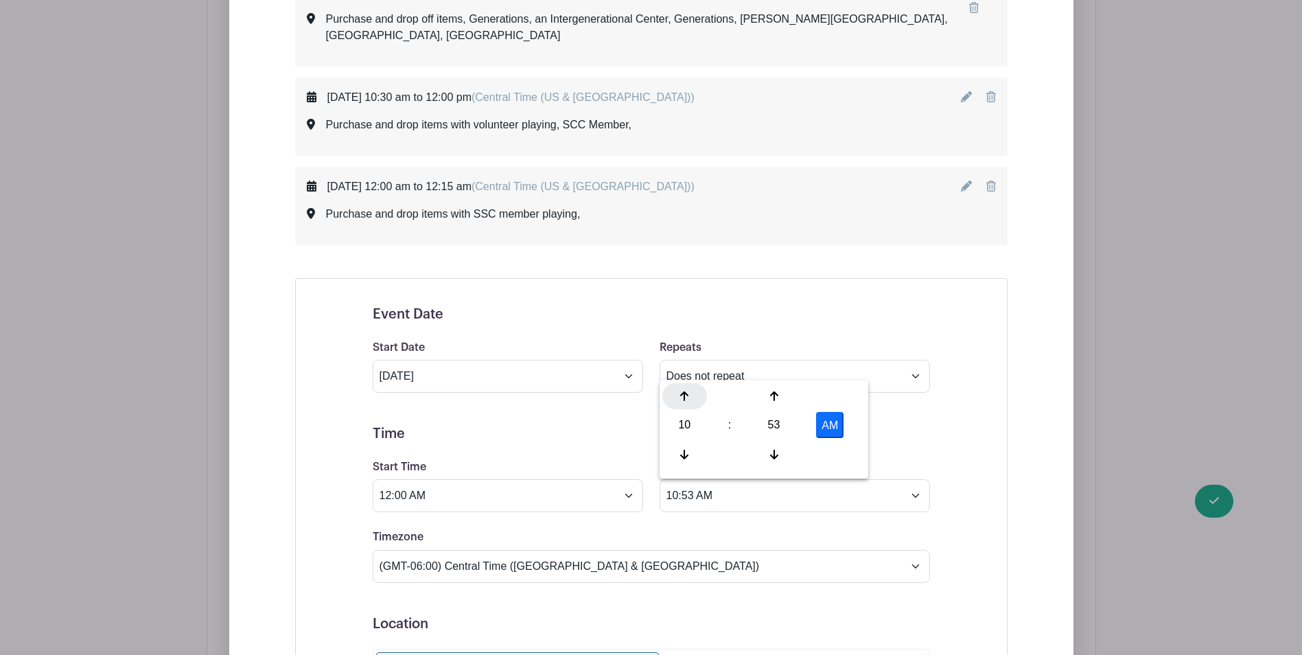
click at [688, 395] on icon at bounding box center [684, 396] width 8 height 10
click at [831, 426] on button "PM" at bounding box center [829, 425] width 27 height 26
click at [773, 426] on div "53" at bounding box center [773, 425] width 45 height 26
click at [818, 398] on div "15" at bounding box center [838, 396] width 46 height 26
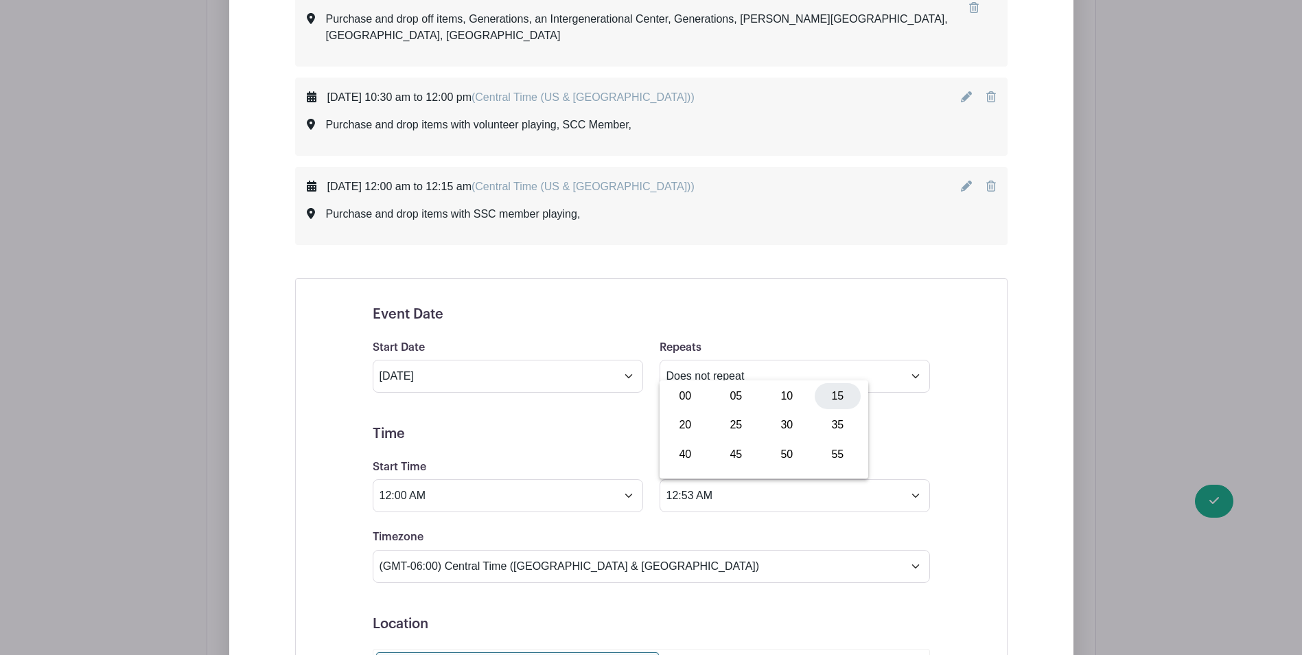
type input "12:15 AM"
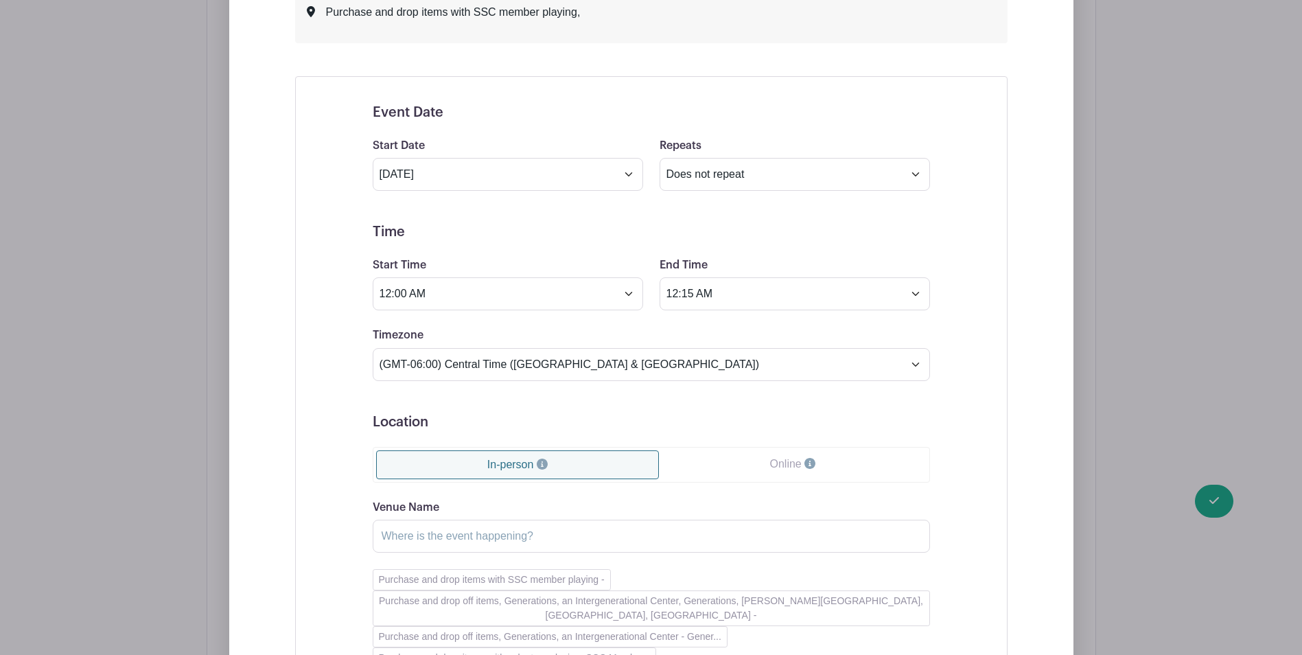
scroll to position [2547, 0]
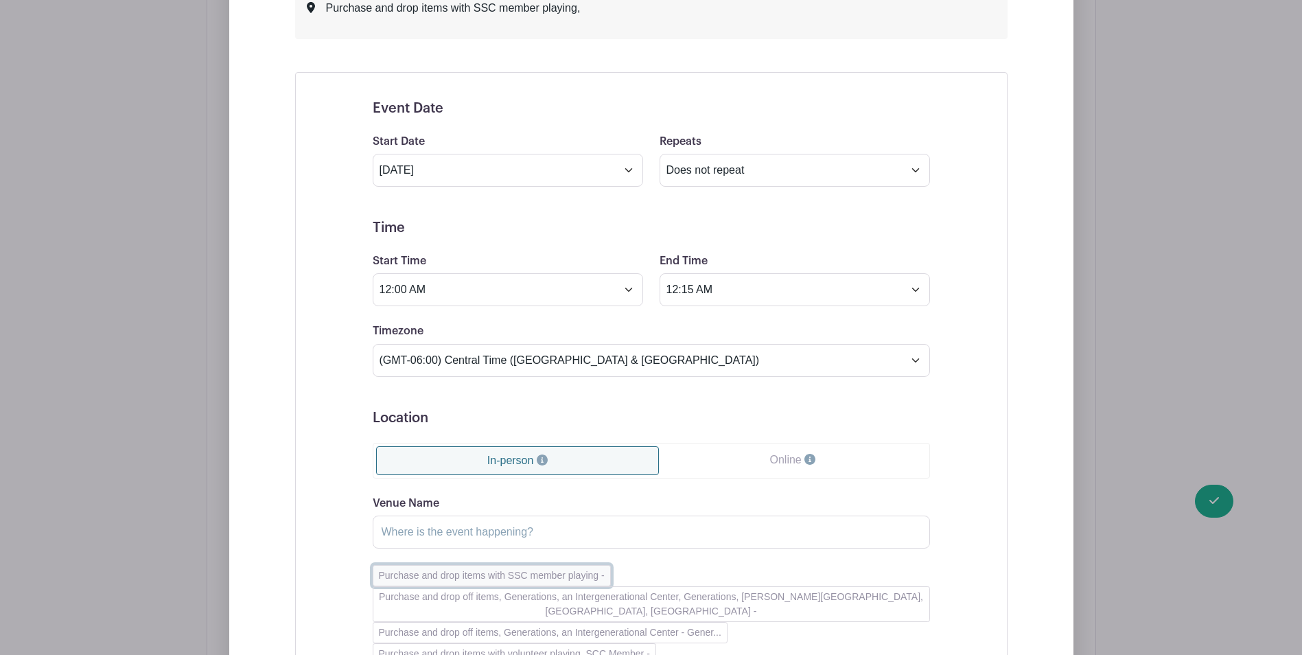
click at [395, 565] on button "Purchase and drop items with SSC member playing -" at bounding box center [492, 575] width 238 height 21
type input "Purchase and drop items with SSC member playing"
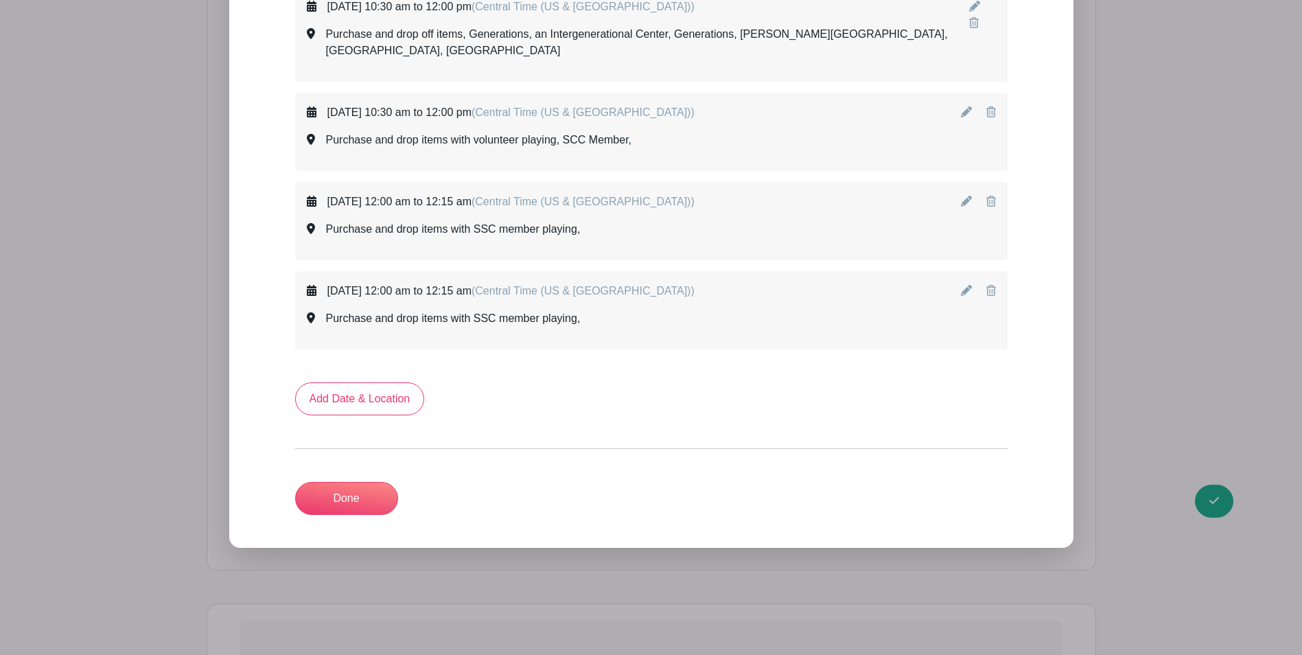
scroll to position [2293, 0]
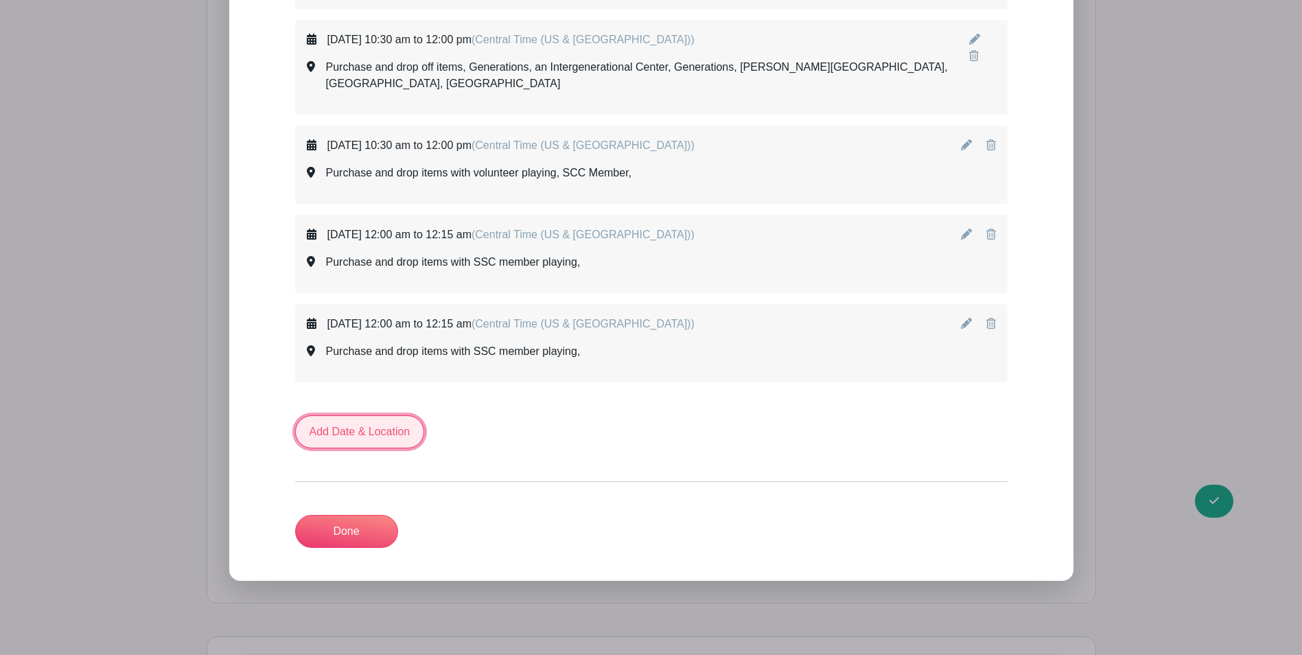
click at [386, 415] on link "Add Date & Location" at bounding box center [360, 431] width 130 height 33
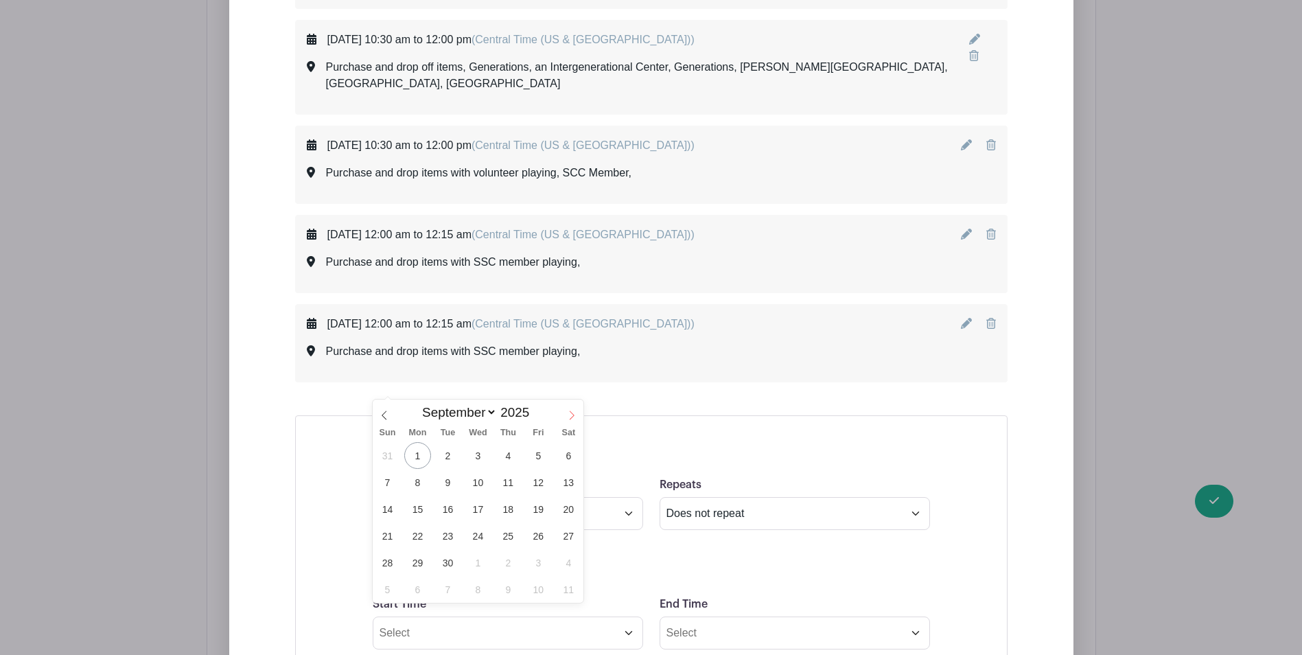
click at [571, 414] on icon at bounding box center [572, 415] width 10 height 10
select select "10"
click at [421, 565] on span "24" at bounding box center [417, 562] width 27 height 27
type input "[DATE]"
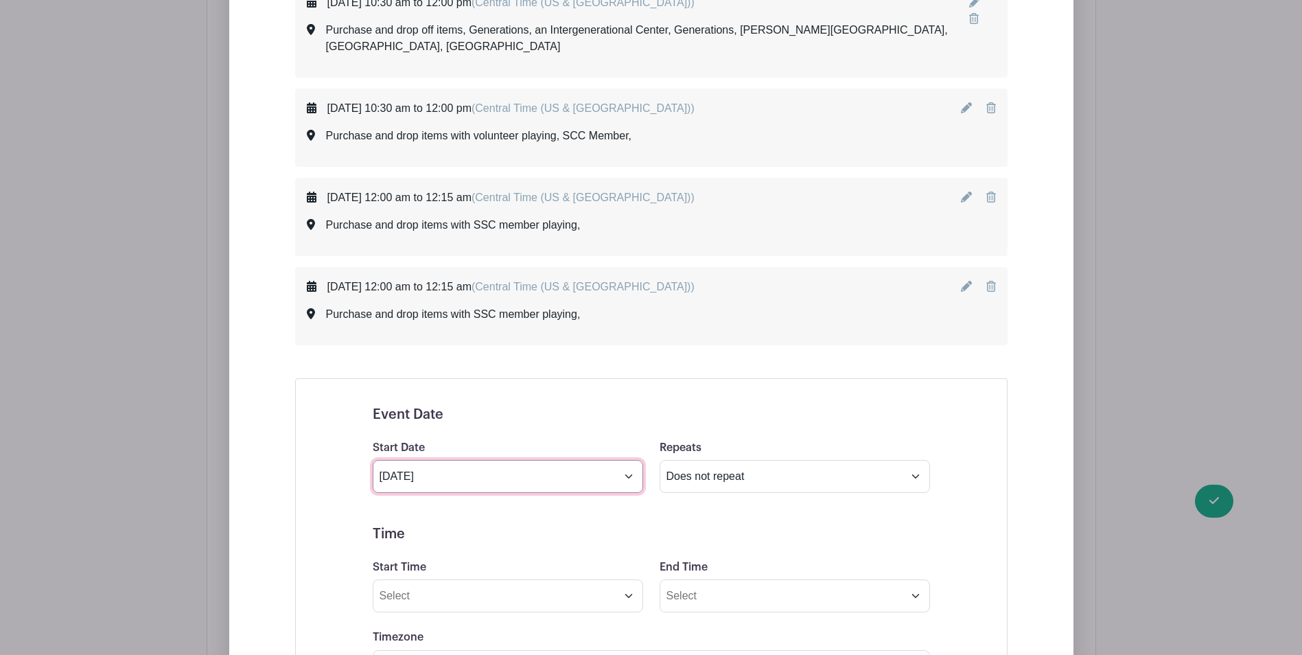
scroll to position [2361, 0]
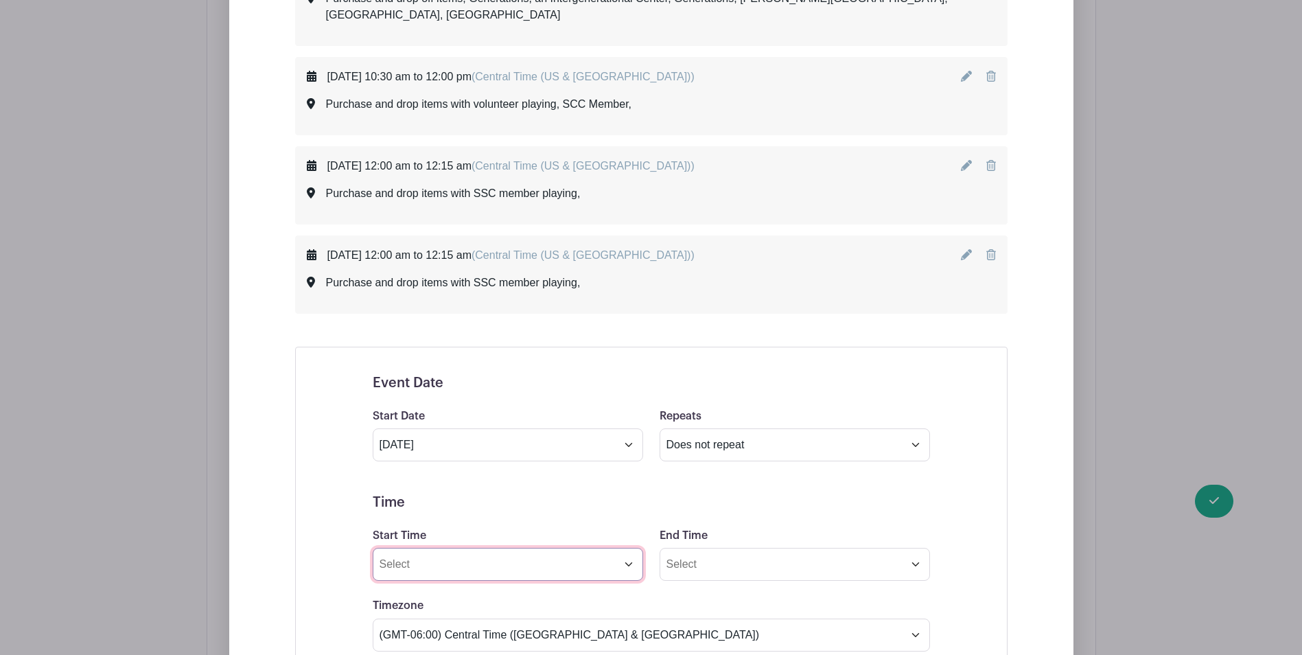
click at [436, 548] on input "Start Time" at bounding box center [508, 564] width 270 height 33
click at [395, 469] on icon at bounding box center [397, 464] width 8 height 11
click at [498, 484] on div "53" at bounding box center [487, 493] width 45 height 26
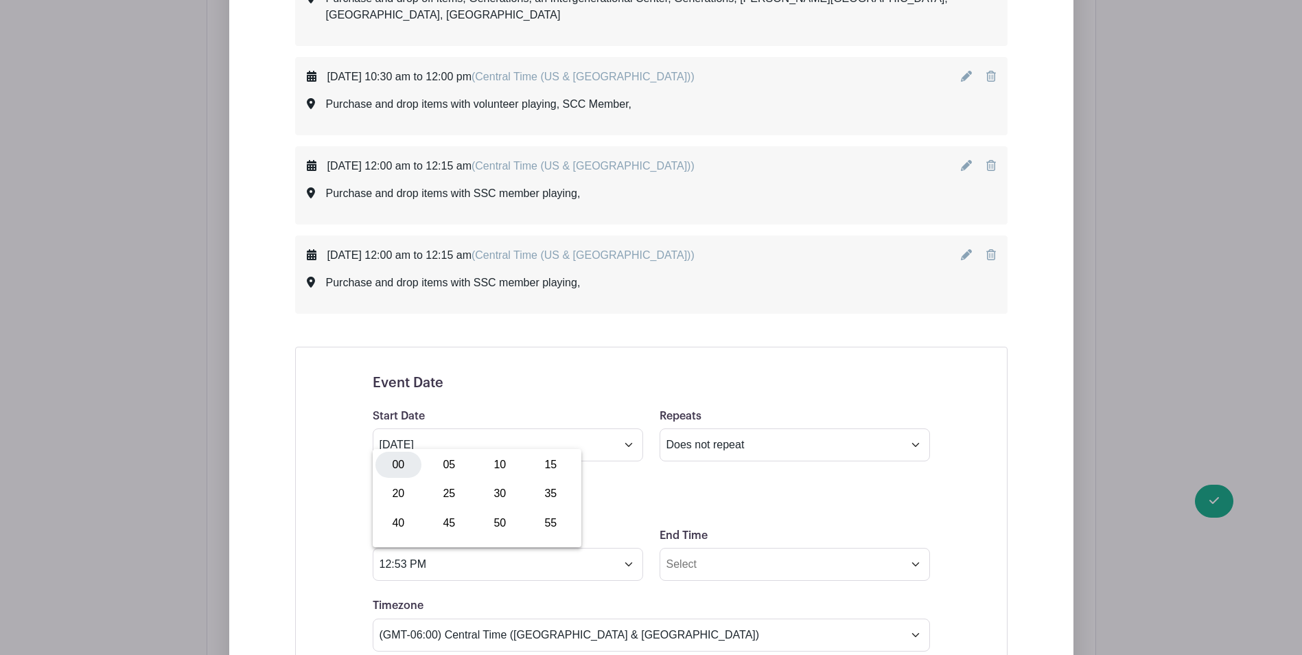
click at [410, 460] on div "00" at bounding box center [398, 465] width 46 height 26
click at [534, 495] on button "PM" at bounding box center [542, 493] width 27 height 26
type input "12:00 AM"
click at [697, 548] on input "End Time" at bounding box center [794, 564] width 270 height 33
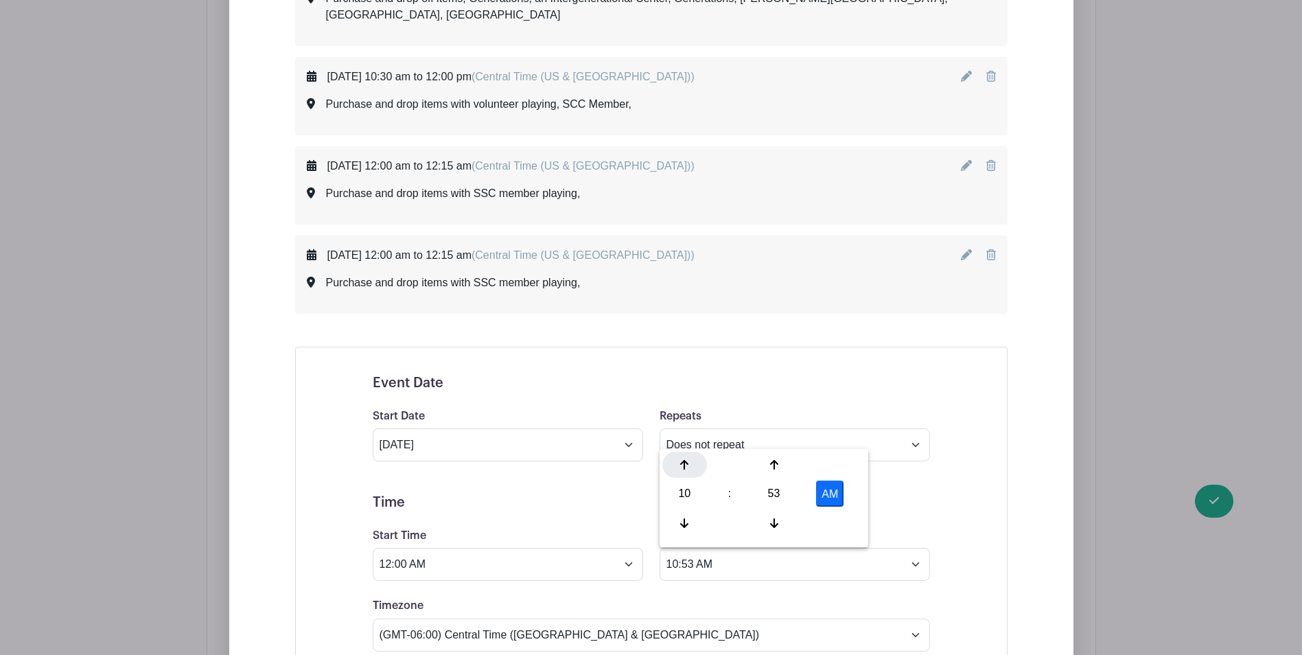
click at [690, 469] on div at bounding box center [684, 465] width 45 height 26
click at [769, 487] on div "53" at bounding box center [773, 493] width 45 height 26
click at [832, 462] on div "15" at bounding box center [838, 465] width 46 height 26
click at [830, 480] on button "PM" at bounding box center [829, 493] width 27 height 26
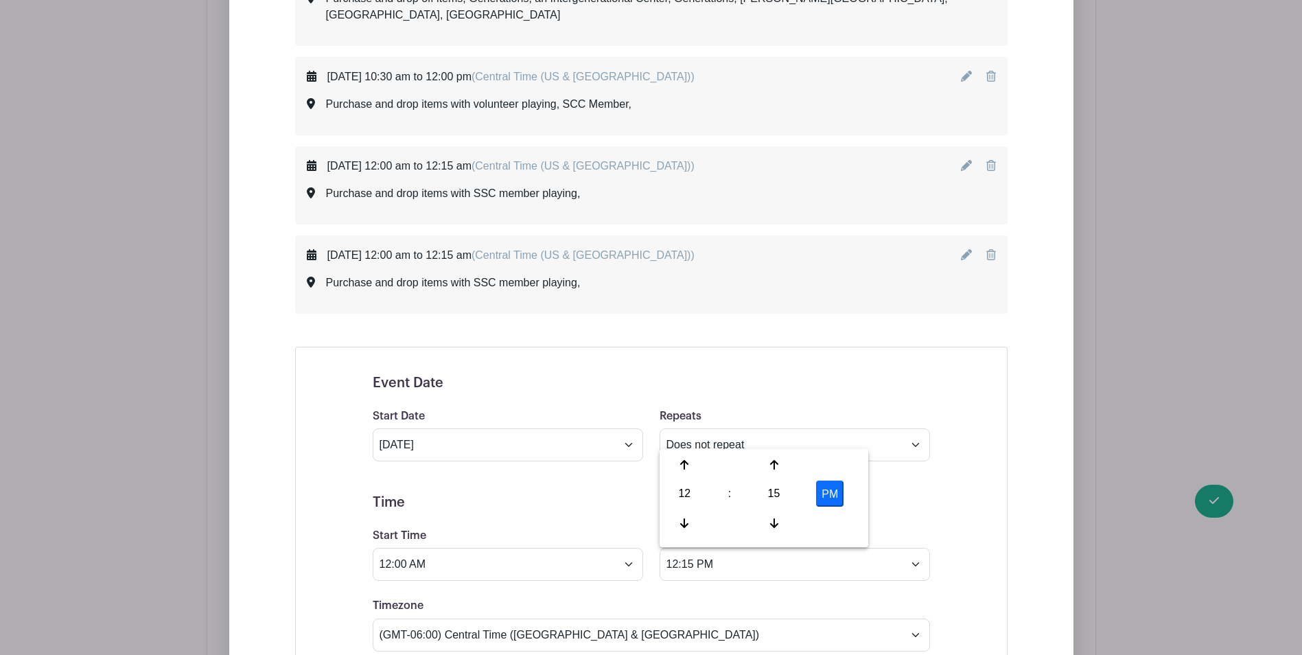
type input "12:15 AM"
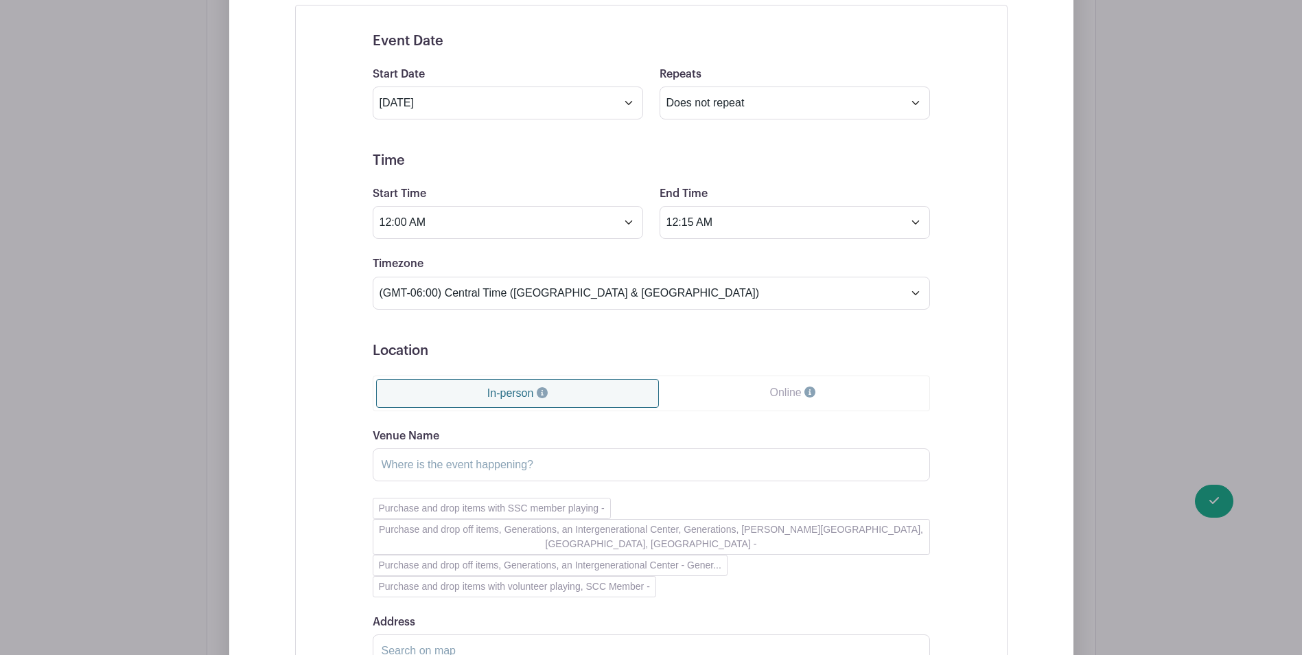
scroll to position [2704, 0]
click at [461, 377] on link "In-person" at bounding box center [517, 391] width 283 height 29
click at [426, 496] on button "Purchase and drop items with SSC member playing -" at bounding box center [492, 506] width 238 height 21
type input "Purchase and drop items with SSC member playing"
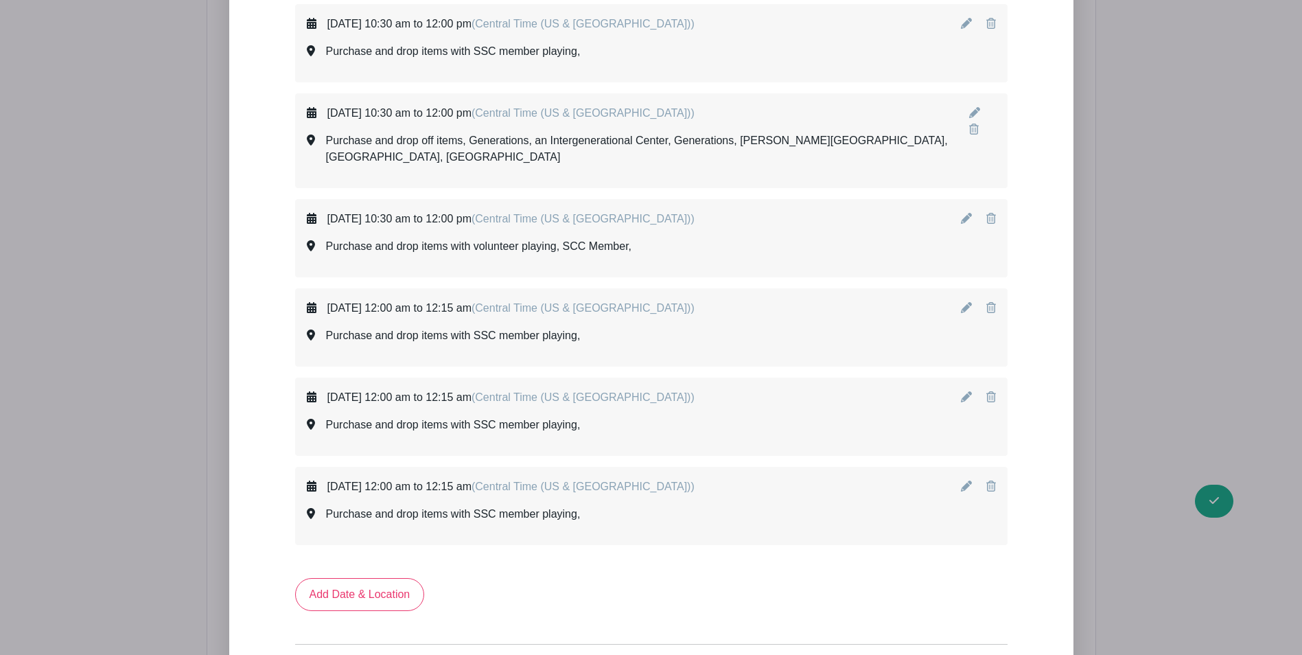
scroll to position [2451, 0]
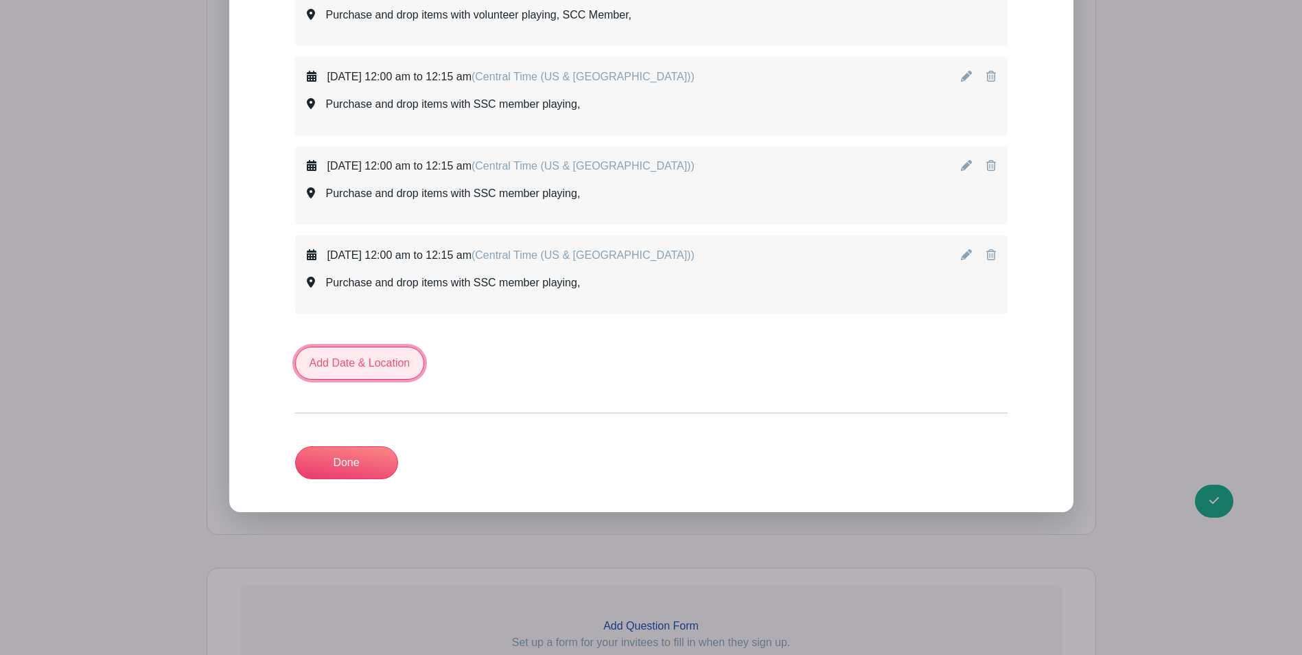
click at [372, 347] on link "Add Date & Location" at bounding box center [360, 363] width 130 height 33
select select "8"
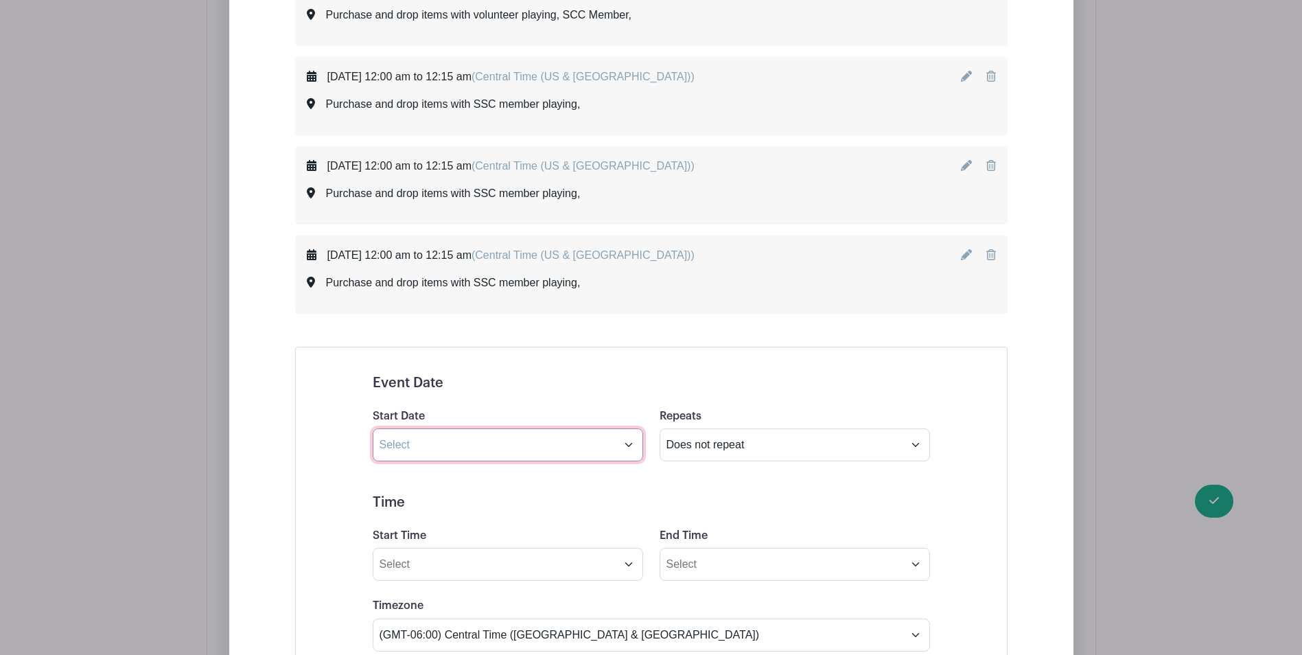
click at [412, 428] on input "text" at bounding box center [508, 444] width 270 height 33
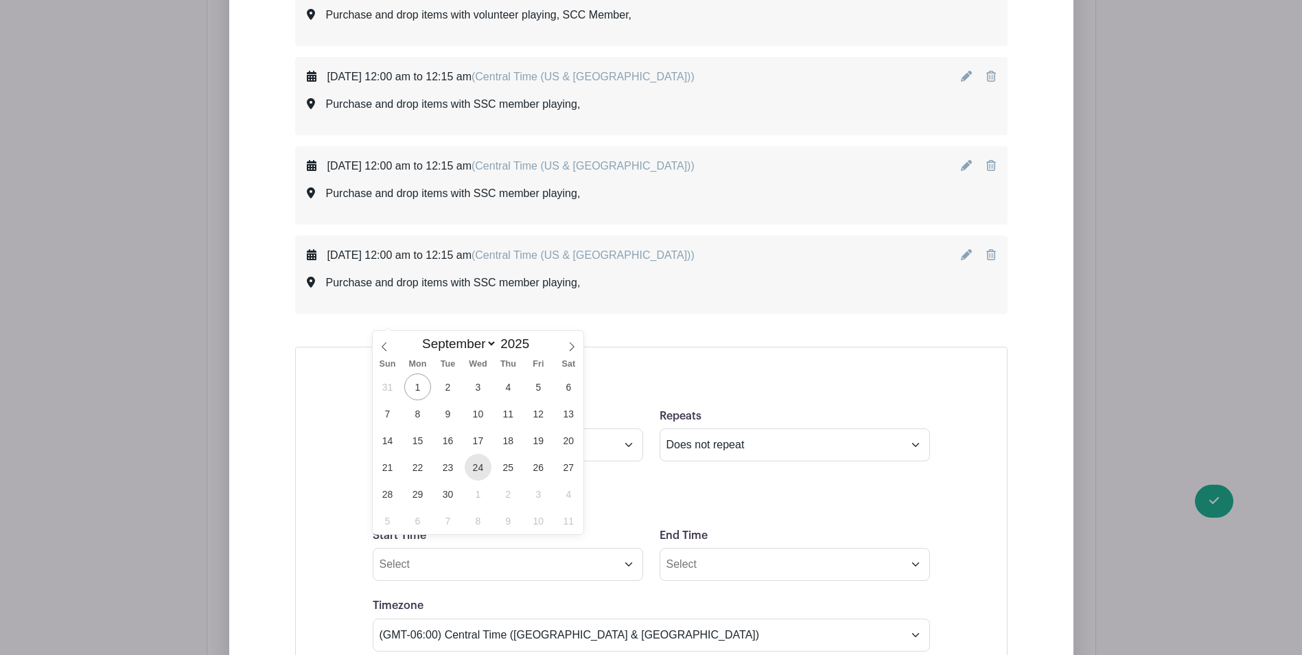
click at [480, 469] on span "24" at bounding box center [478, 467] width 27 height 27
type input "[DATE]"
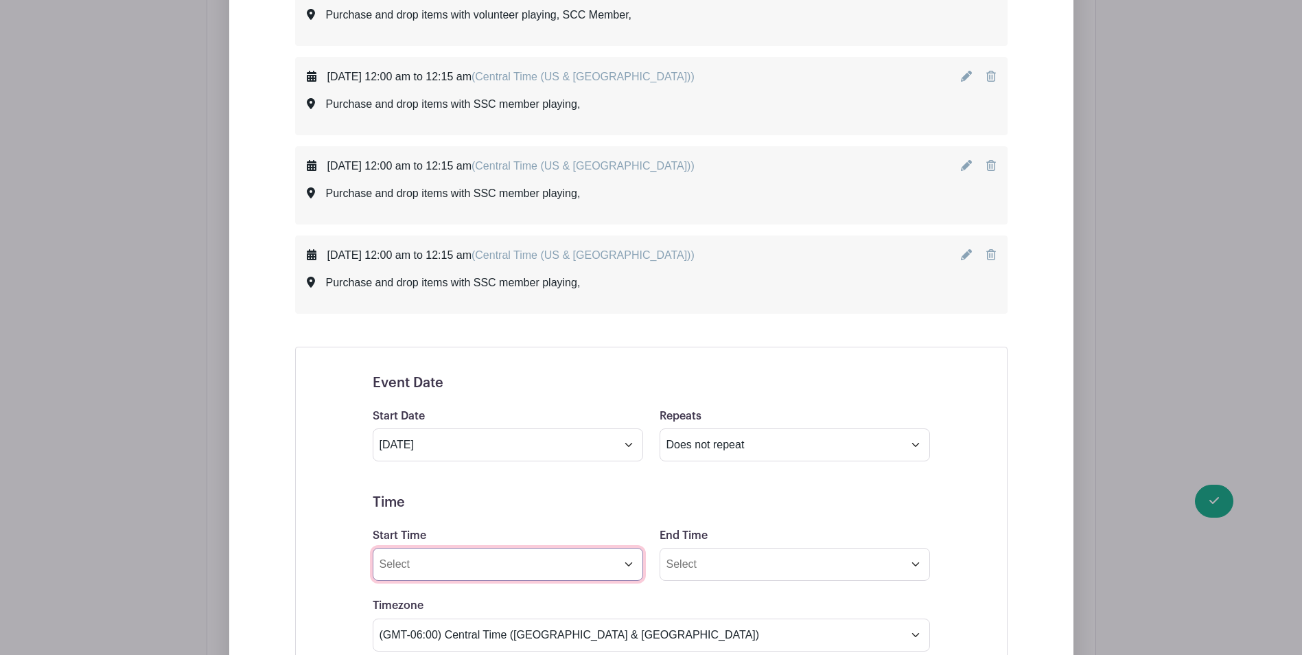
click at [516, 548] on input "Start Time" at bounding box center [508, 564] width 270 height 33
click at [493, 489] on div "54" at bounding box center [487, 493] width 45 height 26
click at [500, 487] on div "30" at bounding box center [500, 493] width 46 height 26
type input "10:30 AM"
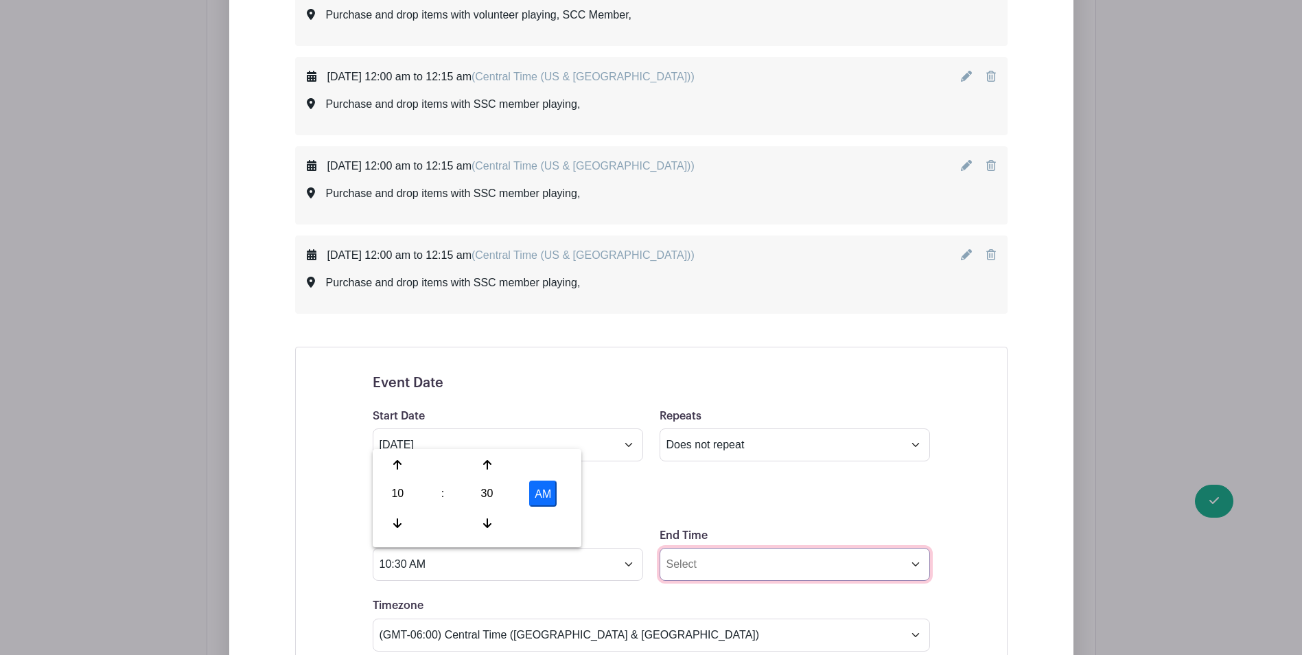
click at [718, 548] on input "End Time" at bounding box center [794, 564] width 270 height 33
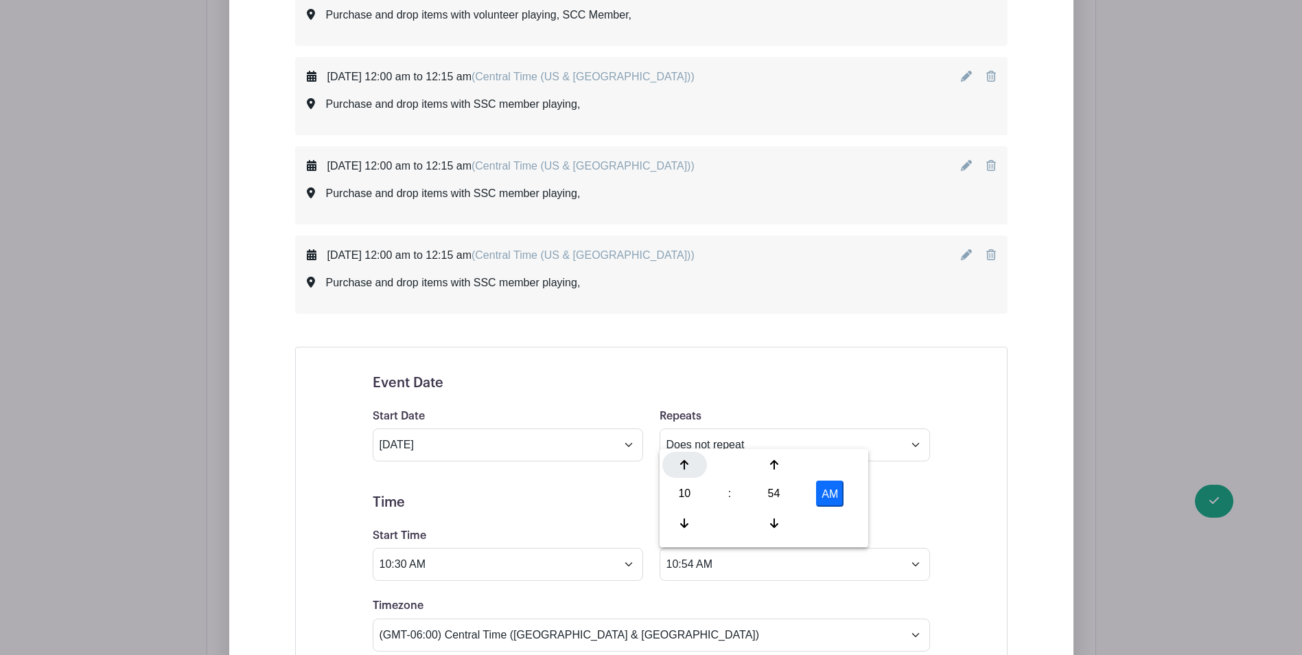
click at [682, 464] on icon at bounding box center [684, 464] width 8 height 11
click at [771, 493] on div "54" at bounding box center [773, 493] width 45 height 26
drag, startPoint x: 686, startPoint y: 449, endPoint x: 699, endPoint y: 461, distance: 17.5
click at [686, 450] on div "12 : 54 PM 12 01 02 03 04 05 06 07 08 09 10 11 00 05 10 15 20 25 30 35 40 45 50…" at bounding box center [763, 498] width 209 height 98
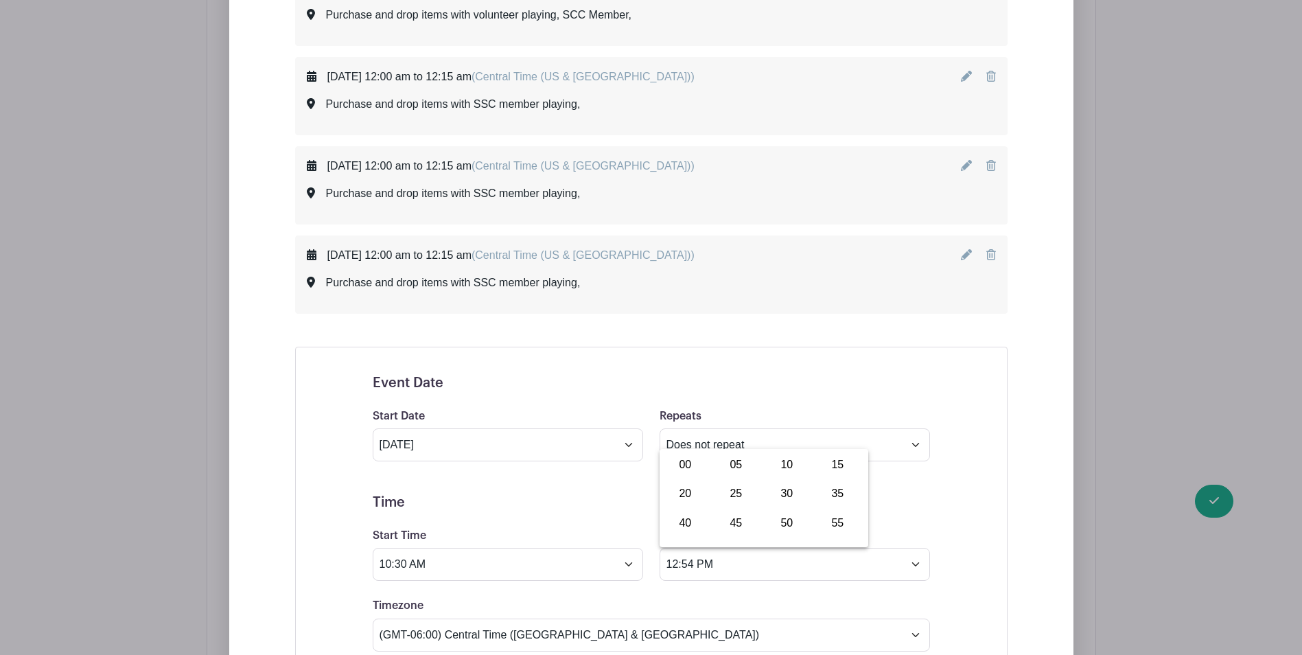
click at [698, 460] on div "00" at bounding box center [685, 465] width 46 height 26
type input "12:00 PM"
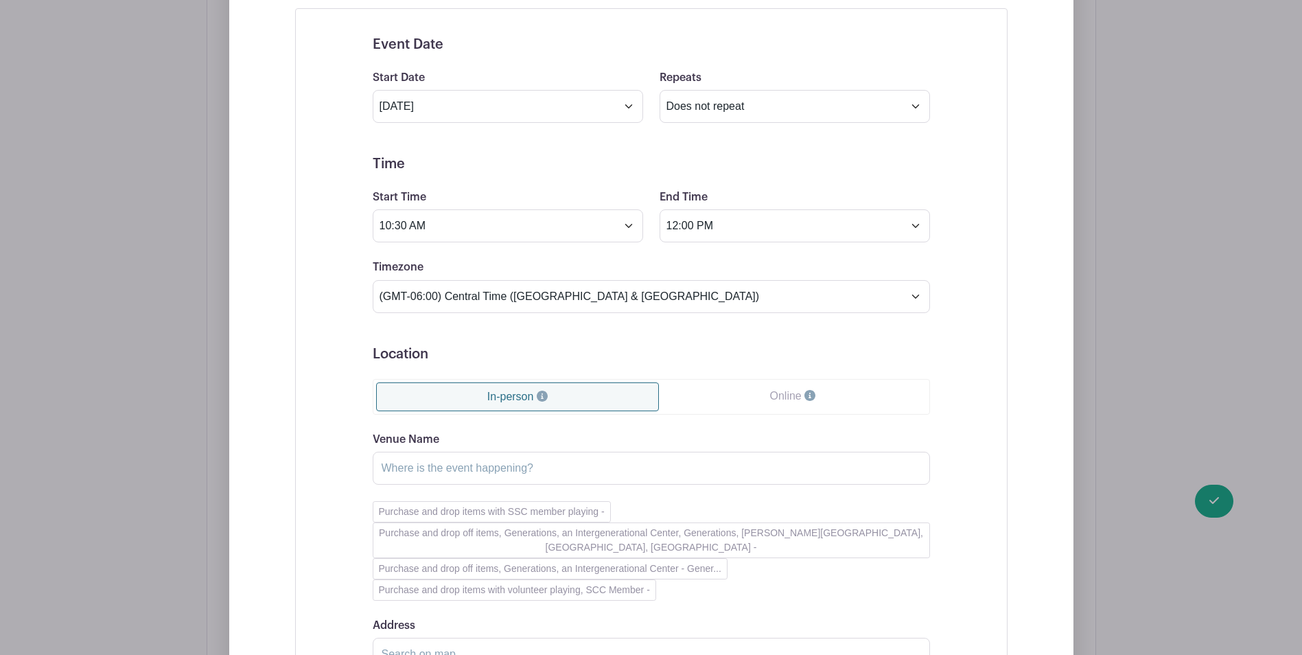
scroll to position [2794, 0]
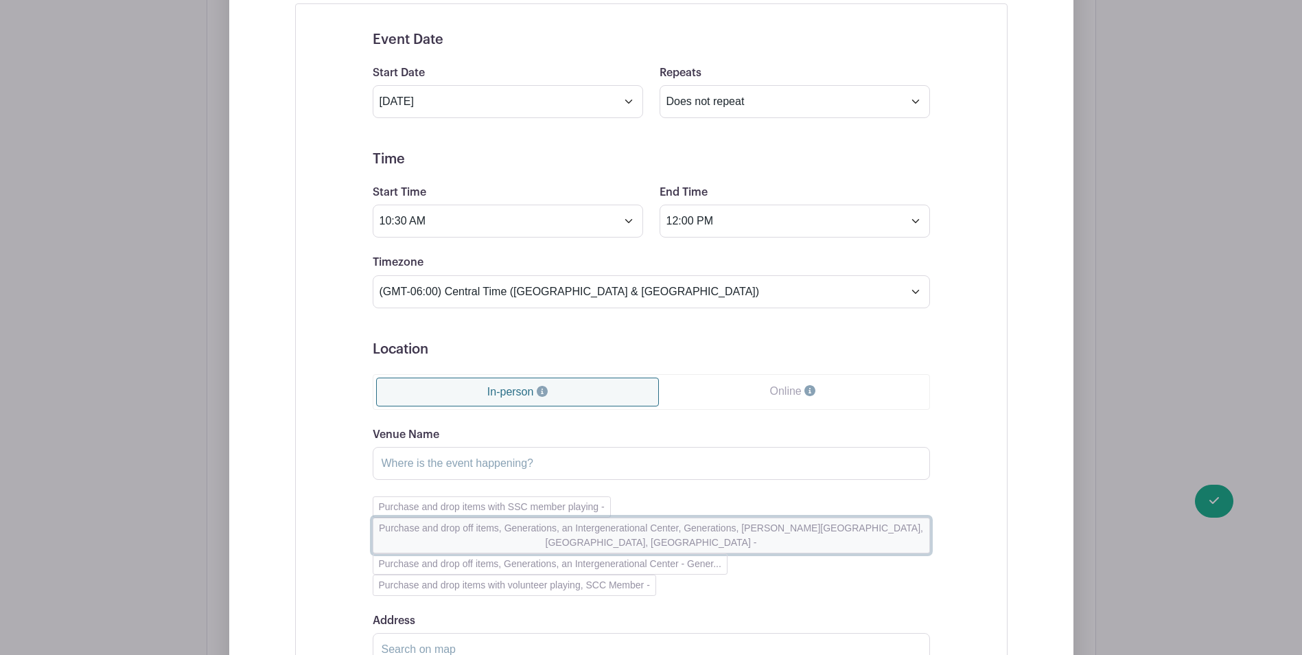
click at [458, 517] on button "Purchase and drop off items, Generations, an Intergenerational Center, Generati…" at bounding box center [651, 535] width 557 height 36
type input "Purchase and drop off items, Generations, an Intergenerational Center, Generati…"
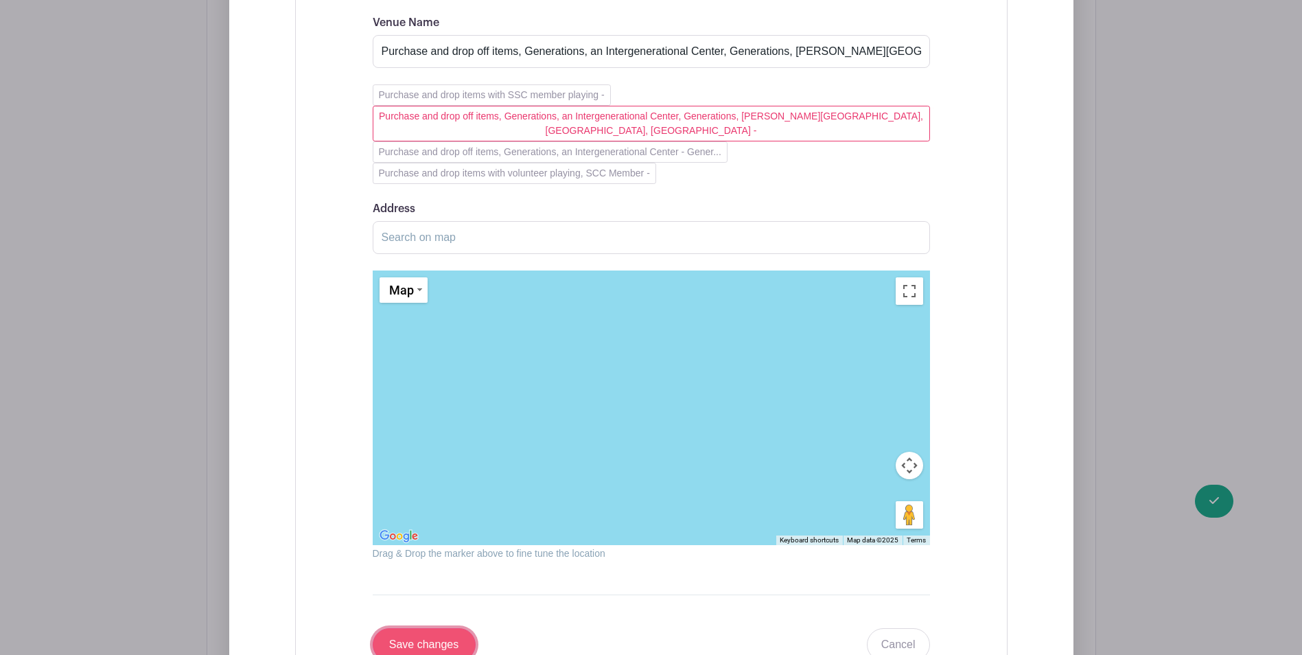
click at [438, 628] on input "Save changes" at bounding box center [424, 644] width 103 height 33
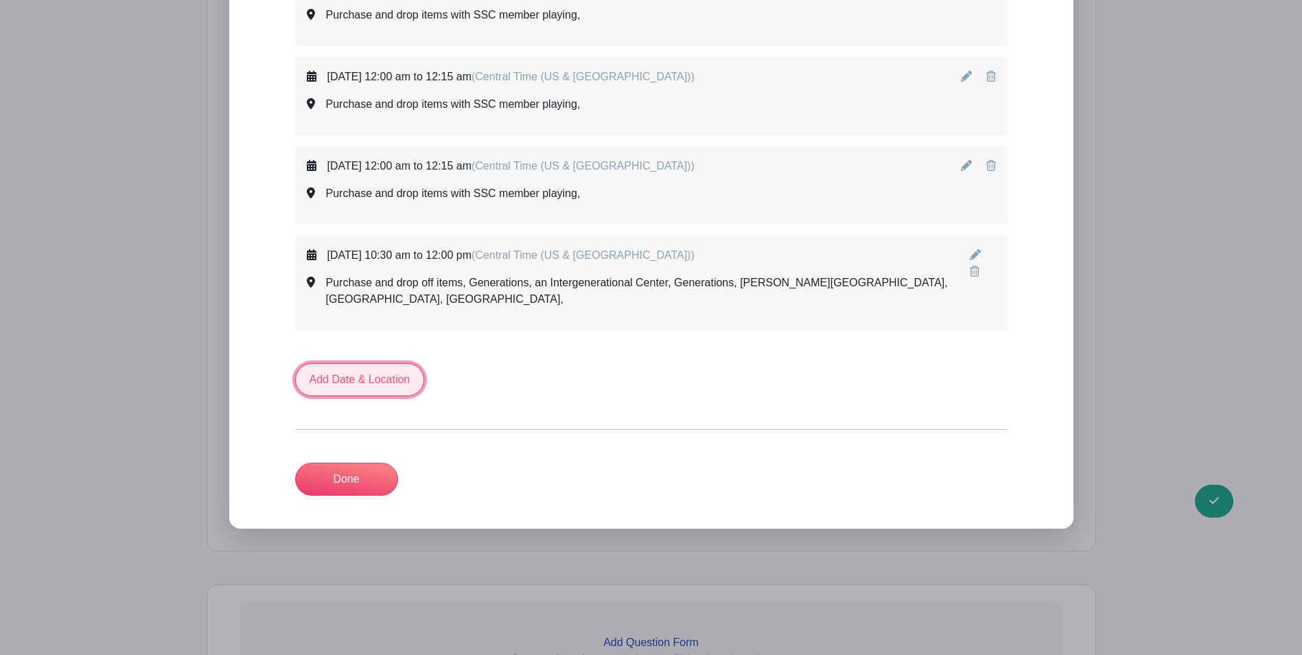
click at [362, 363] on link "Add Date & Location" at bounding box center [360, 379] width 130 height 33
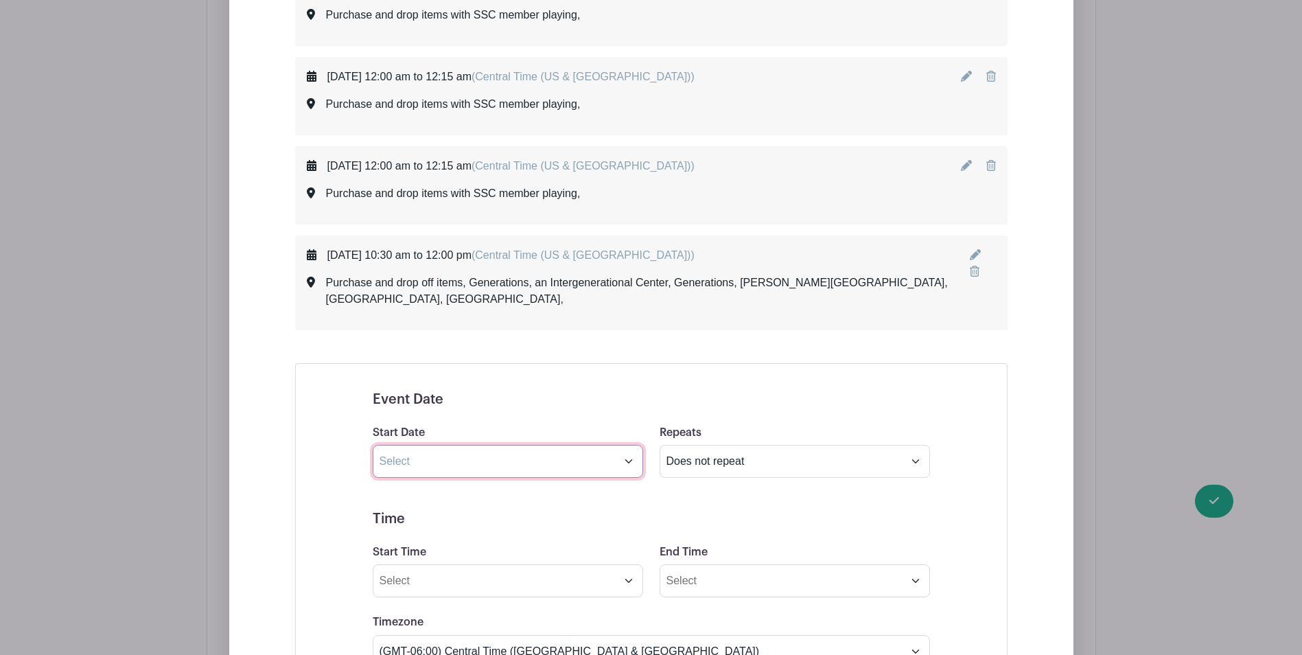
click at [623, 445] on input "text" at bounding box center [508, 461] width 270 height 33
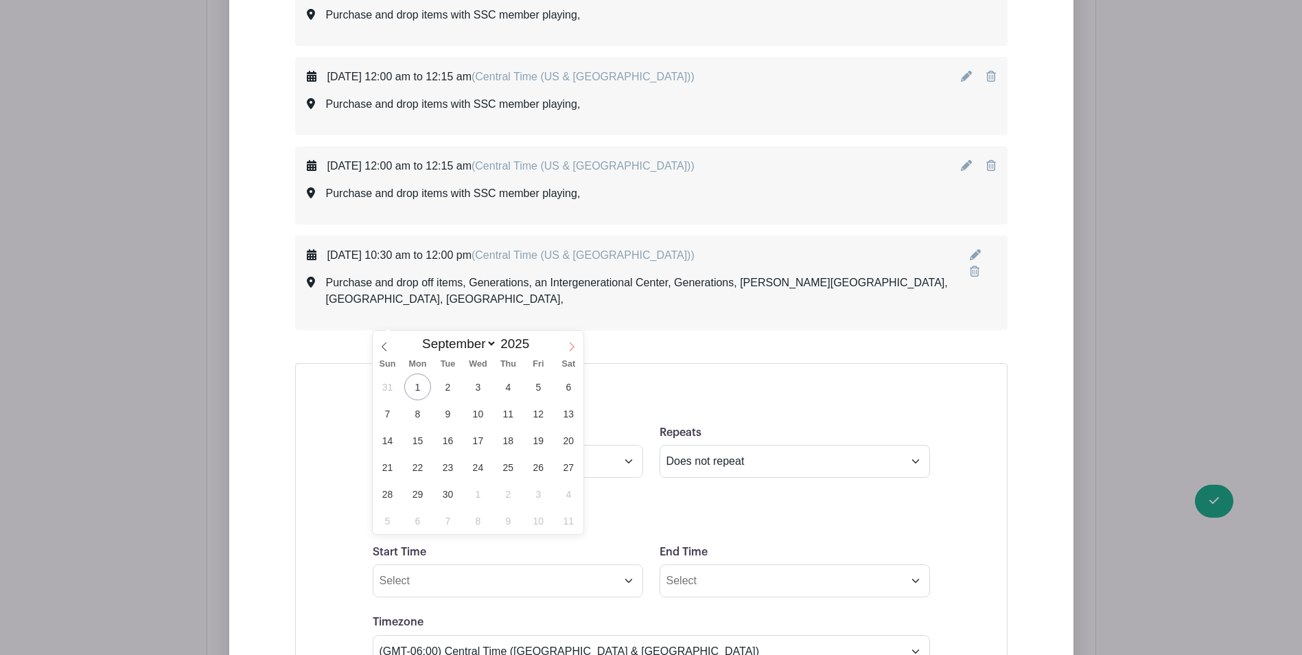
click at [568, 346] on icon at bounding box center [572, 347] width 10 height 10
select select "9"
click at [474, 457] on span "22" at bounding box center [478, 467] width 27 height 27
type input "[DATE]"
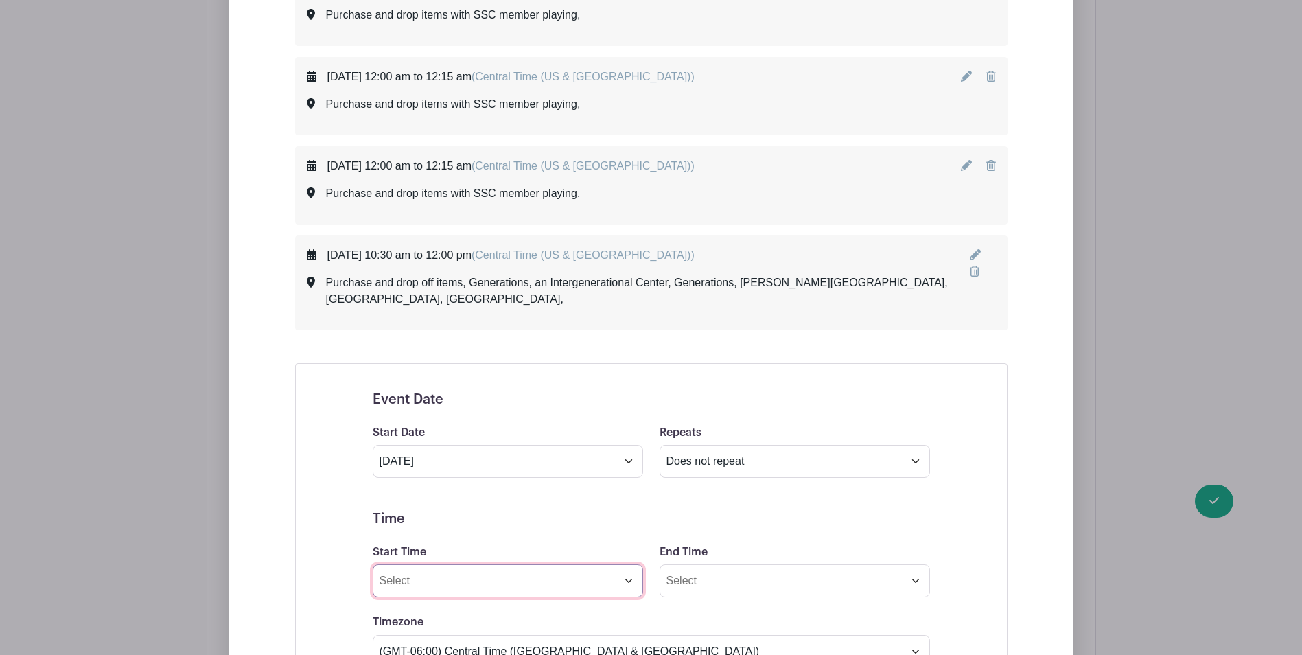
click at [468, 564] on input "Start Time" at bounding box center [508, 580] width 270 height 33
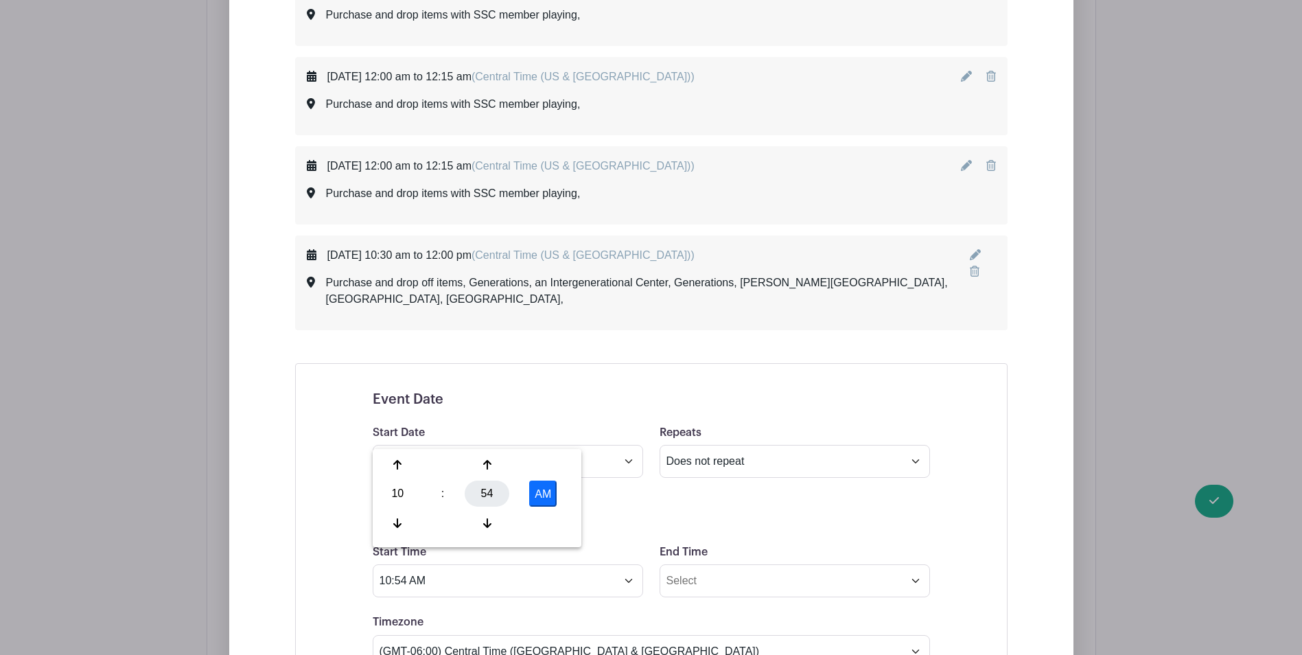
click at [494, 487] on div "54" at bounding box center [487, 493] width 45 height 26
click at [490, 482] on div "30" at bounding box center [500, 493] width 46 height 26
type input "10:30 AM"
click at [721, 564] on input "End Time" at bounding box center [794, 580] width 270 height 33
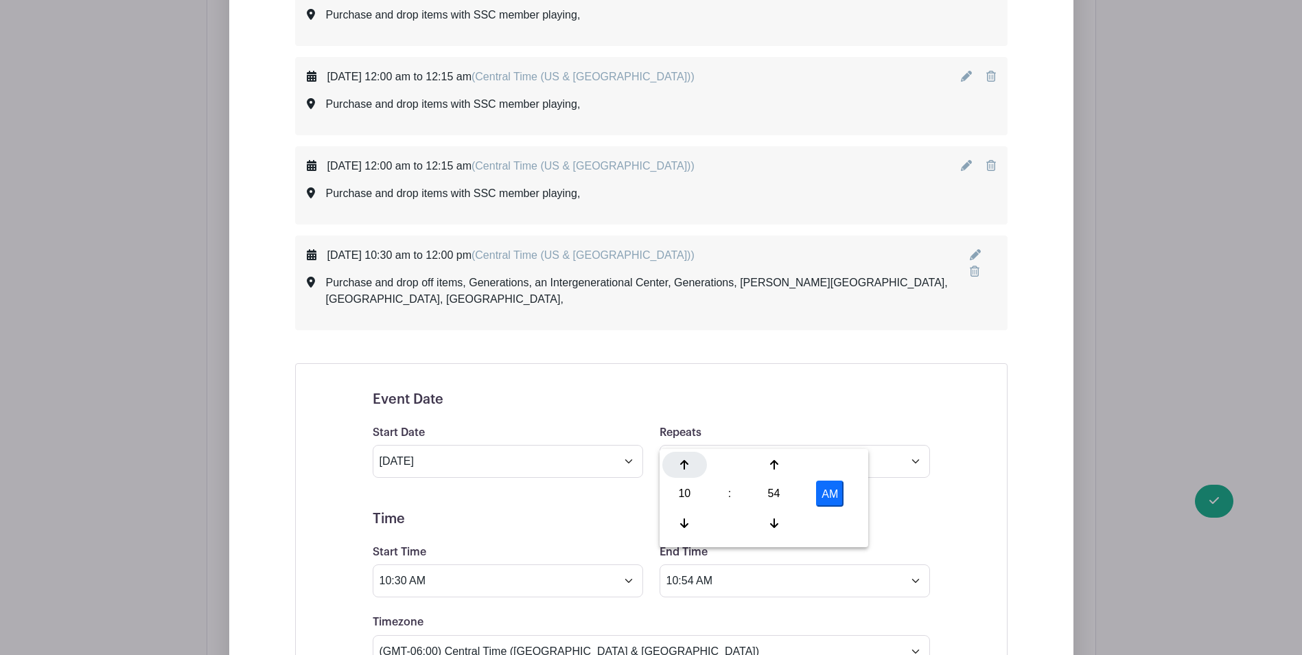
click at [683, 465] on icon at bounding box center [684, 464] width 8 height 11
click at [683, 465] on icon at bounding box center [684, 465] width 8 height 10
click at [772, 491] on div "54" at bounding box center [773, 493] width 45 height 26
click at [684, 464] on div "00" at bounding box center [685, 465] width 46 height 26
type input "12:00 PM"
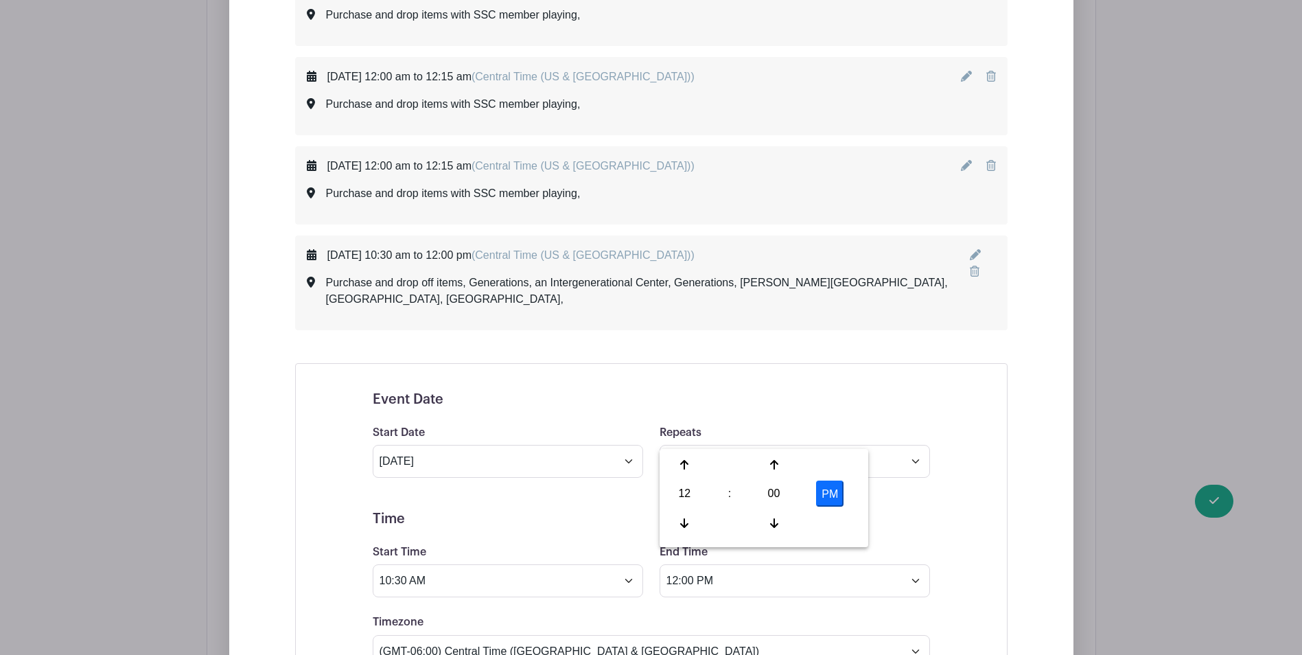
drag, startPoint x: 1051, startPoint y: 452, endPoint x: 1036, endPoint y: 448, distance: 15.5
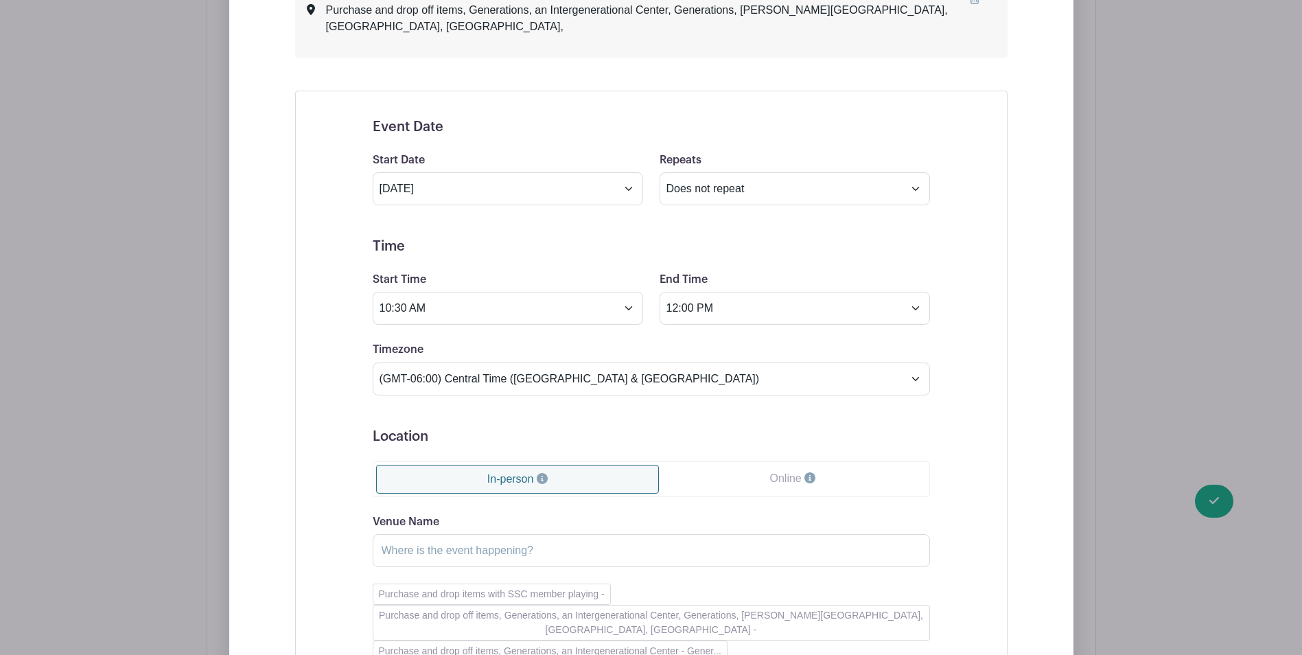
scroll to position [2814, 0]
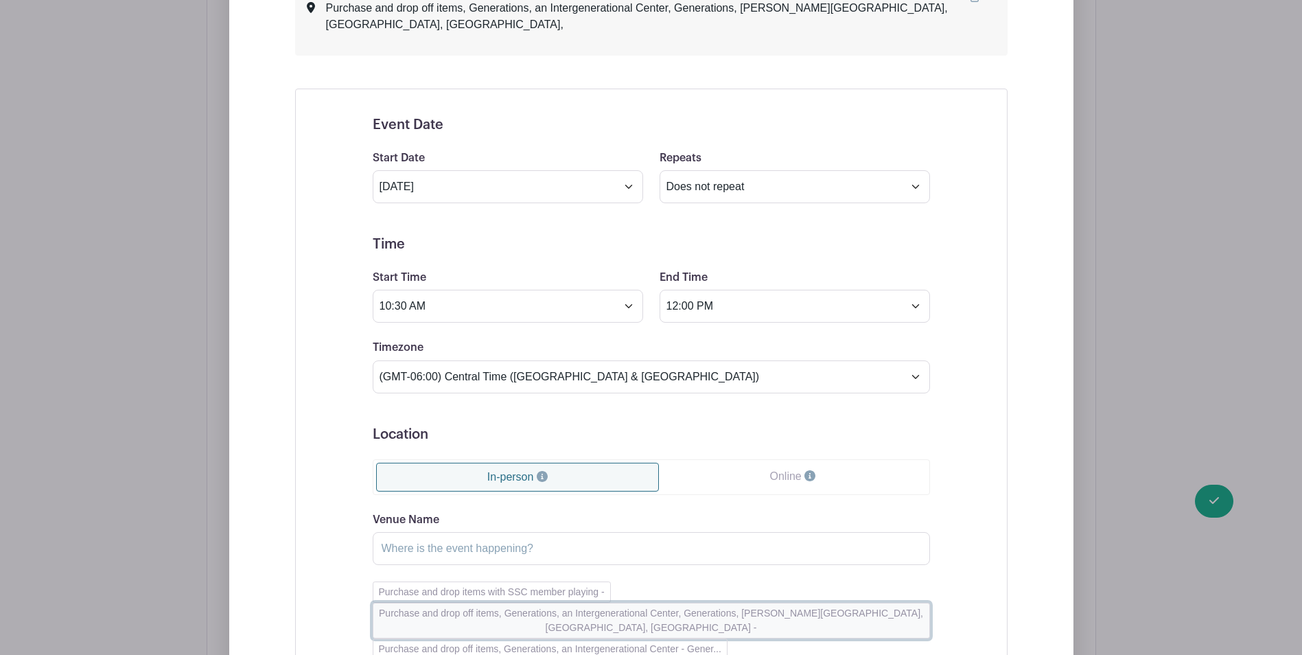
click at [382, 603] on button "Purchase and drop off items, Generations, an Intergenerational Center, Generati…" at bounding box center [651, 621] width 557 height 36
type input "Purchase and drop off items, Generations, an Intergenerational Center, Generati…"
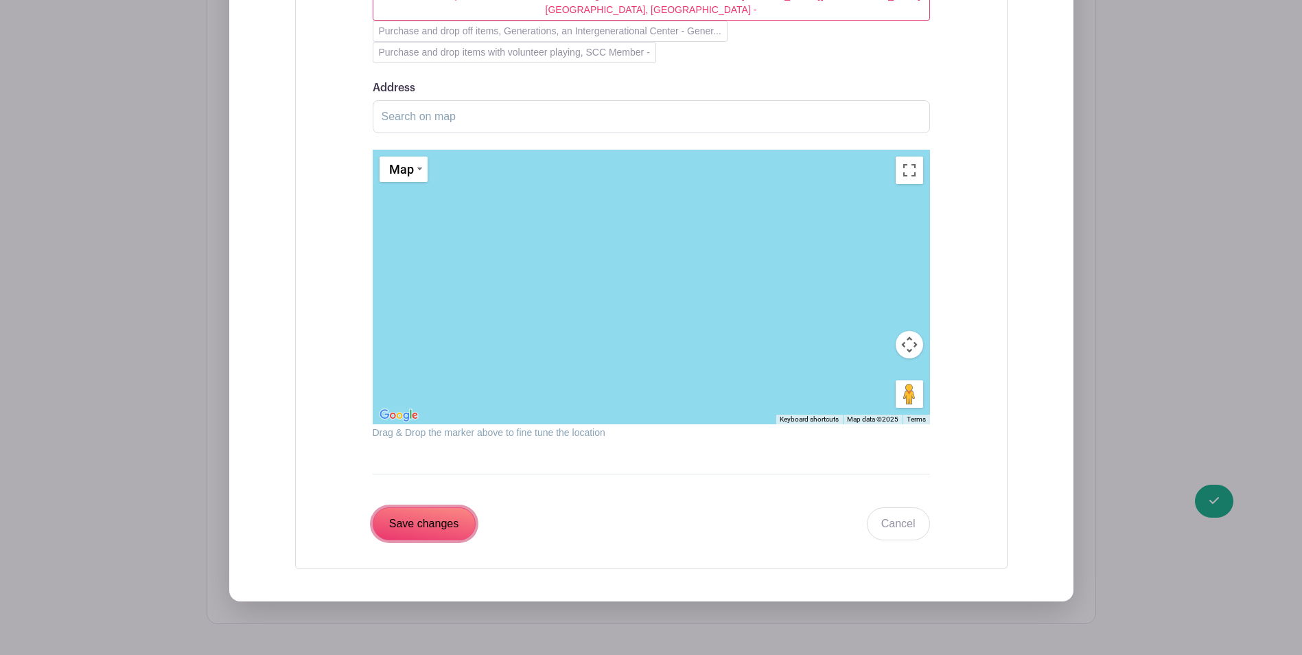
click at [393, 507] on input "Save changes" at bounding box center [424, 523] width 103 height 33
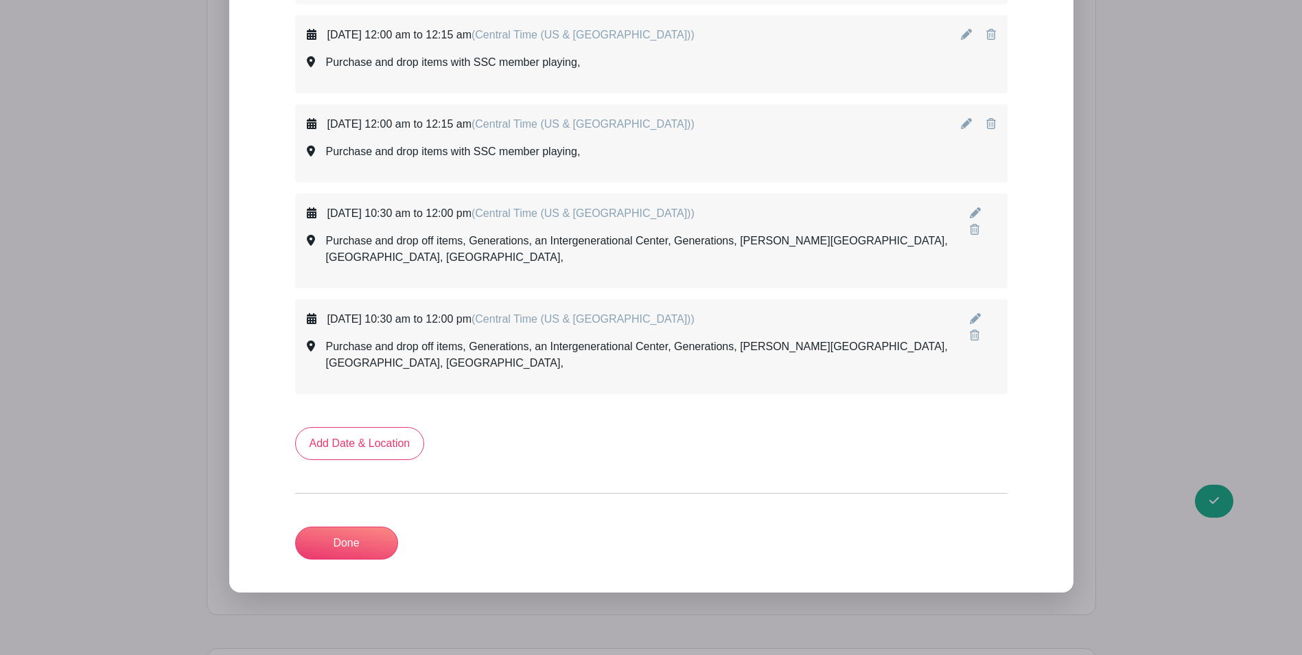
scroll to position [2560, 0]
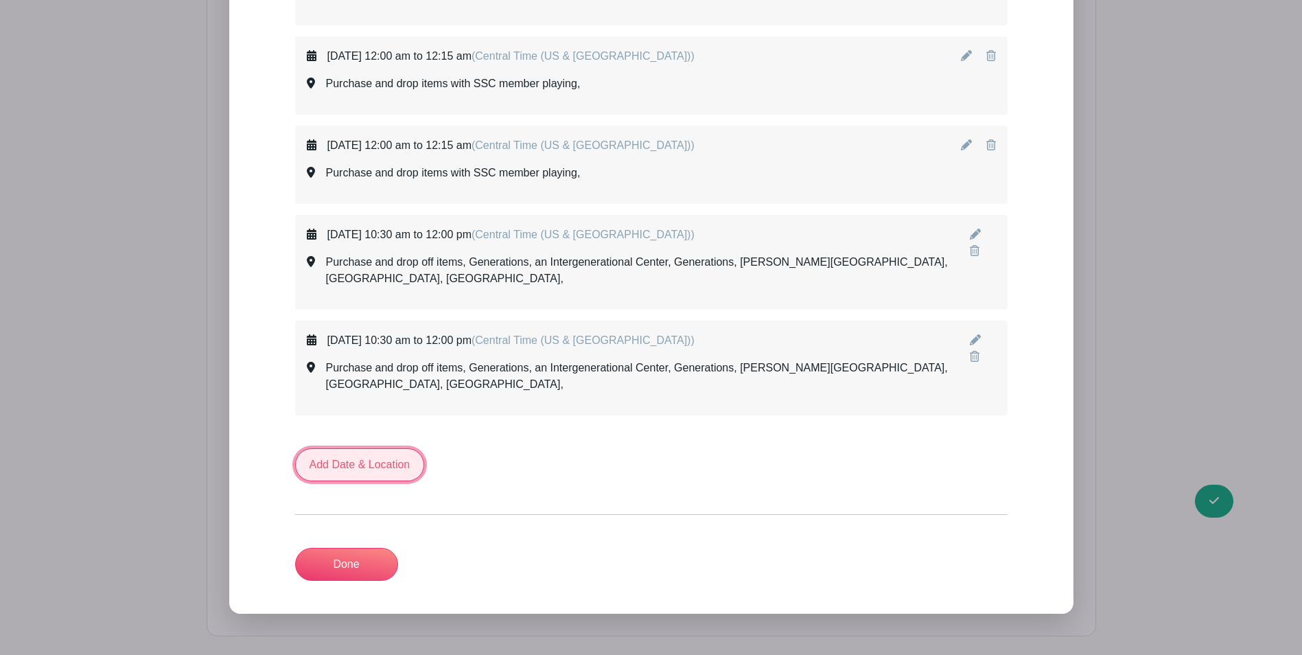
click at [392, 448] on link "Add Date & Location" at bounding box center [360, 464] width 130 height 33
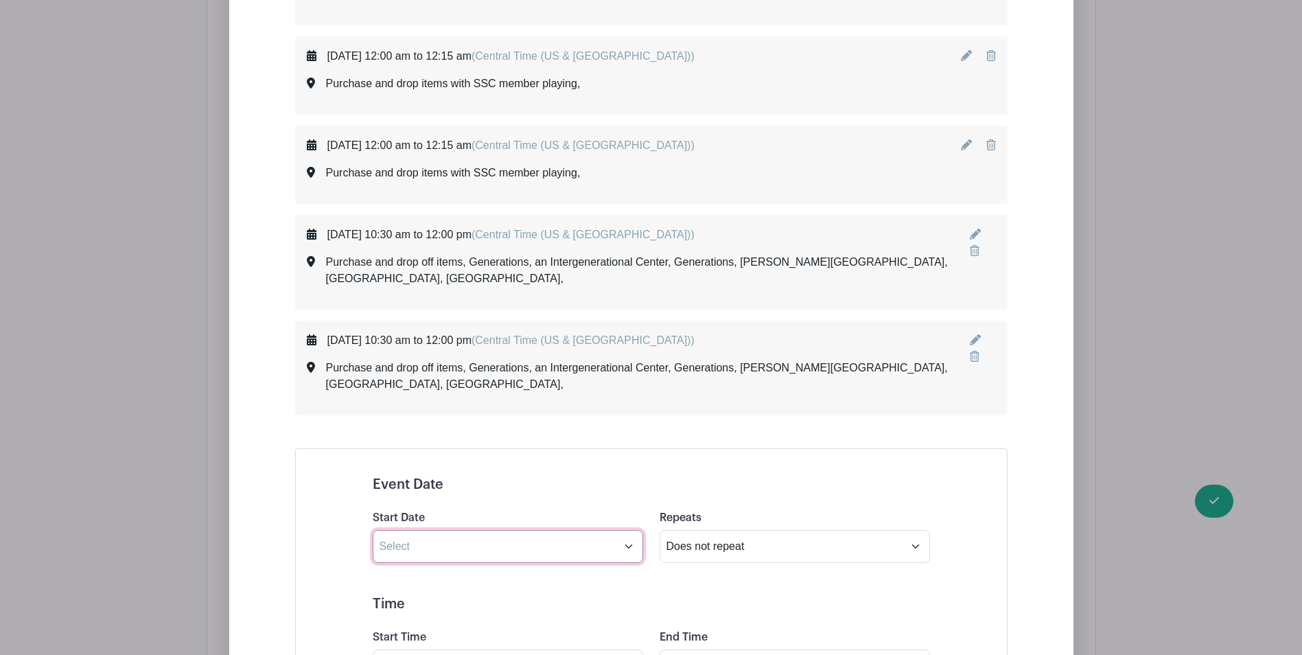
click at [432, 530] on input "text" at bounding box center [508, 546] width 270 height 33
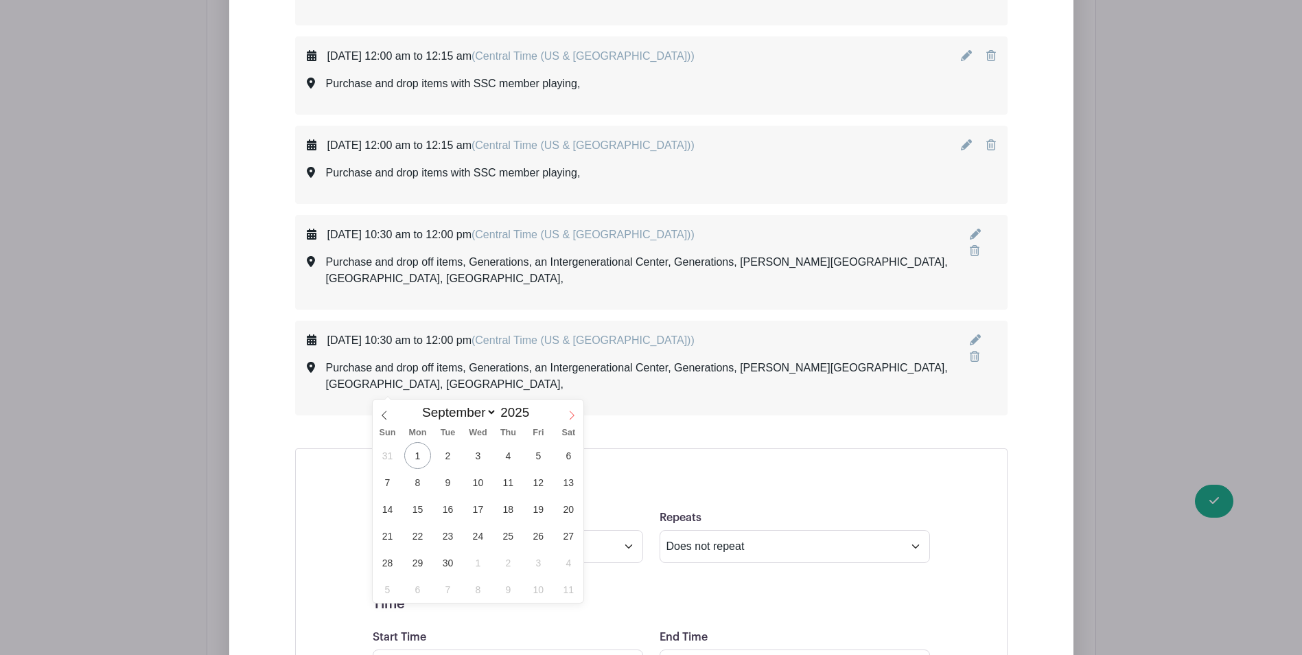
click at [568, 419] on icon at bounding box center [572, 415] width 10 height 10
select select "10"
click at [486, 559] on span "26" at bounding box center [478, 562] width 27 height 27
type input "[DATE]"
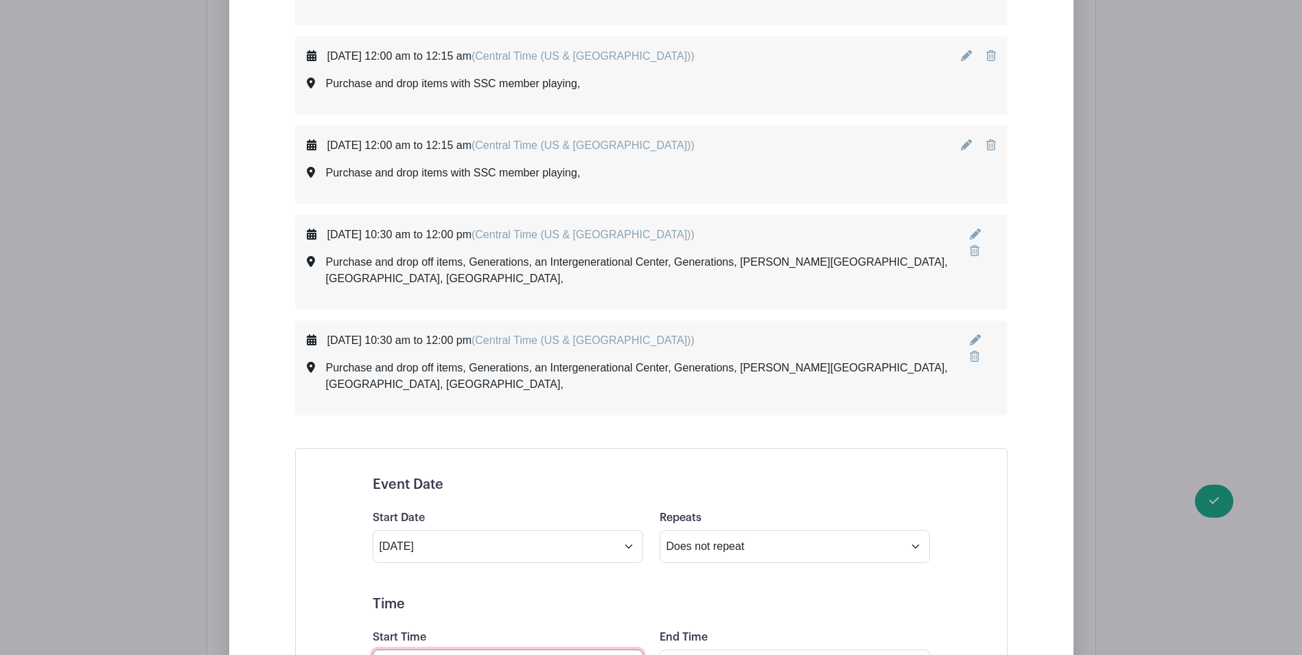
click at [511, 649] on input "Start Time" at bounding box center [508, 665] width 270 height 33
click at [493, 559] on div "55" at bounding box center [487, 562] width 45 height 26
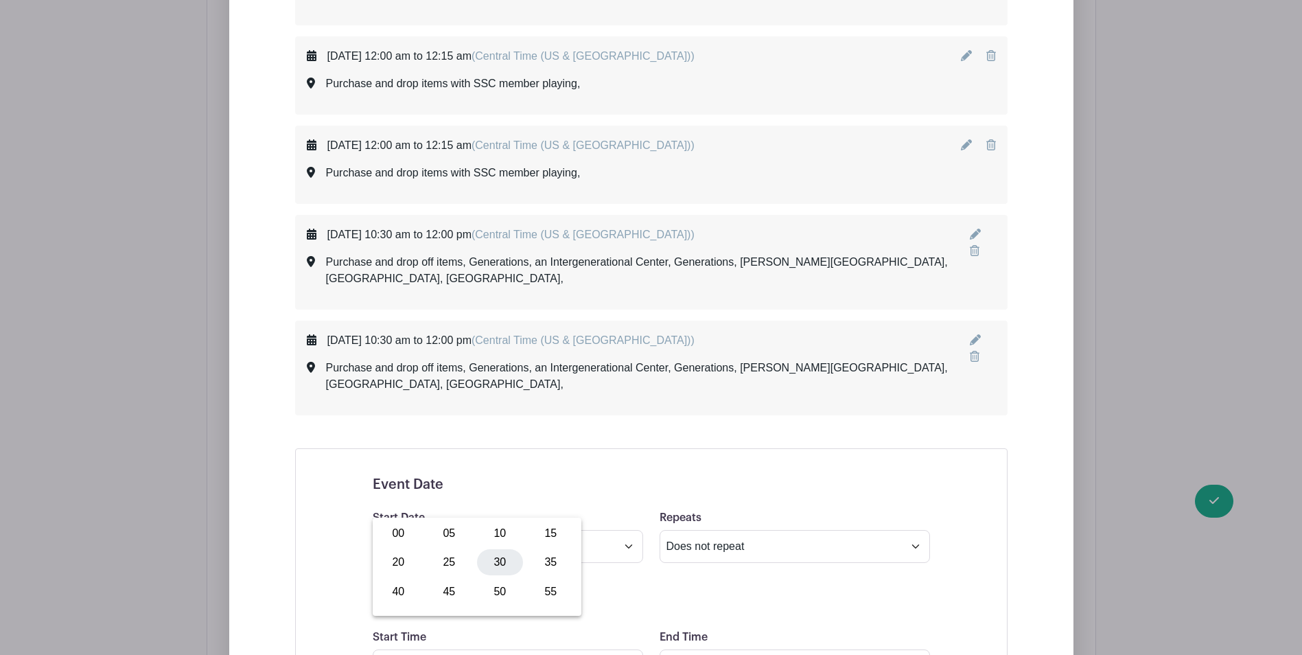
click at [498, 555] on div "30" at bounding box center [500, 562] width 46 height 26
type input "10:30 AM"
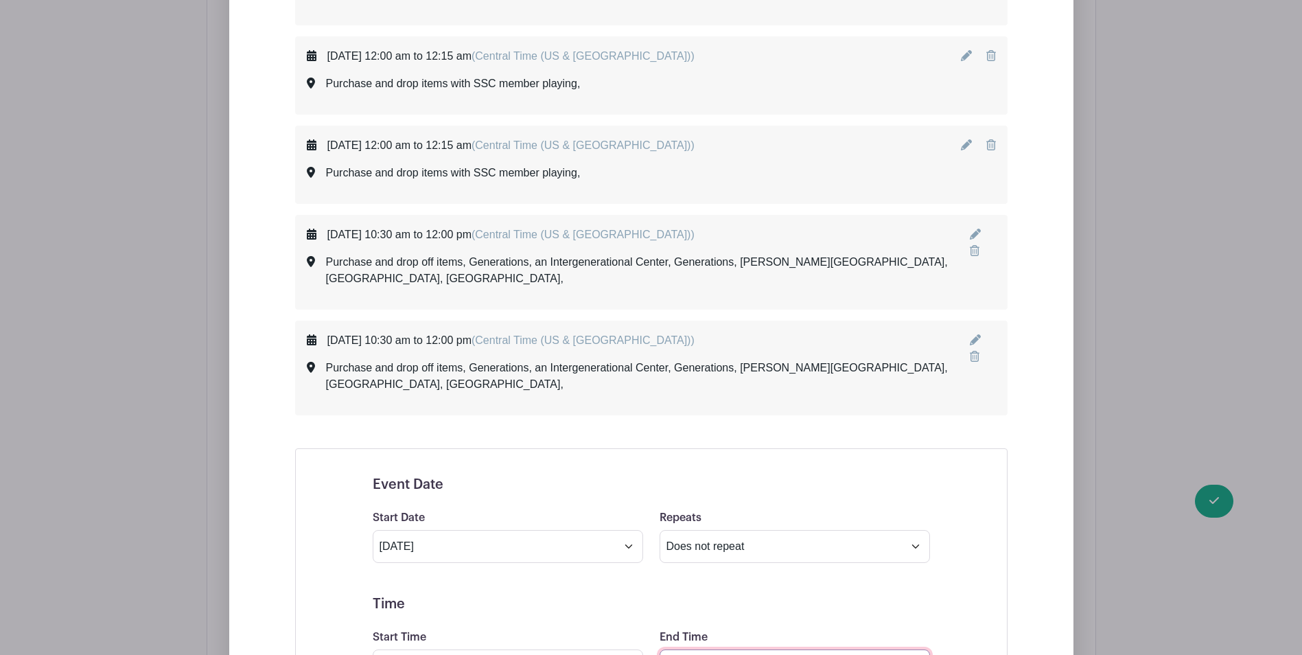
click at [734, 649] on input "End Time" at bounding box center [794, 665] width 270 height 33
click at [686, 555] on div "10" at bounding box center [684, 562] width 45 height 26
click at [680, 531] on div "12" at bounding box center [685, 533] width 46 height 26
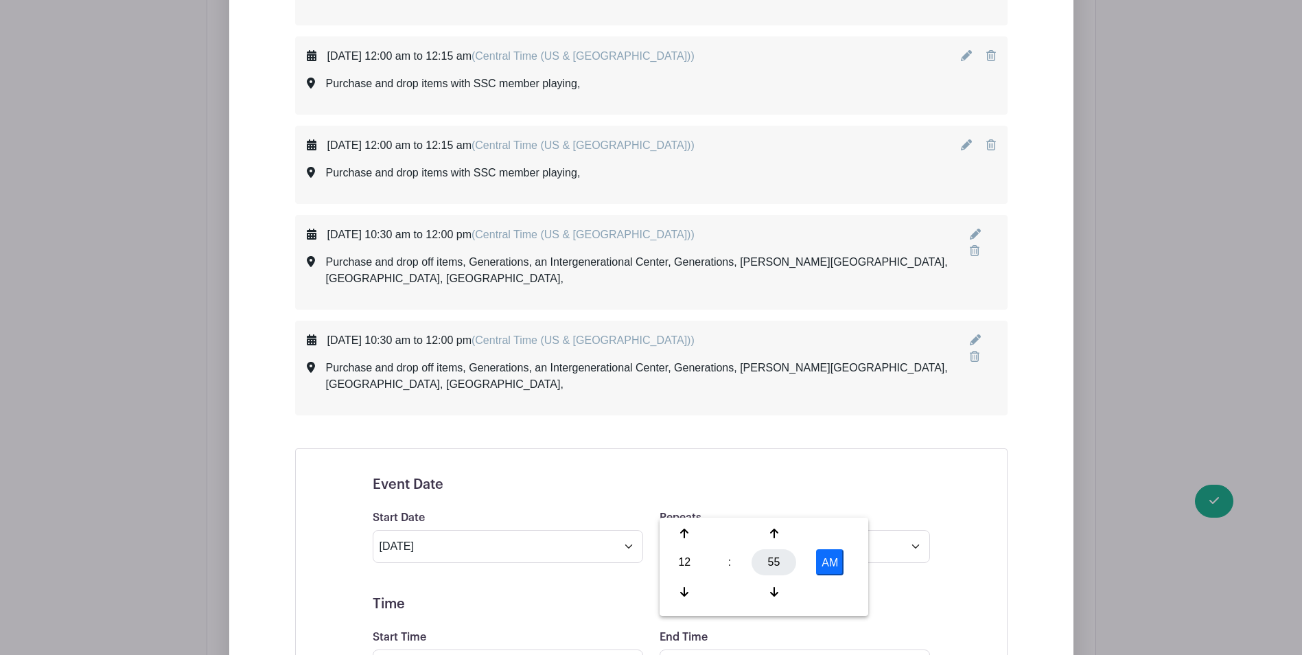
click at [767, 561] on div "55" at bounding box center [773, 562] width 45 height 26
click at [692, 530] on div "00" at bounding box center [685, 533] width 46 height 26
click at [828, 555] on button "AM" at bounding box center [829, 562] width 27 height 26
type input "12:00 PM"
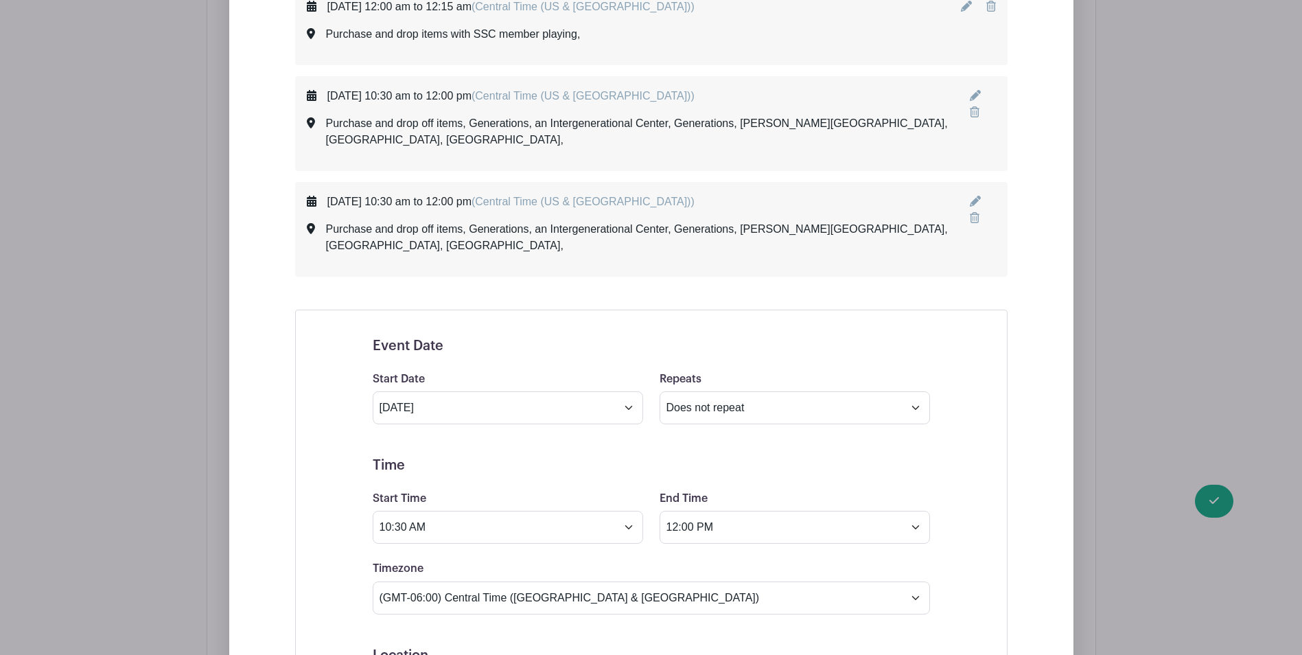
scroll to position [2835, 0]
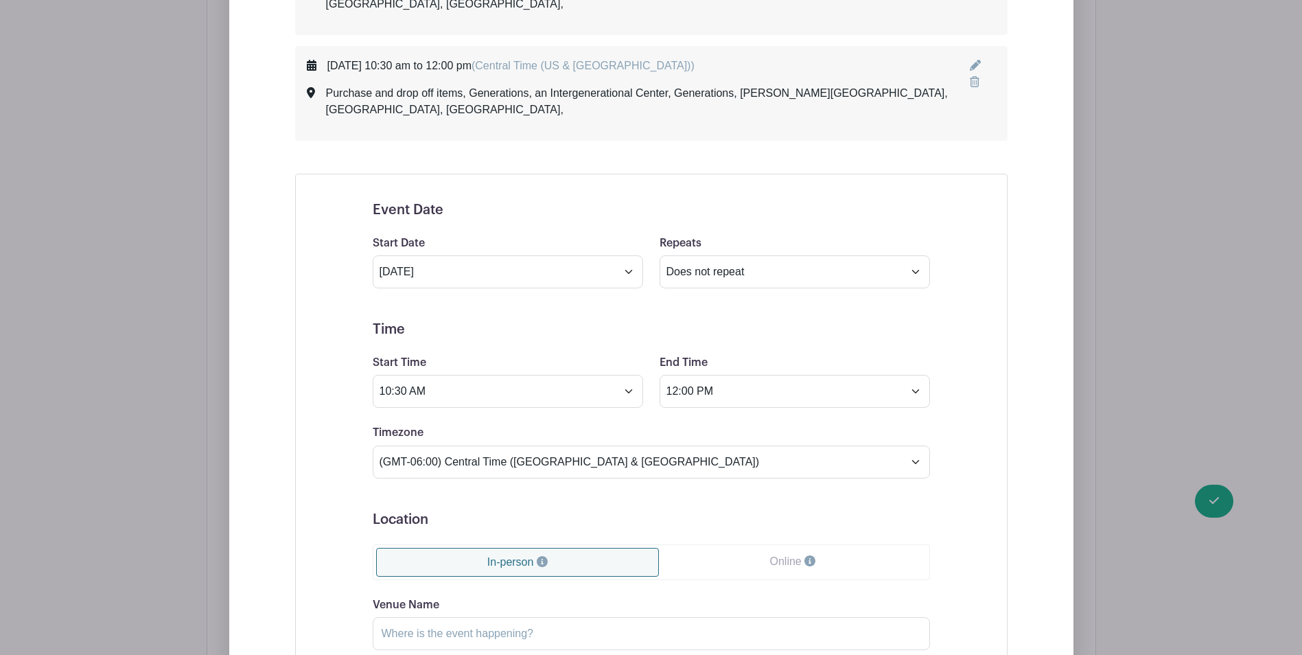
type input "Purchase and drop off items, Generations, an Intergenerational Center, Generati…"
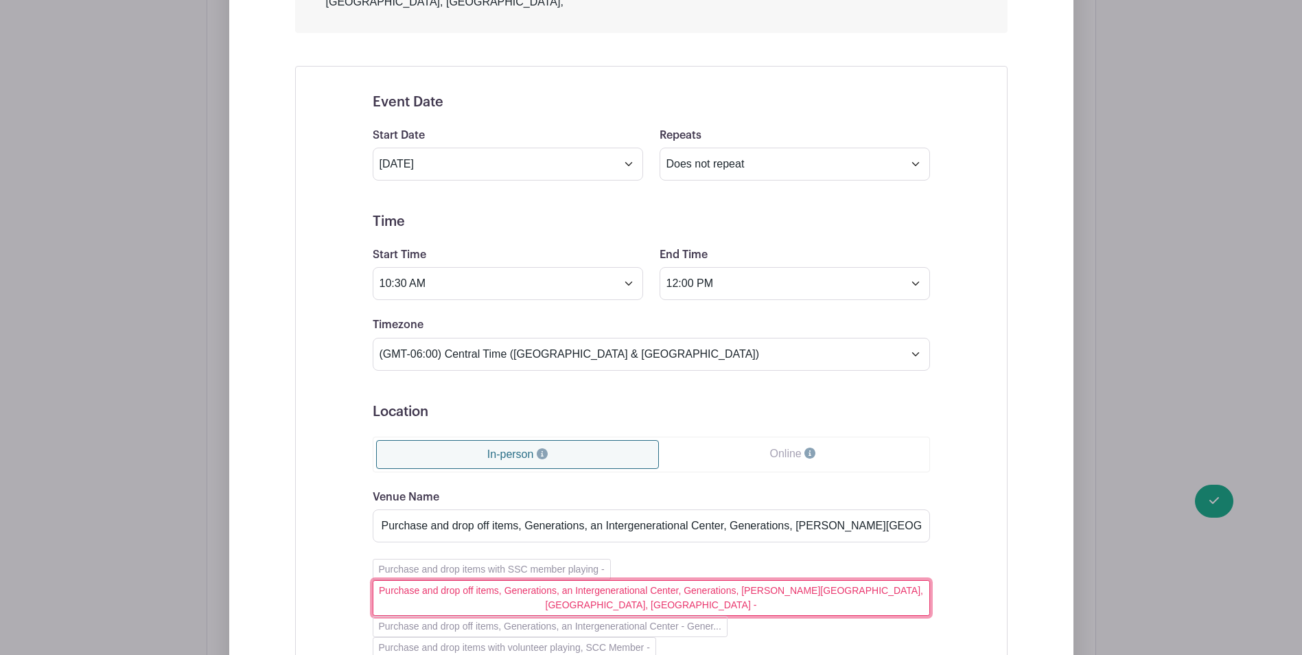
scroll to position [2766, 0]
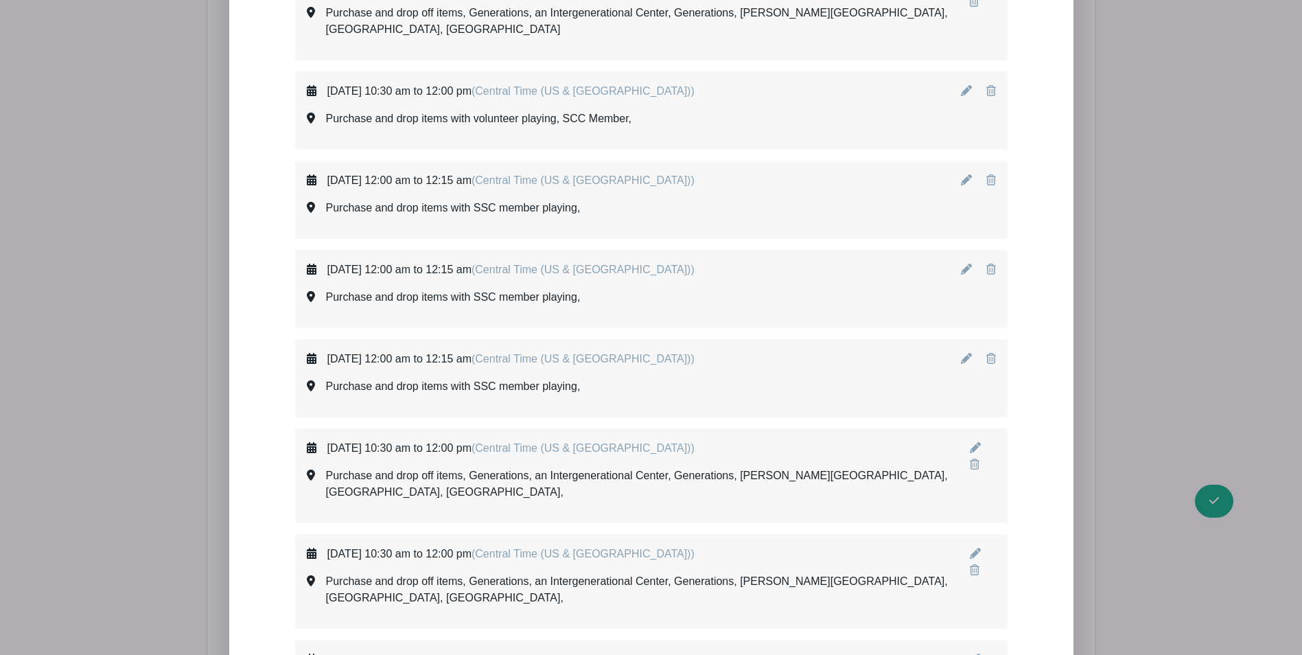
scroll to position [2444, 0]
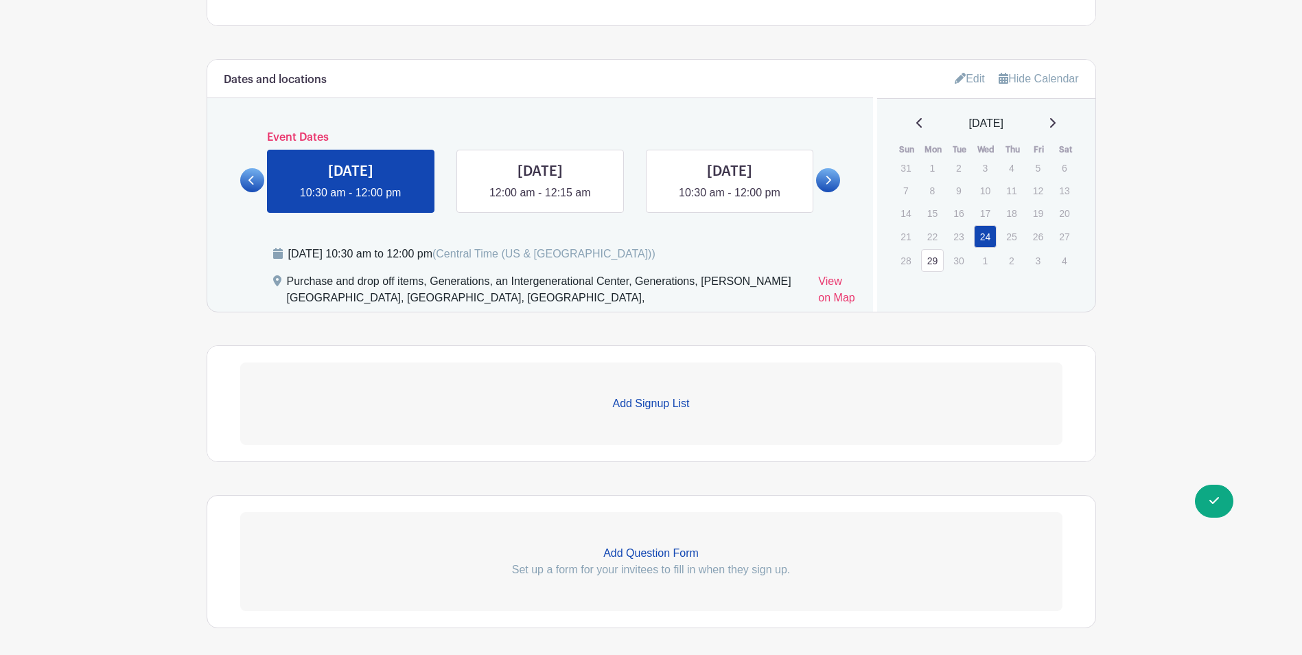
scroll to position [828, 0]
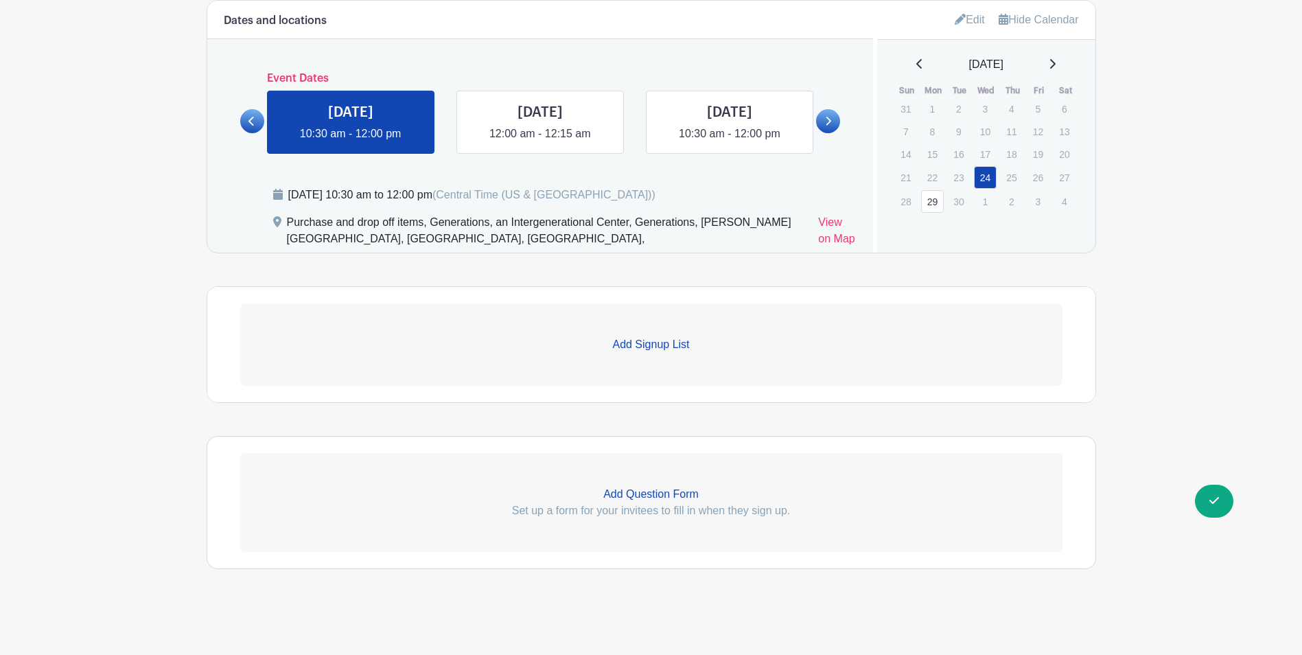
click at [627, 345] on p "Add Signup List" at bounding box center [651, 344] width 822 height 16
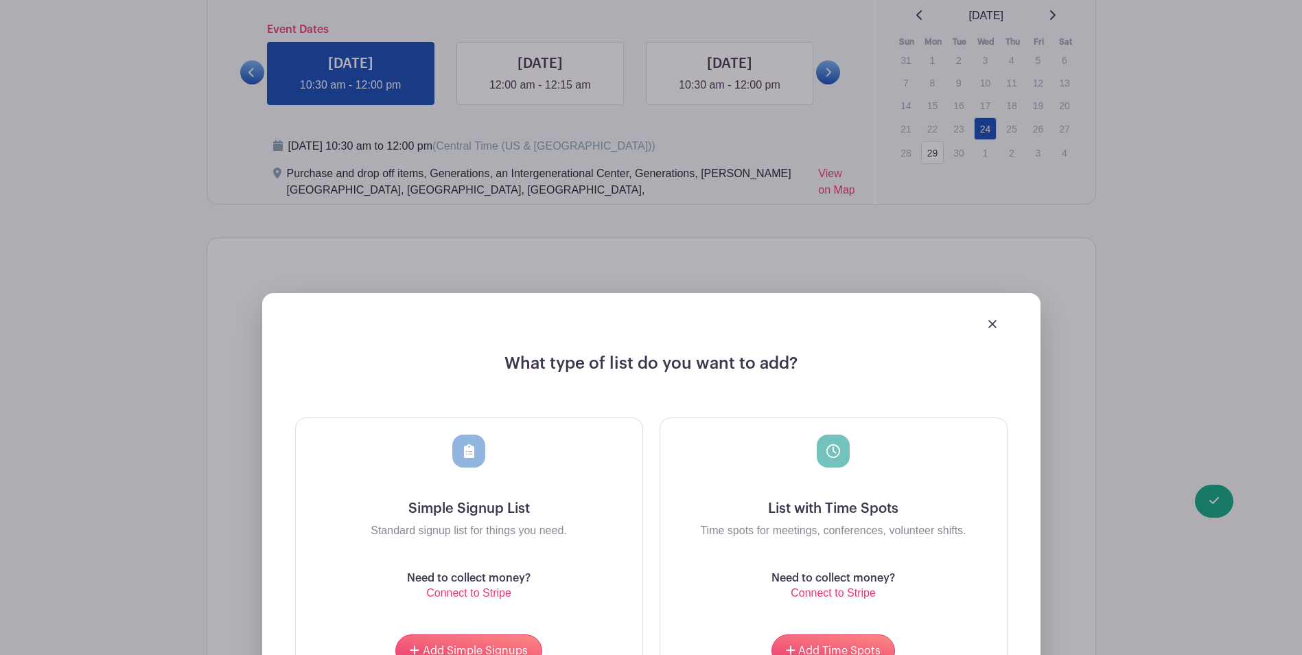
scroll to position [966, 0]
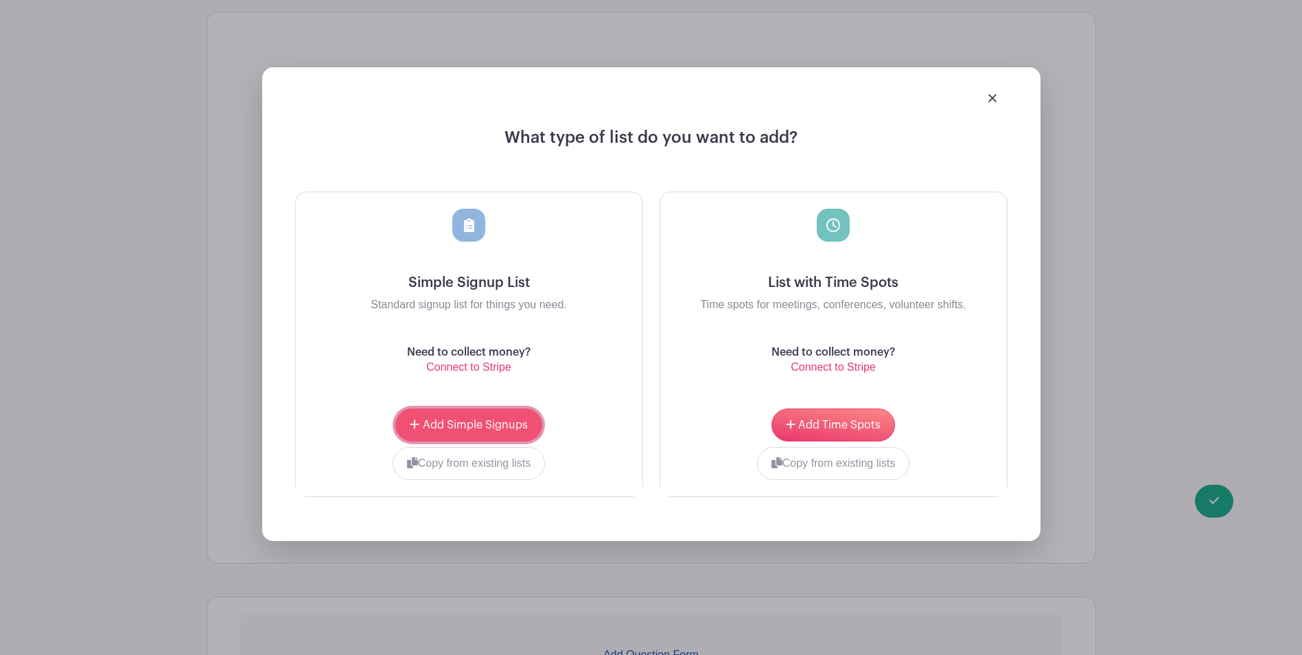
click at [458, 434] on button "Add Simple Signups" at bounding box center [468, 424] width 146 height 33
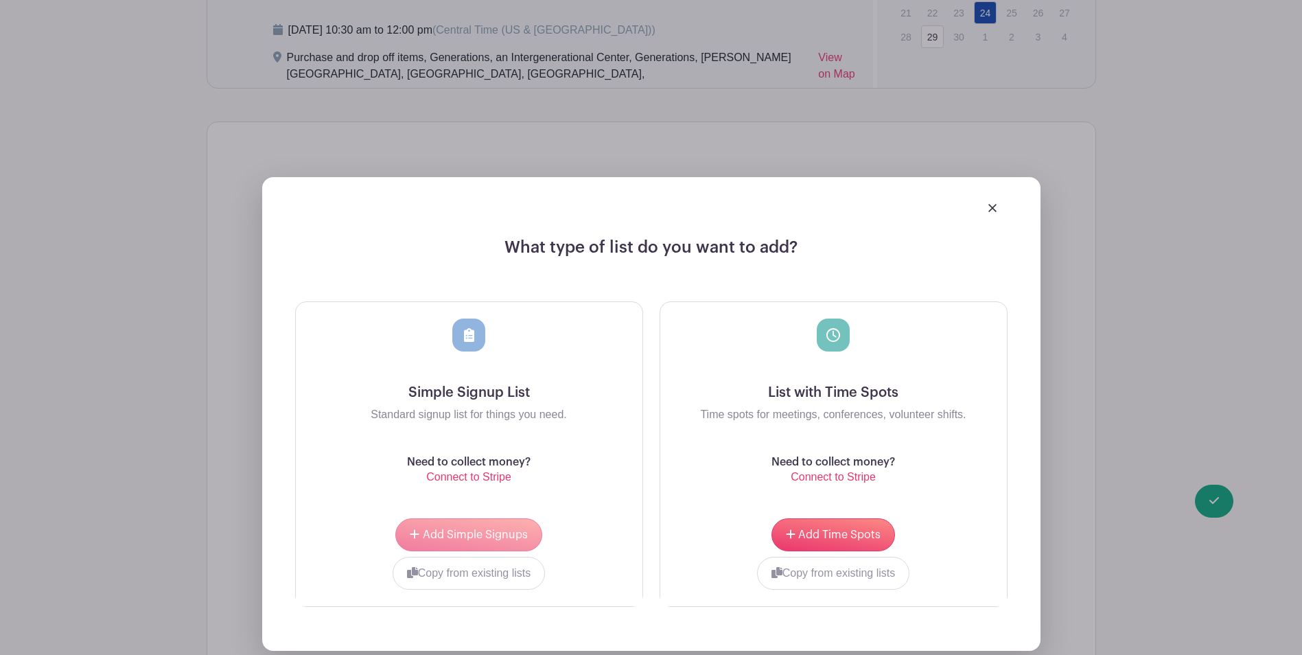
scroll to position [1213, 0]
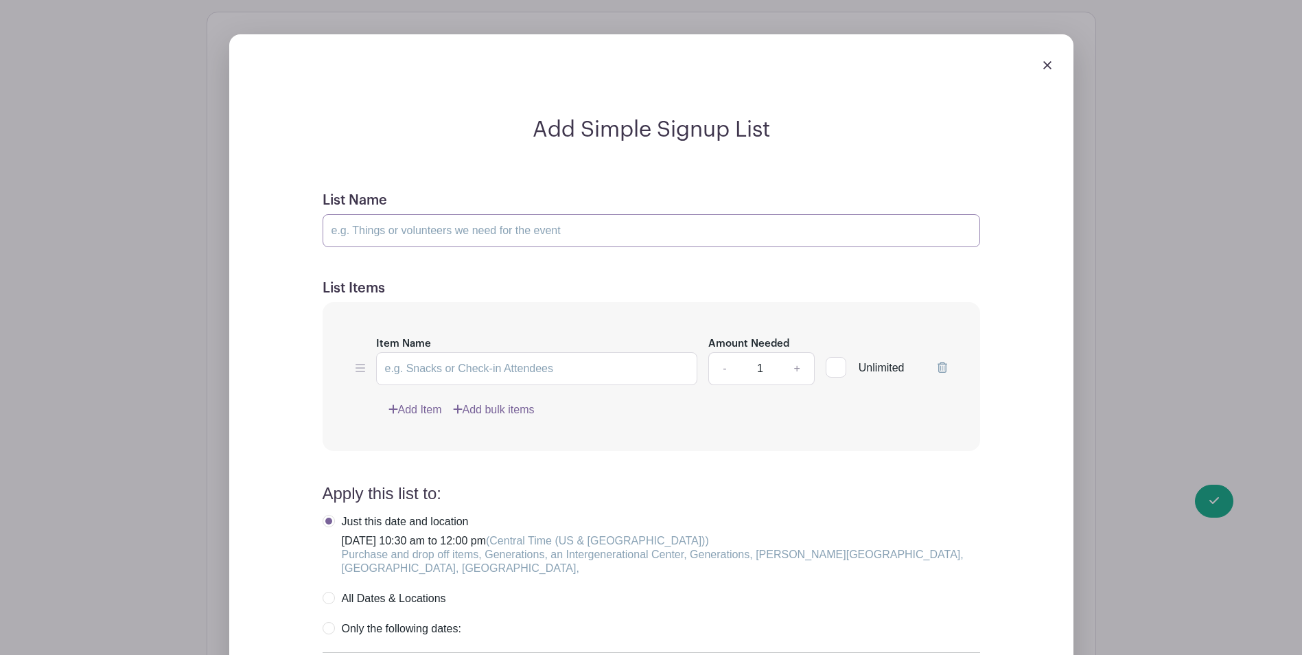
click at [417, 236] on input "List Name" at bounding box center [651, 230] width 657 height 33
paste input "Generations Plymouth-Drop with [PERSON_NAME], [STREET_ADDRESS][PERSON_NAME]"
type input "Generations Plymouth-Drop with [PERSON_NAME], [STREET_ADDRESS][PERSON_NAME]"
click at [451, 365] on input "Item Name" at bounding box center [537, 368] width 322 height 33
paste input "Generations Plymouth-Drop with [PERSON_NAME], [STREET_ADDRESS][PERSON_NAME]"
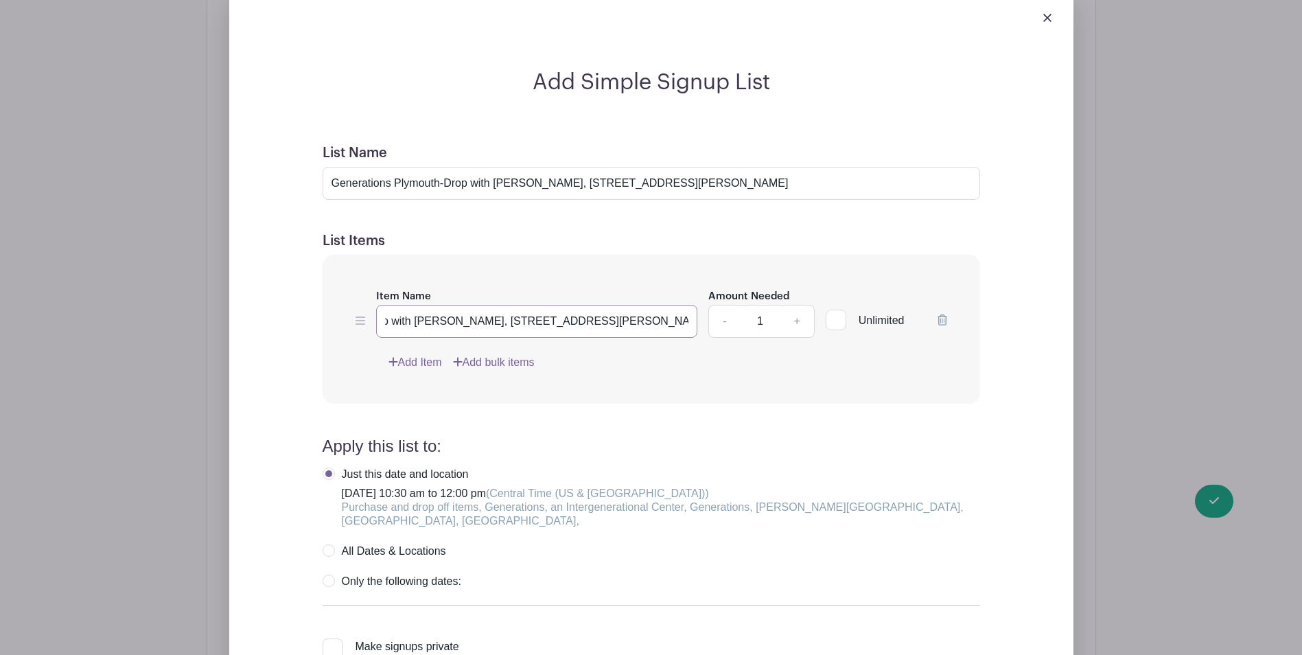
scroll to position [1350, 0]
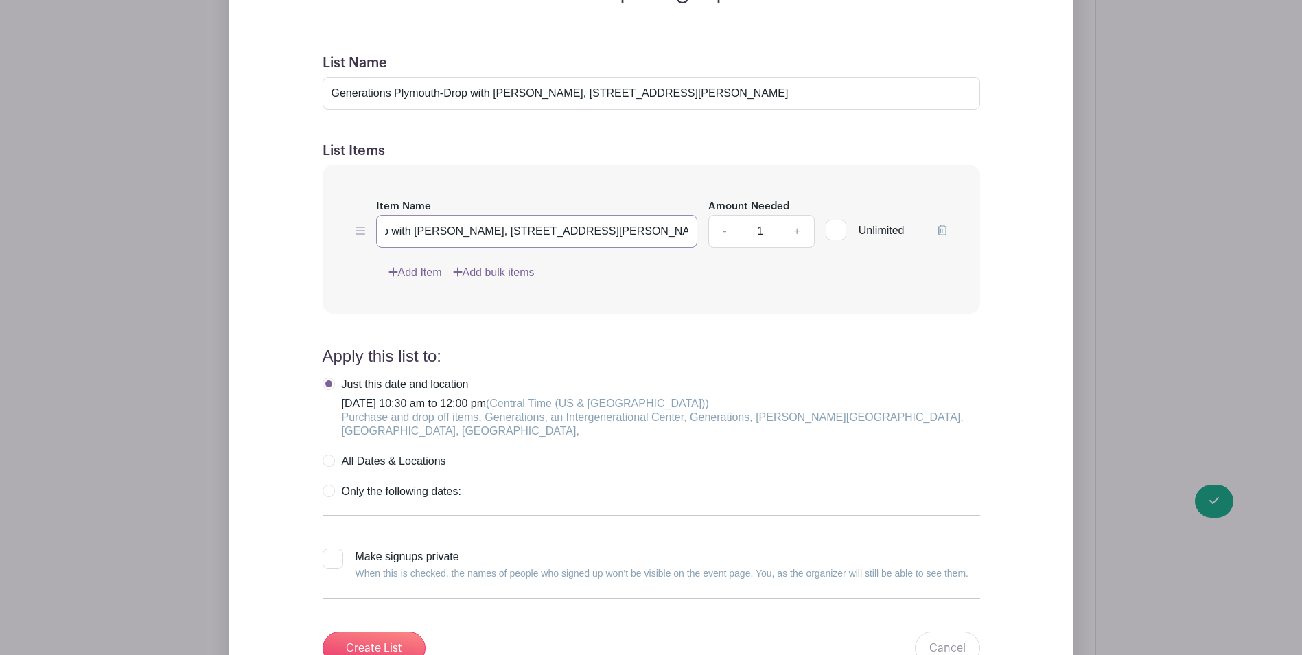
type input "Generations Plymouth-Drop with [PERSON_NAME], [STREET_ADDRESS][PERSON_NAME]"
click at [328, 484] on label "Only the following dates:" at bounding box center [392, 491] width 139 height 14
radio input "true"
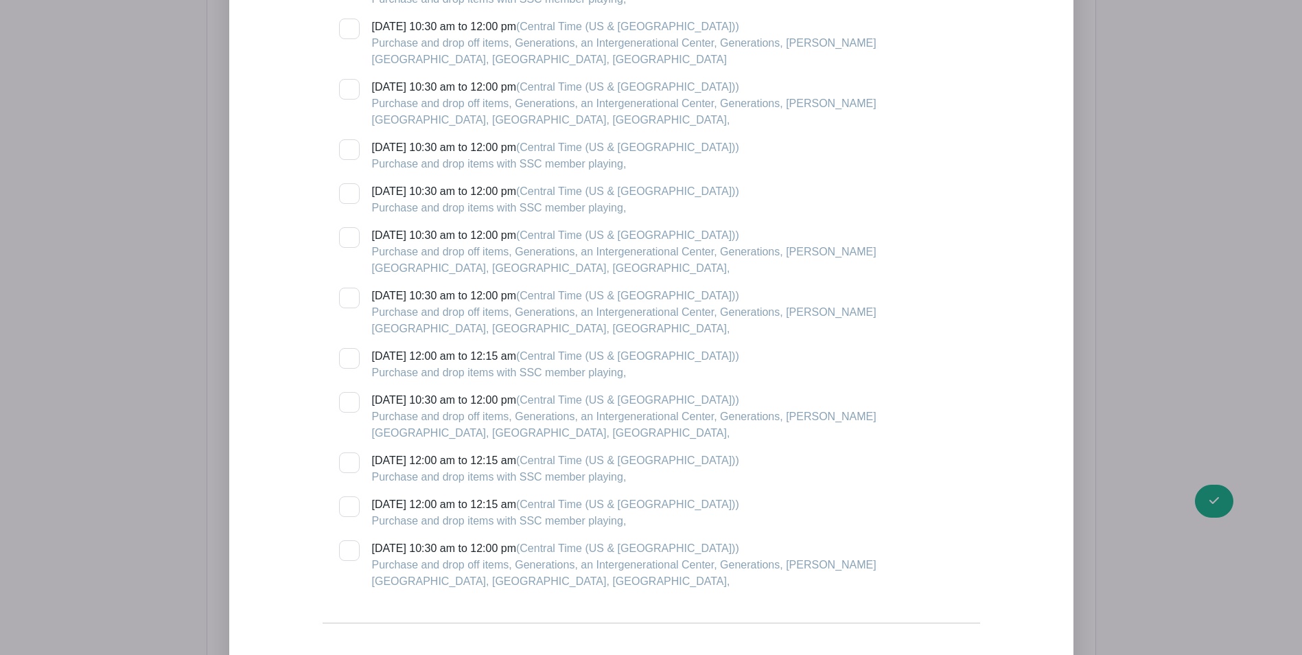
scroll to position [2311, 0]
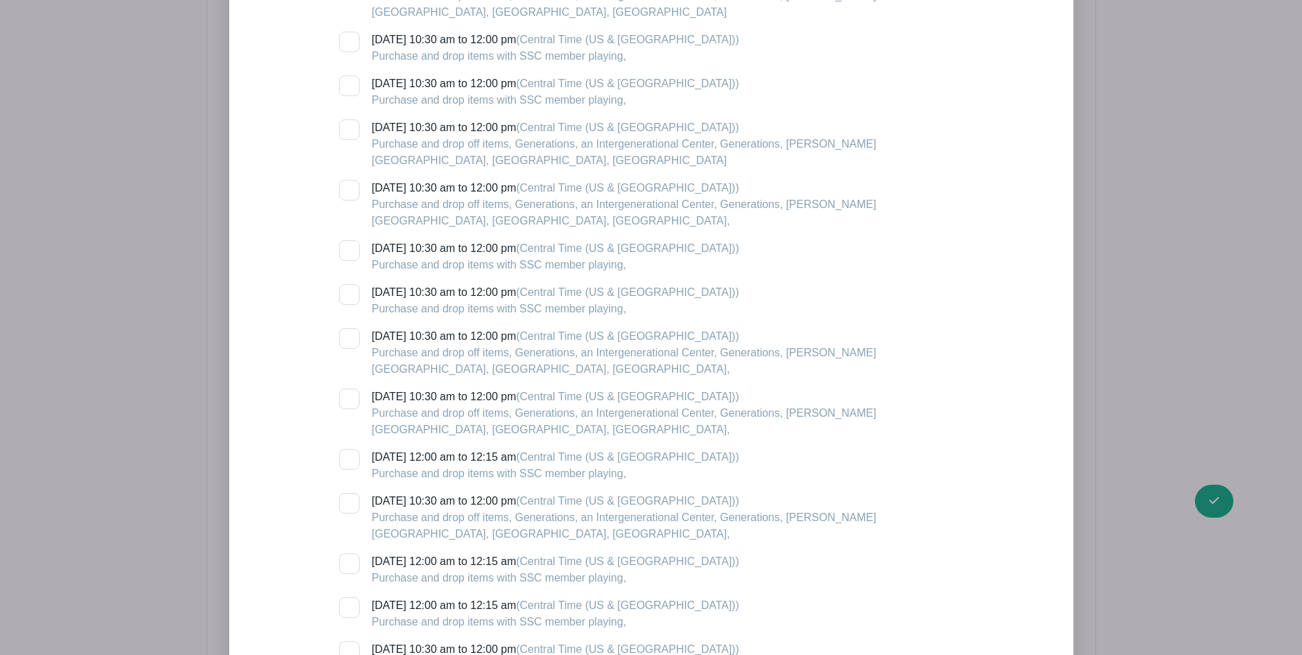
click at [356, 388] on div at bounding box center [349, 398] width 21 height 21
click at [348, 388] on input "[DATE] 10:30 am to 12:00 pm (Central Time ([GEOGRAPHIC_DATA] & [GEOGRAPHIC_DATA…" at bounding box center [343, 392] width 9 height 9
checkbox input "true"
click at [349, 493] on div at bounding box center [349, 503] width 21 height 21
click at [348, 493] on input "[DATE] 10:30 am to 12:00 pm (Central Time ([GEOGRAPHIC_DATA] & [GEOGRAPHIC_DATA…" at bounding box center [343, 497] width 9 height 9
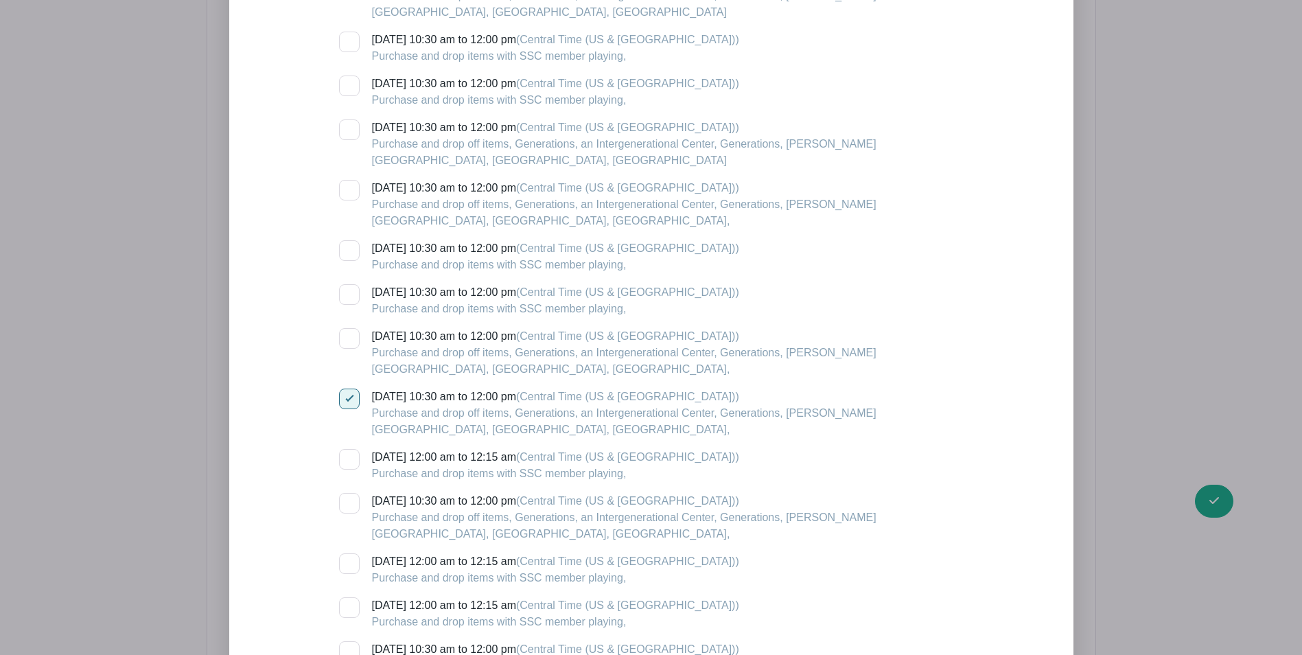
checkbox input "true"
click at [347, 641] on input "[DATE] 10:30 am to 12:00 pm (Central Time ([GEOGRAPHIC_DATA] & [GEOGRAPHIC_DATA…" at bounding box center [343, 645] width 9 height 9
checkbox input "true"
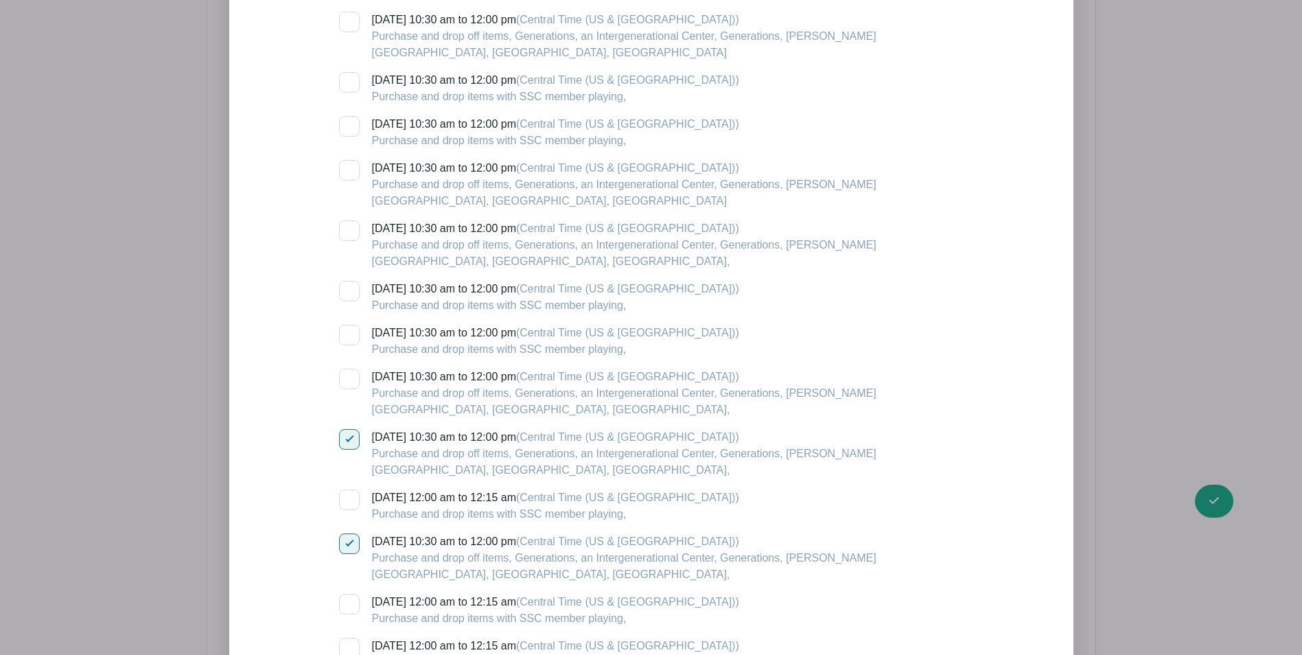
scroll to position [2516, 0]
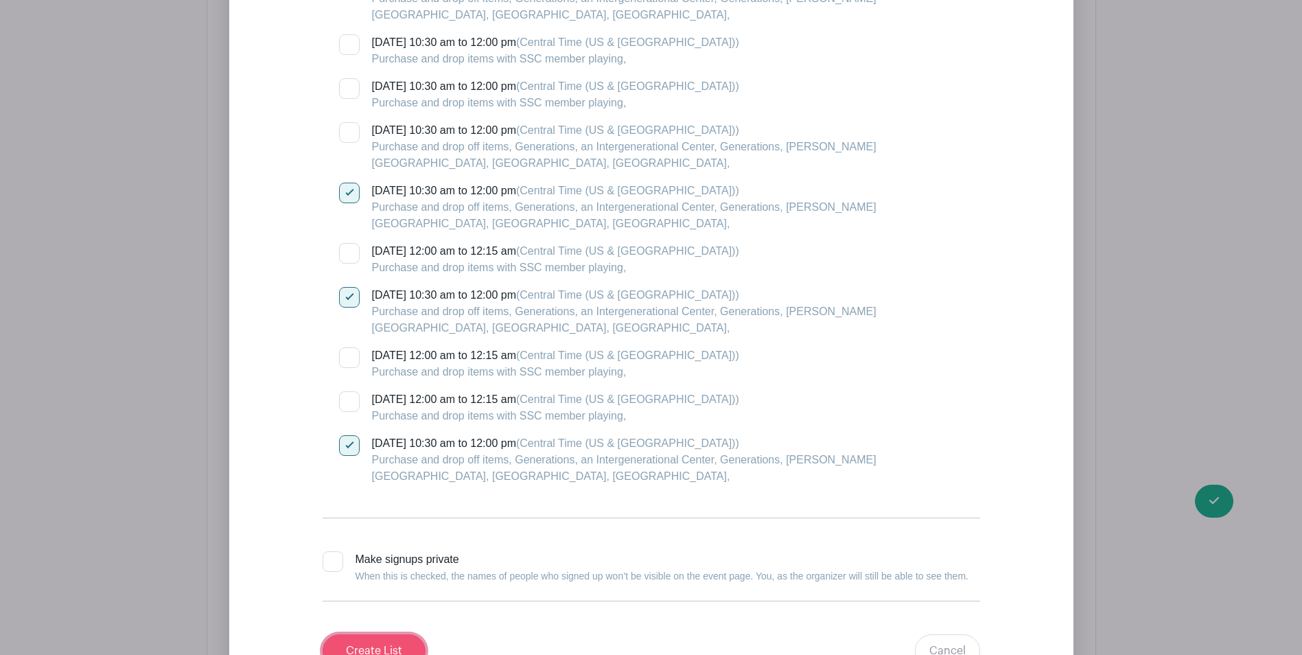
click at [360, 634] on input "Create List" at bounding box center [374, 650] width 103 height 33
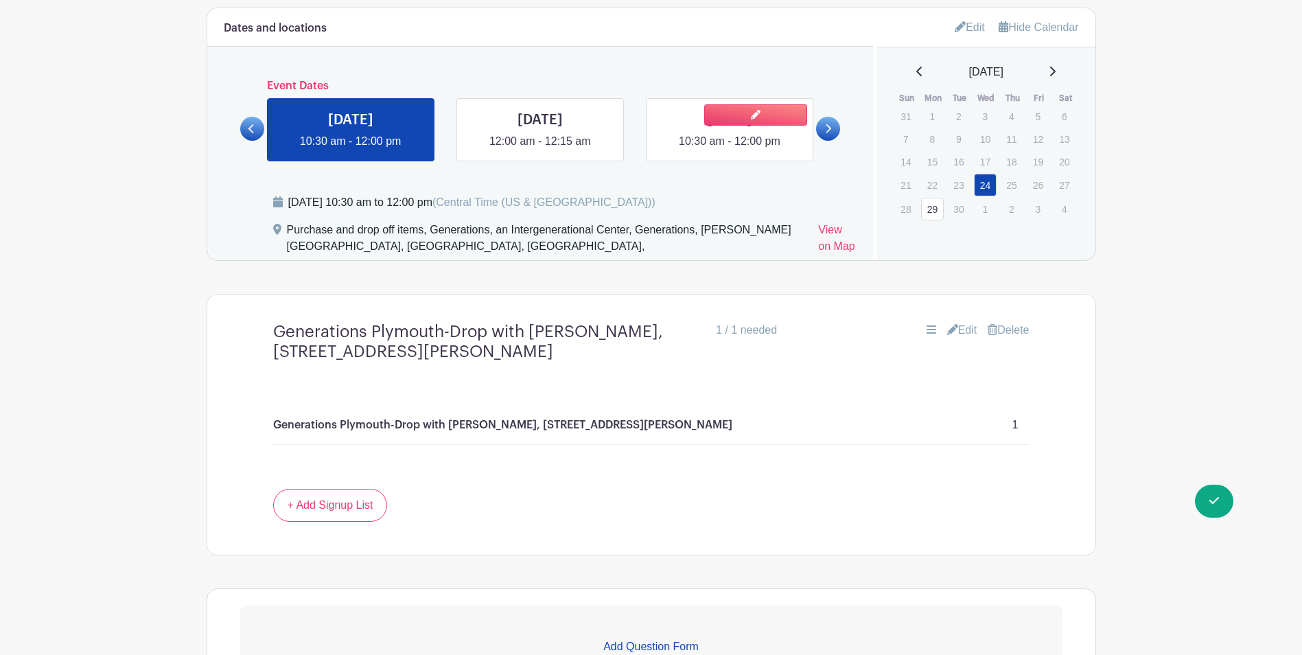
click at [729, 150] on link at bounding box center [729, 150] width 0 height 0
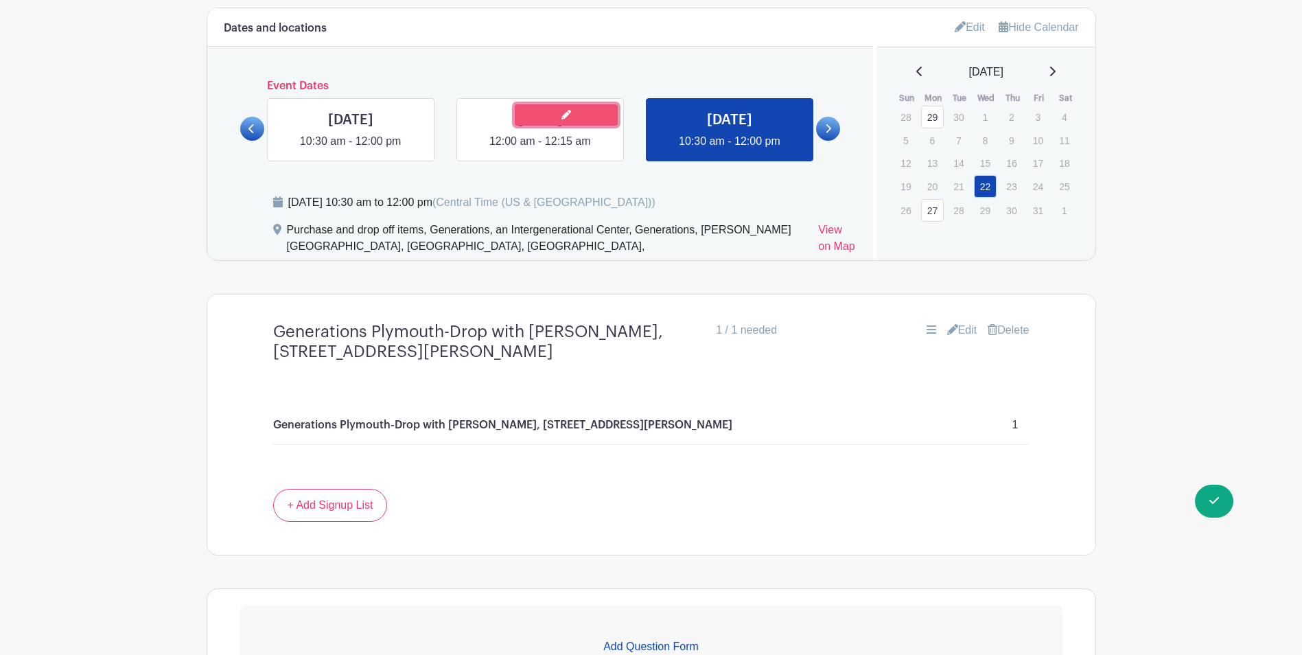
click at [565, 124] on link at bounding box center [566, 114] width 103 height 21
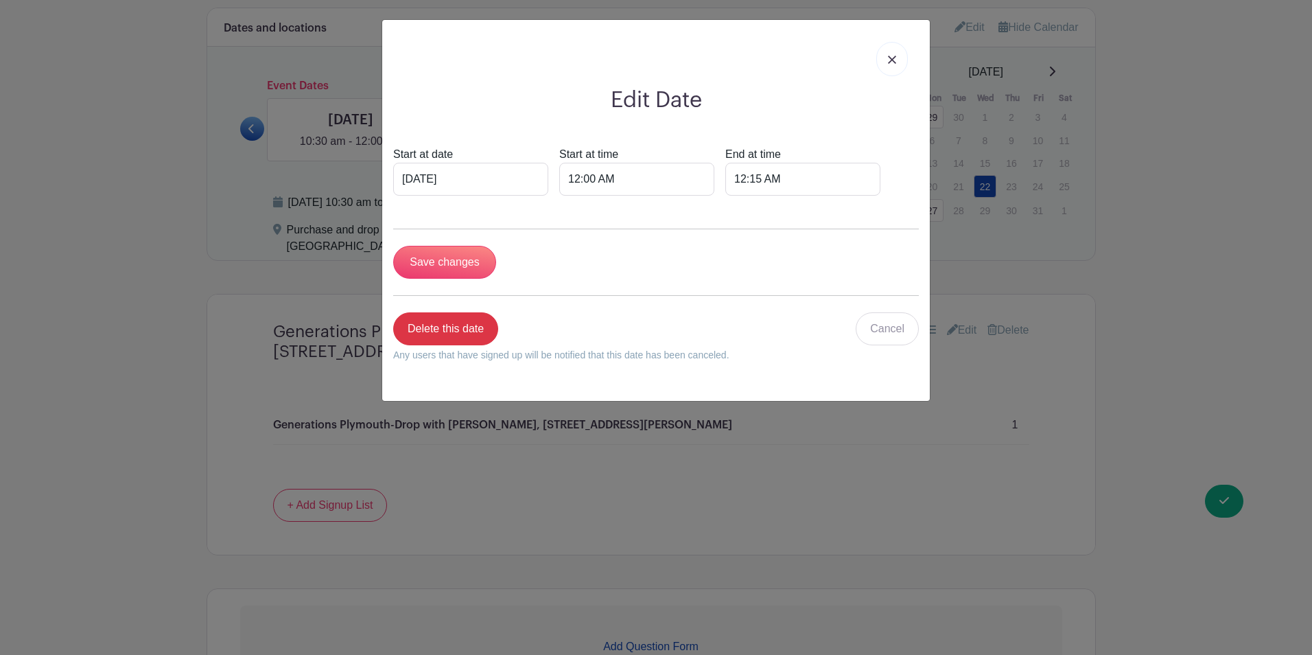
click at [904, 60] on link at bounding box center [892, 59] width 32 height 34
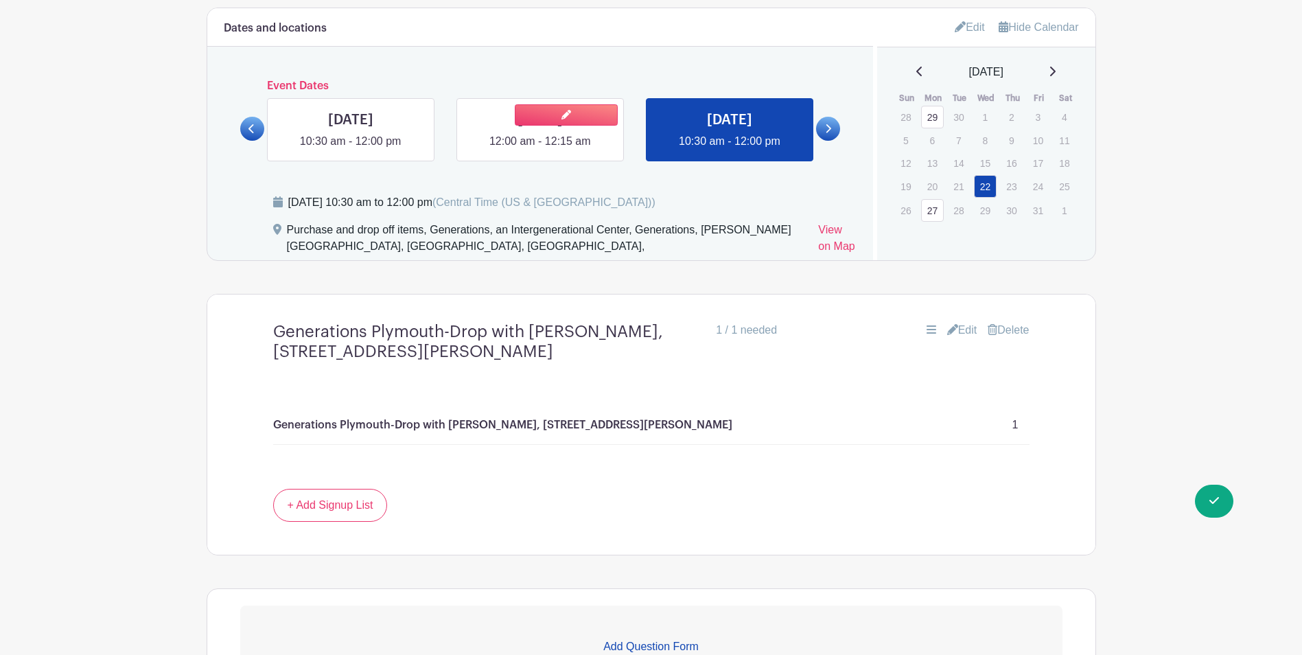
click at [540, 150] on link at bounding box center [540, 150] width 0 height 0
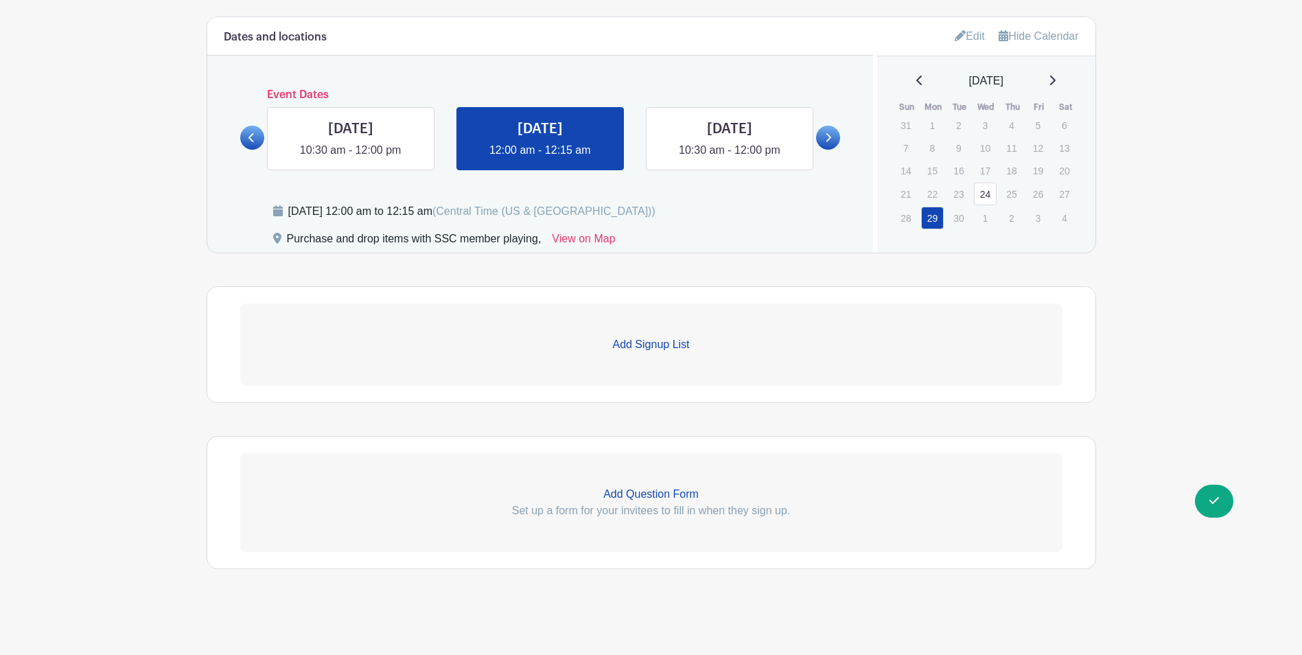
scroll to position [812, 0]
click at [634, 343] on p "Add Signup List" at bounding box center [651, 344] width 822 height 16
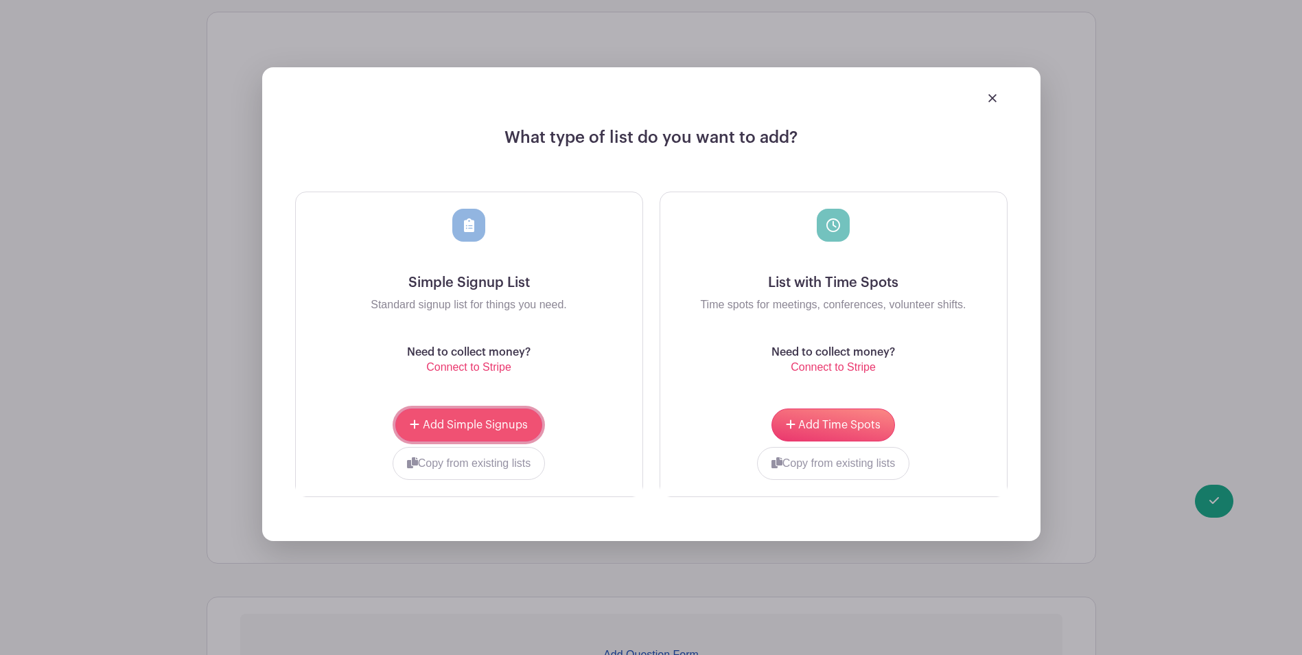
click at [484, 425] on span "Add Simple Signups" at bounding box center [475, 424] width 105 height 11
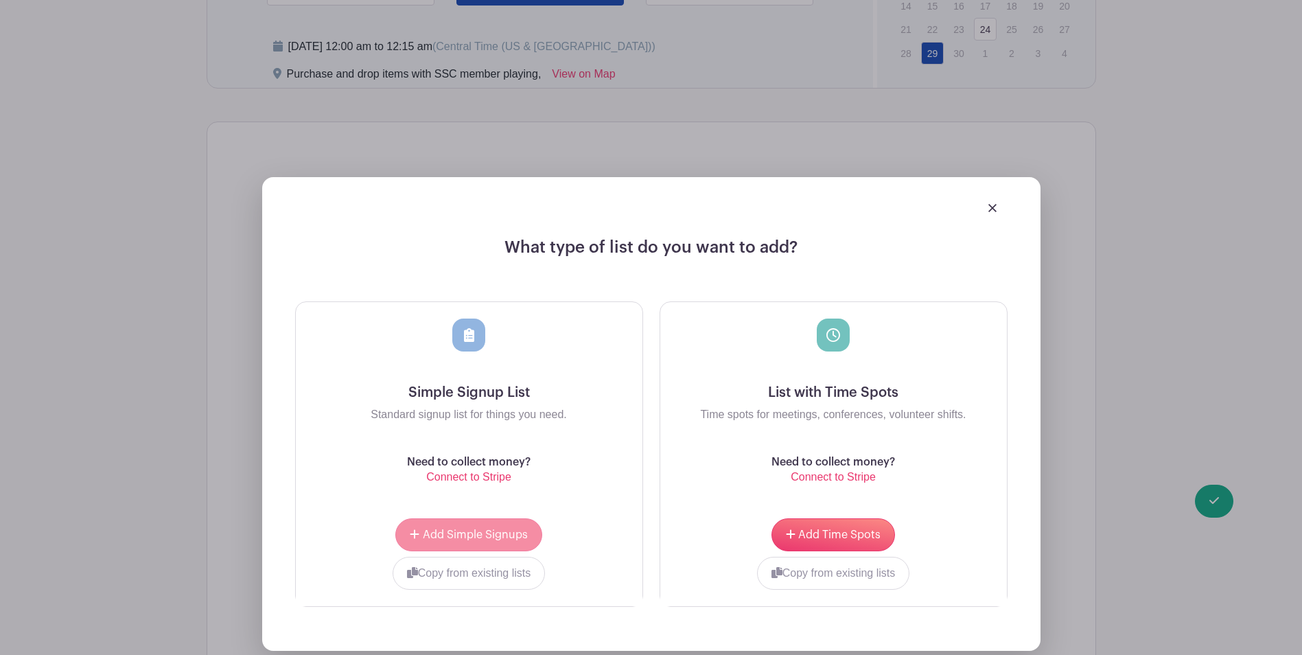
scroll to position [1196, 0]
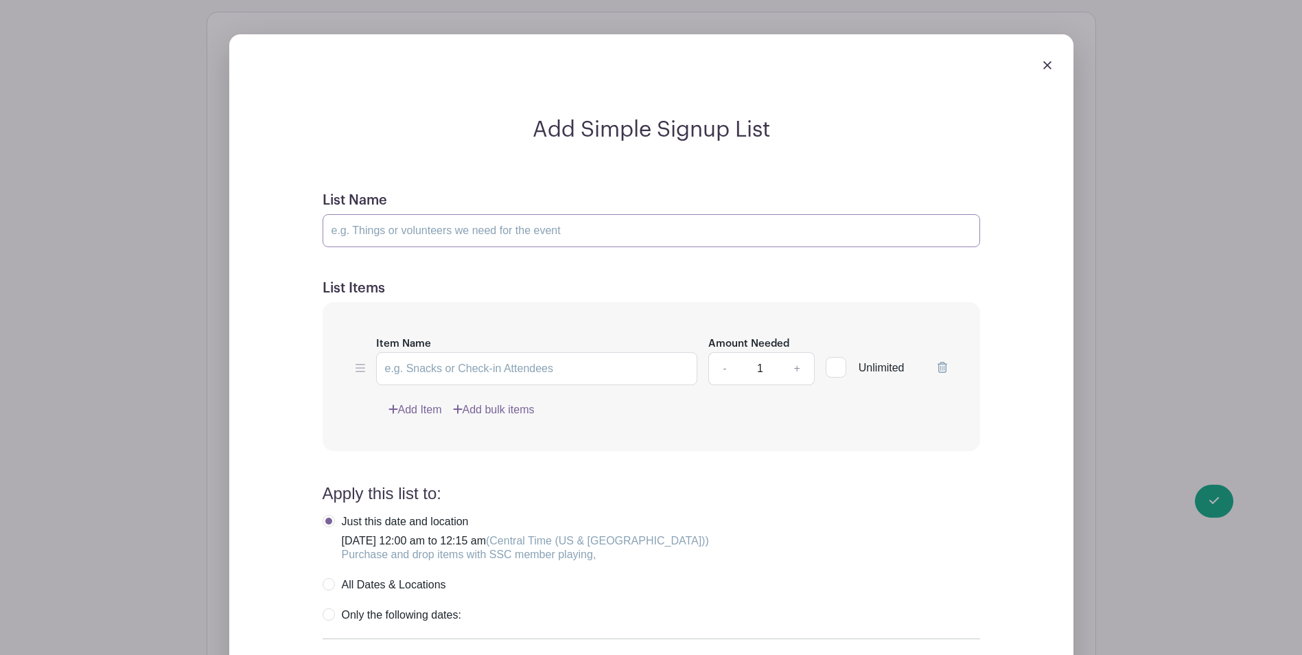
click at [465, 237] on input "List Name" at bounding box center [651, 230] width 657 height 33
paste input "Purchase and Drop 10 Items with SSC Member Playing"
type input "Purchase and Drop 10 Items with SSC Member Playing"
click at [421, 365] on input "Item Name" at bounding box center [537, 368] width 322 height 33
paste input "Purchase and Drop 10 Items with SSC Member Playing"
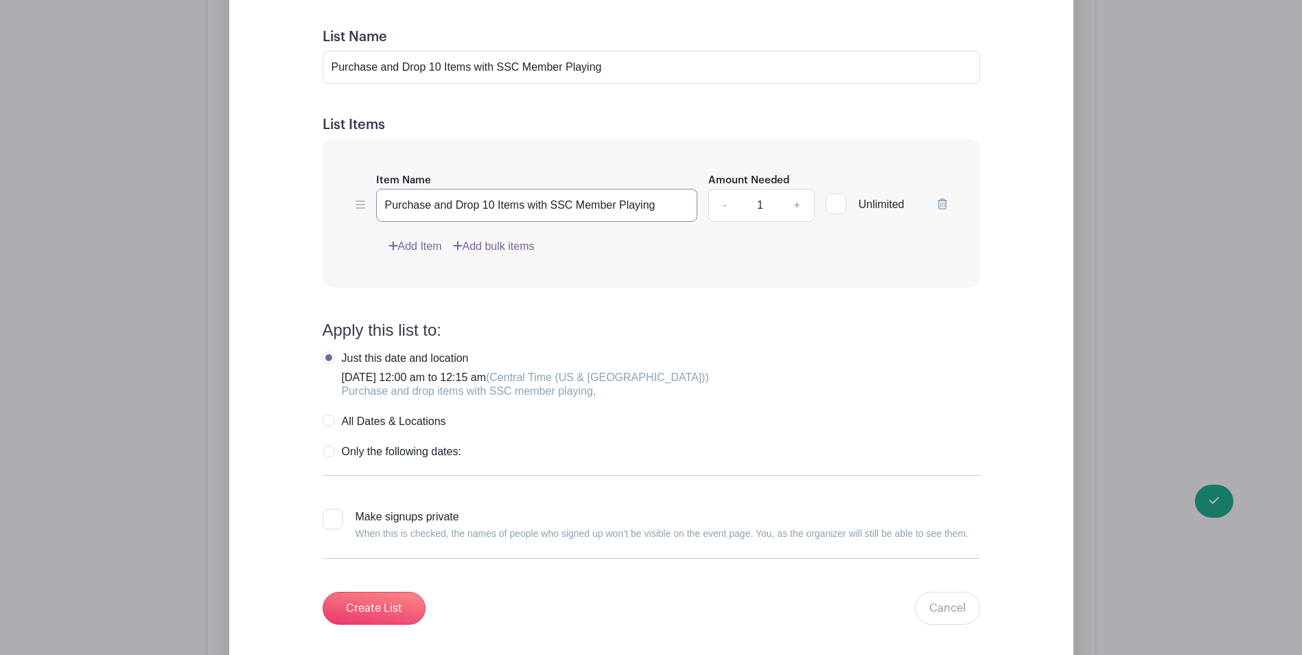
scroll to position [1402, 0]
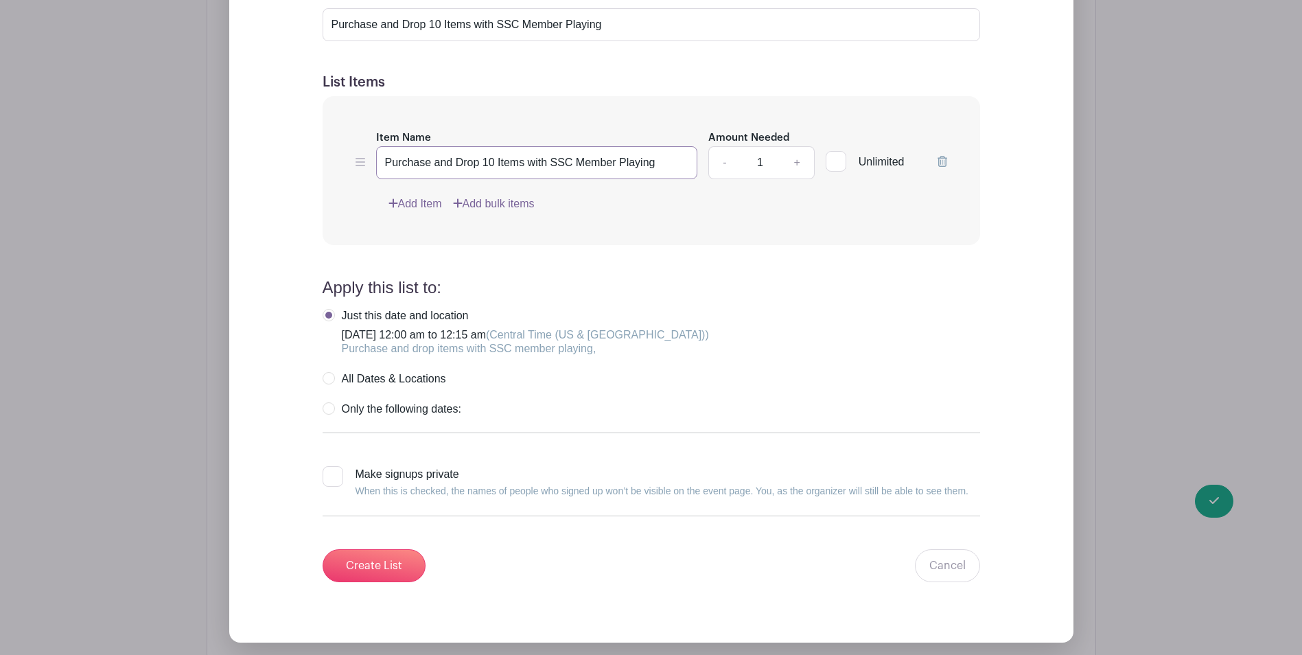
type input "Purchase and Drop 10 Items with SSC Member Playing"
click at [323, 409] on label "Only the following dates:" at bounding box center [392, 409] width 139 height 14
radio input "true"
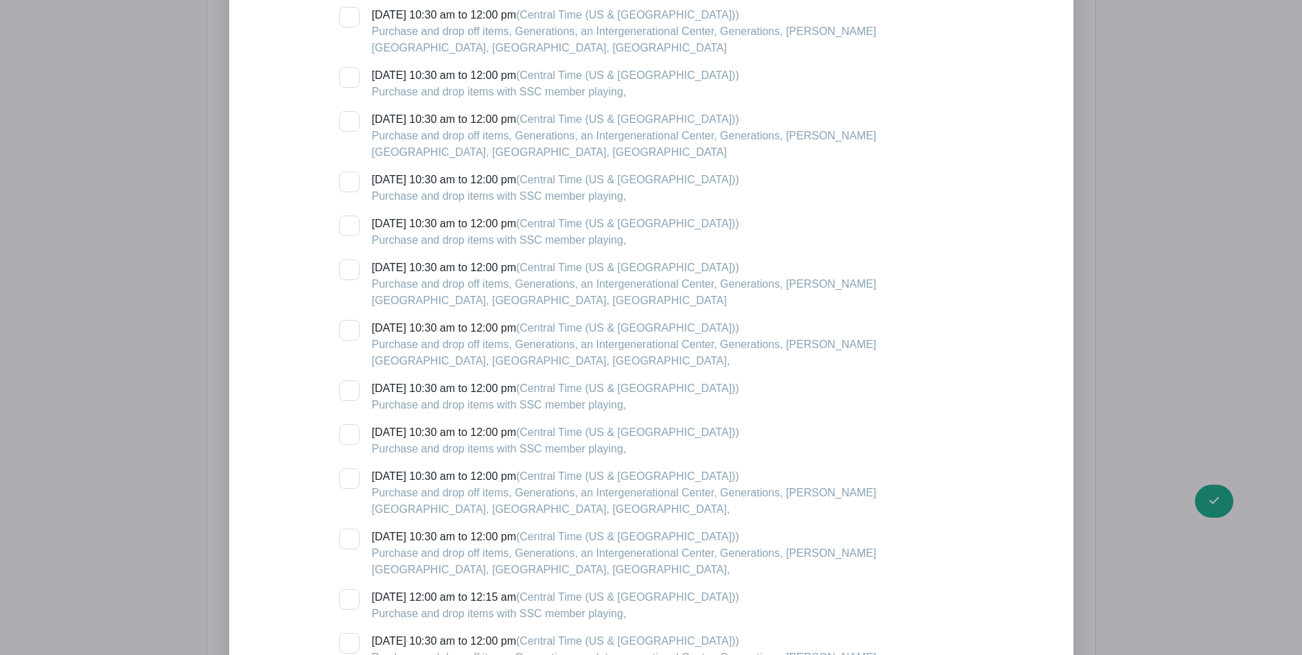
scroll to position [2431, 0]
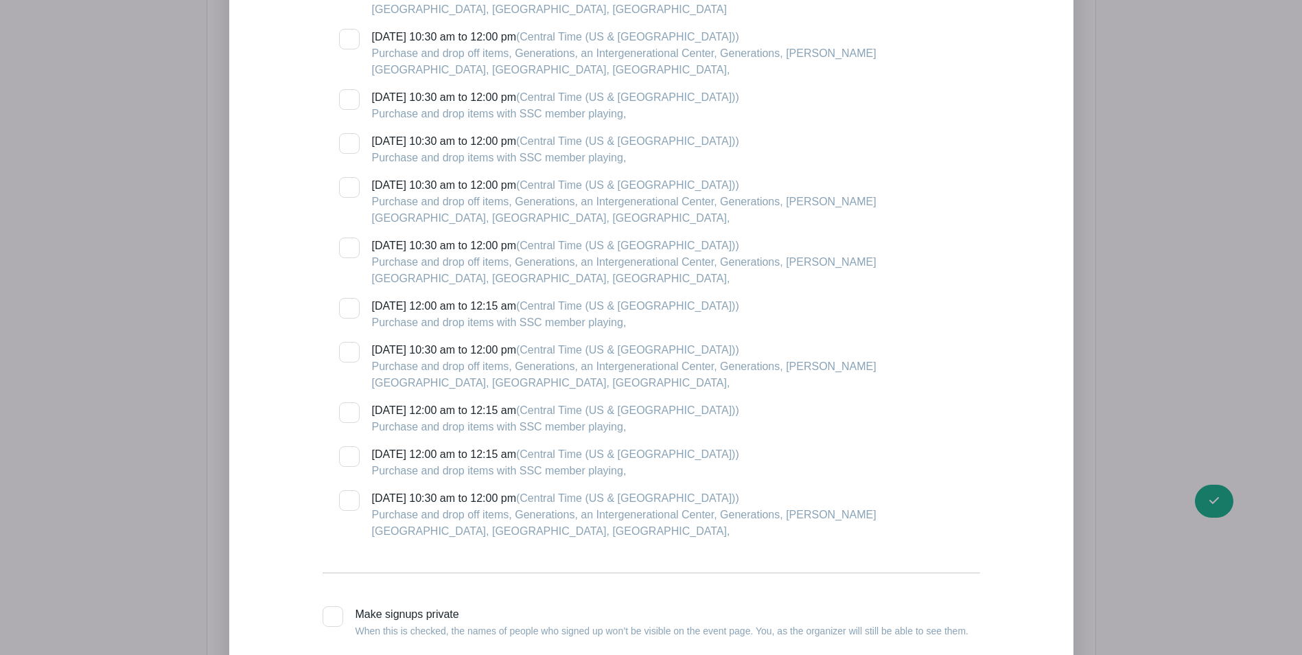
click at [346, 446] on div at bounding box center [349, 456] width 21 height 21
click at [346, 446] on input "[DATE] 12:00 am to 12:15 am (Central Time ([GEOGRAPHIC_DATA] & [GEOGRAPHIC_DATA…" at bounding box center [343, 450] width 9 height 9
checkbox input "true"
click at [351, 402] on div at bounding box center [349, 412] width 21 height 21
click at [348, 402] on input "[DATE] 12:00 am to 12:15 am (Central Time ([GEOGRAPHIC_DATA] & [GEOGRAPHIC_DATA…" at bounding box center [343, 406] width 9 height 9
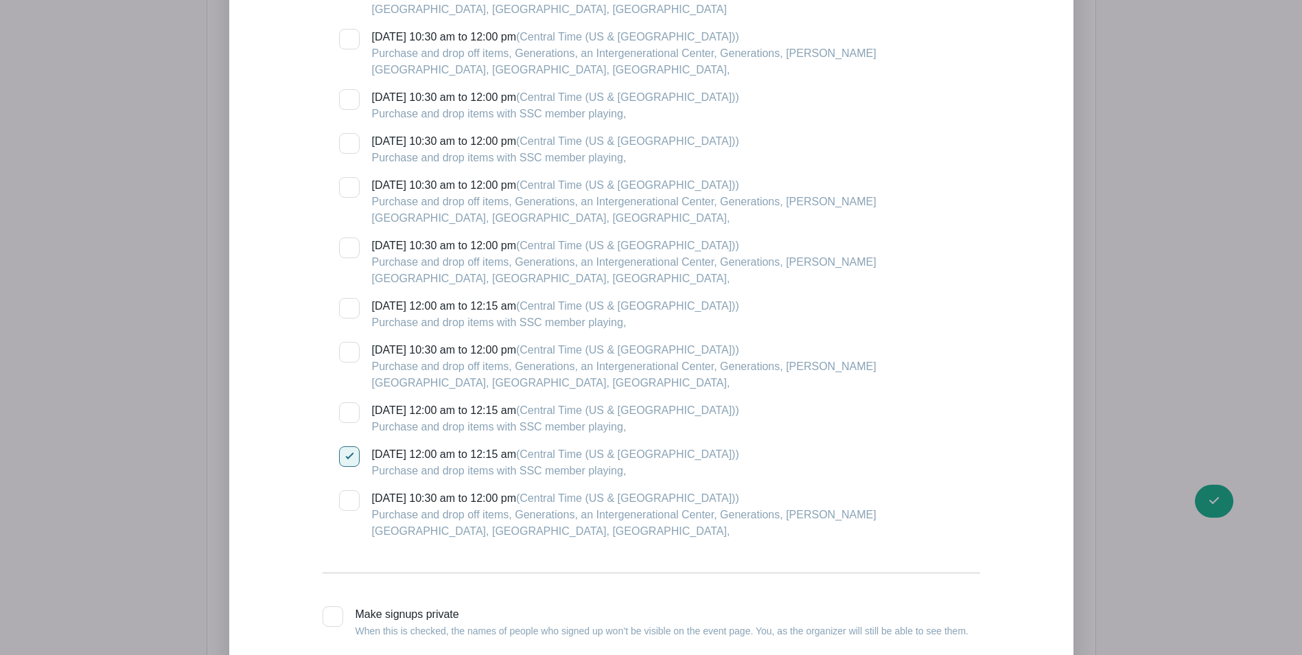
checkbox input "true"
click at [349, 298] on div at bounding box center [349, 308] width 21 height 21
click at [348, 298] on input "[DATE] 12:00 am to 12:15 am (Central Time ([GEOGRAPHIC_DATA] & [GEOGRAPHIC_DATA…" at bounding box center [343, 302] width 9 height 9
checkbox input "true"
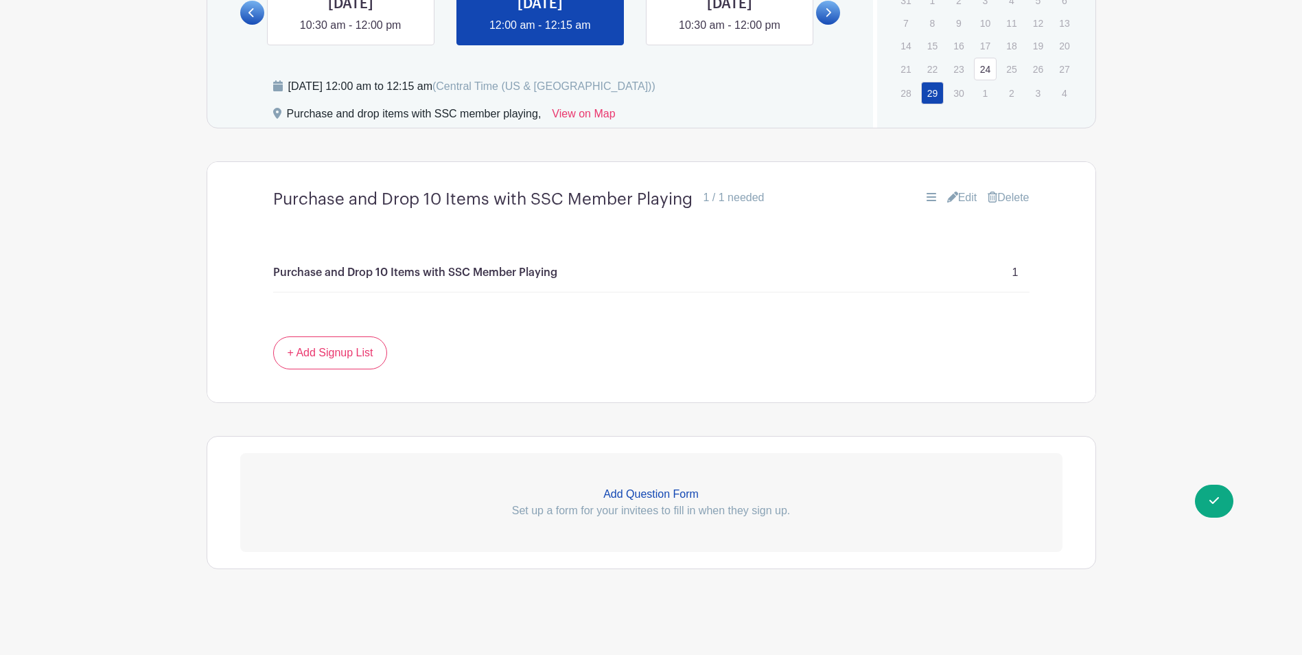
scroll to position [937, 0]
click at [339, 357] on link "+ Add Signup List" at bounding box center [330, 352] width 115 height 33
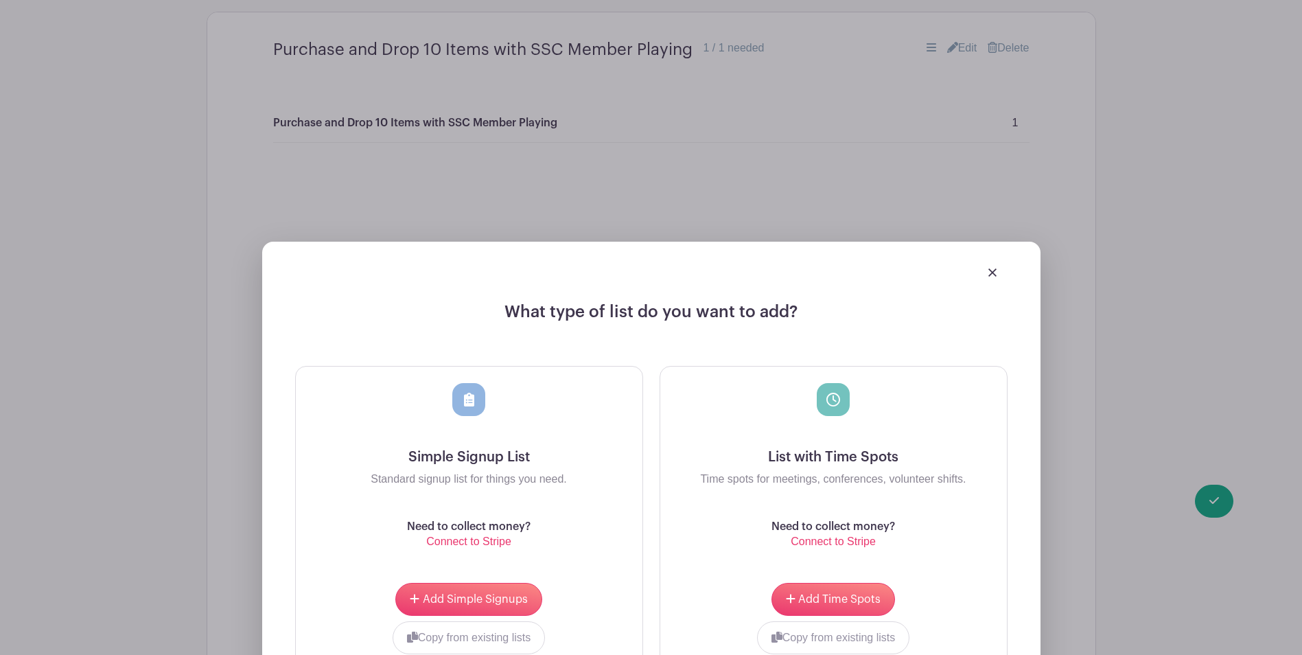
scroll to position [1211, 0]
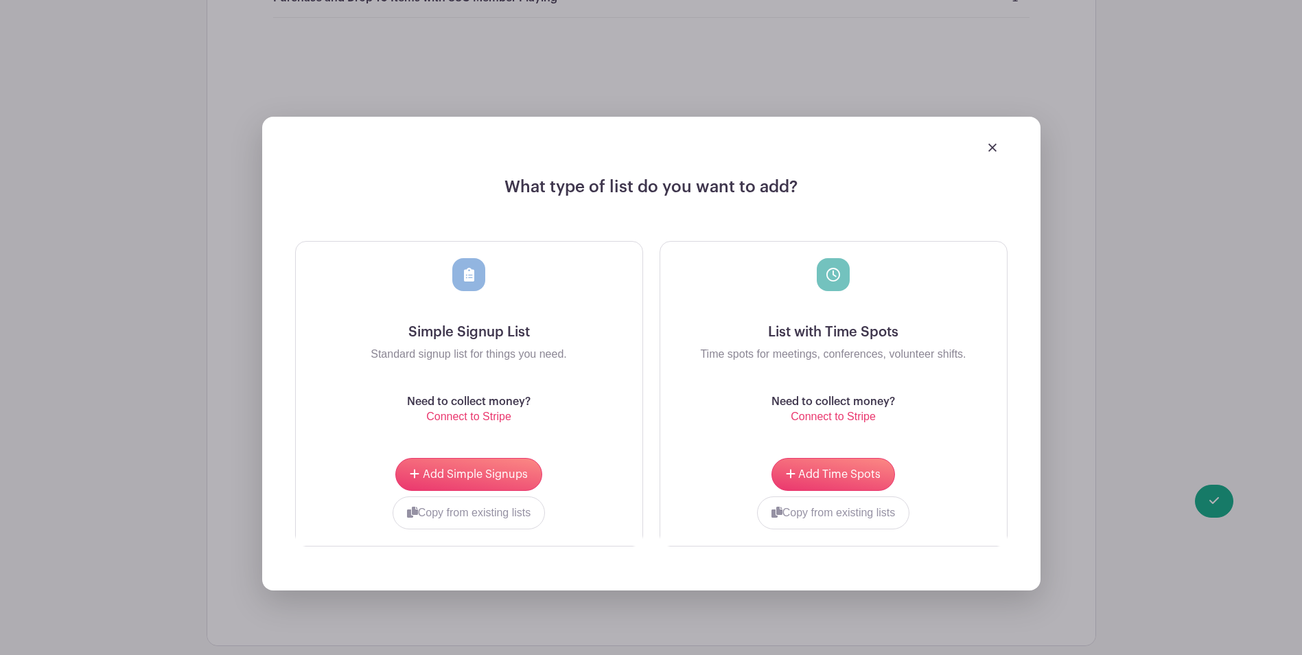
click at [988, 154] on div at bounding box center [651, 147] width 712 height 38
click at [991, 140] on div at bounding box center [651, 147] width 712 height 38
click at [991, 141] on link at bounding box center [992, 147] width 8 height 12
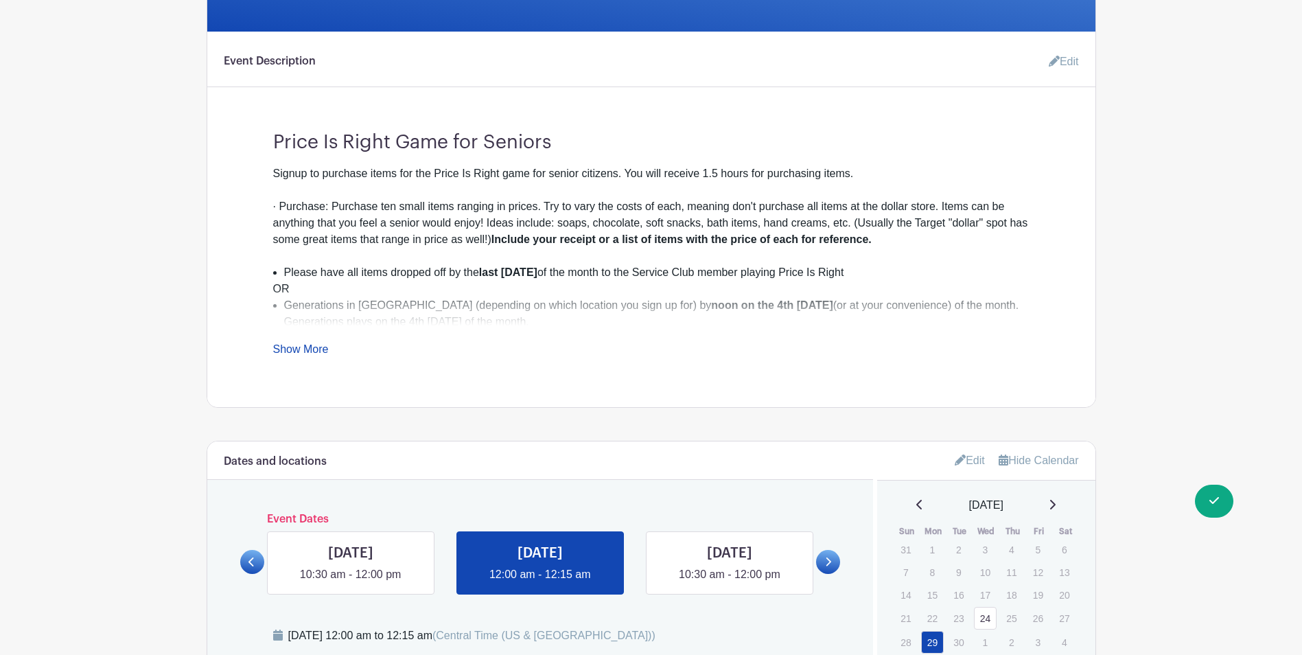
scroll to position [0, 0]
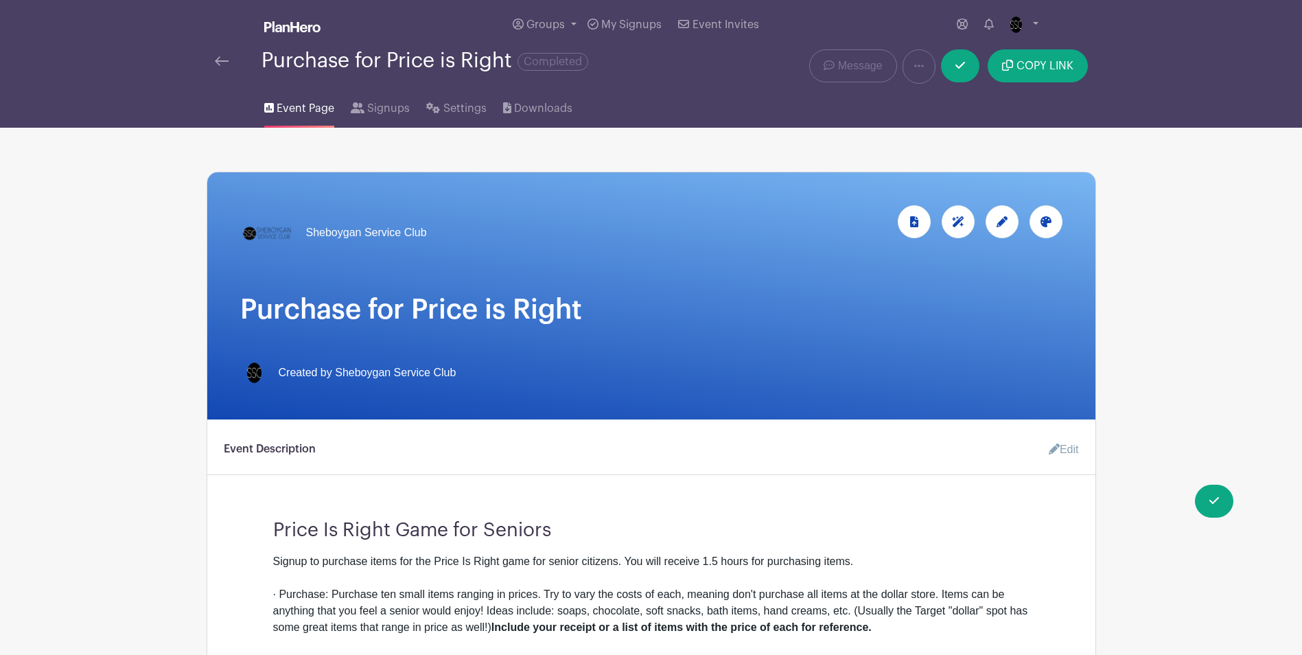
click at [218, 61] on img at bounding box center [222, 61] width 14 height 10
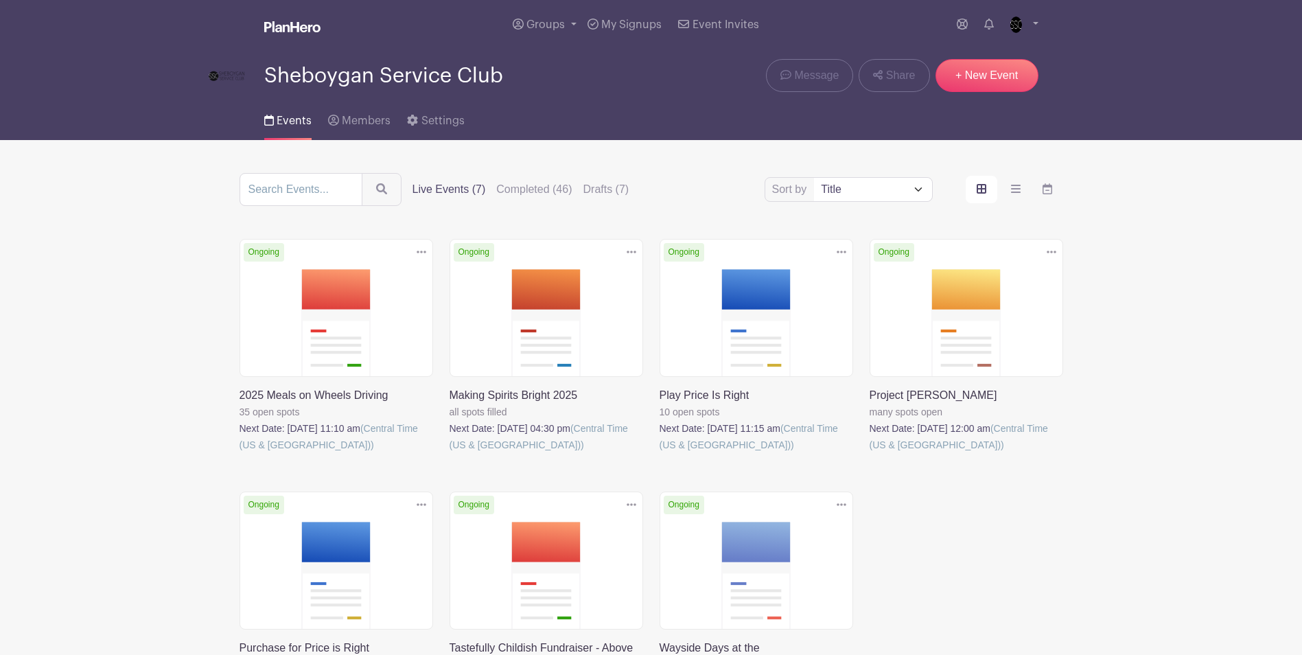
click at [659, 453] on link at bounding box center [659, 453] width 0 height 0
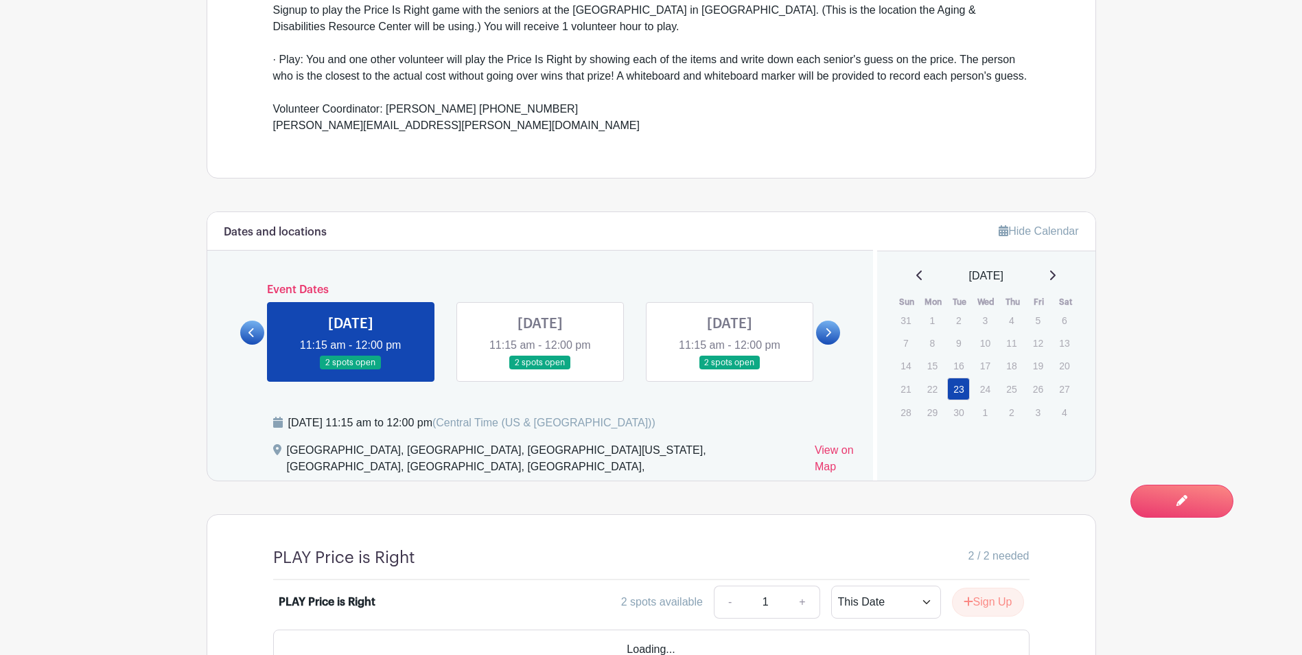
scroll to position [549, 0]
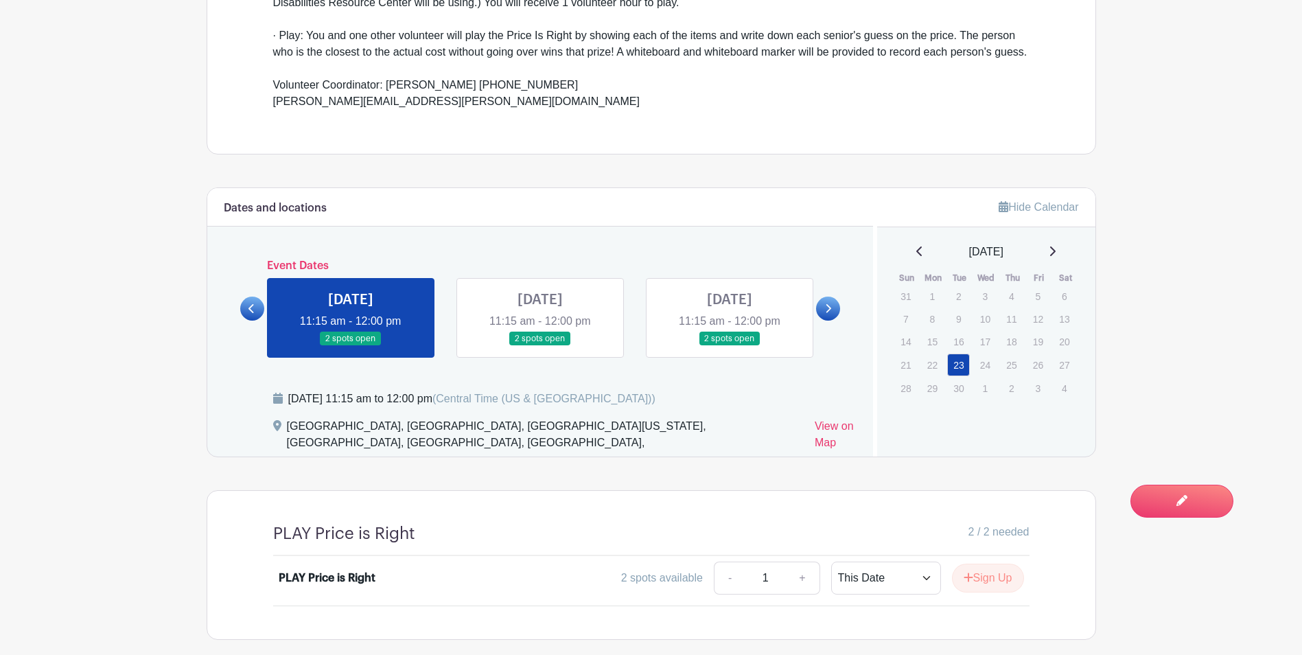
click at [351, 346] on link at bounding box center [351, 346] width 0 height 0
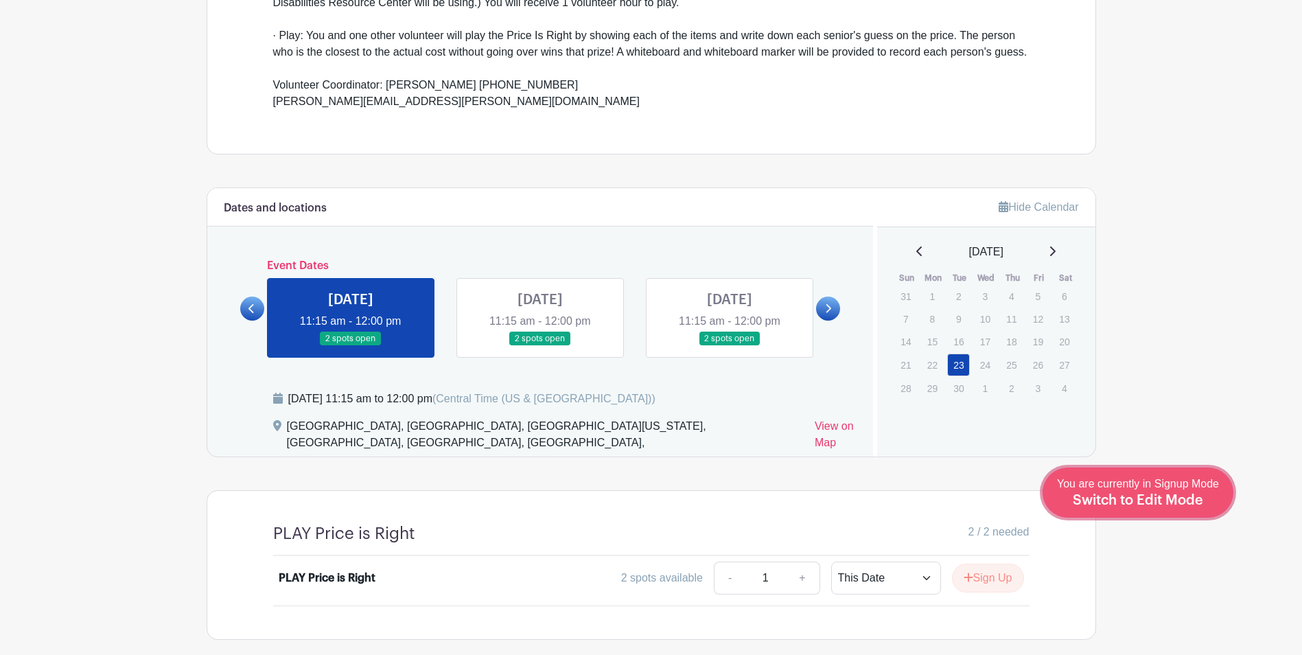
click at [1202, 505] on span "Switch to Edit Mode" at bounding box center [1138, 500] width 130 height 14
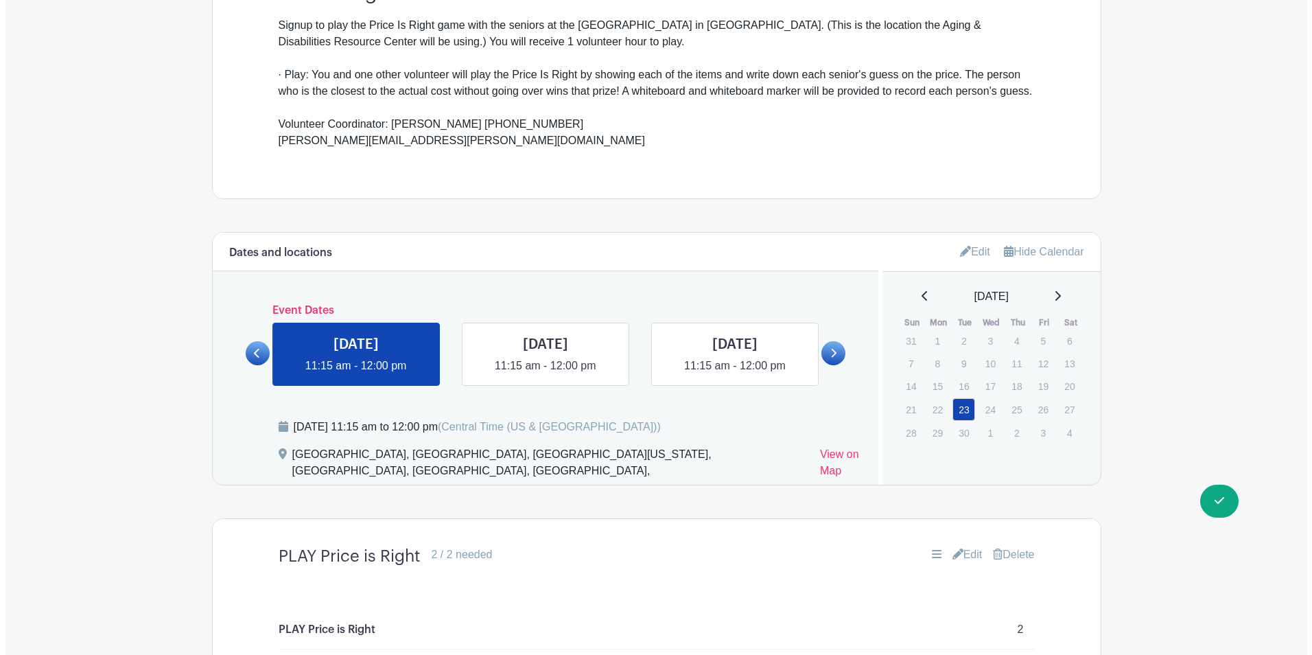
scroll to position [549, 0]
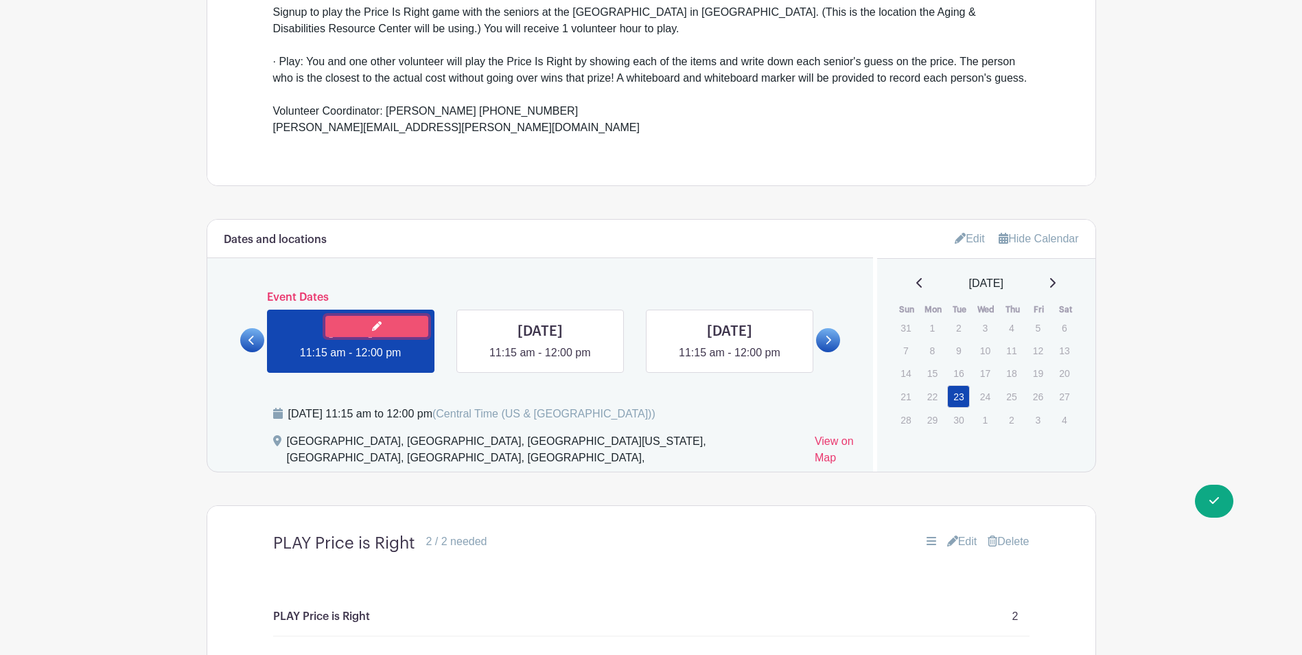
click at [363, 328] on link at bounding box center [376, 326] width 103 height 21
select select "8"
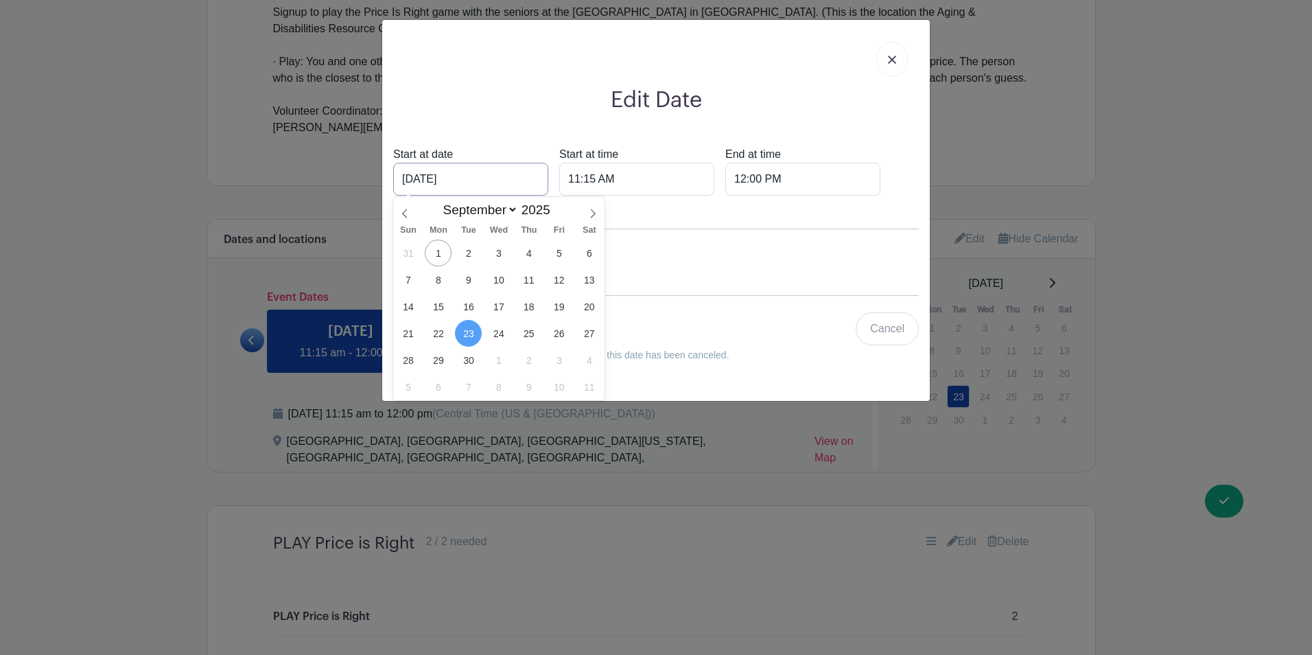
click at [472, 185] on input "[DATE]" at bounding box center [470, 179] width 155 height 33
click at [468, 359] on span "30" at bounding box center [468, 360] width 27 height 27
type input "[DATE]"
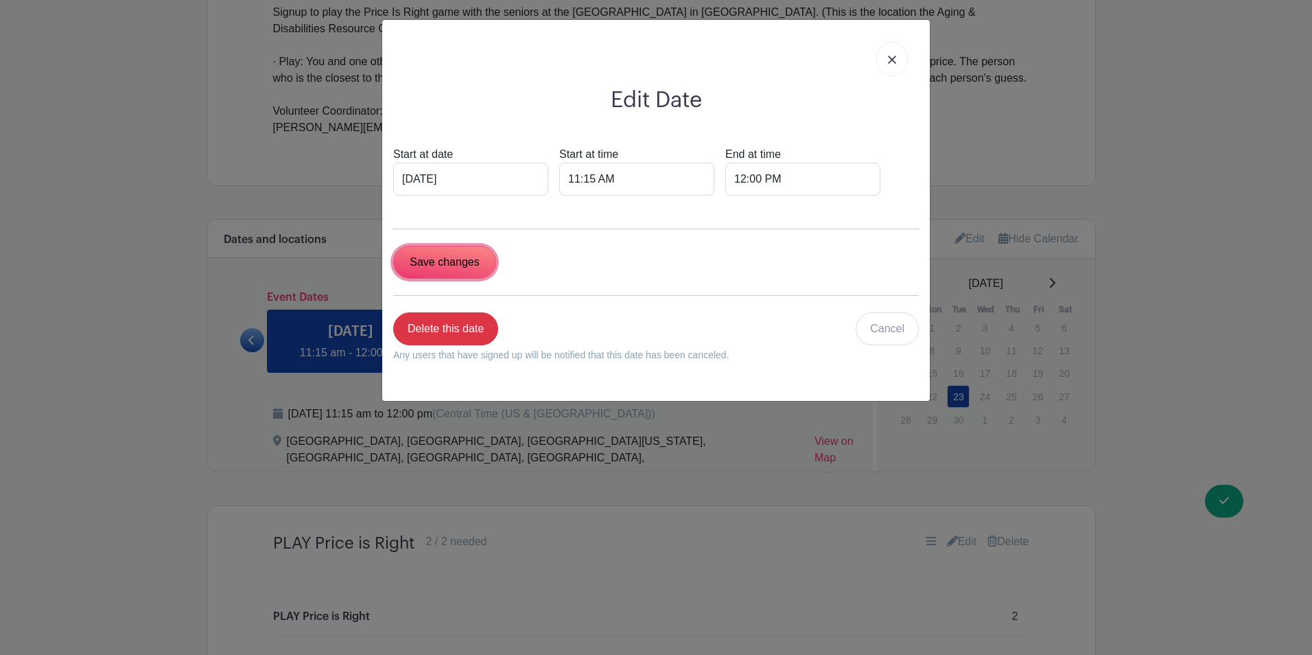
click at [451, 261] on input "Save changes" at bounding box center [444, 262] width 103 height 33
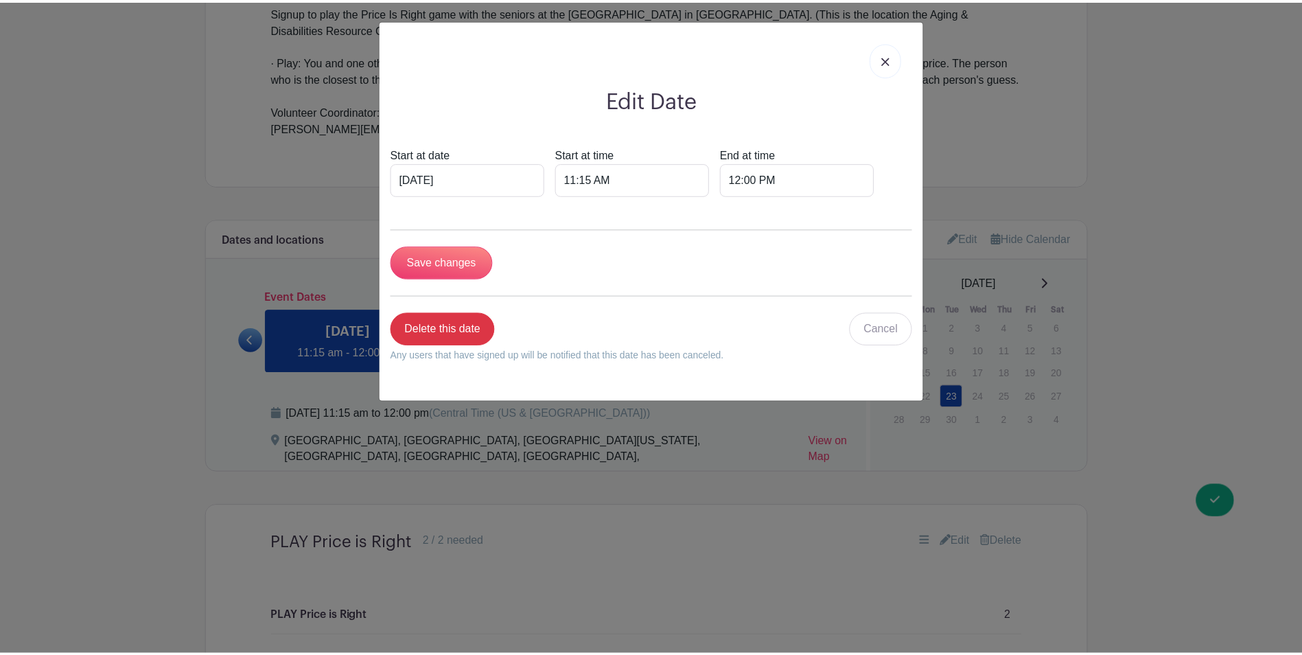
scroll to position [659, 0]
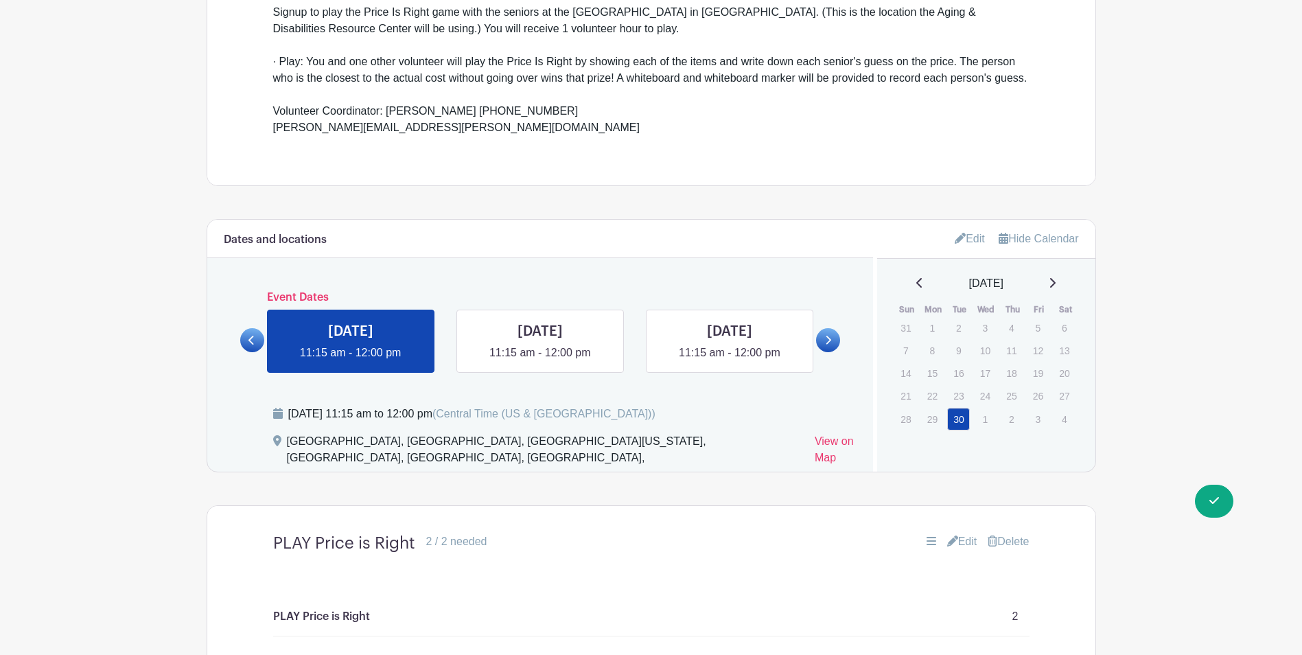
click at [1055, 279] on icon at bounding box center [1052, 282] width 7 height 11
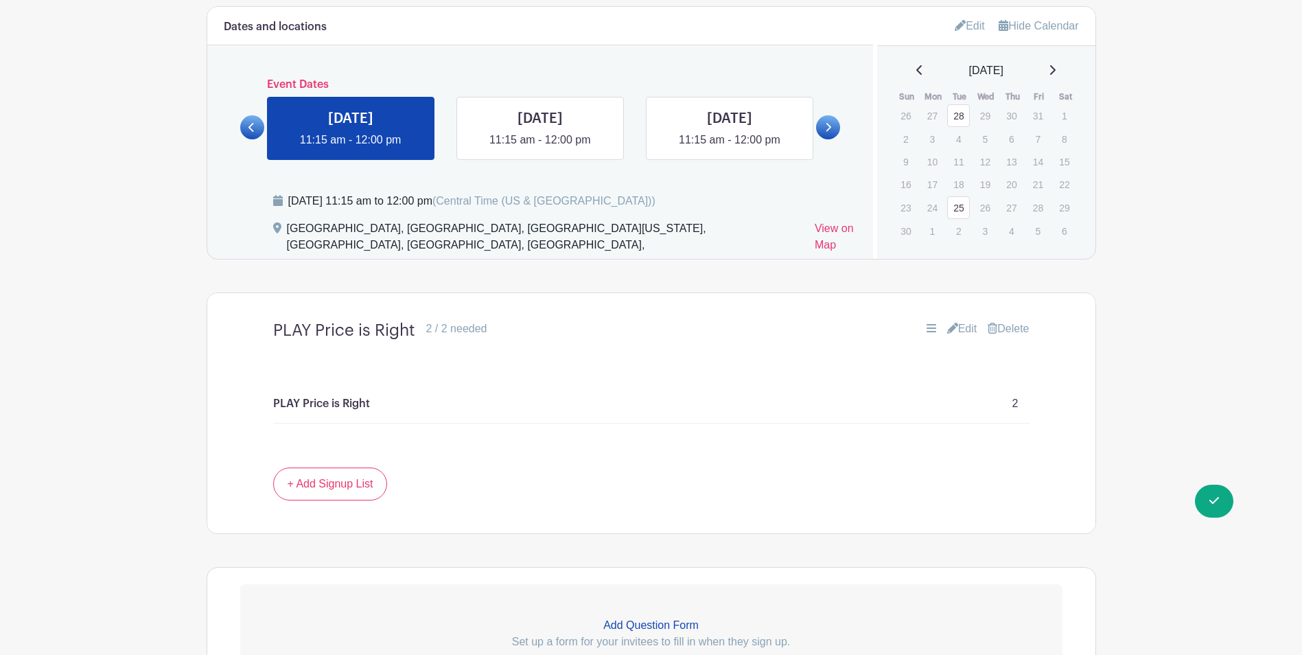
scroll to position [865, 0]
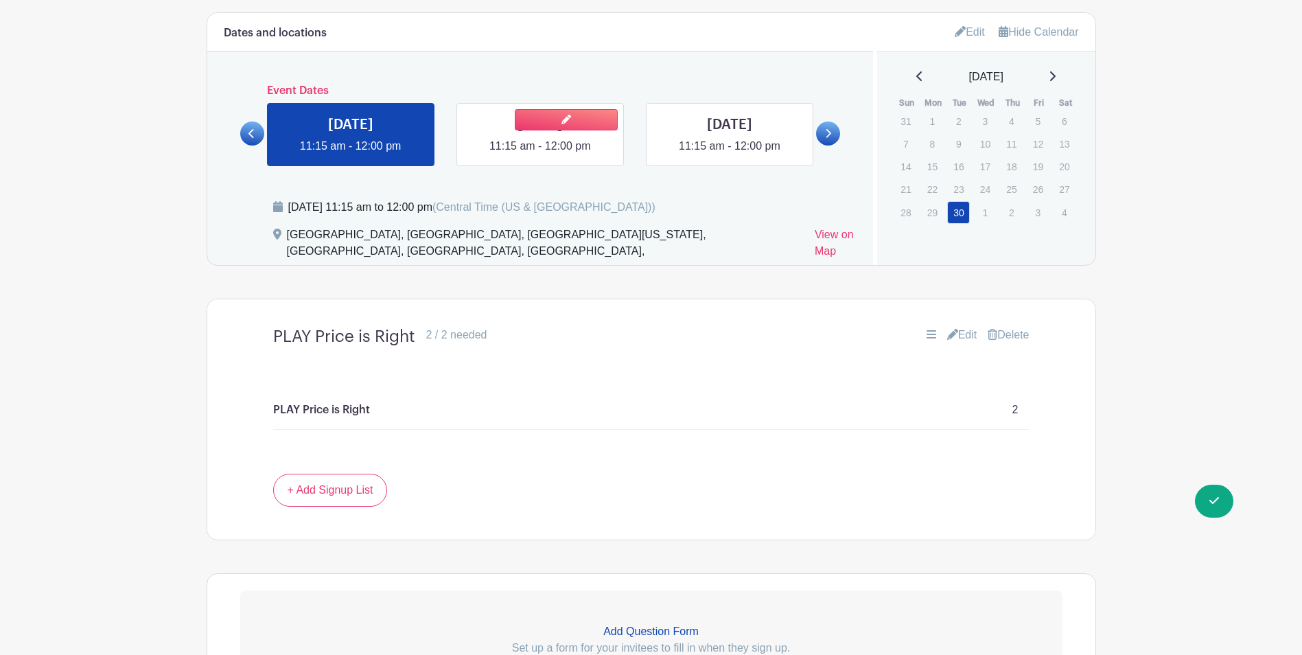
click at [540, 154] on link at bounding box center [540, 154] width 0 height 0
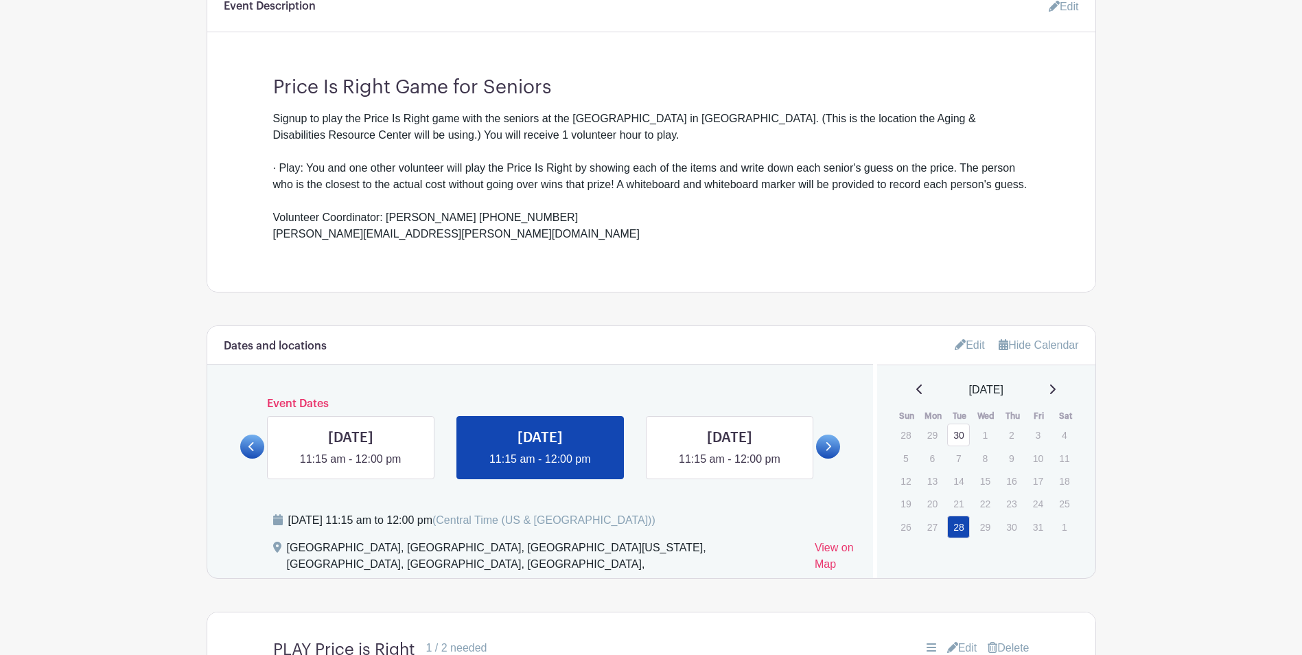
scroll to position [709, 0]
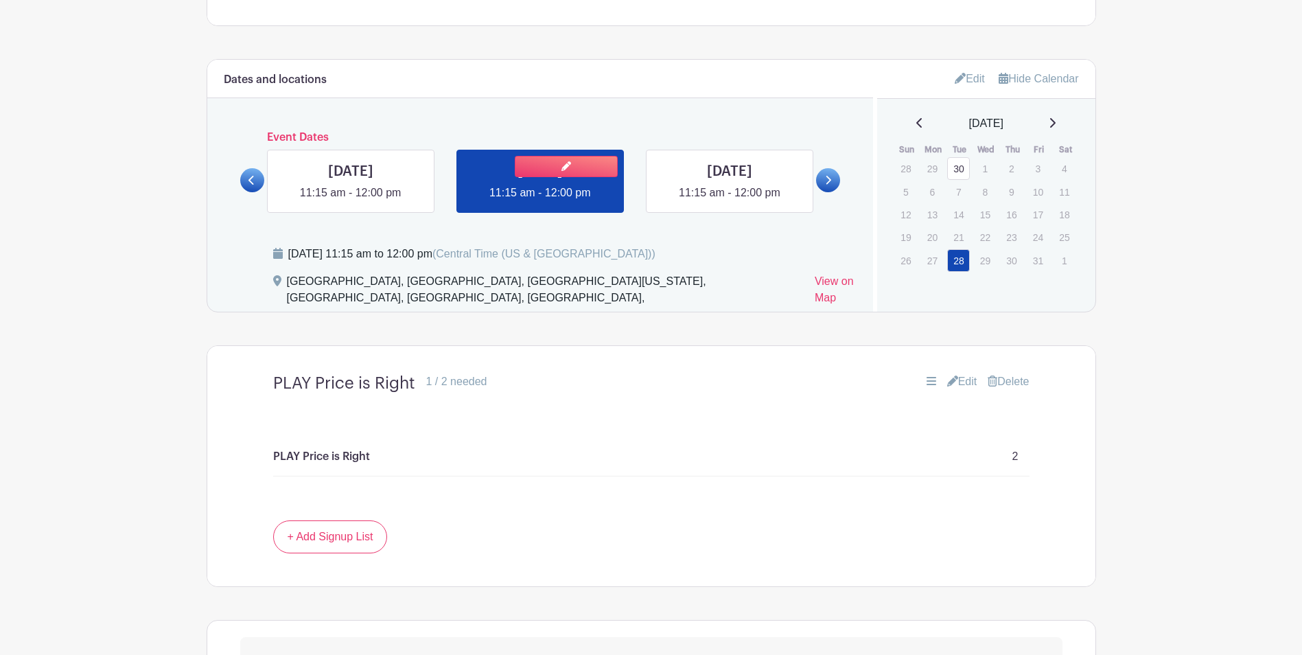
click at [540, 201] on link at bounding box center [540, 201] width 0 height 0
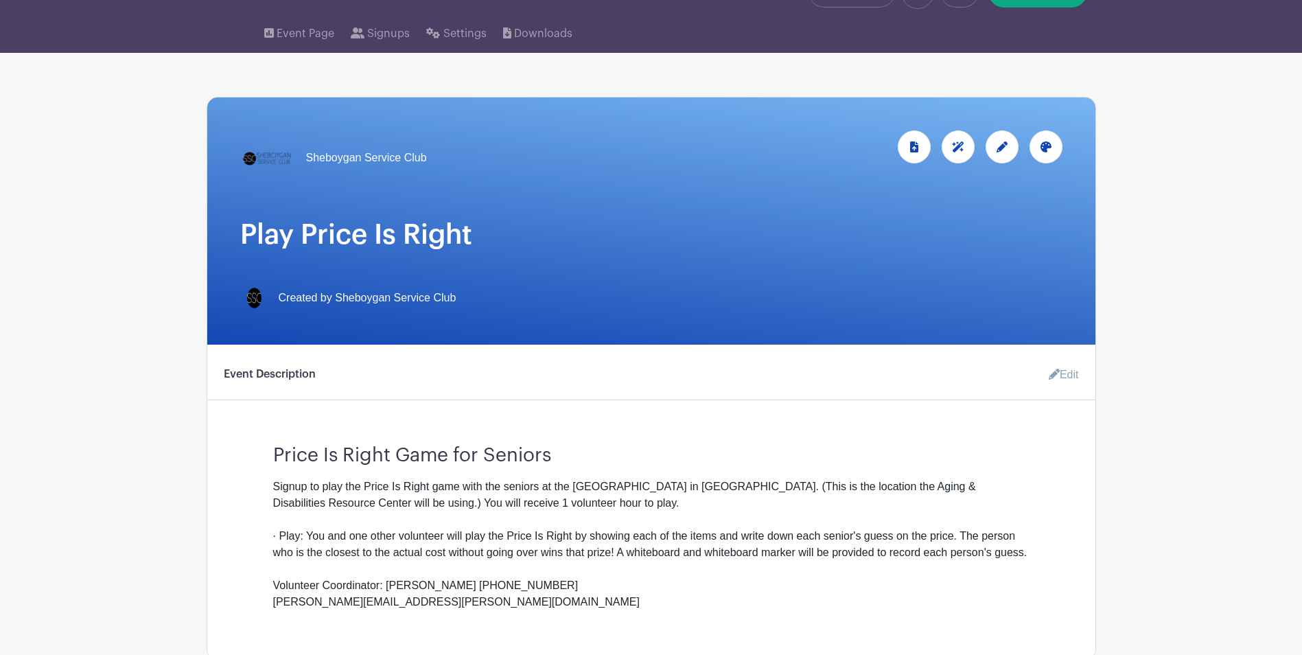
scroll to position [0, 0]
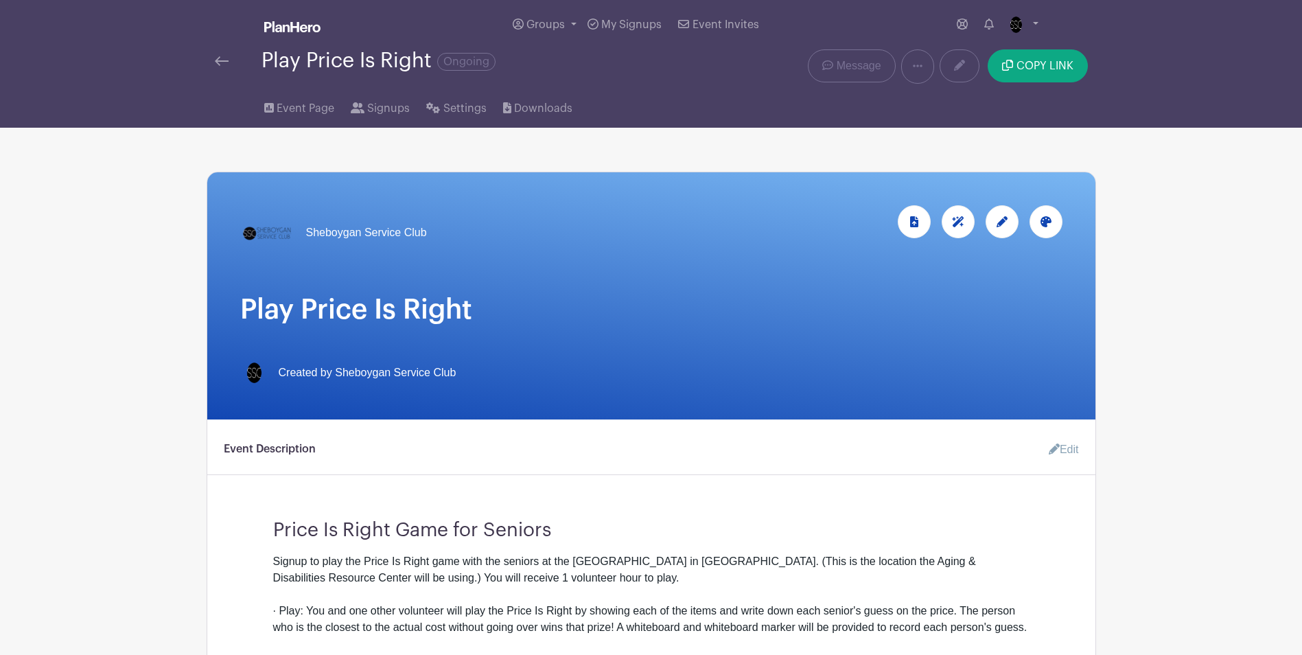
click at [225, 56] on img at bounding box center [222, 61] width 14 height 10
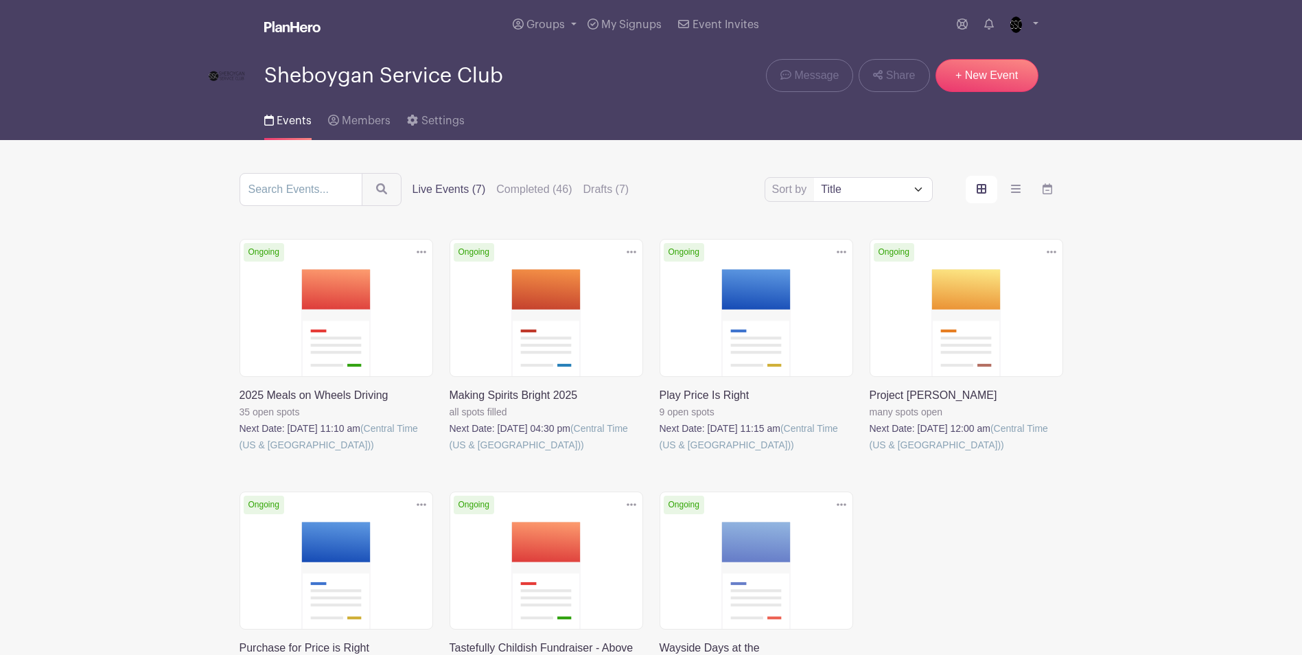
click at [659, 453] on link at bounding box center [659, 453] width 0 height 0
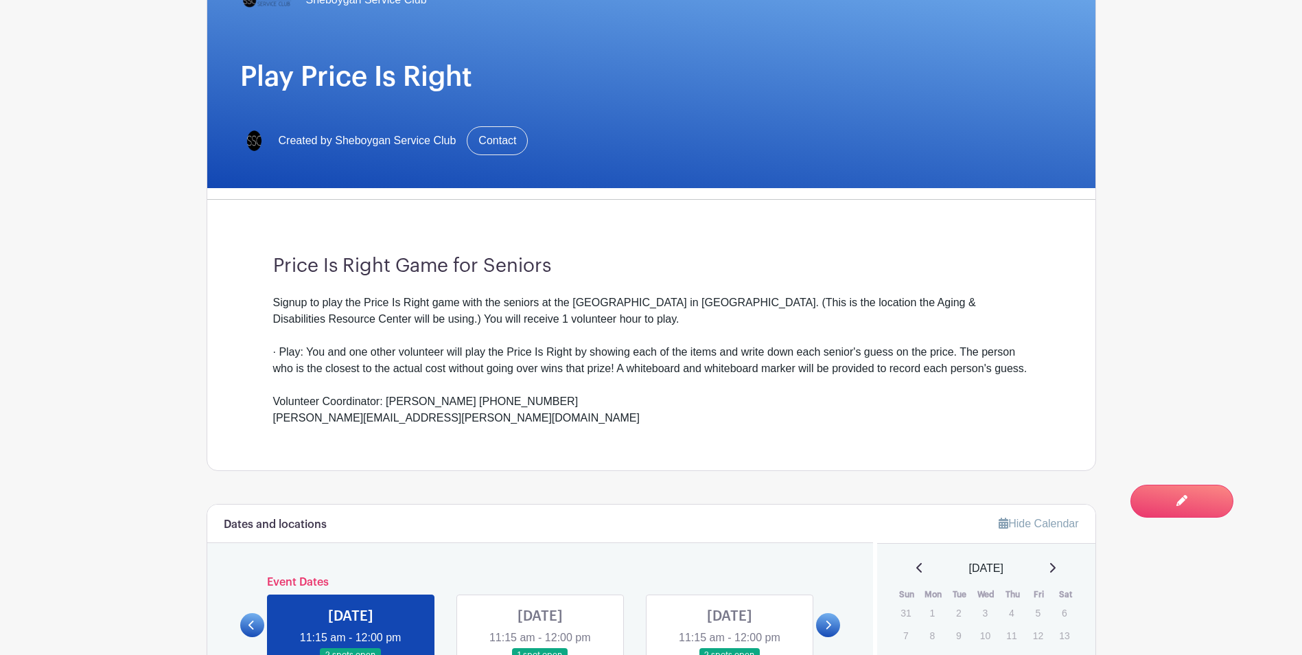
scroll to position [480, 0]
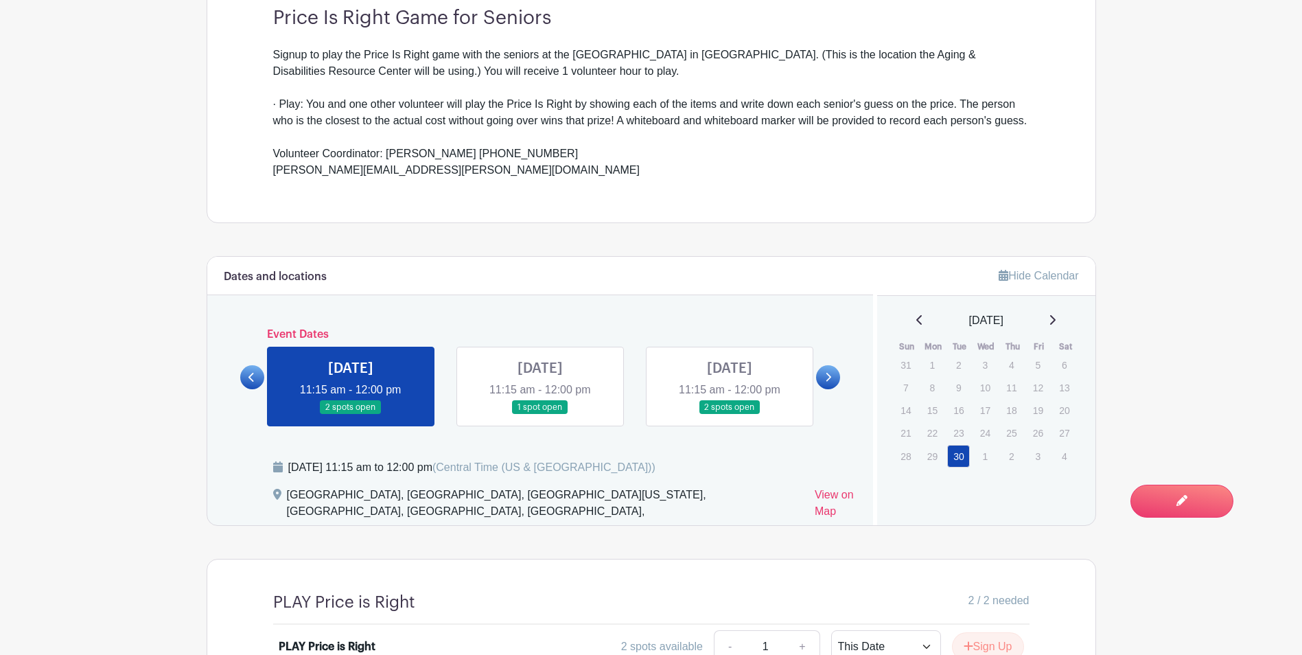
click at [540, 414] on link at bounding box center [540, 414] width 0 height 0
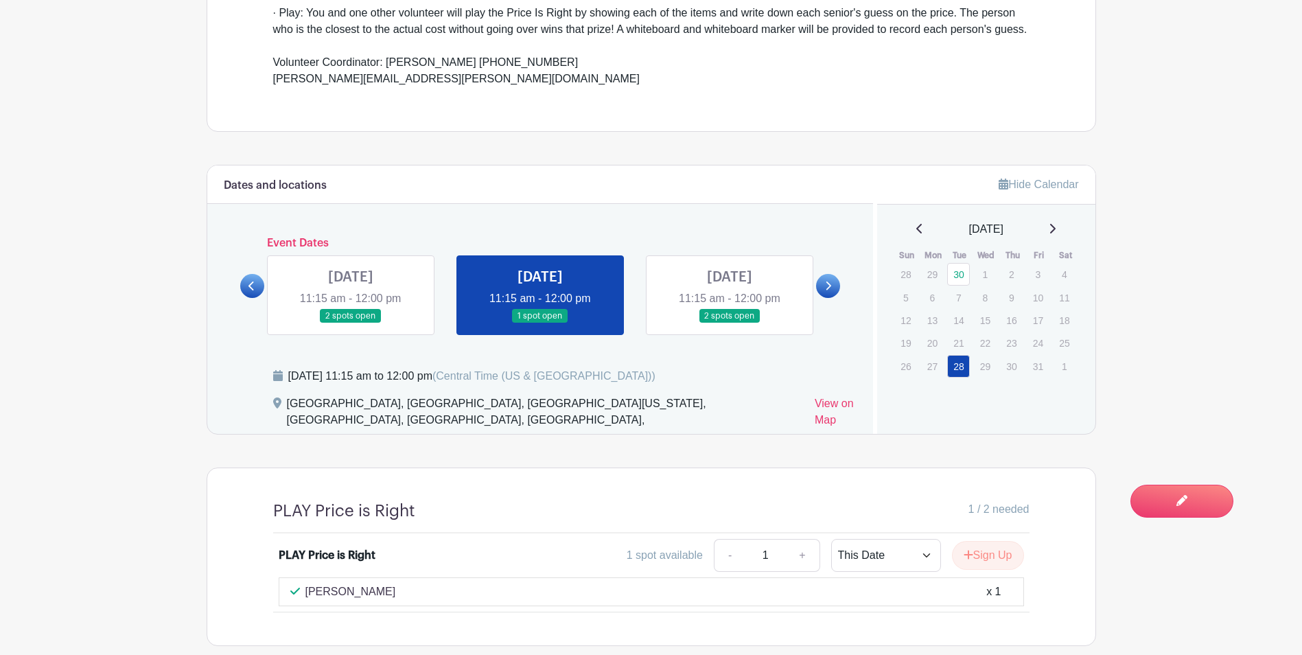
scroll to position [580, 0]
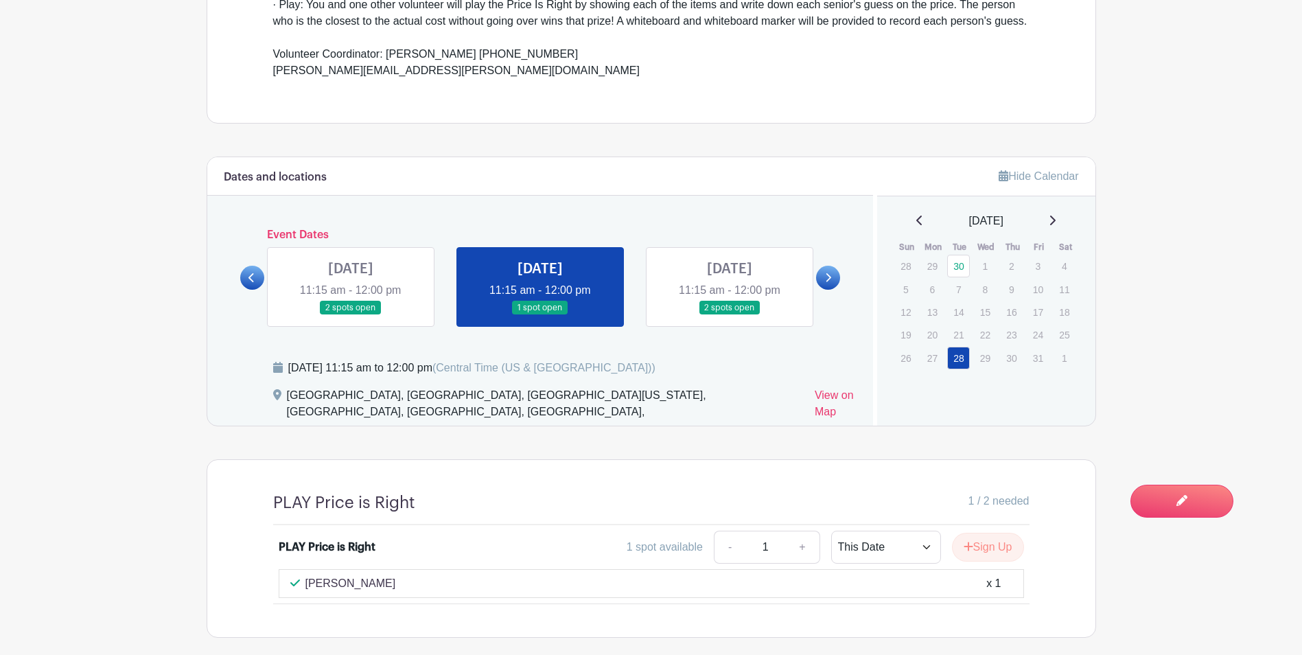
click at [351, 315] on link at bounding box center [351, 315] width 0 height 0
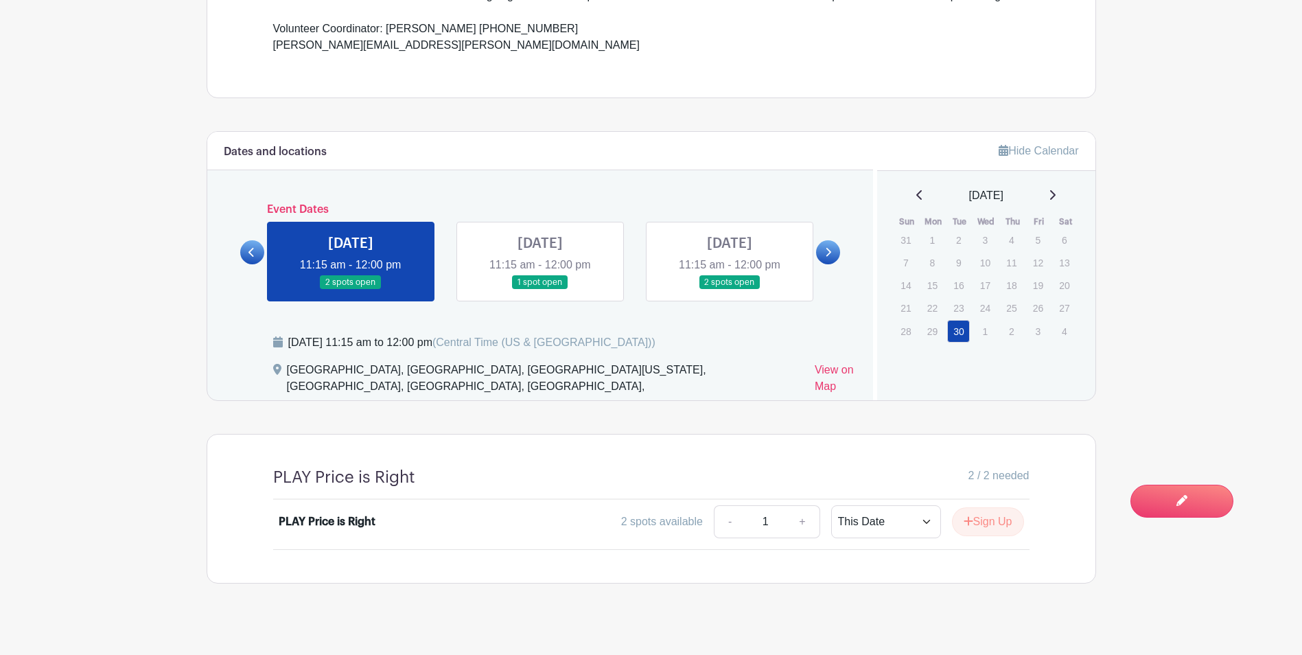
scroll to position [620, 0]
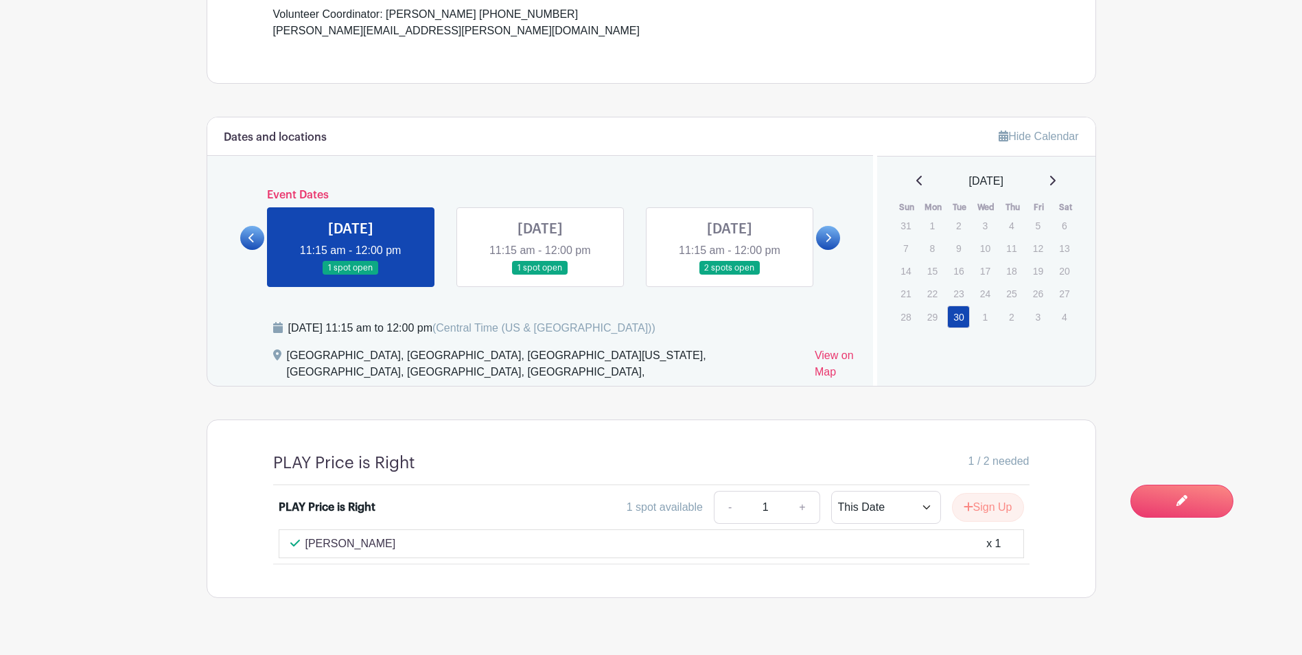
click at [351, 275] on link at bounding box center [351, 275] width 0 height 0
click at [540, 275] on link at bounding box center [540, 275] width 0 height 0
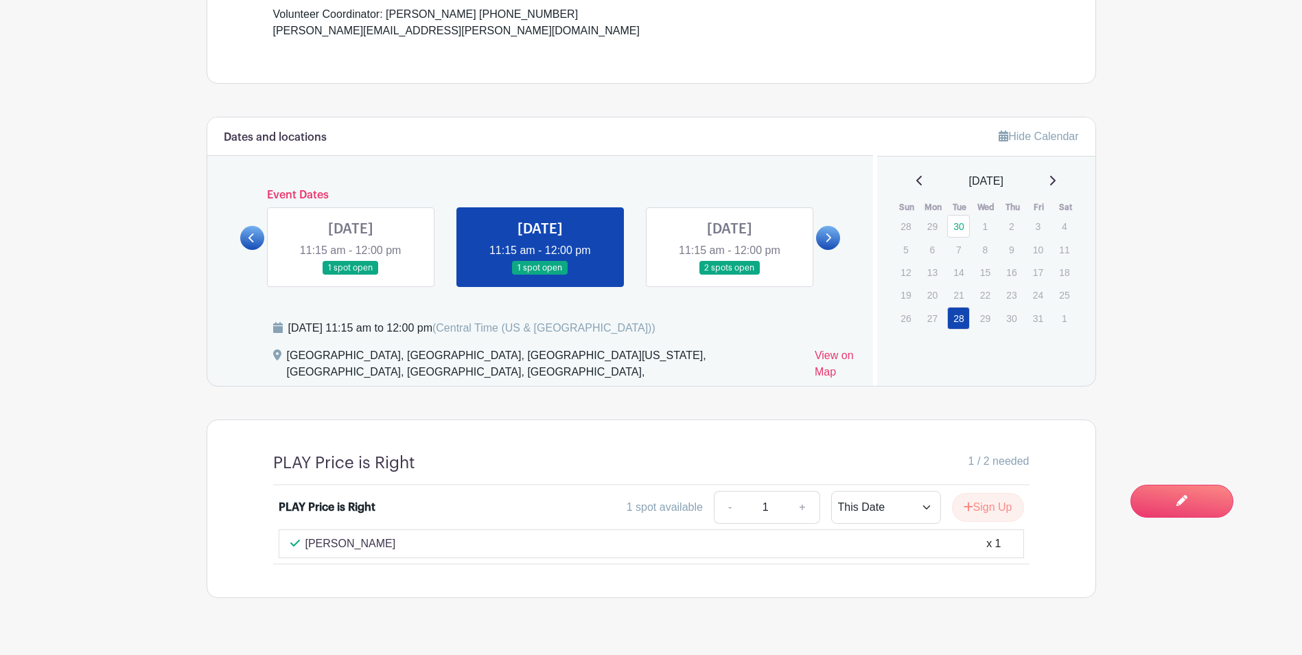
click at [351, 275] on link at bounding box center [351, 275] width 0 height 0
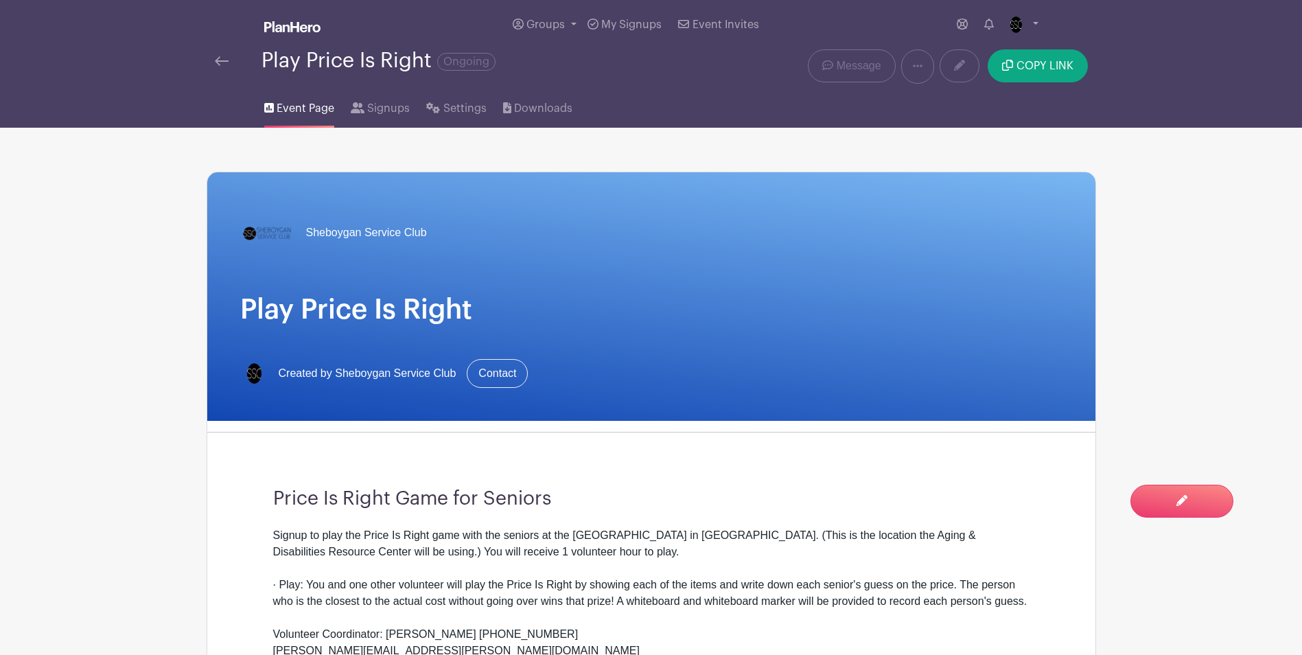
click at [228, 59] on img at bounding box center [222, 61] width 14 height 10
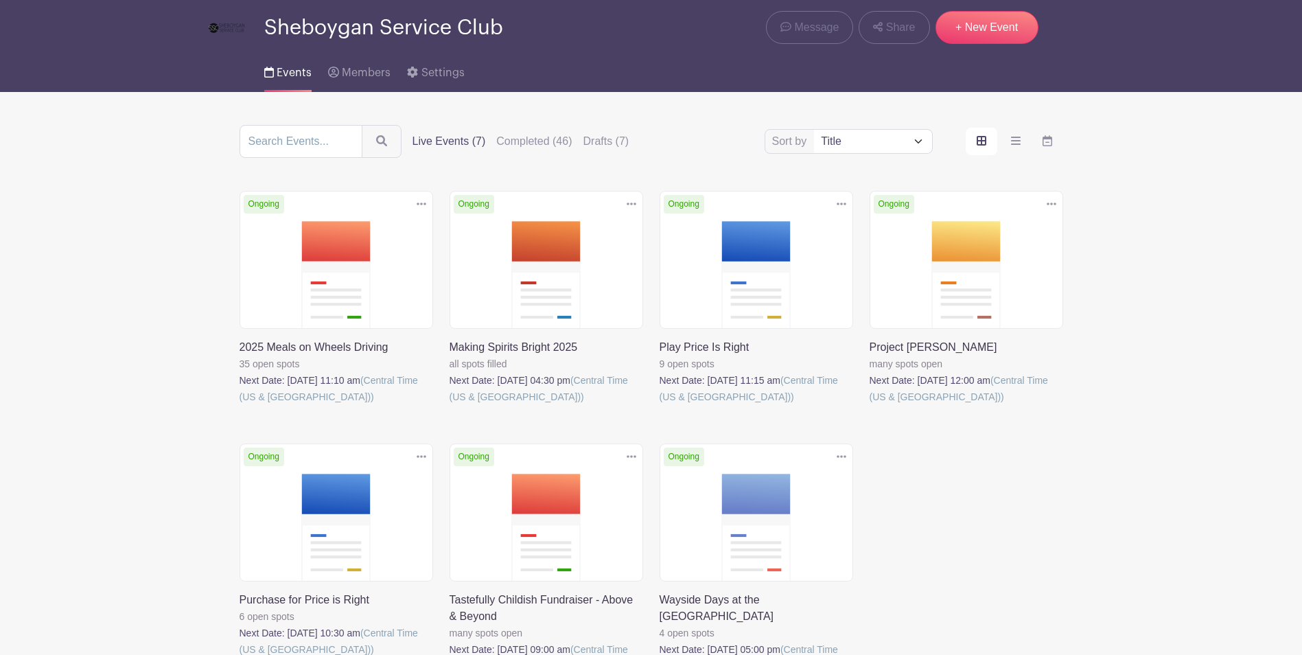
scroll to position [137, 0]
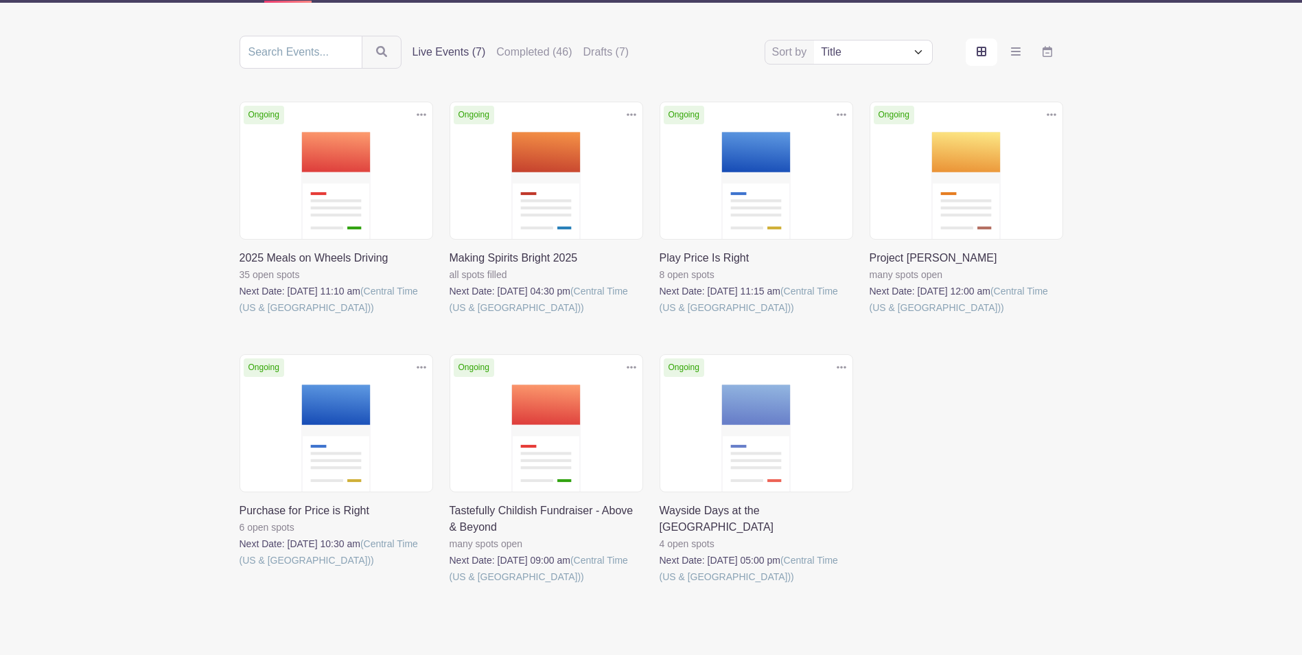
click at [239, 568] on link at bounding box center [239, 568] width 0 height 0
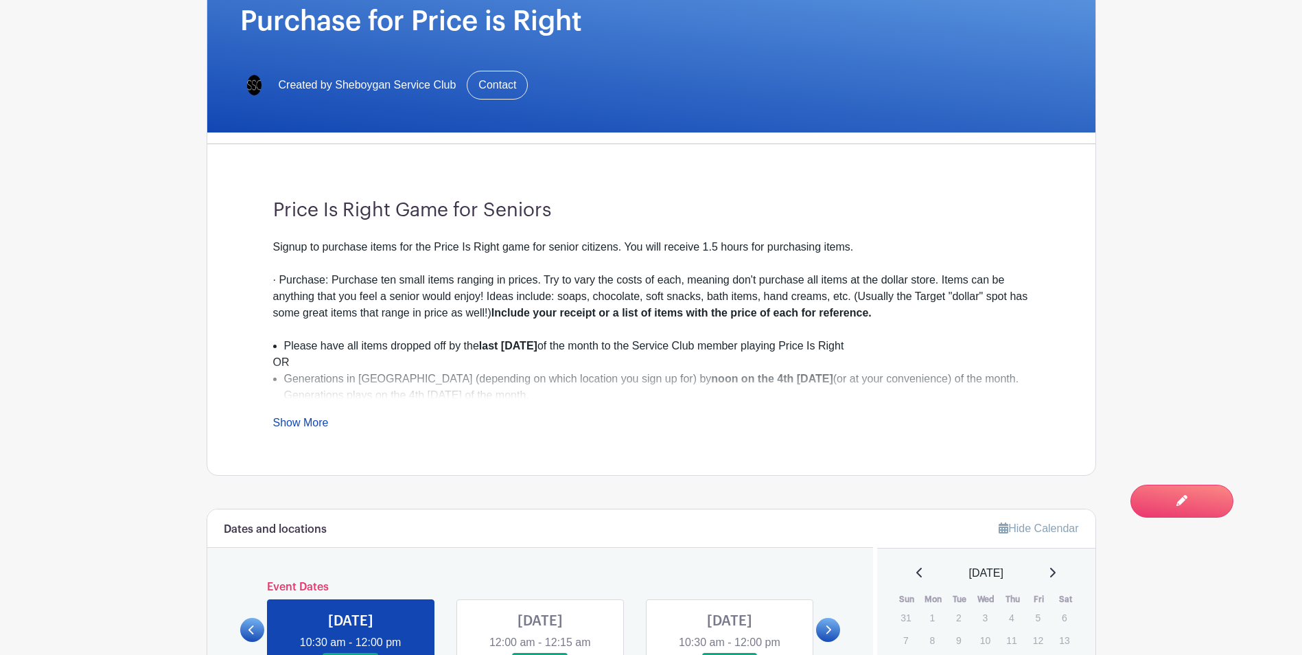
scroll to position [343, 0]
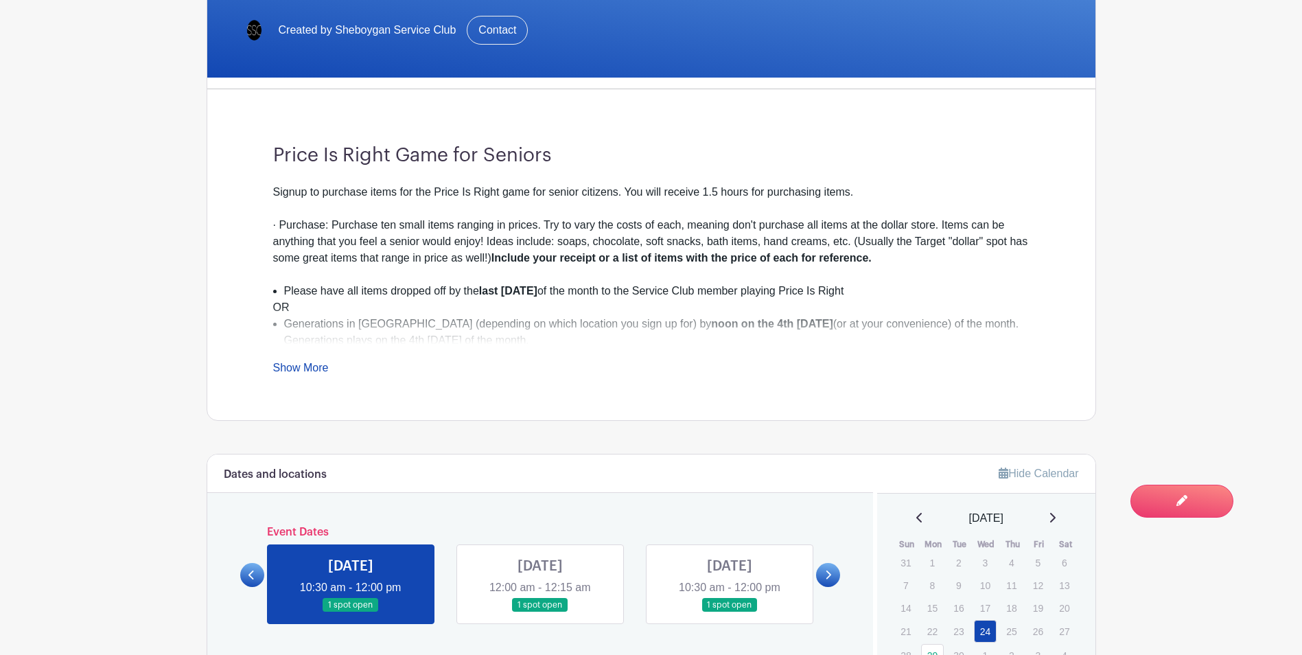
click at [304, 369] on link "Show More" at bounding box center [301, 370] width 56 height 17
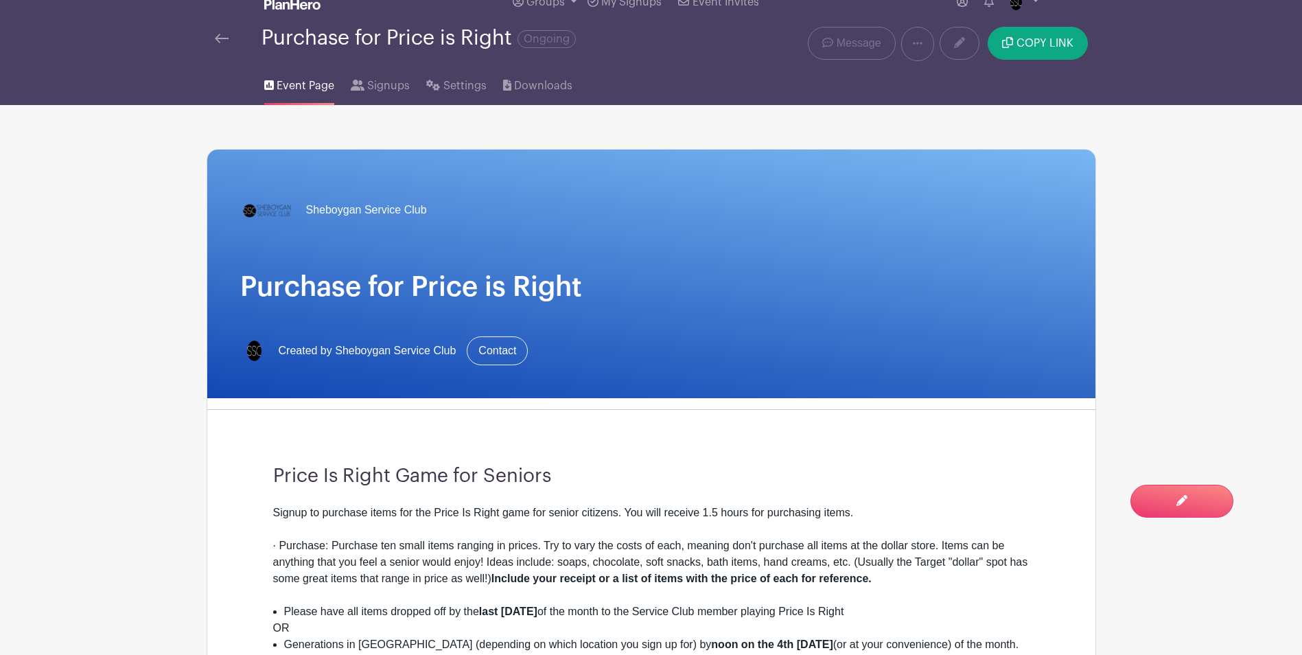
scroll to position [0, 0]
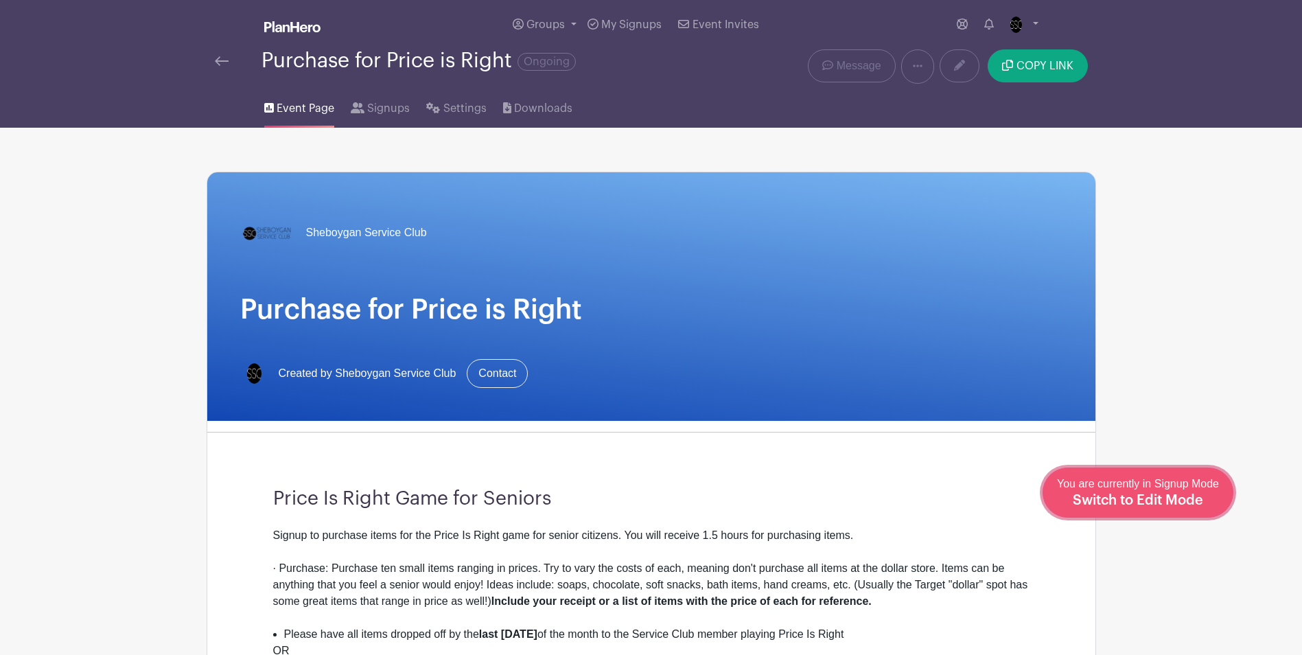
click at [1171, 502] on span "Switch to Edit Mode" at bounding box center [1138, 500] width 130 height 14
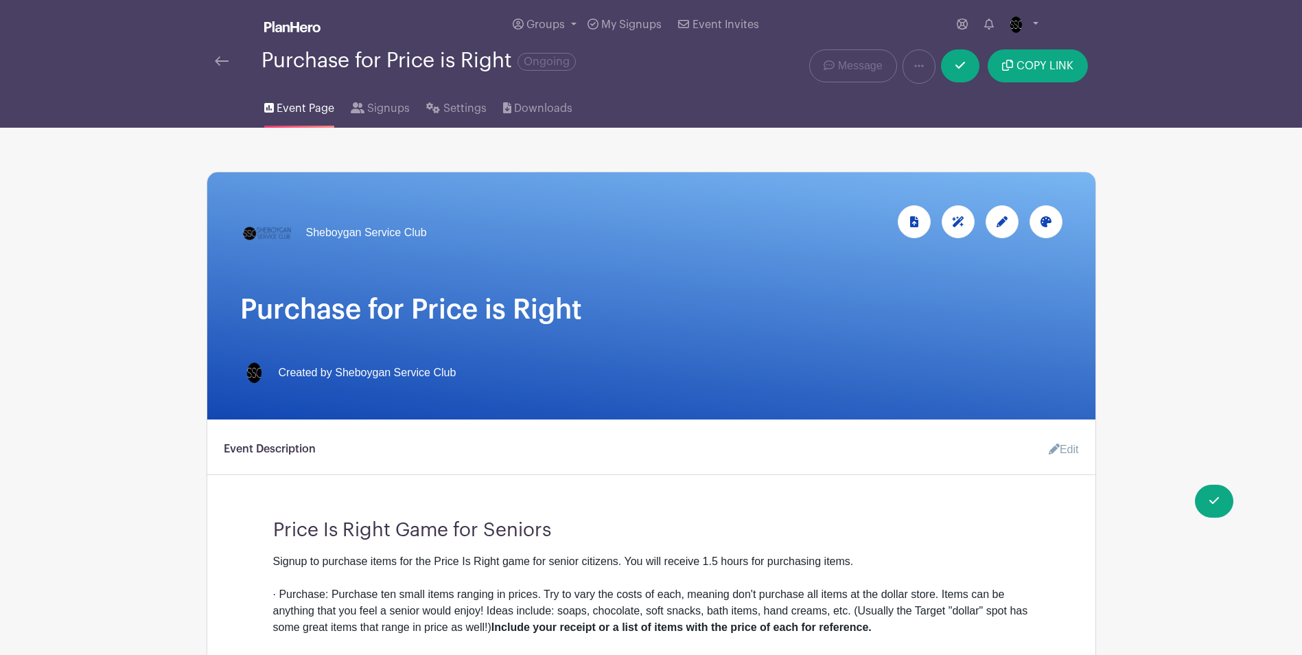
click at [1006, 217] on icon at bounding box center [1001, 221] width 11 height 11
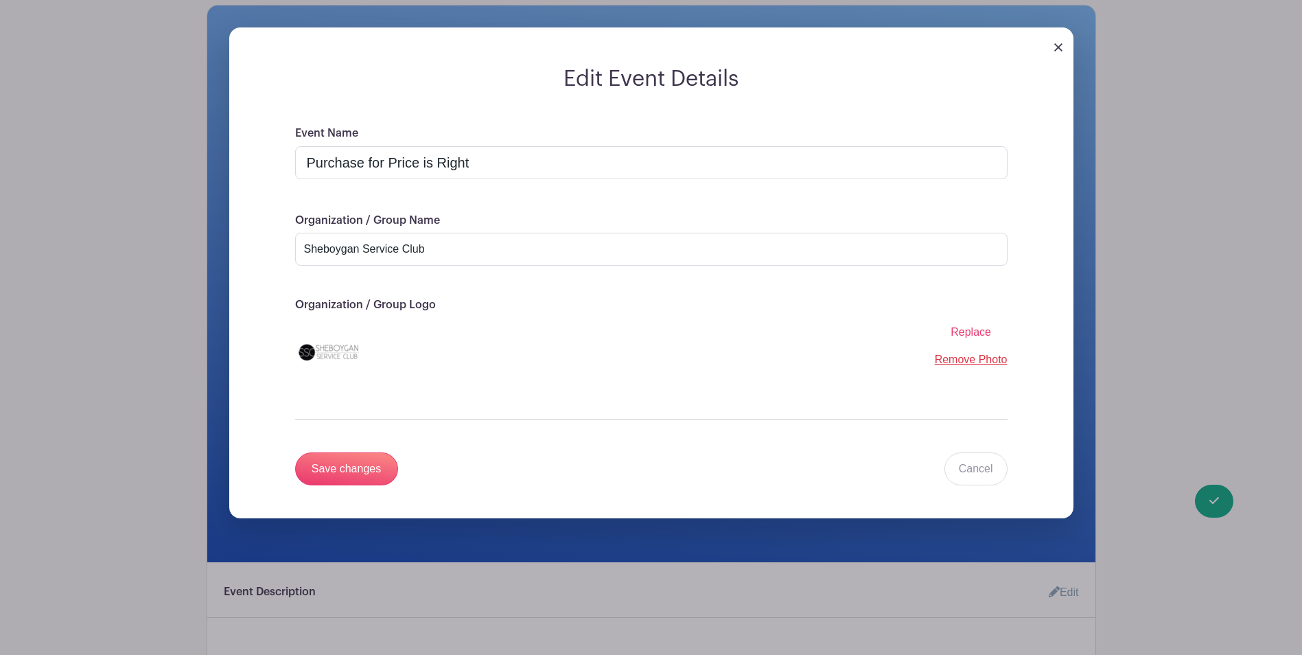
scroll to position [69, 0]
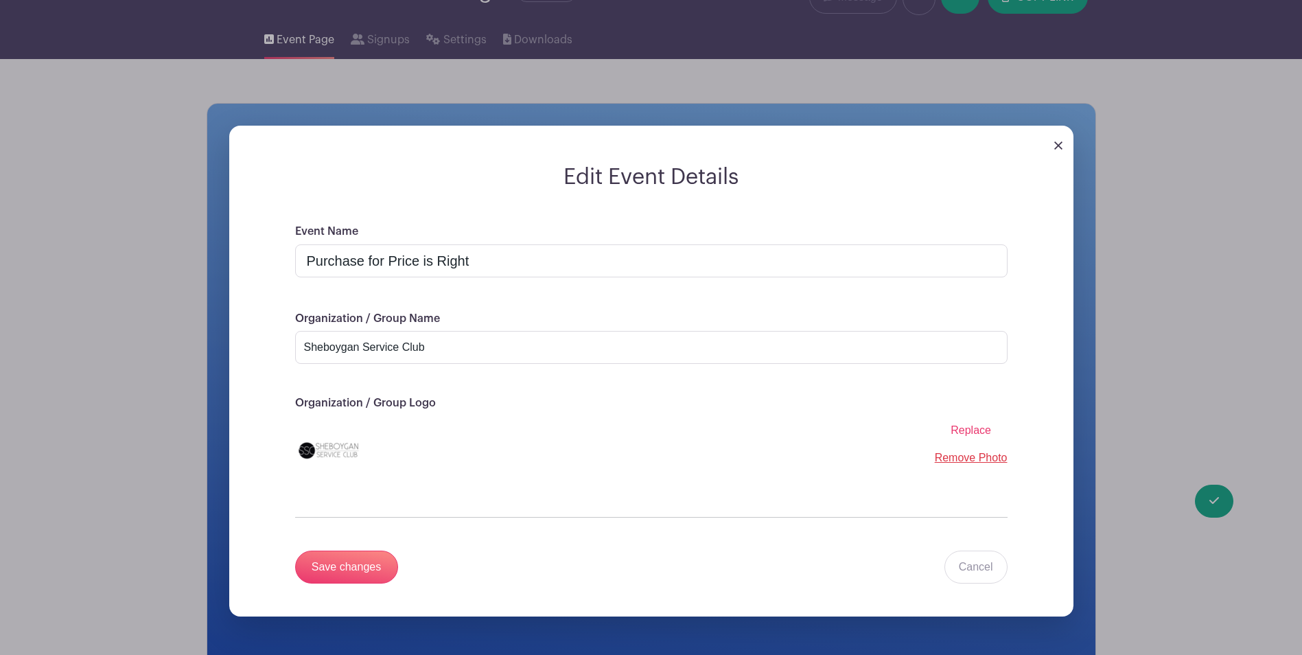
click at [1058, 141] on img at bounding box center [1058, 145] width 8 height 8
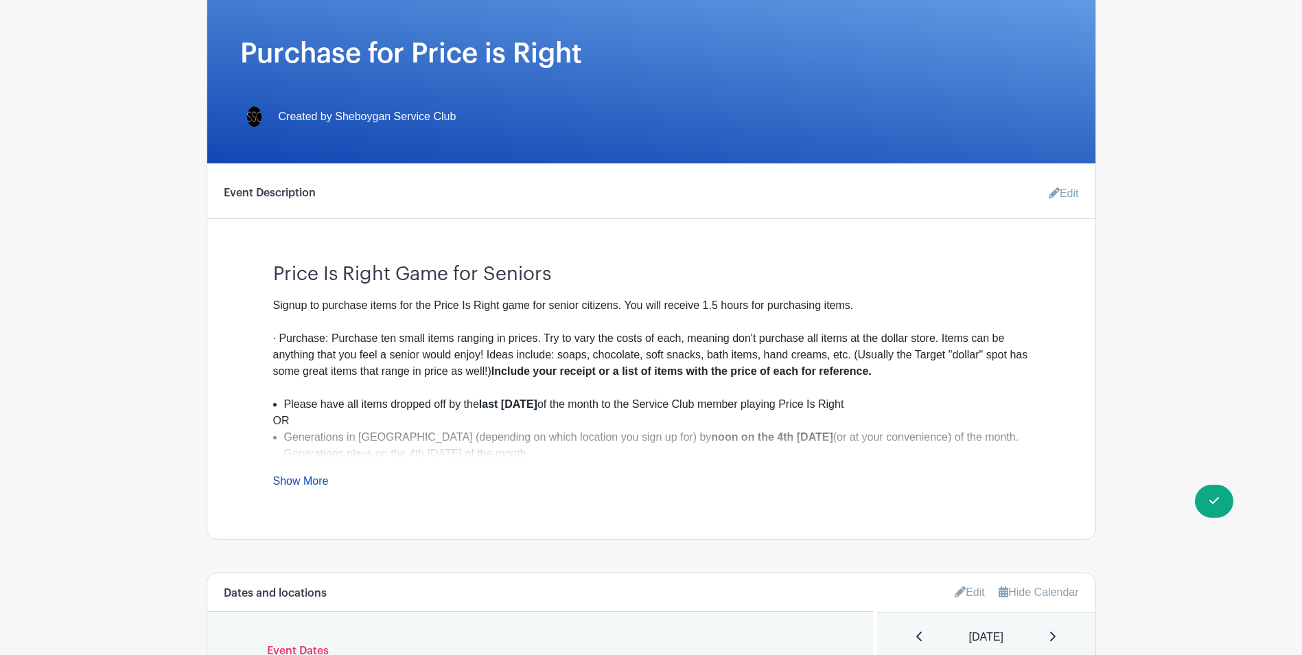
scroll to position [274, 0]
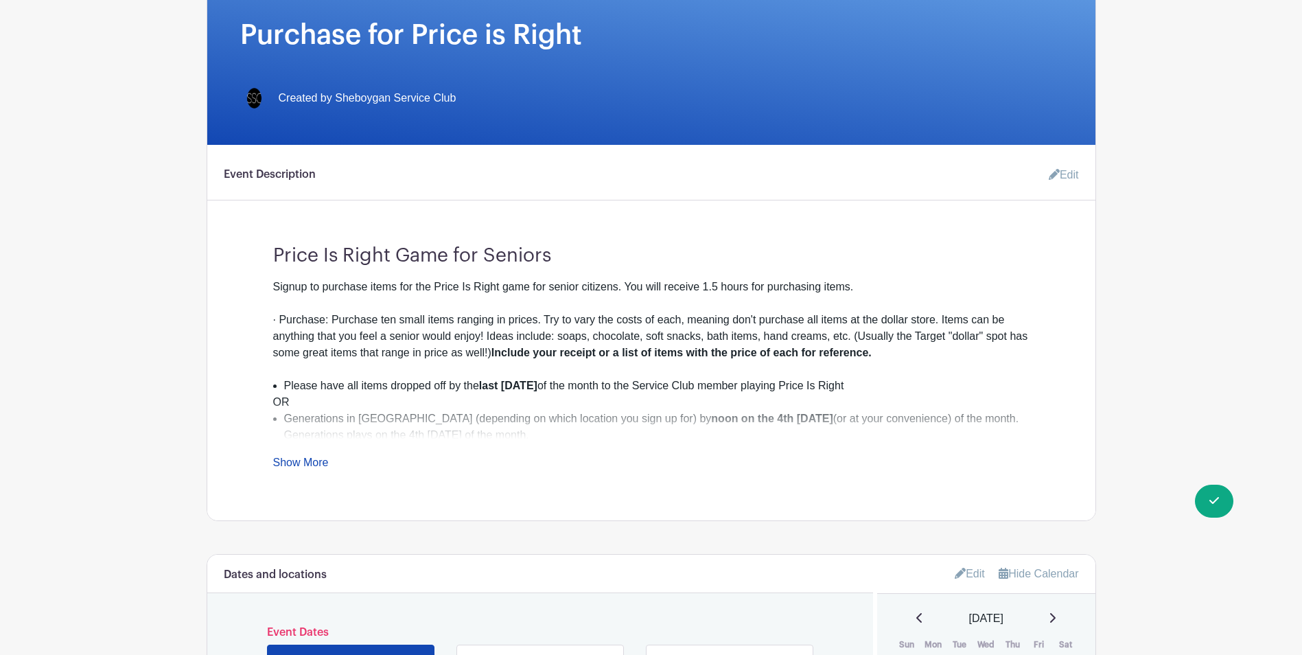
click at [1061, 172] on link "Edit" at bounding box center [1058, 174] width 41 height 27
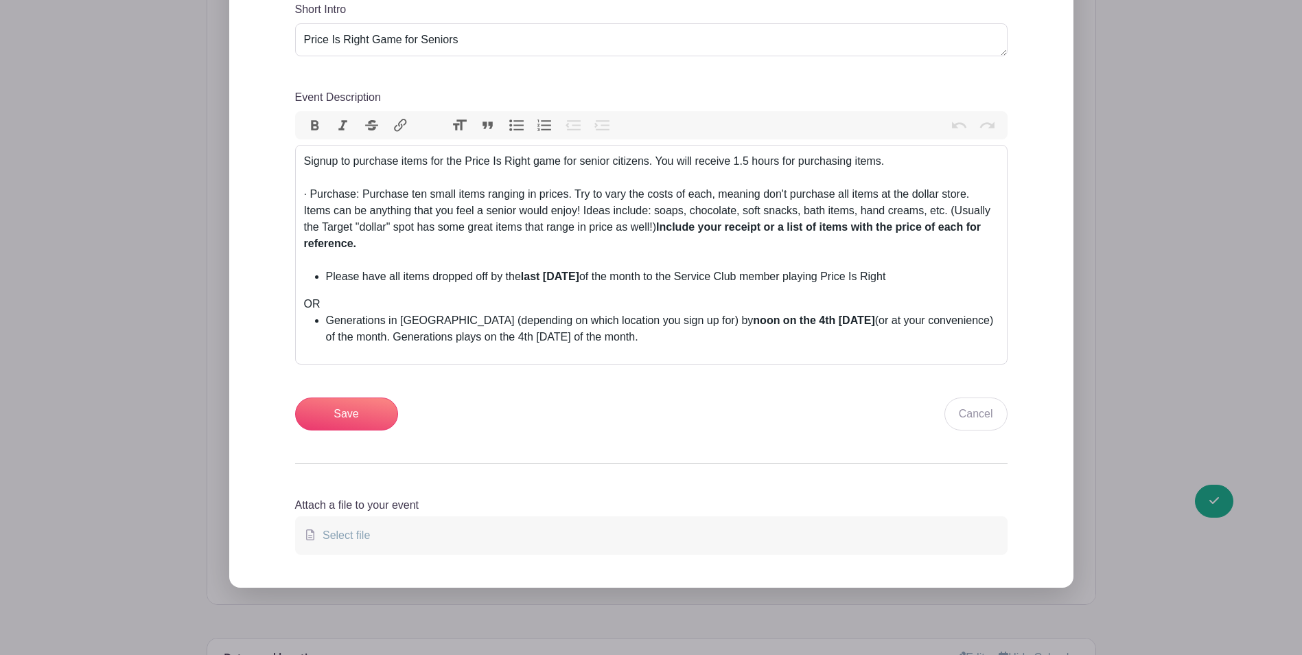
scroll to position [549, 0]
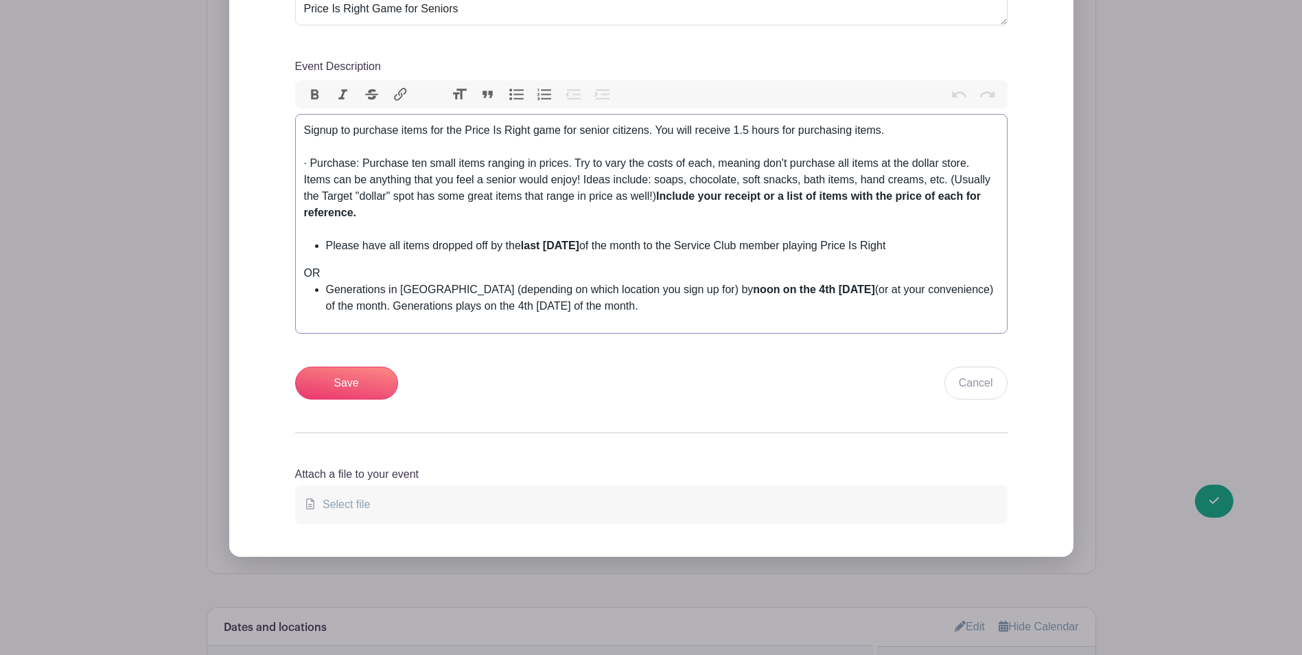
click at [649, 308] on li "Generations in Plymouth (depending on which location you sign up for) by noon o…" at bounding box center [662, 297] width 673 height 33
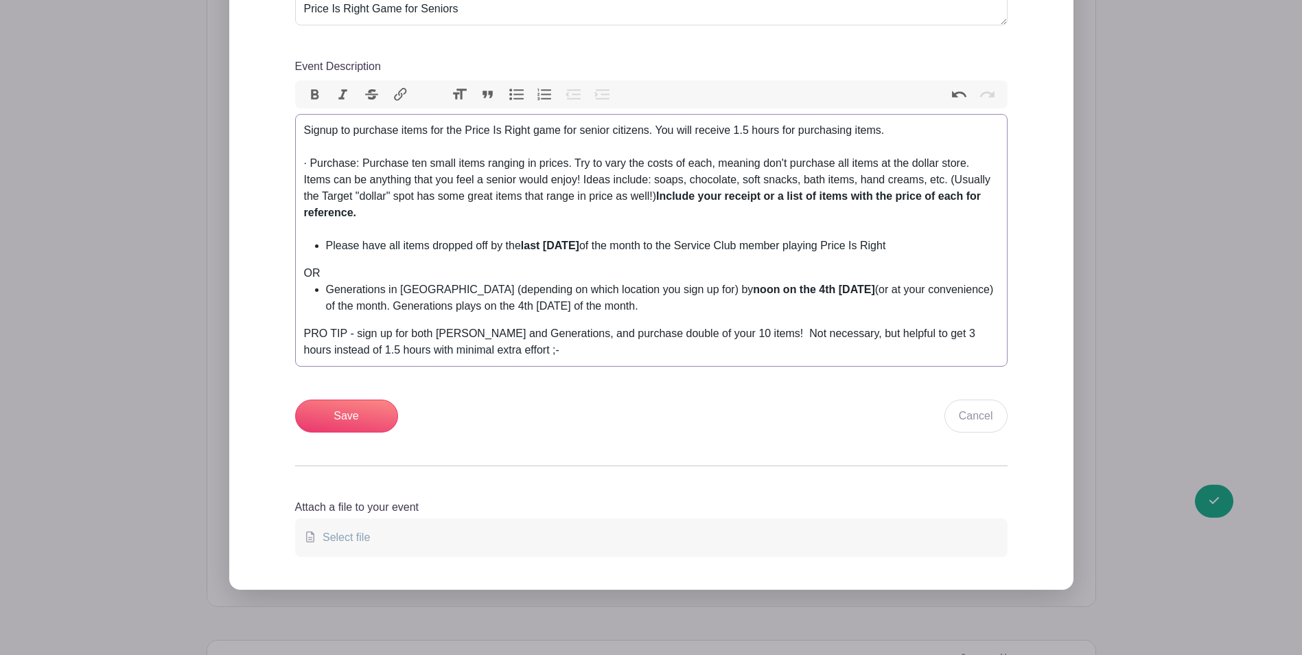
type trix-editor "<div>Signup to purchase items for the Price Is Right game for senior citizens. …"
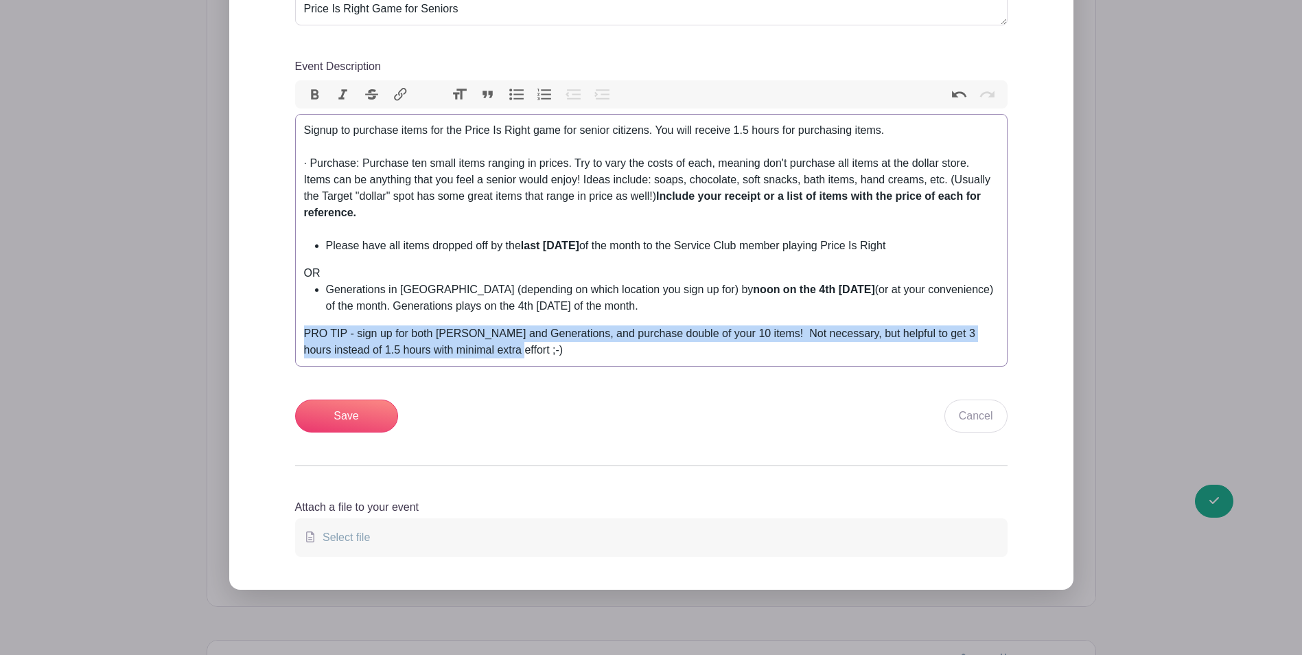
drag, startPoint x: 306, startPoint y: 331, endPoint x: 480, endPoint y: 346, distance: 174.2
click at [480, 346] on div "PRO TIP - sign up for both Howards and Generations, and purchase double of your…" at bounding box center [651, 341] width 694 height 33
click at [344, 95] on button "Italic" at bounding box center [343, 95] width 29 height 18
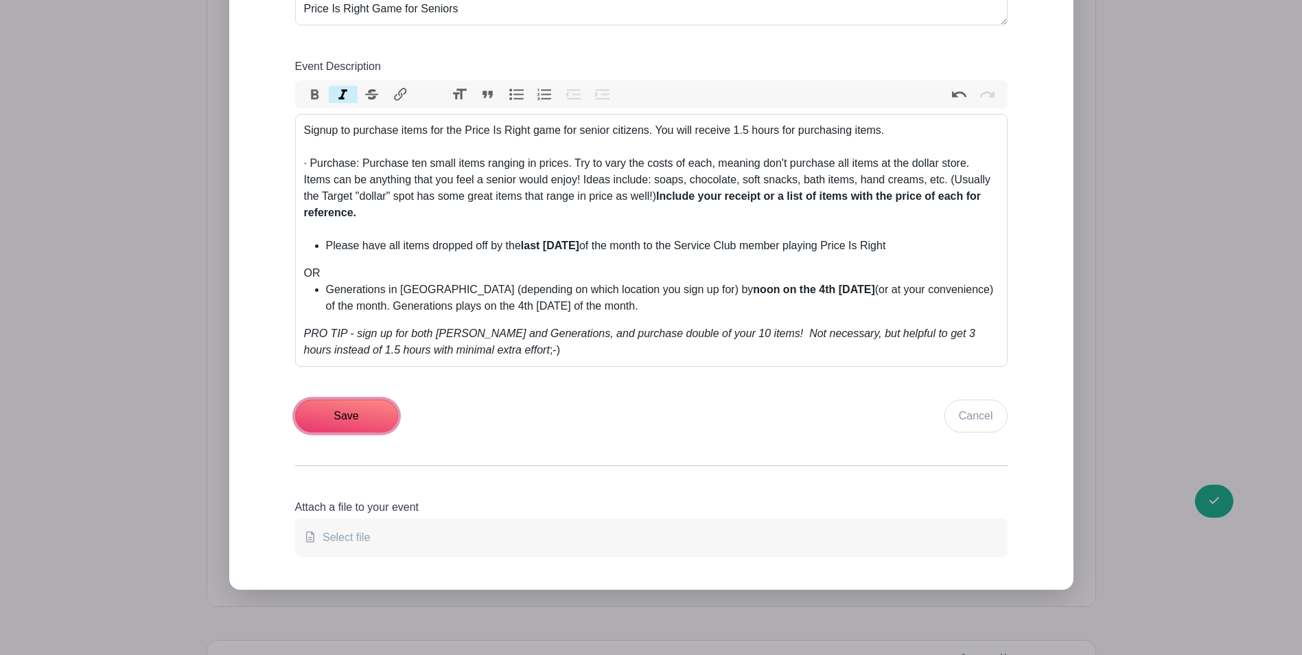
click at [323, 414] on input "Save" at bounding box center [346, 415] width 103 height 33
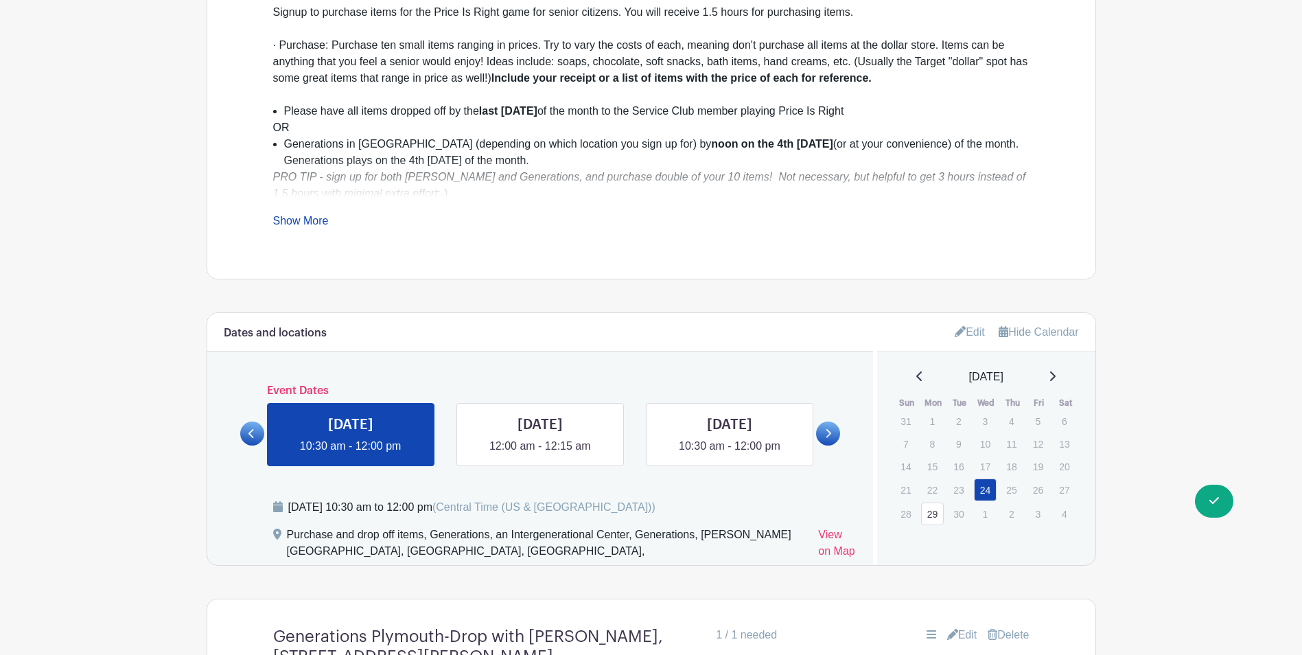
click at [288, 215] on link "Show More" at bounding box center [301, 223] width 56 height 17
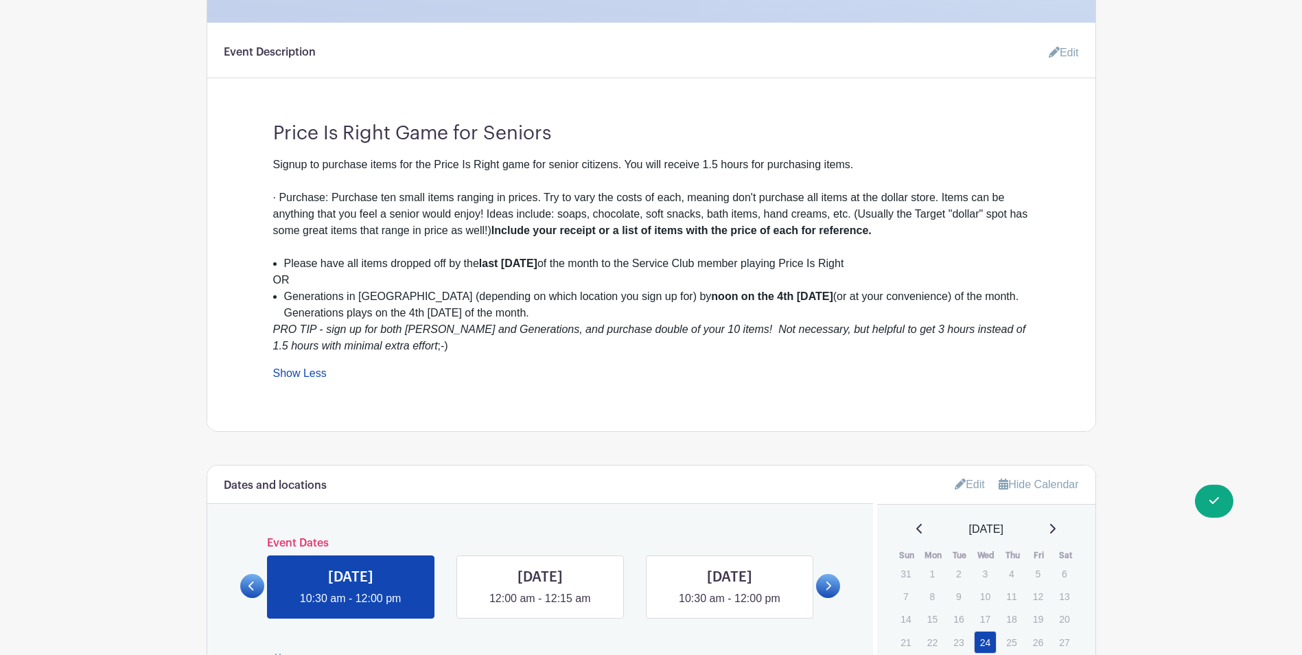
scroll to position [384, 0]
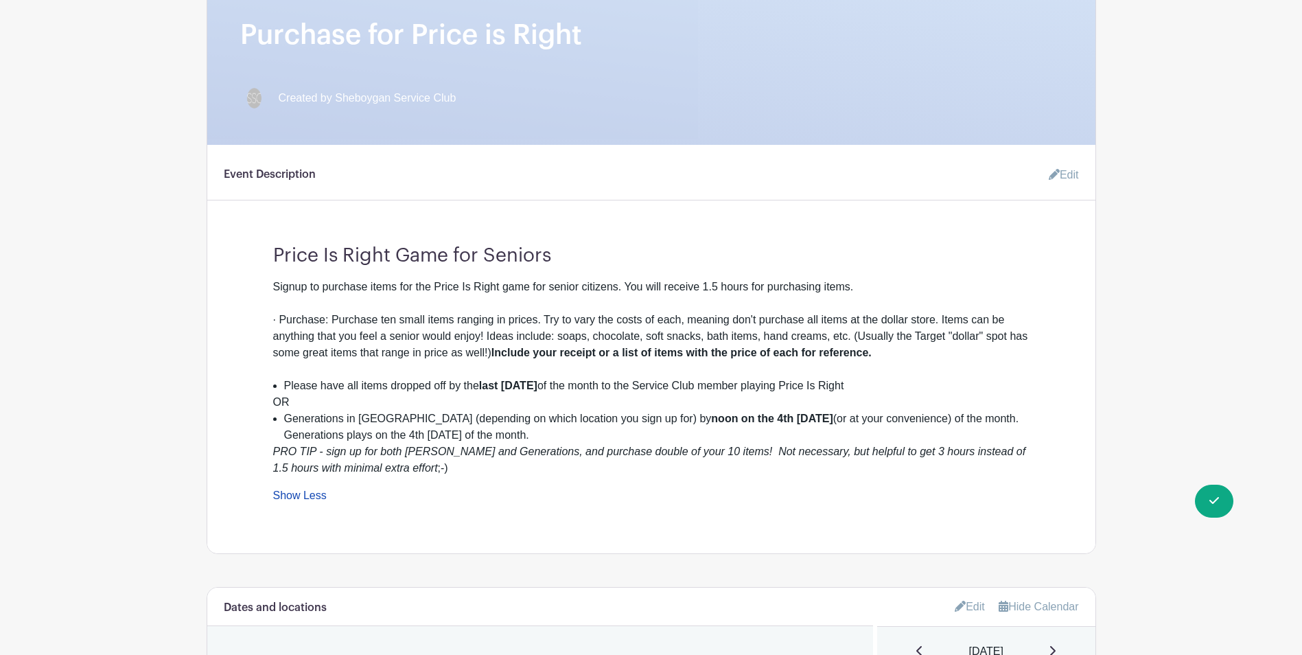
click at [1053, 174] on icon at bounding box center [1054, 174] width 11 height 11
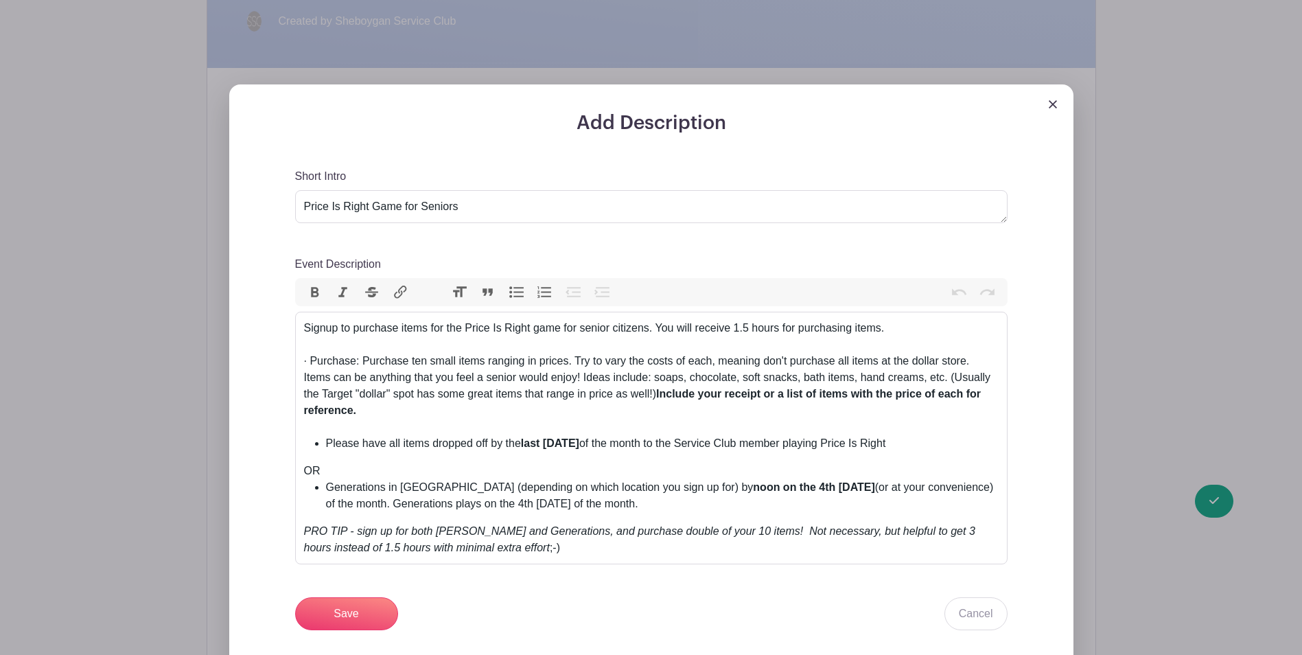
scroll to position [590, 0]
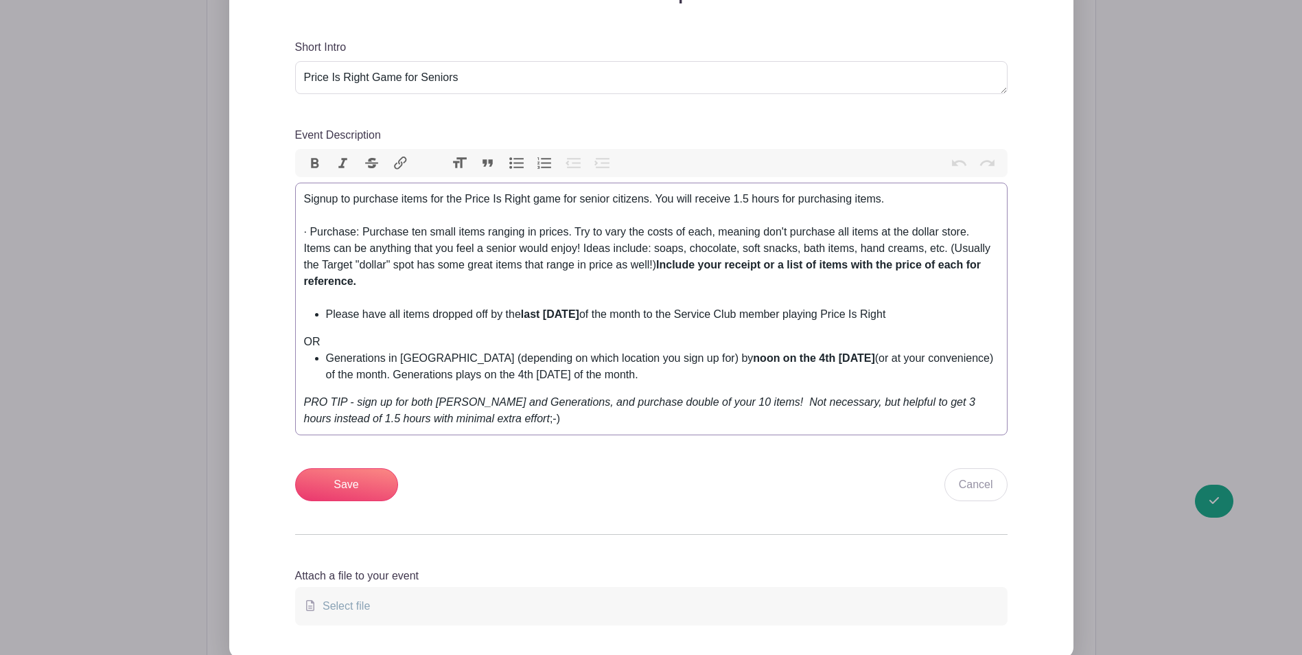
drag, startPoint x: 305, startPoint y: 396, endPoint x: 312, endPoint y: 400, distance: 8.0
click at [305, 396] on em "PRO TIP - sign up for both Howards and Generations, and purchase double of your…" at bounding box center [639, 410] width 671 height 28
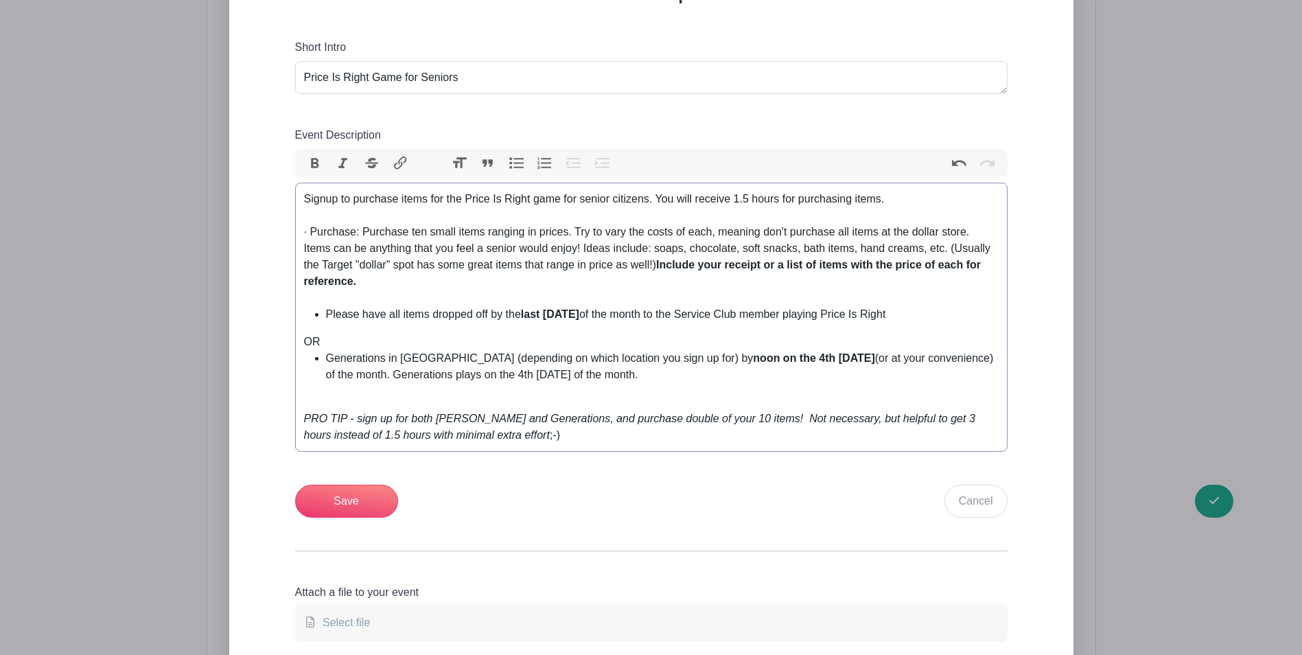
click at [525, 433] on div "PRO TIP - sign up for both Howards and Generations, and purchase double of your…" at bounding box center [651, 418] width 694 height 49
type trix-editor "<div>Signup to purchase items for the Price Is Right game for senior citizens. …"
drag, startPoint x: 826, startPoint y: 439, endPoint x: 506, endPoint y: 415, distance: 320.6
click at [514, 447] on trix-editor "Signup to purchase items for the Price Is Right game for senior citizens. You w…" at bounding box center [651, 317] width 712 height 269
click at [336, 158] on button "Italic" at bounding box center [343, 163] width 29 height 18
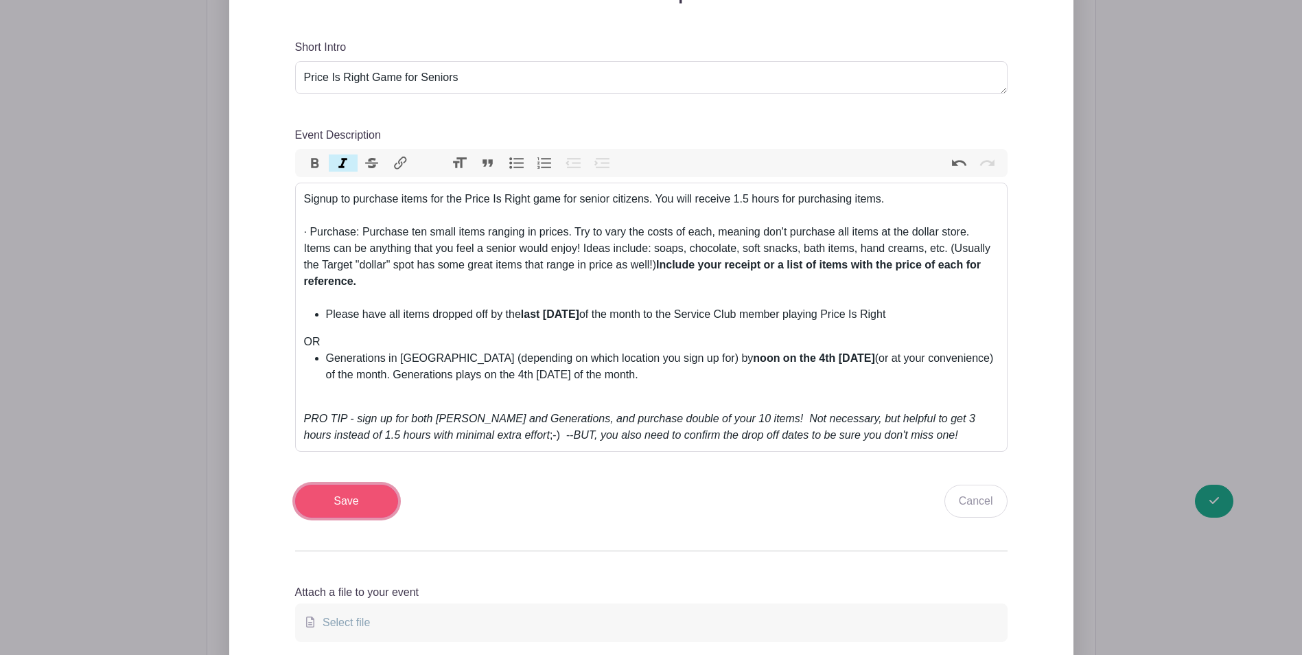
click at [373, 496] on input "Save" at bounding box center [346, 500] width 103 height 33
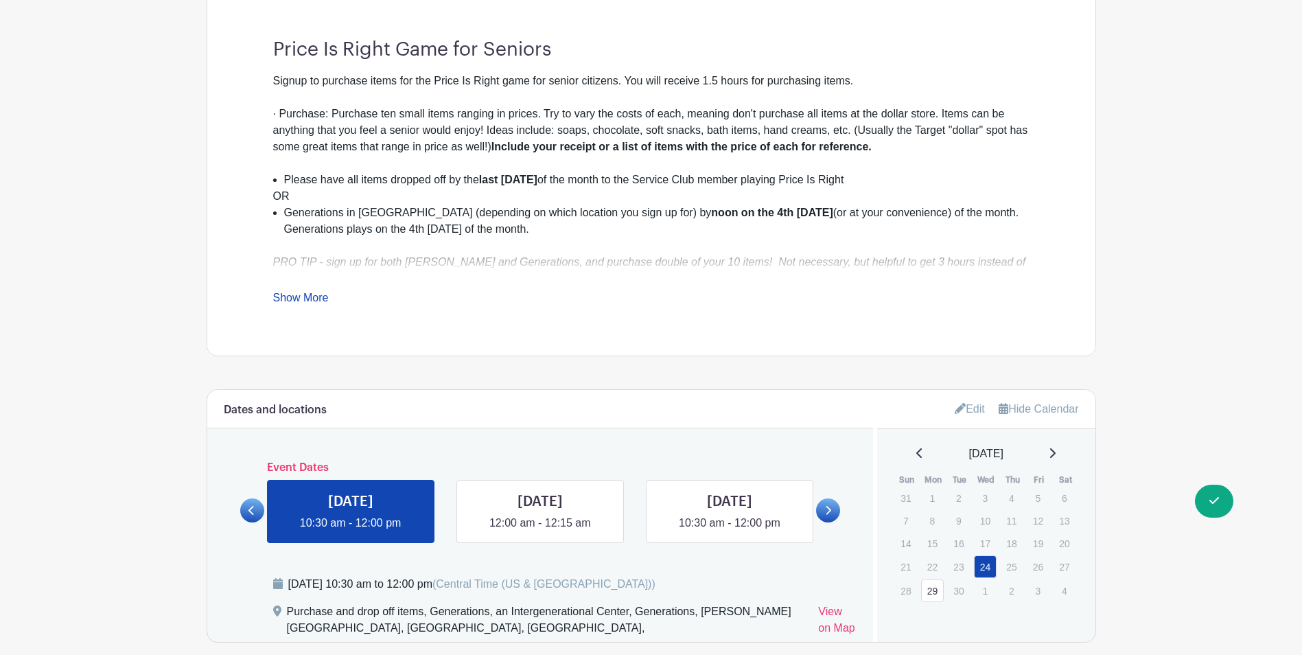
click at [321, 296] on link "Show More" at bounding box center [301, 300] width 56 height 17
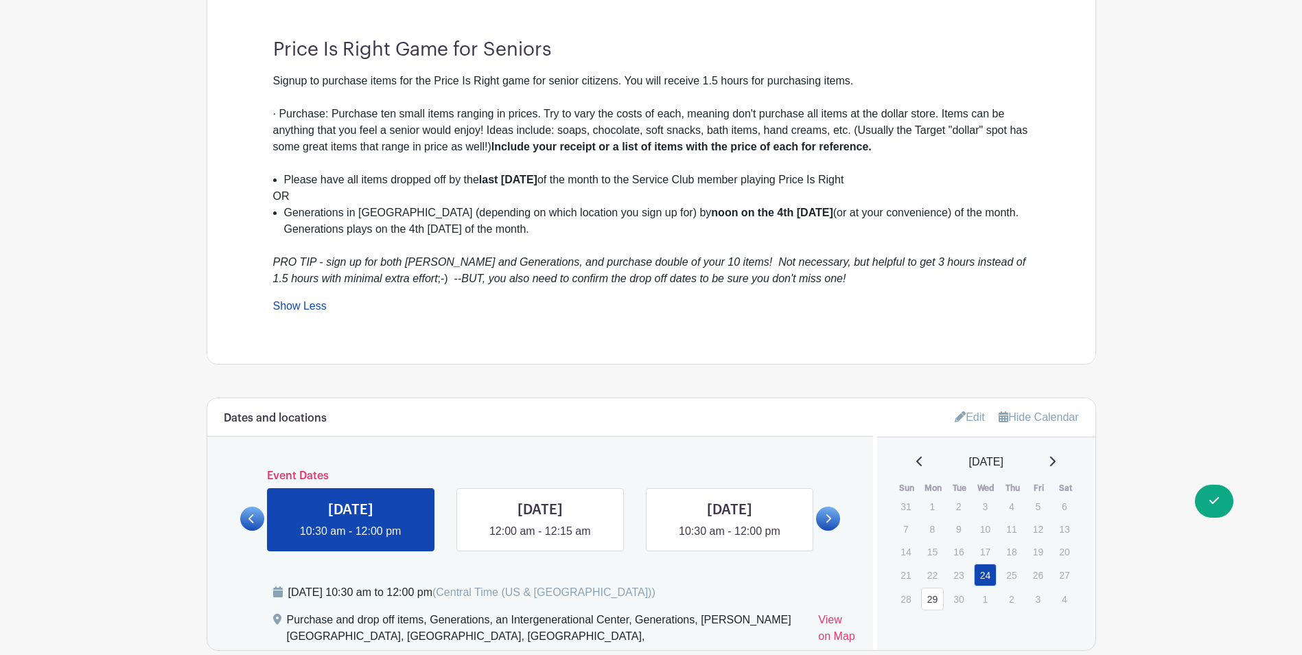
scroll to position [522, 0]
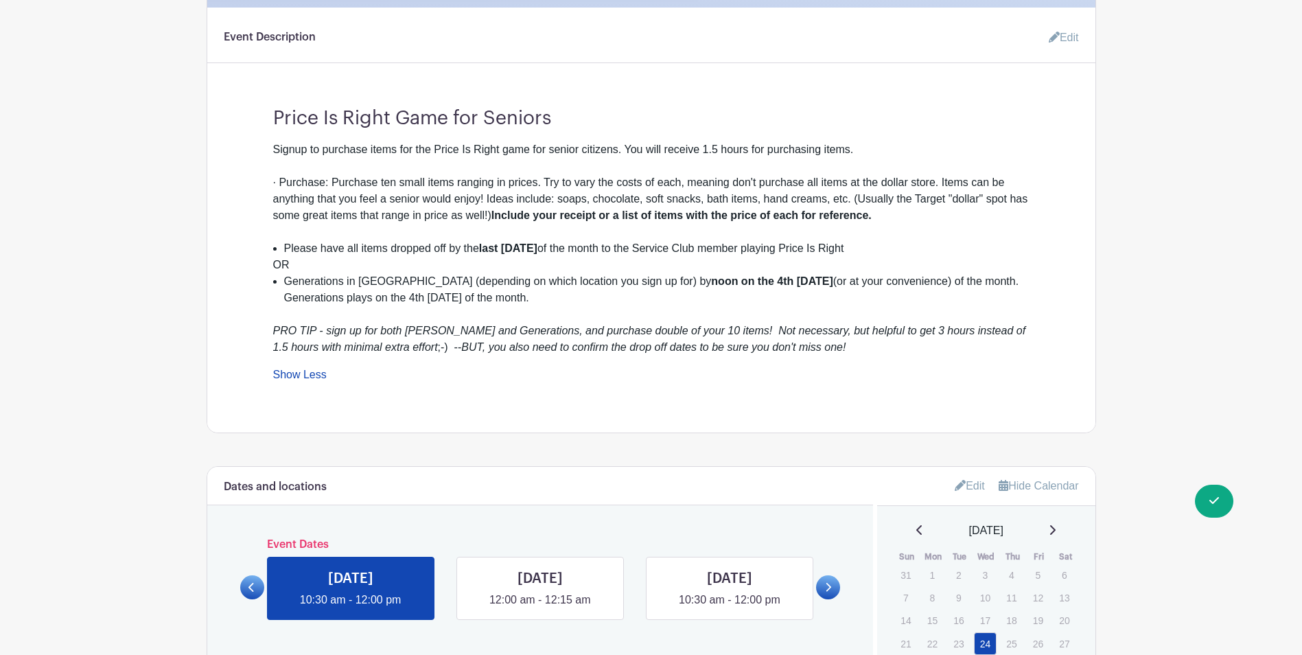
click at [1062, 34] on link "Edit" at bounding box center [1058, 37] width 41 height 27
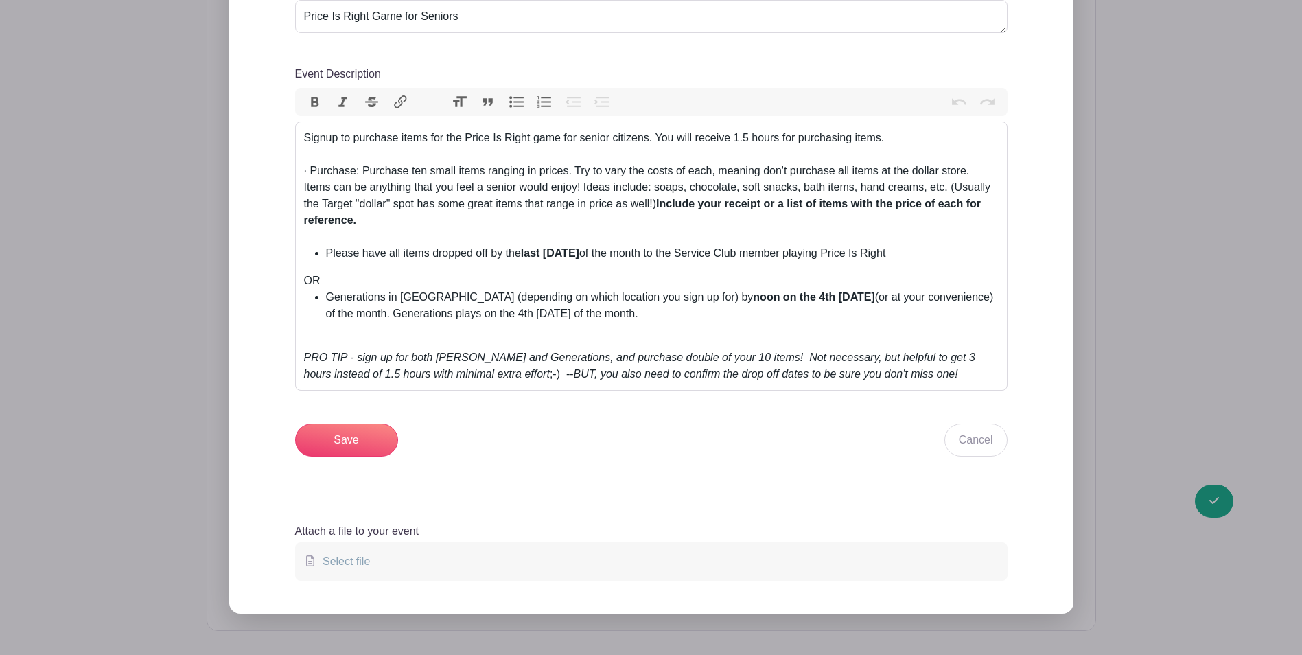
scroll to position [659, 0]
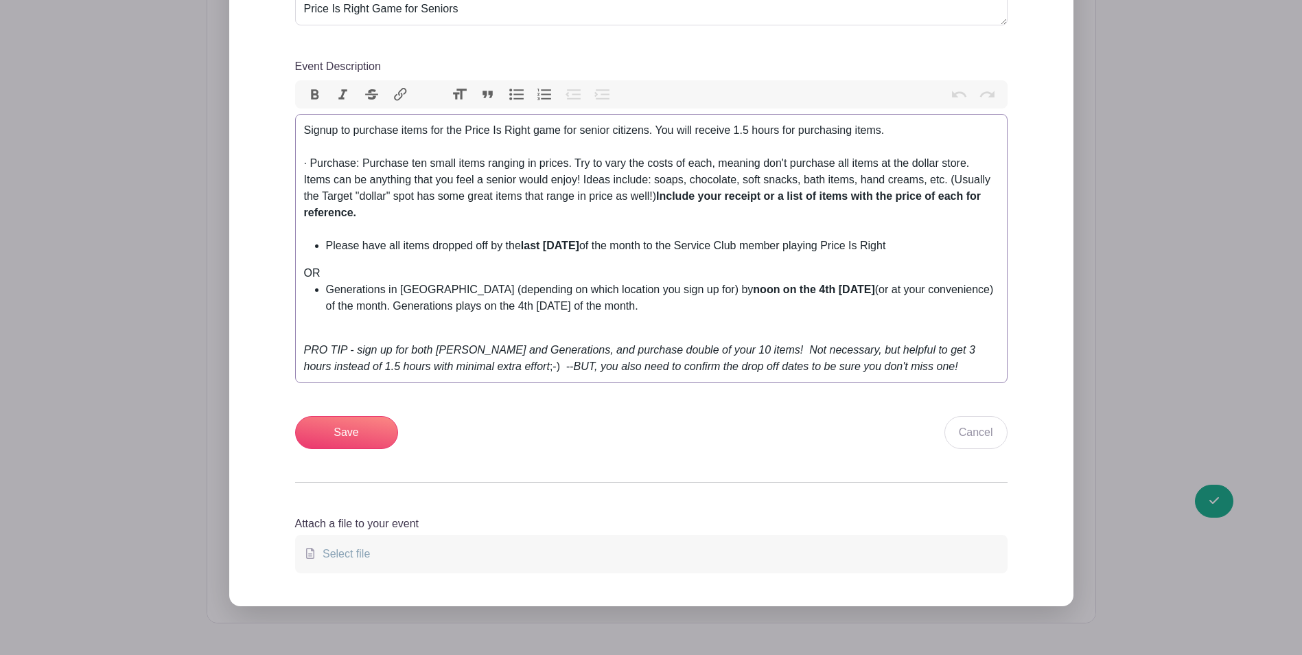
click at [563, 349] on em "PRO TIP - sign up for both Howards and Generations, and purchase double of your…" at bounding box center [639, 358] width 671 height 28
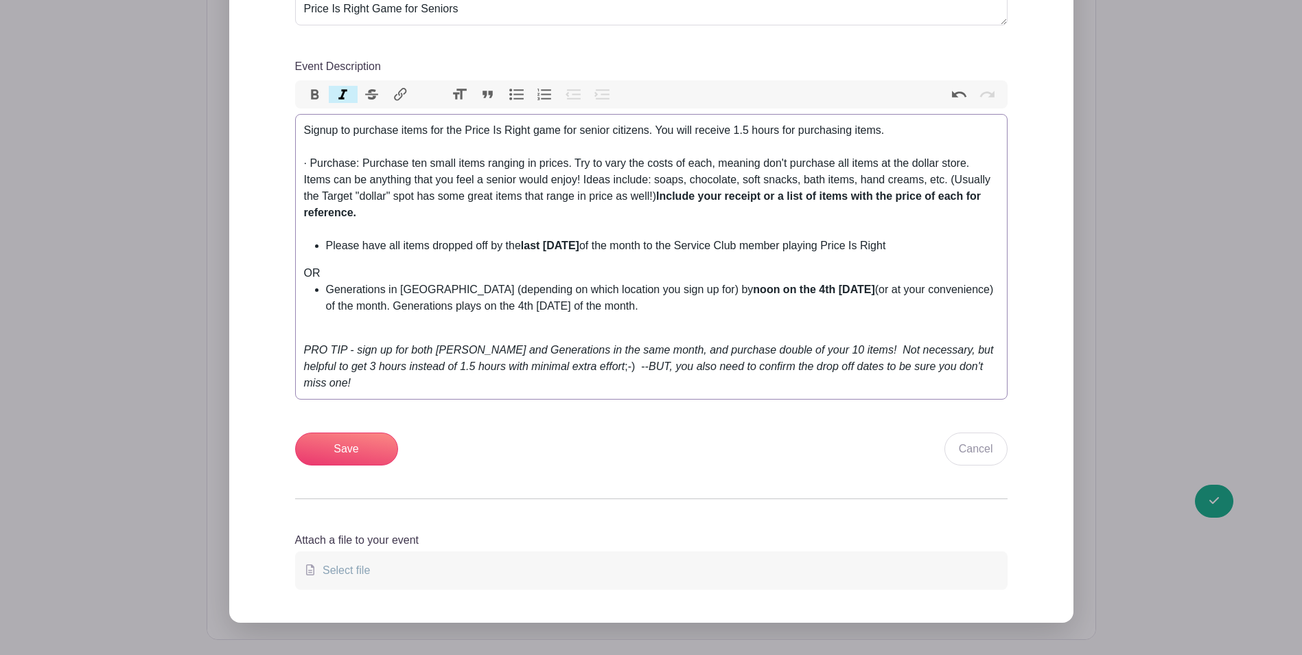
click at [773, 350] on em "PRO TIP - sign up for both Howards and Generations in the same month, and purch…" at bounding box center [649, 358] width 690 height 28
type trix-editor "<div>Signup to purchase items for the Price Is Right game for senior citizens. …"
click at [372, 433] on input "Save" at bounding box center [346, 448] width 103 height 33
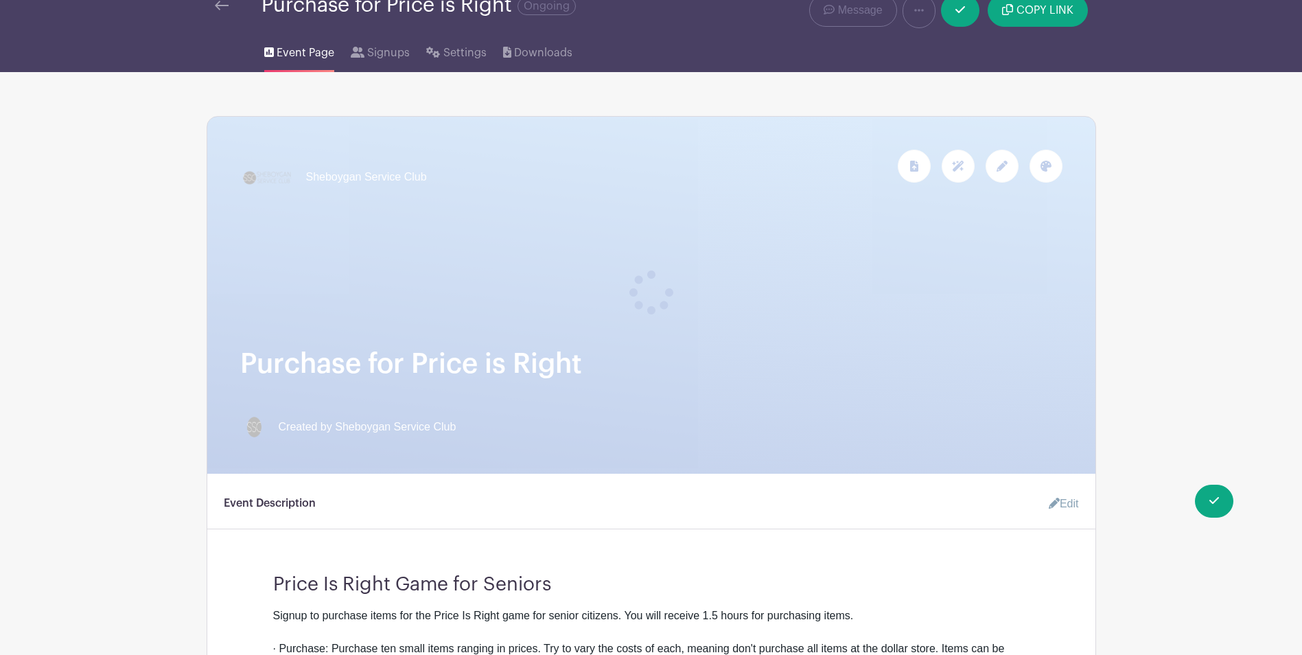
scroll to position [0, 0]
